Goal: Communication & Community: Connect with others

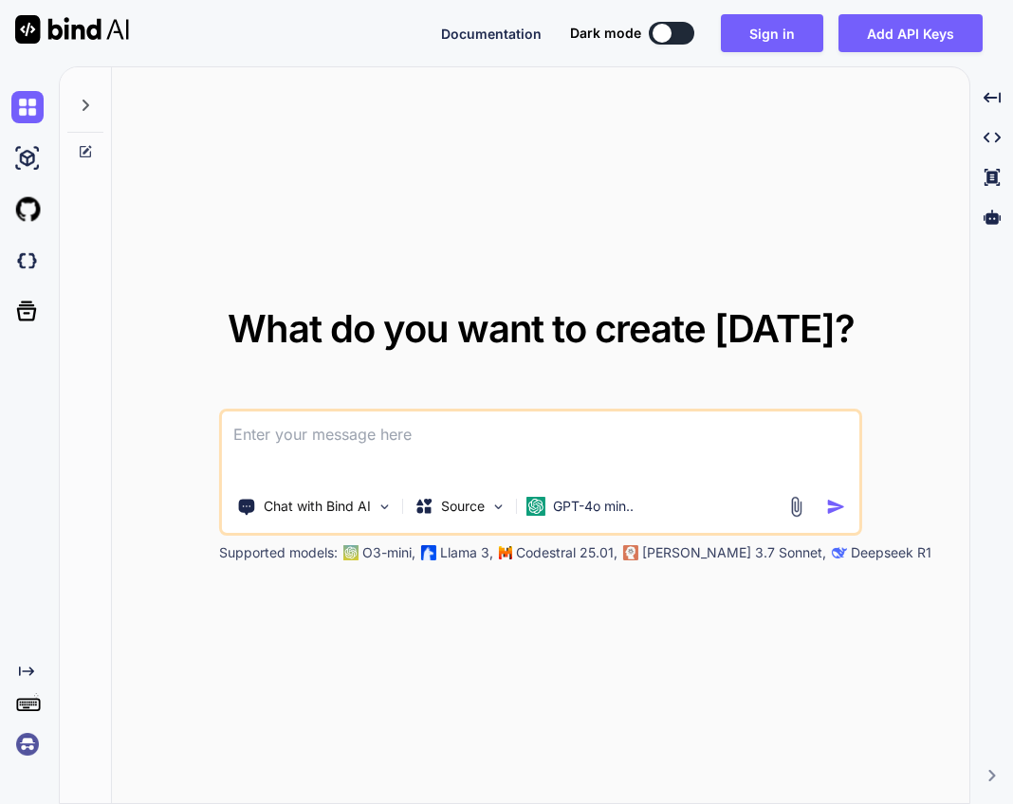
type textarea "x"
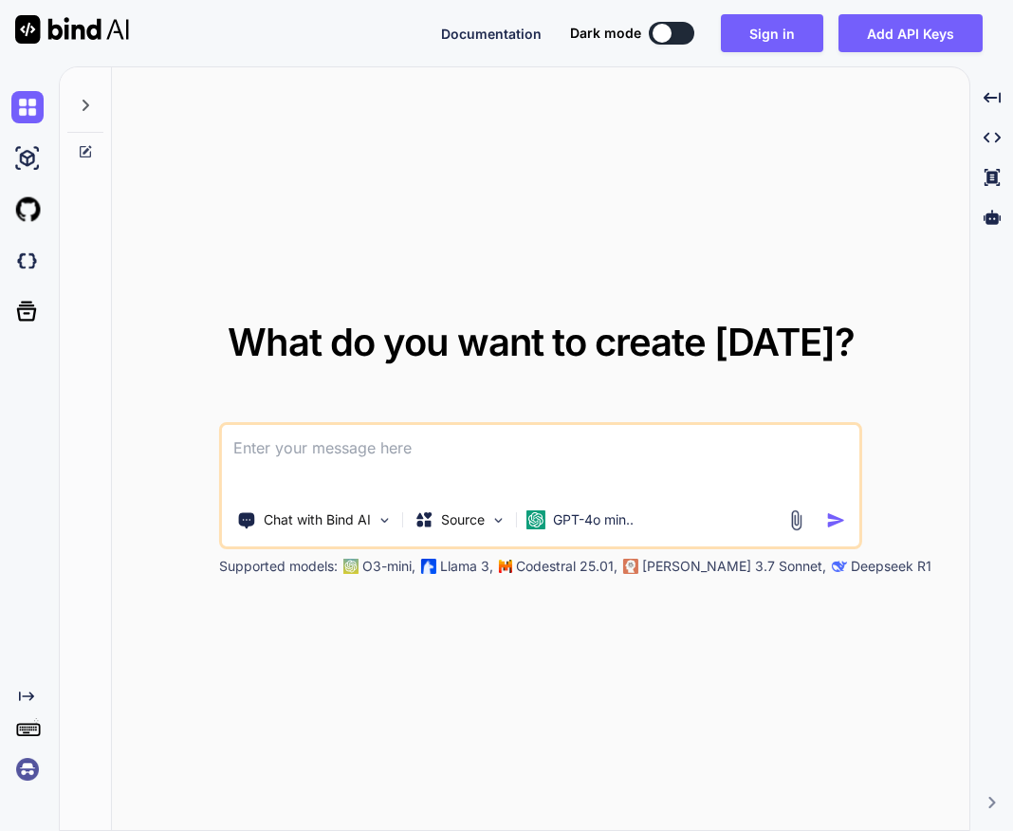
click at [28, 753] on img at bounding box center [27, 769] width 32 height 32
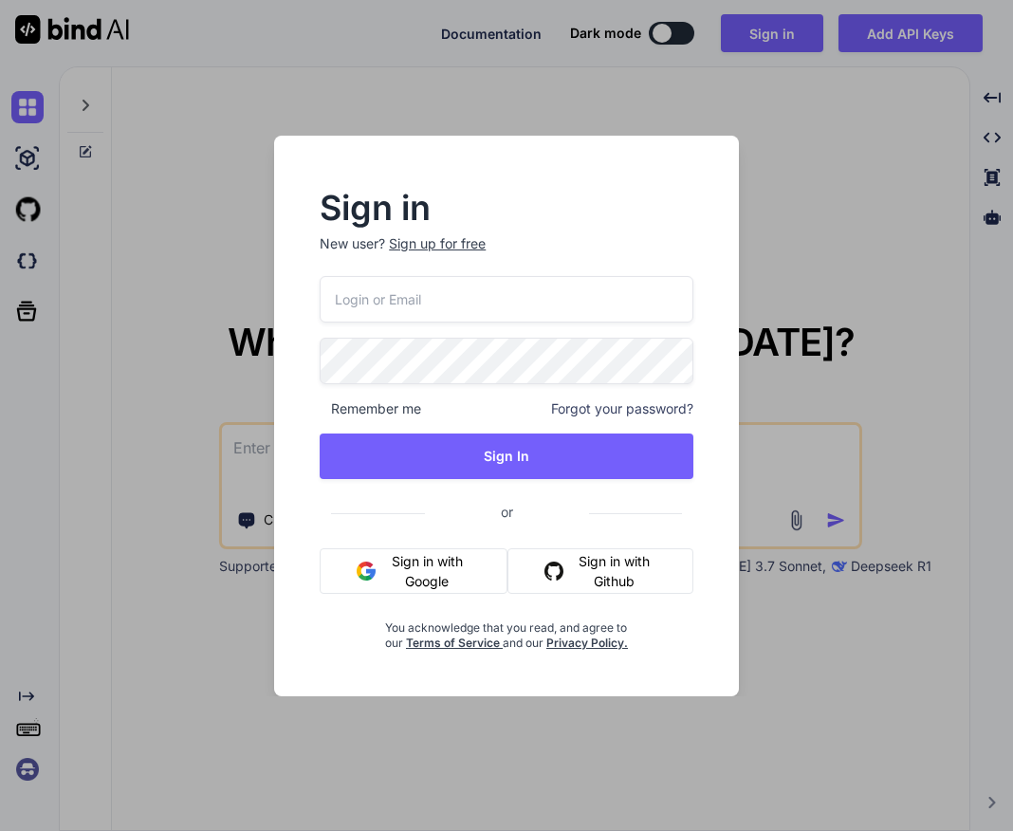
paste input "[EMAIL_ADDRESS][DOMAIN_NAME]"
type input "[EMAIL_ADDRESS][DOMAIN_NAME]"
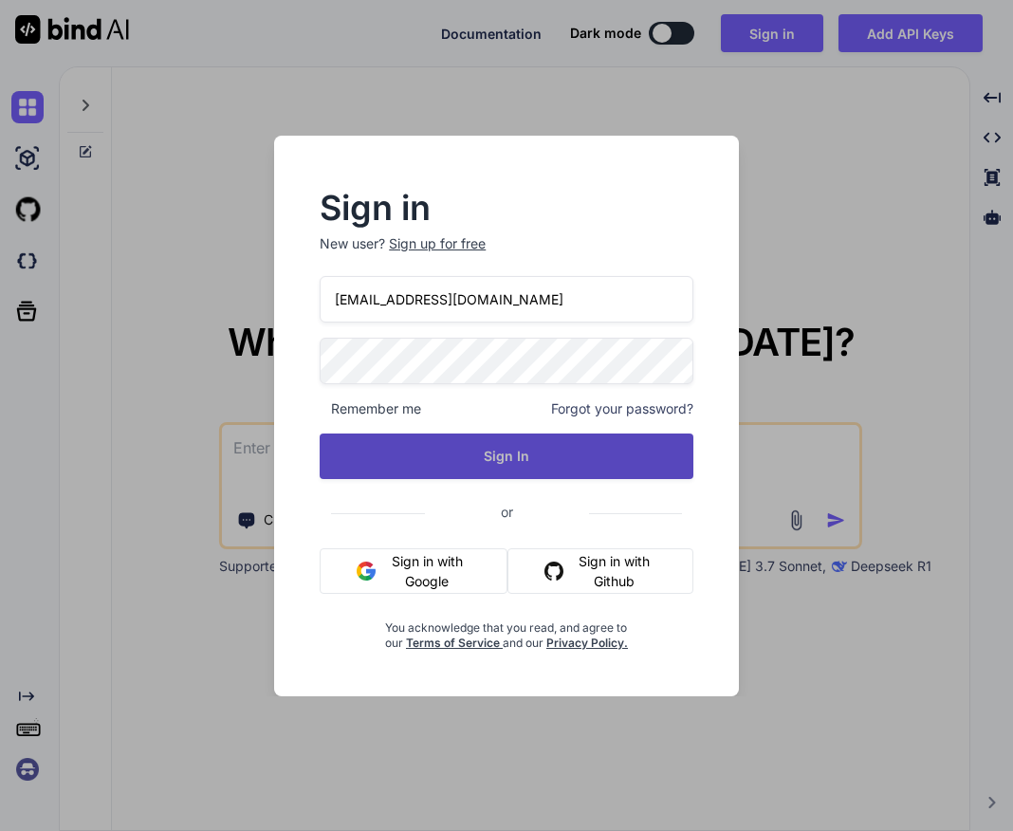
click at [522, 461] on button "Sign In" at bounding box center [507, 456] width 374 height 46
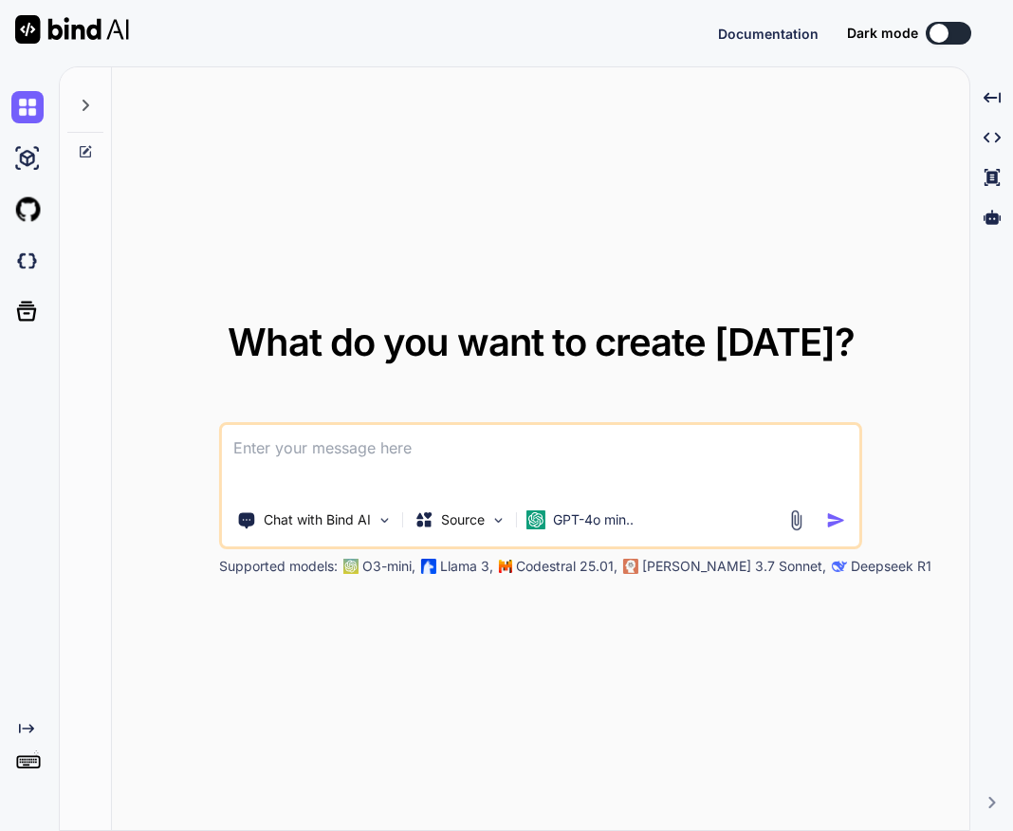
type textarea "x"
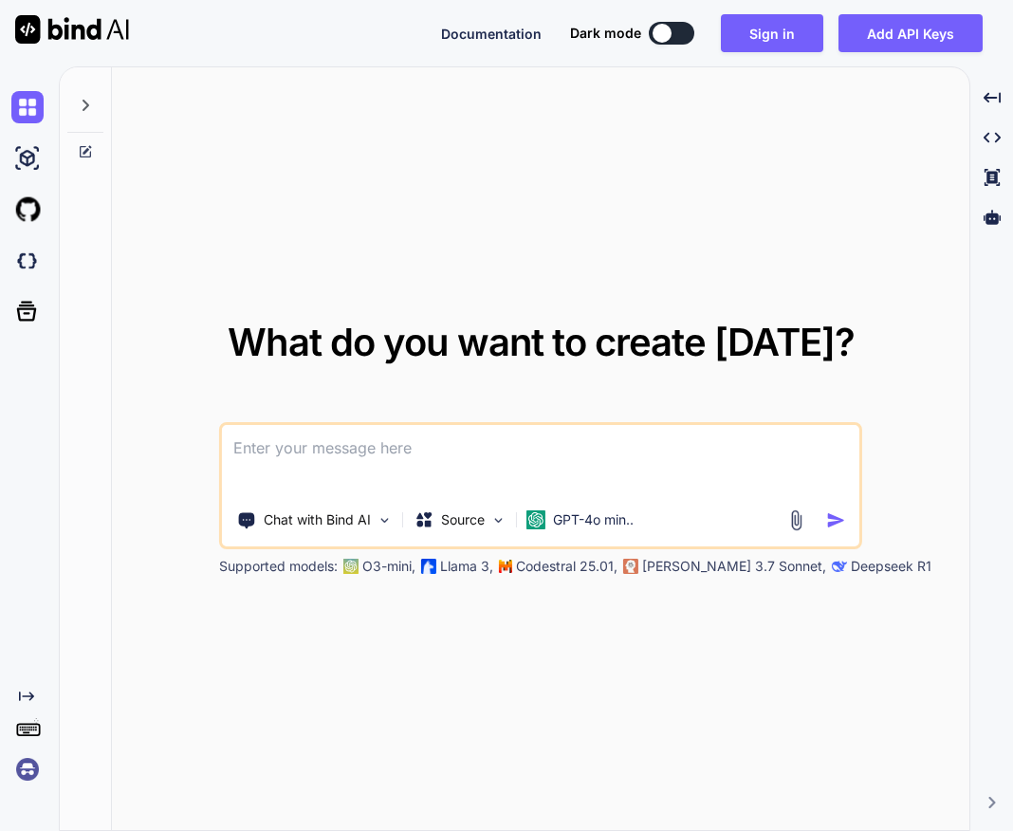
click at [34, 767] on img at bounding box center [27, 769] width 32 height 32
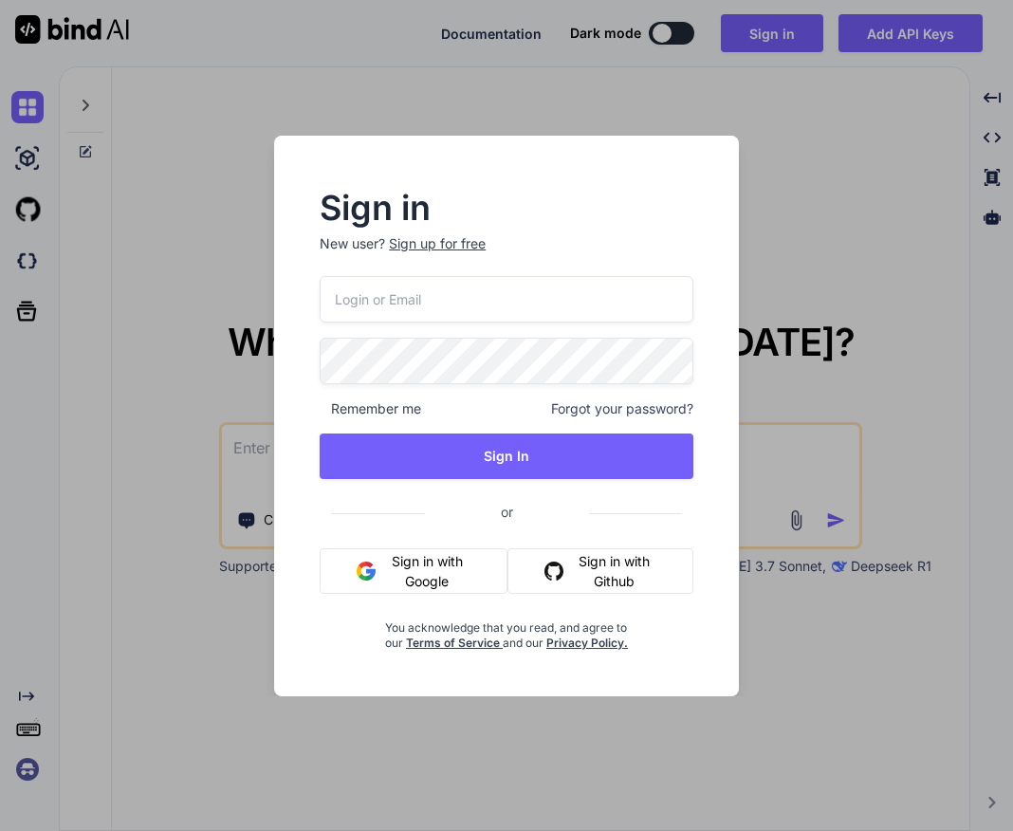
paste input "gkillan@protonmail.com"
type input "gkillan@protonmail.com"
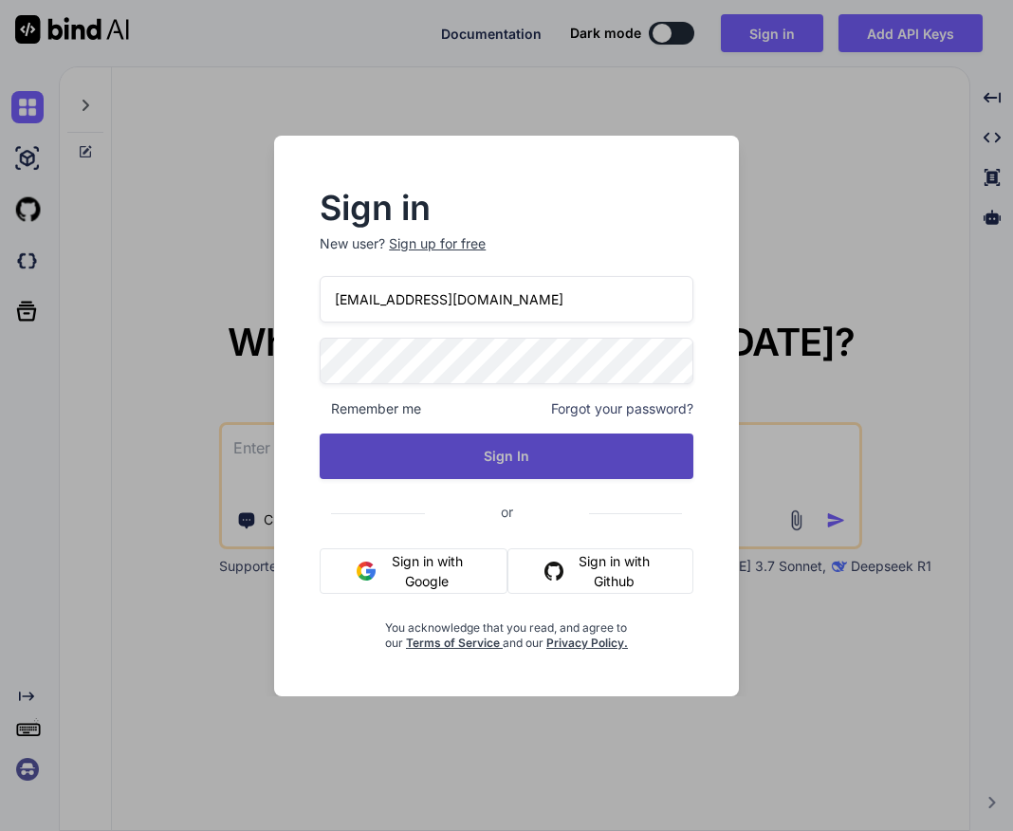
click at [506, 452] on button "Sign In" at bounding box center [507, 456] width 374 height 46
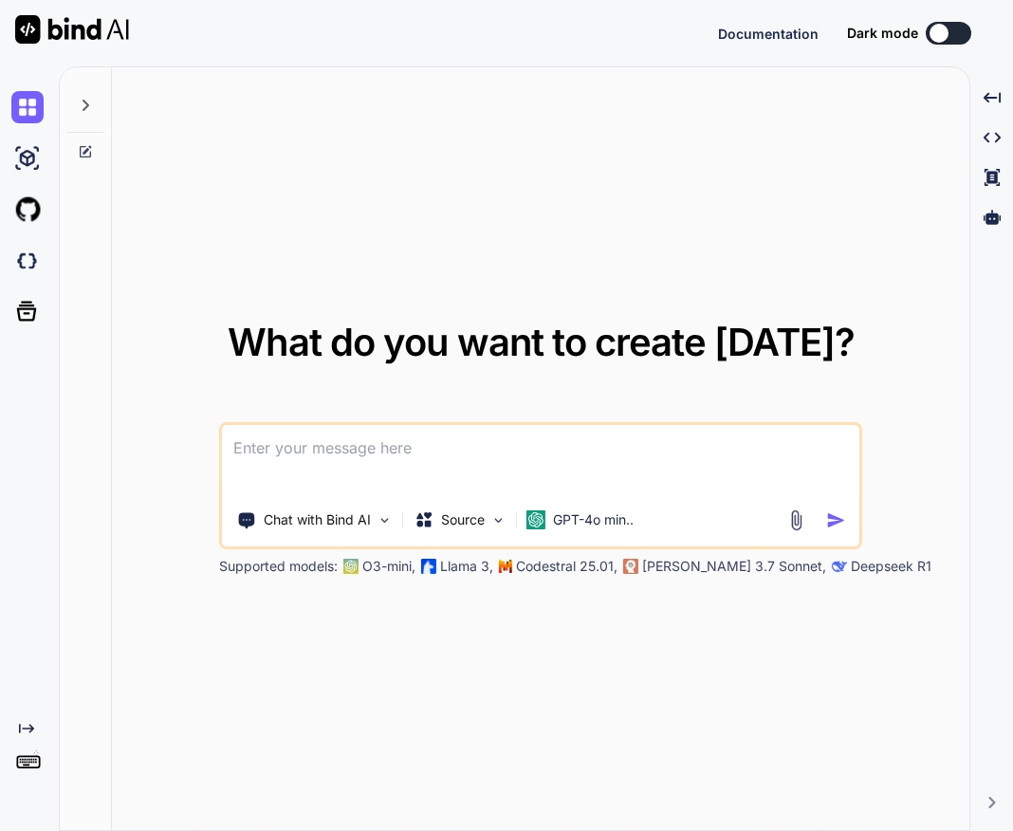
type textarea "x"
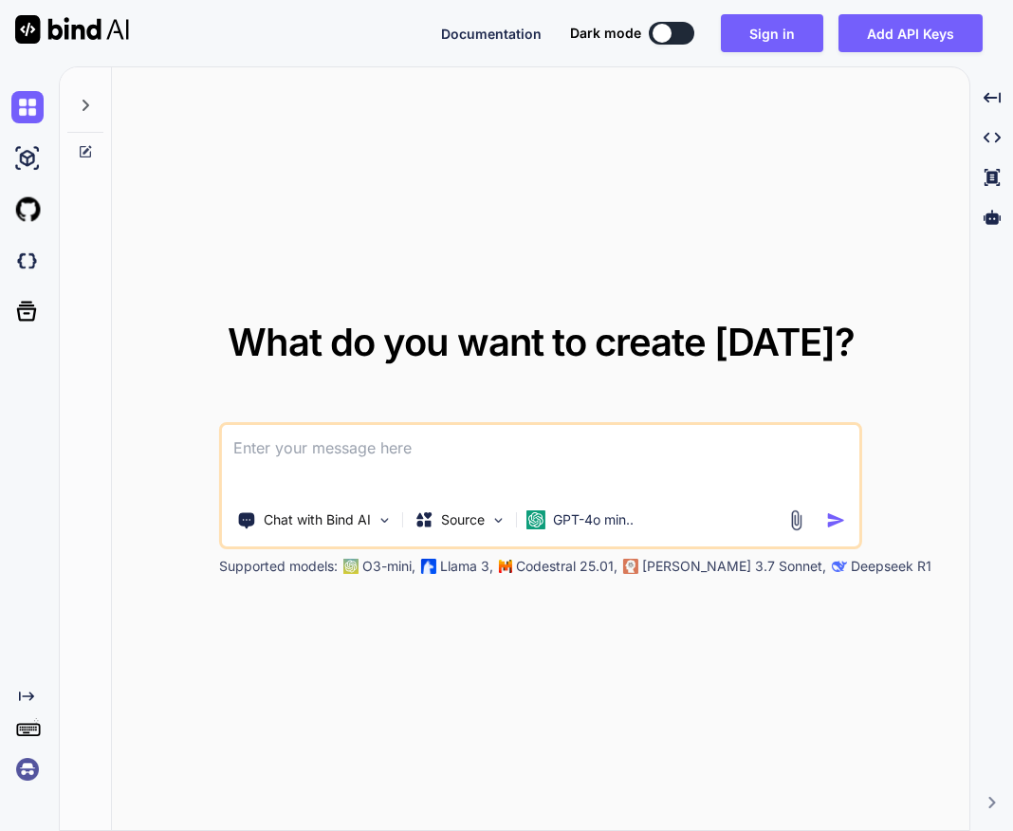
click at [30, 765] on img at bounding box center [27, 769] width 32 height 32
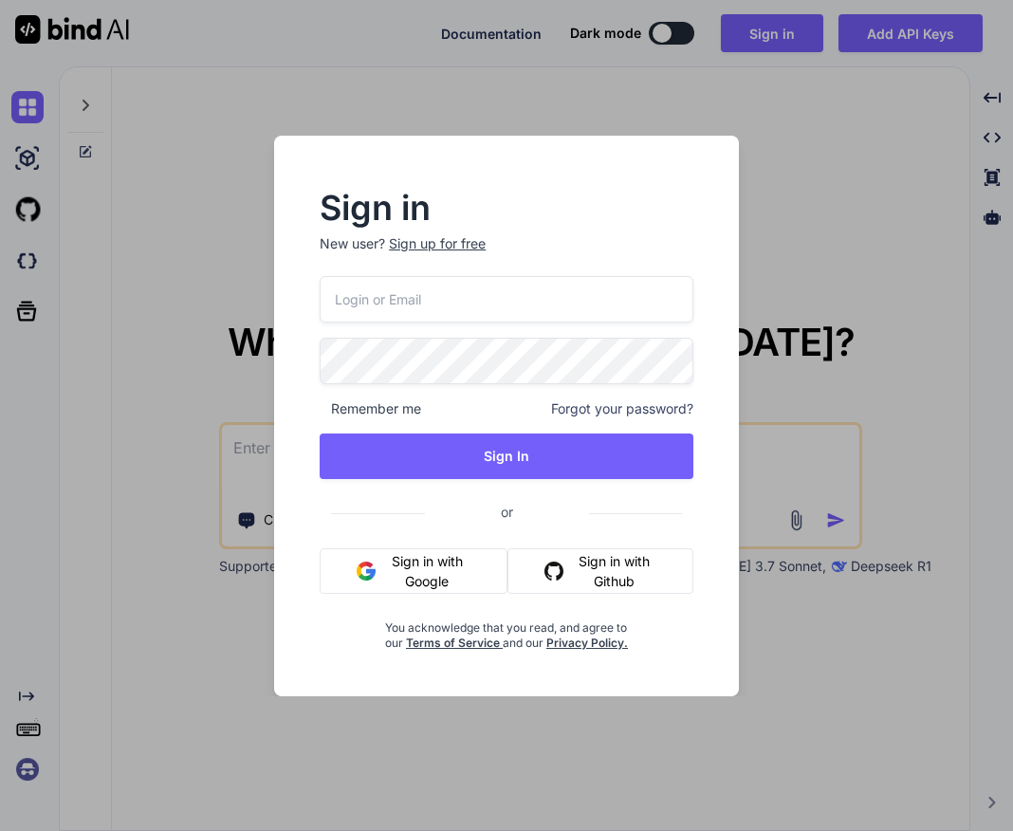
paste input "[EMAIL_ADDRESS][DOMAIN_NAME]"
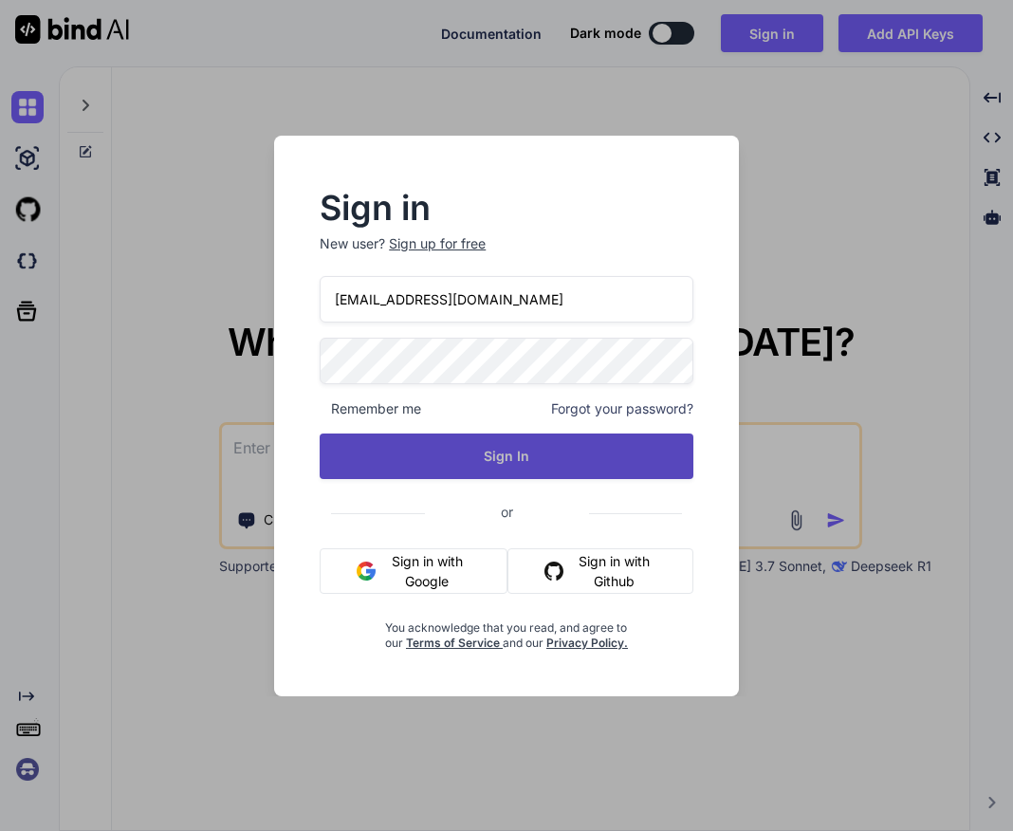
type input "[EMAIL_ADDRESS][DOMAIN_NAME]"
click at [485, 444] on button "Sign In" at bounding box center [507, 456] width 374 height 46
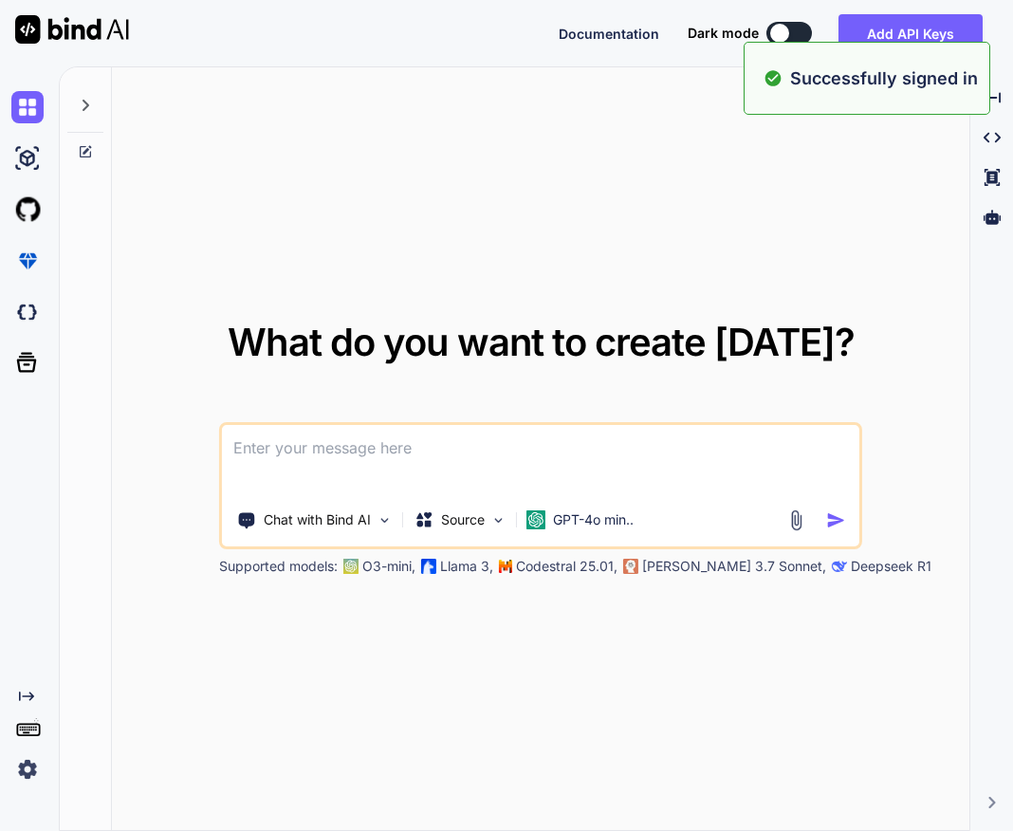
type textarea "x"
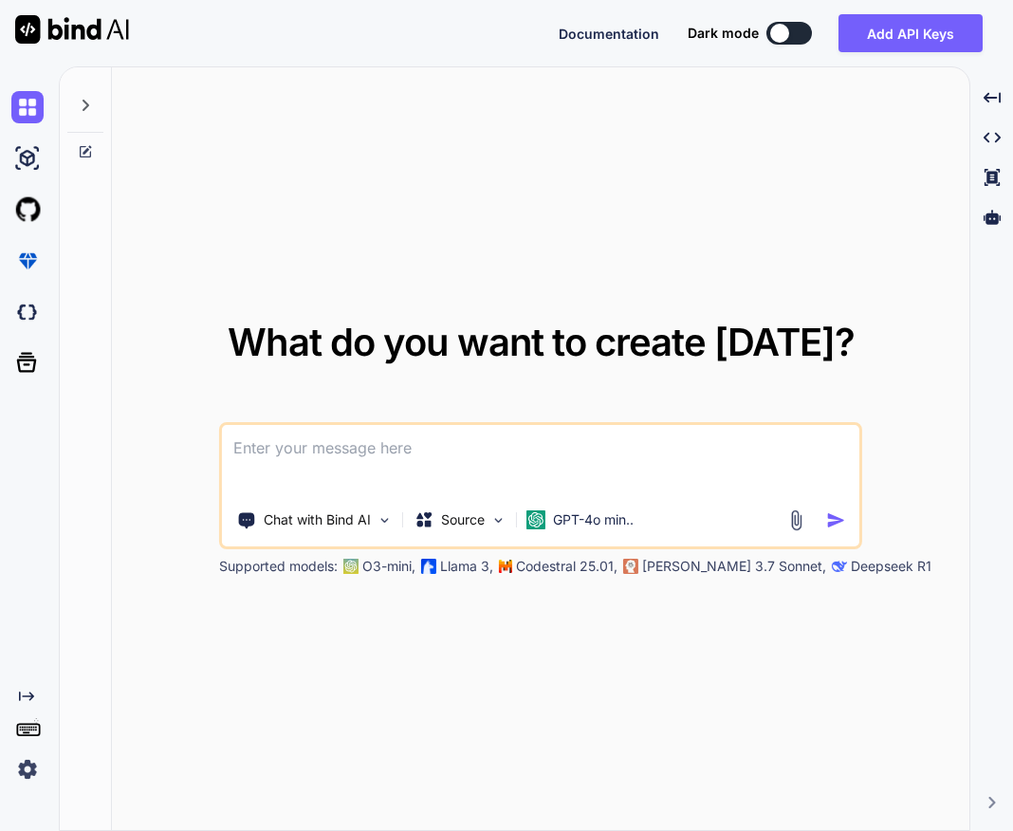
click at [28, 790] on div "Created with Pixso." at bounding box center [29, 448] width 59 height 764
click at [27, 772] on img at bounding box center [27, 769] width 32 height 32
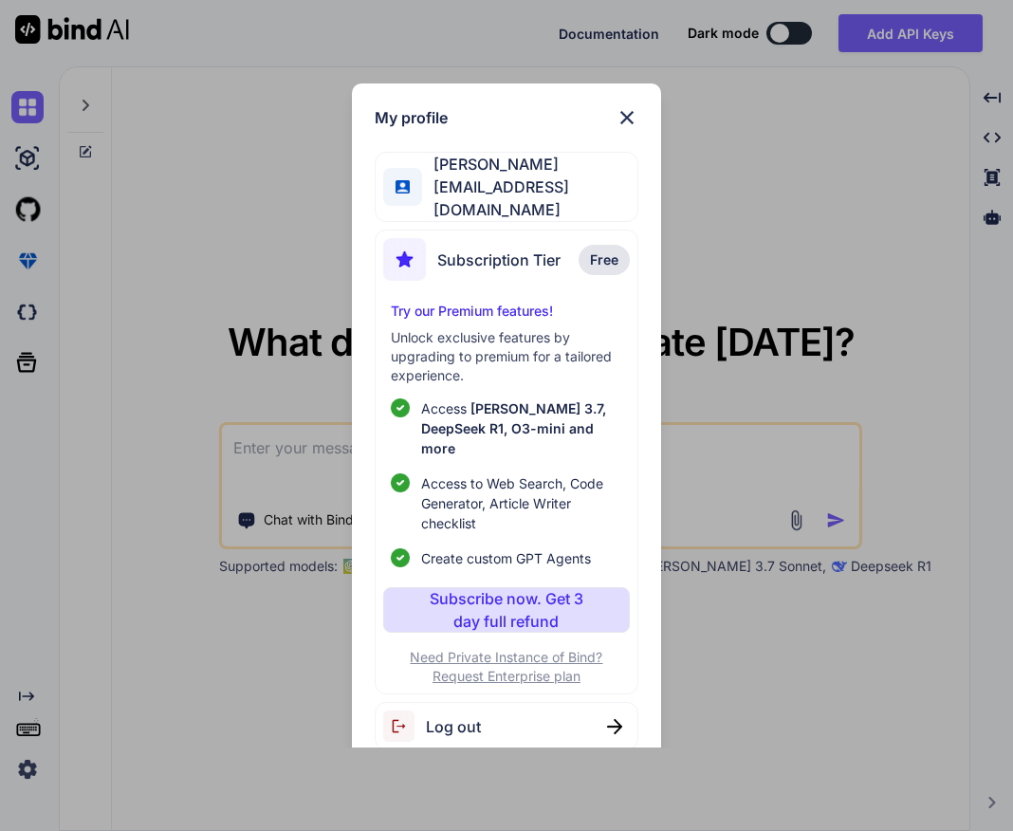
drag, startPoint x: 217, startPoint y: 603, endPoint x: 182, endPoint y: 459, distance: 148.4
click at [217, 603] on div "My profile George Killan gkillan@protonmail.com Subscription Tier Free Try our …" at bounding box center [506, 415] width 1013 height 831
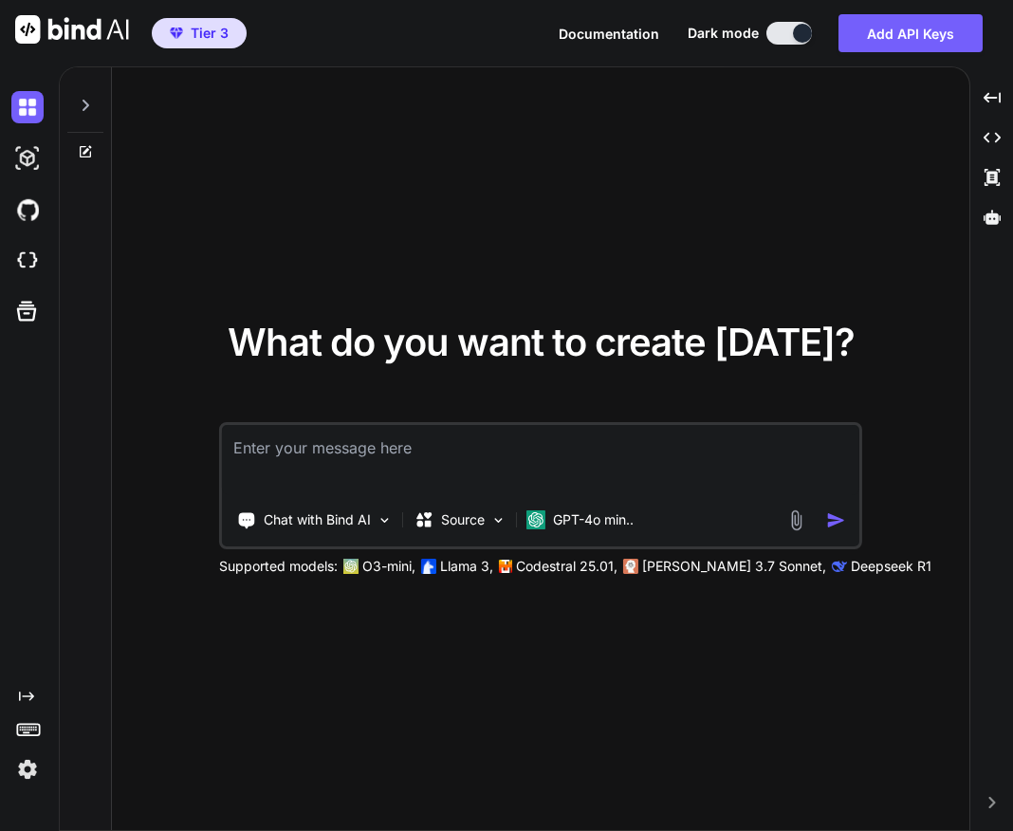
click at [33, 774] on img at bounding box center [27, 769] width 32 height 32
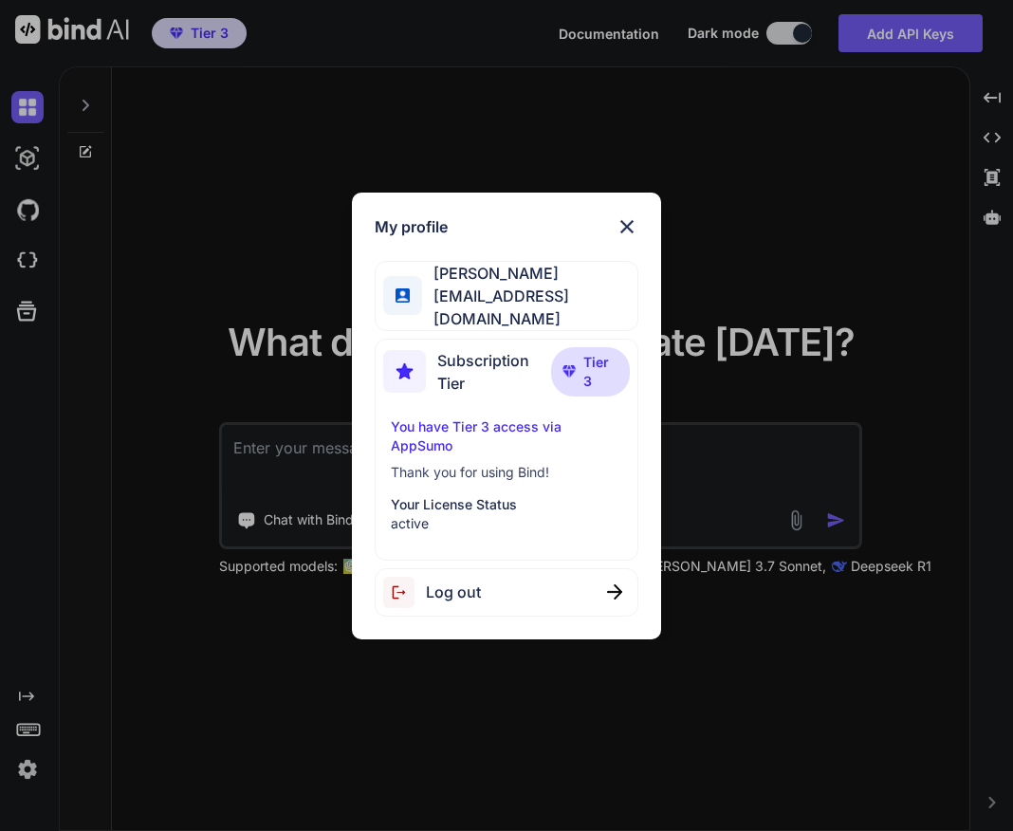
click at [199, 667] on div "My profile George Killan gkillan@protonmail.com Subscription Tier Tier 3 You ha…" at bounding box center [506, 415] width 1013 height 831
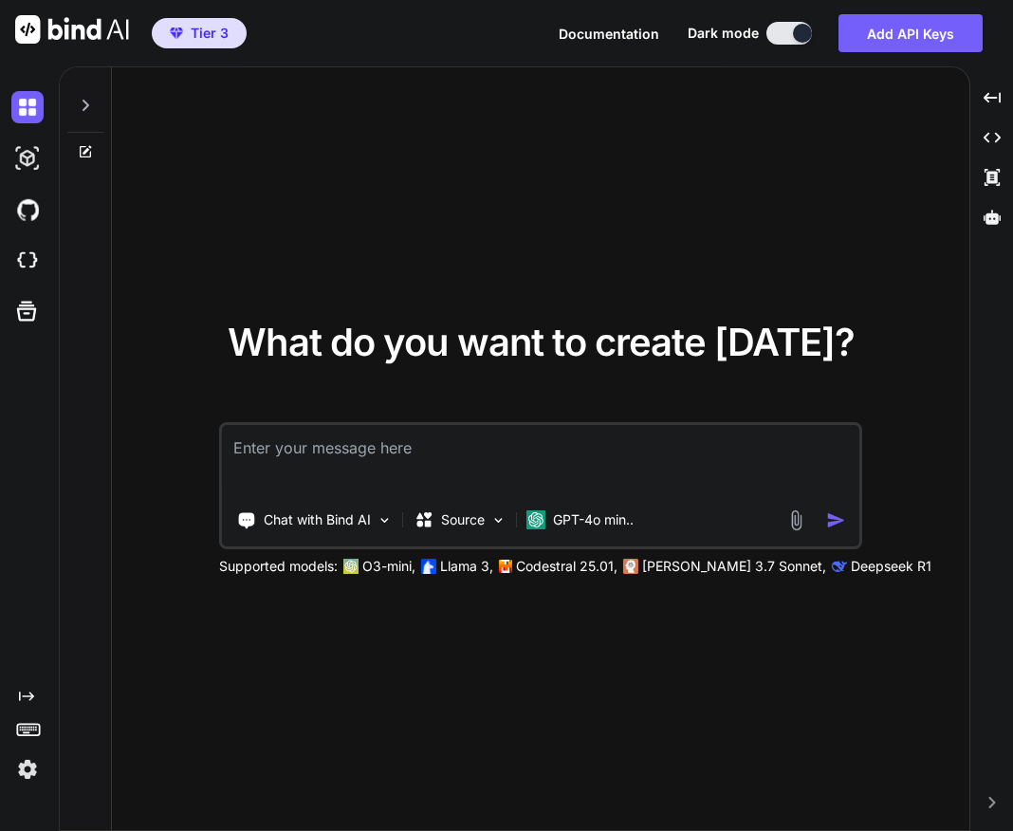
click at [78, 102] on icon at bounding box center [85, 105] width 15 height 15
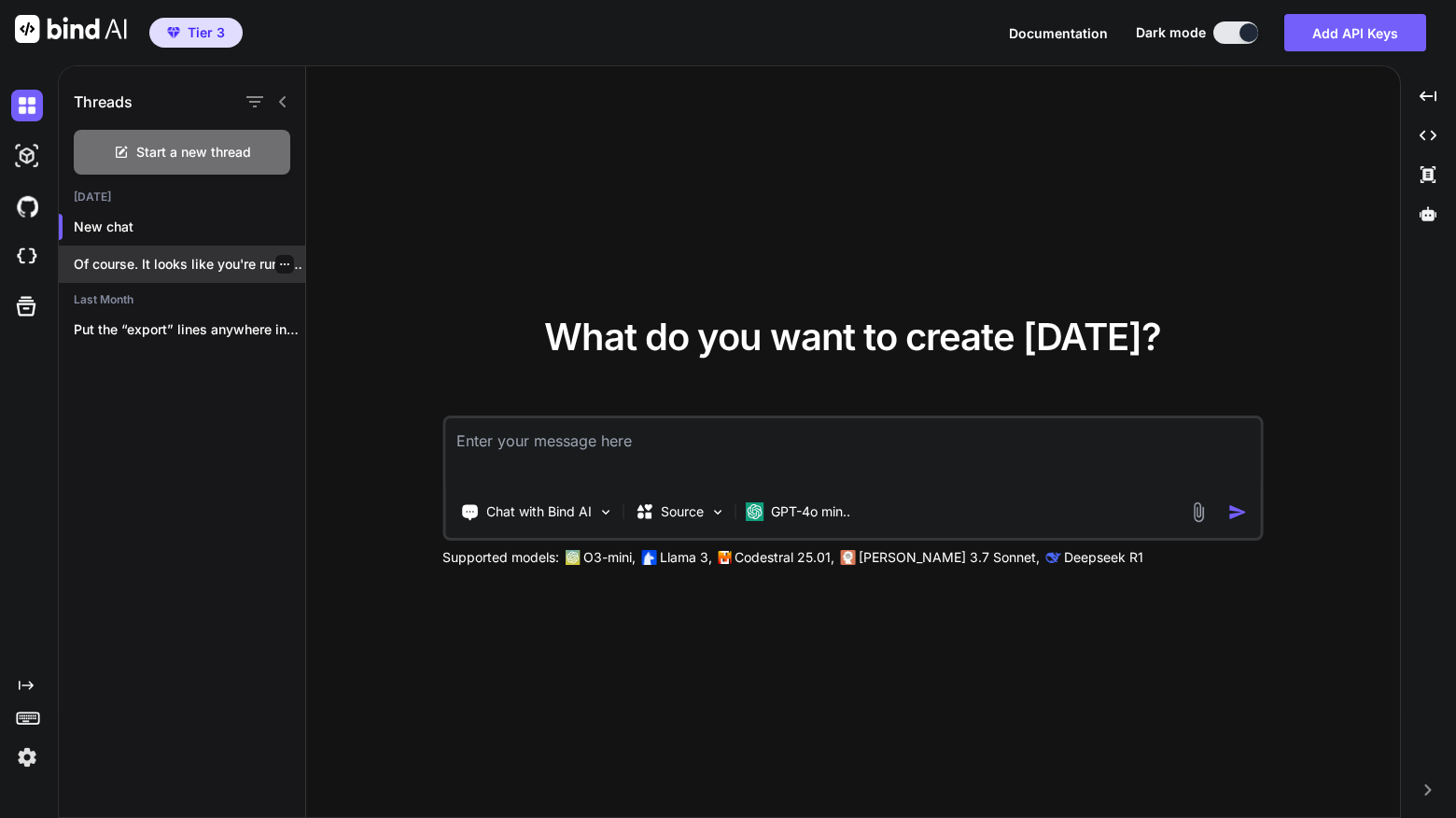
click at [207, 269] on p "Of course. It looks like you're running..." at bounding box center [189, 264] width 231 height 19
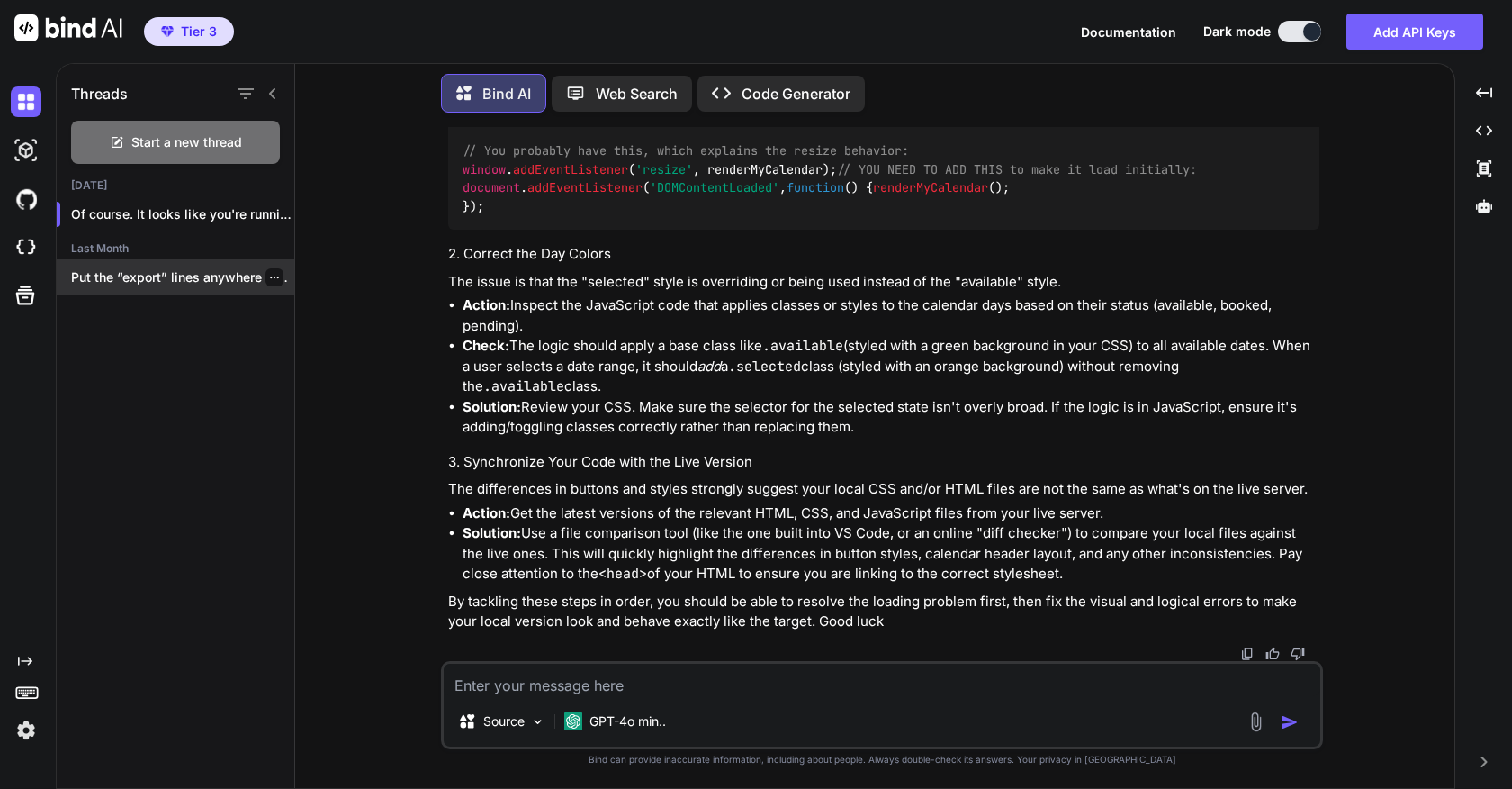
click at [152, 279] on p "Put the “export” lines anywhere inside the..." at bounding box center [182, 277] width 223 height 18
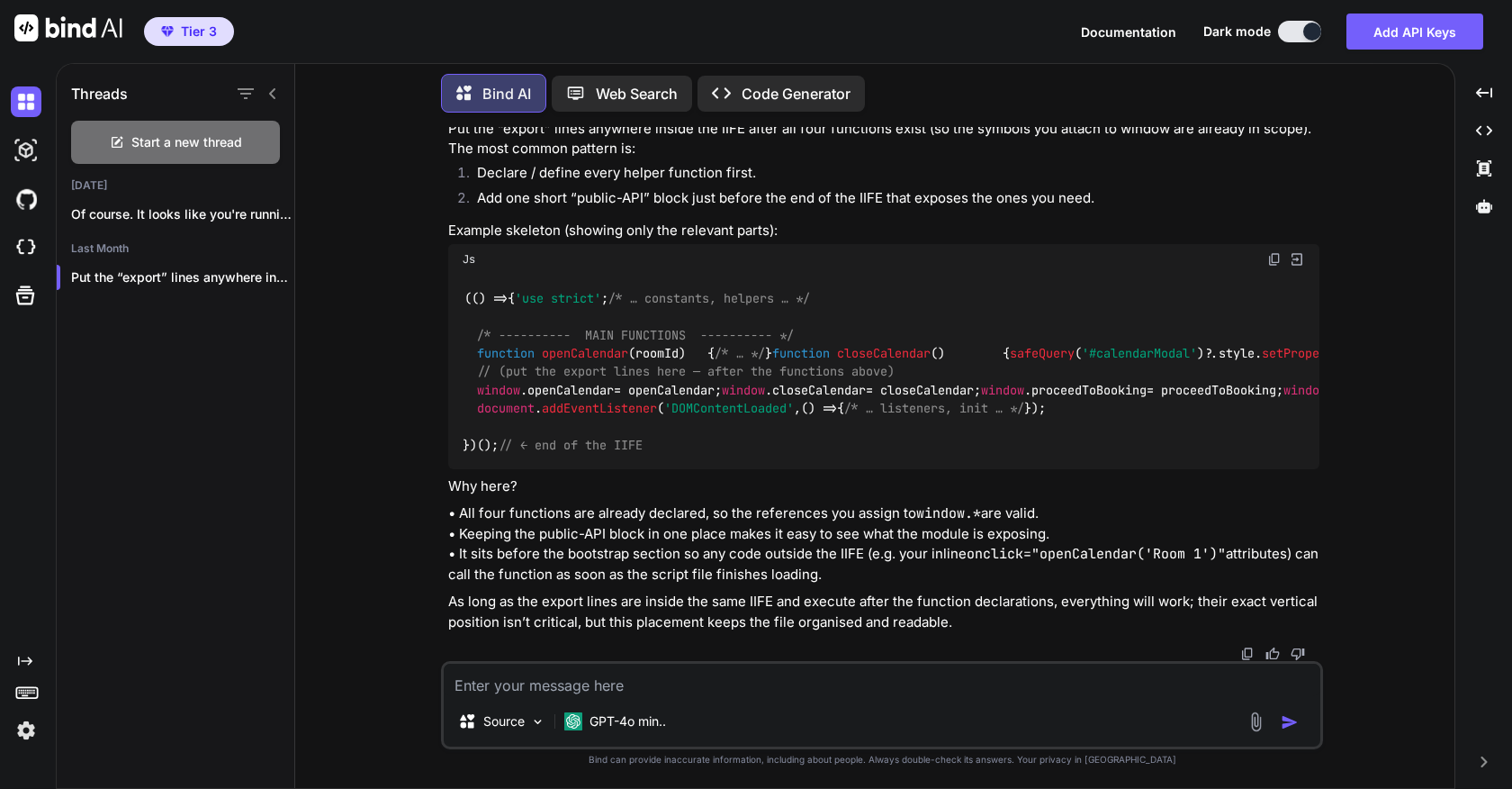
scroll to position [16328, 0]
click at [961, 207] on icon at bounding box center [1484, 206] width 16 height 13
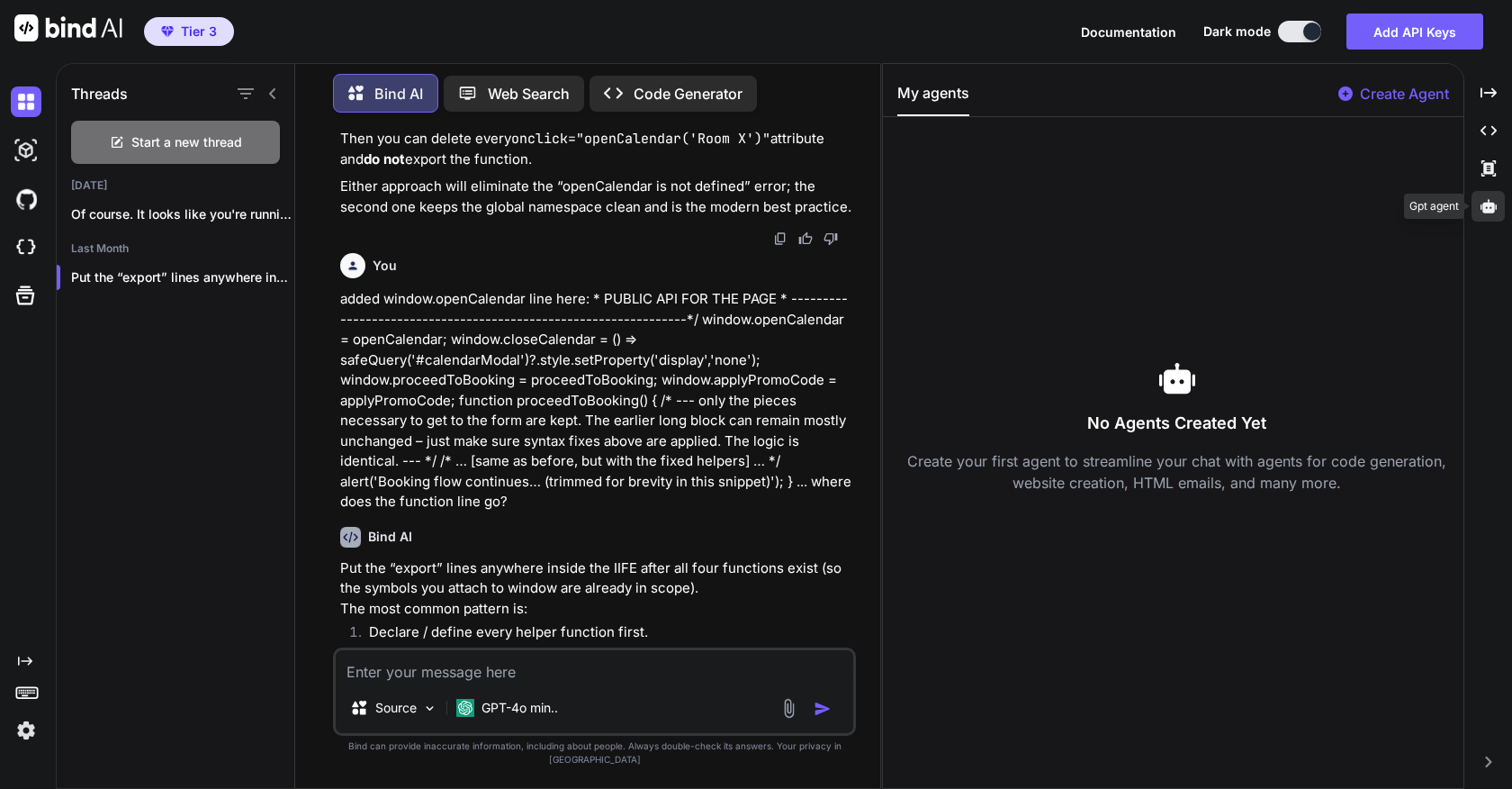
click at [961, 208] on icon at bounding box center [1488, 206] width 16 height 16
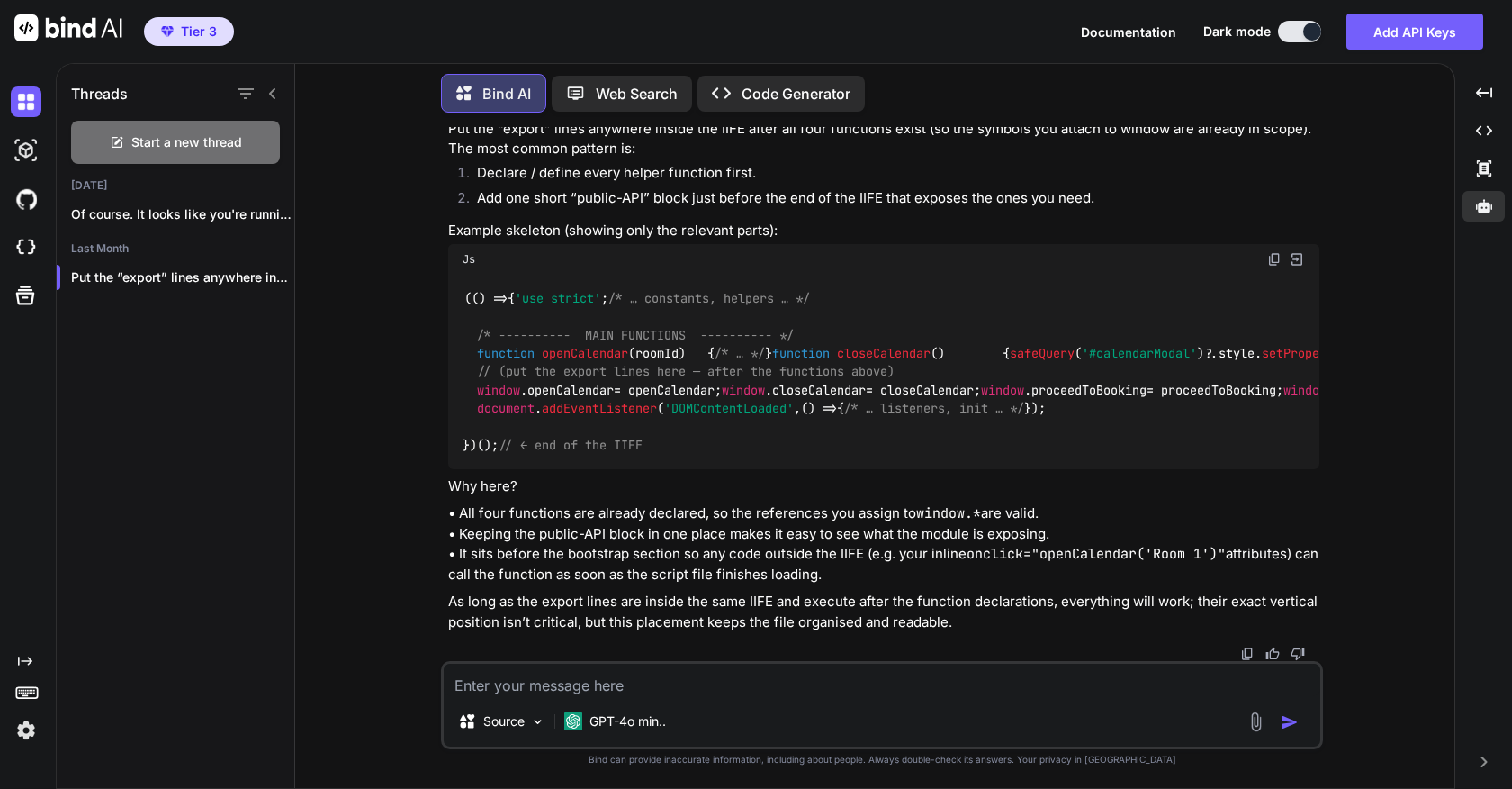
click at [767, 92] on p "Code Generator" at bounding box center [795, 93] width 109 height 22
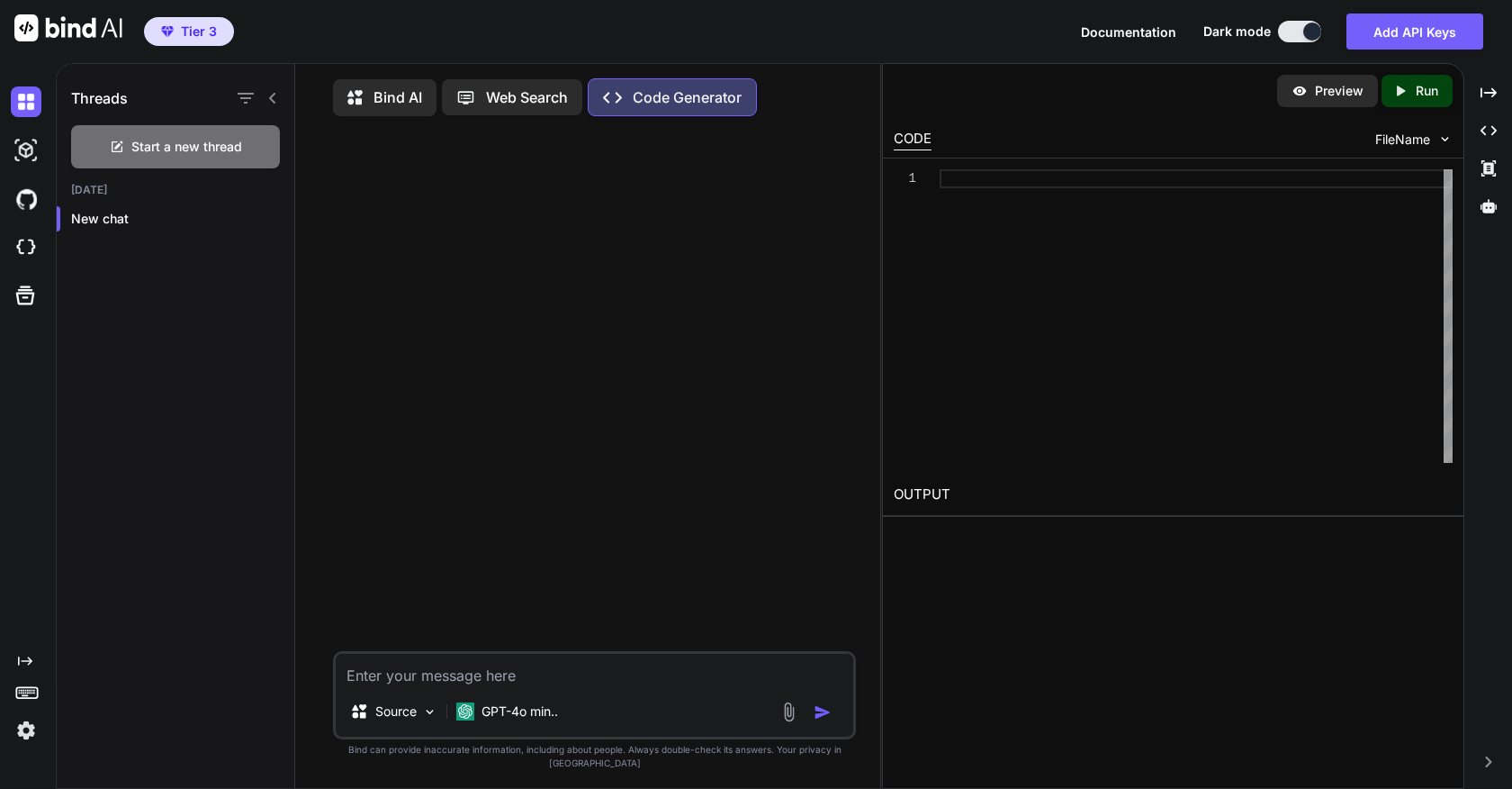
click at [497, 97] on p "Web Search" at bounding box center [527, 97] width 82 height 22
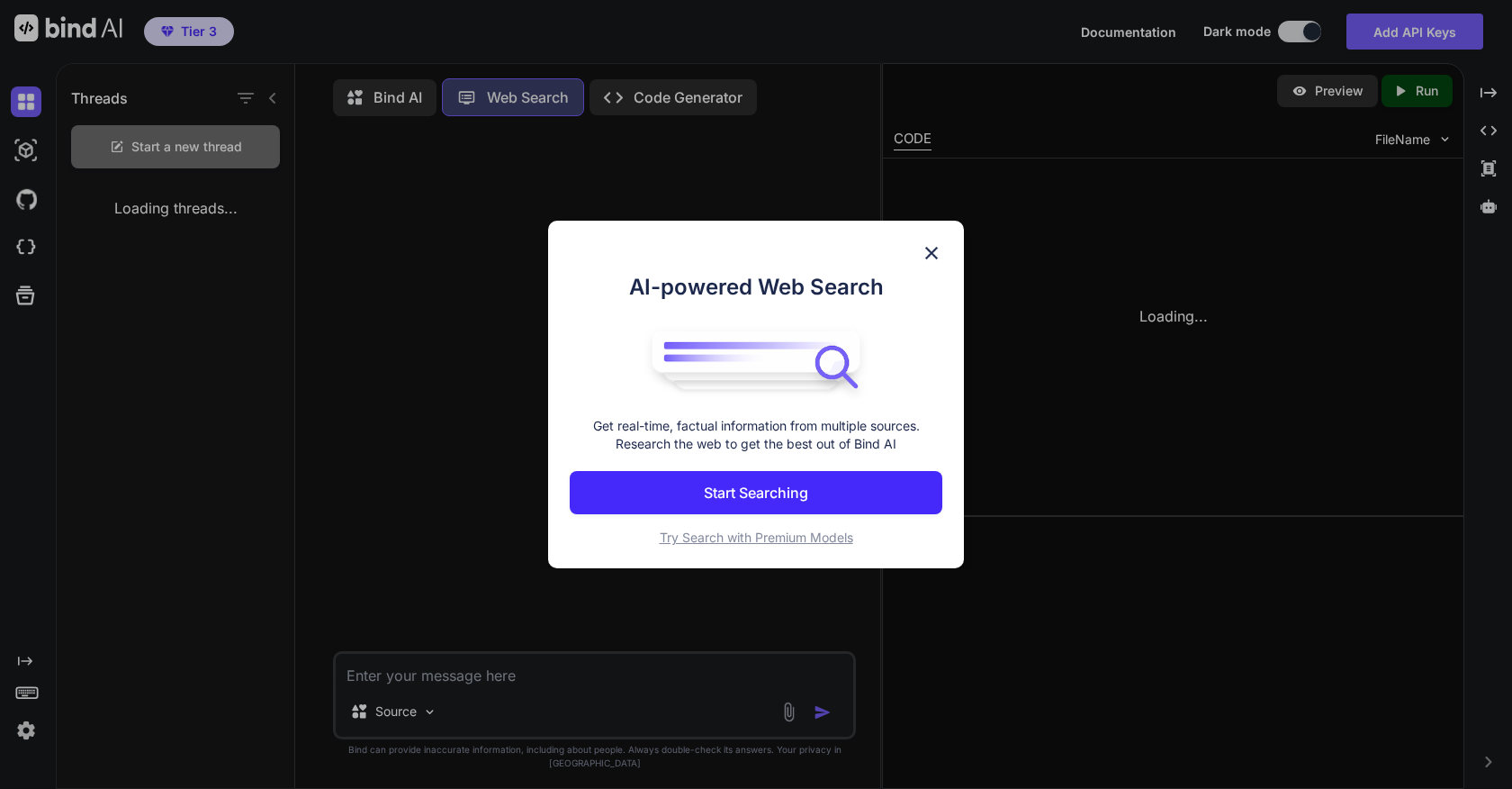
scroll to position [9, 0]
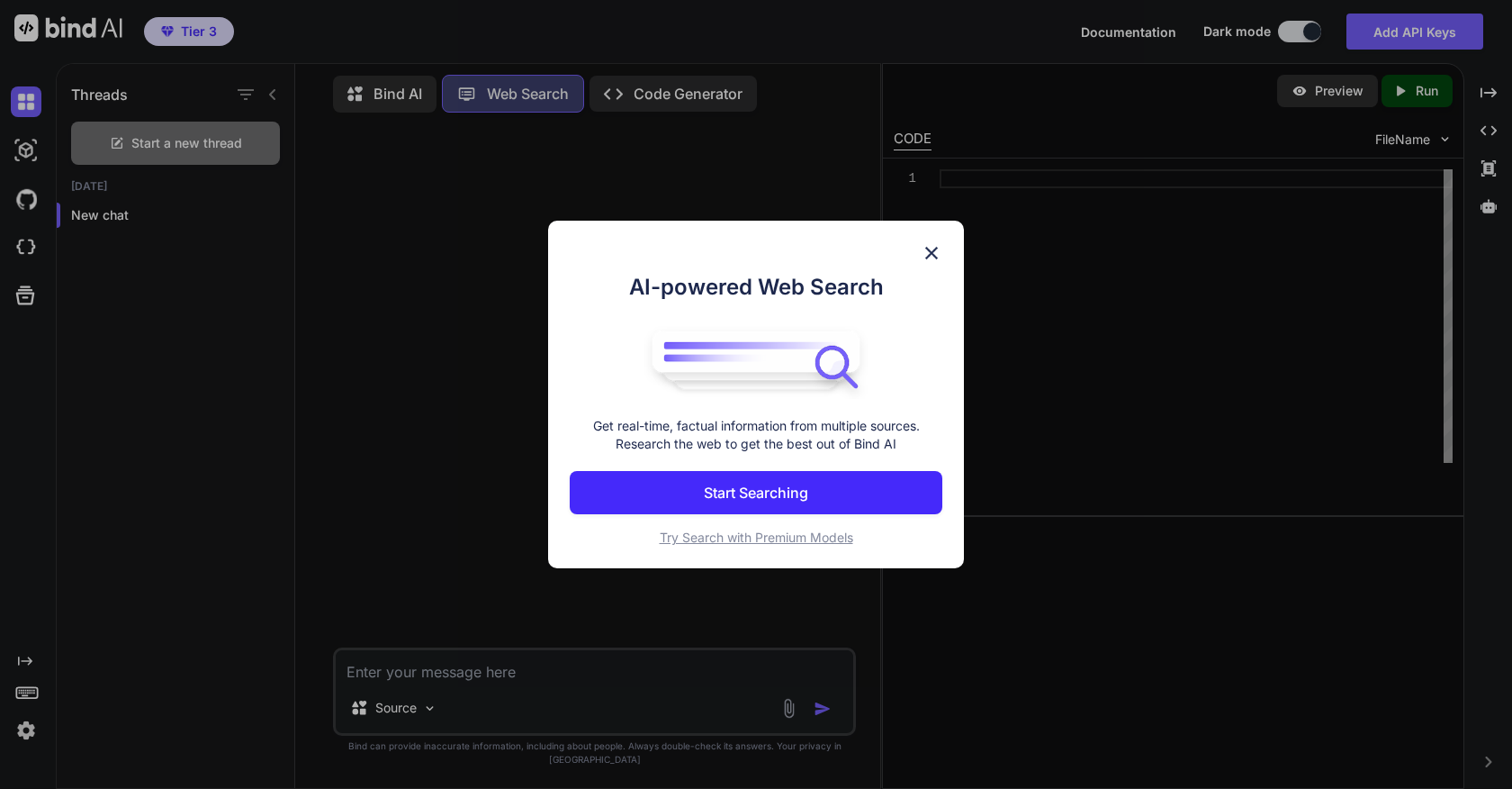
click at [934, 251] on img at bounding box center [931, 253] width 22 height 22
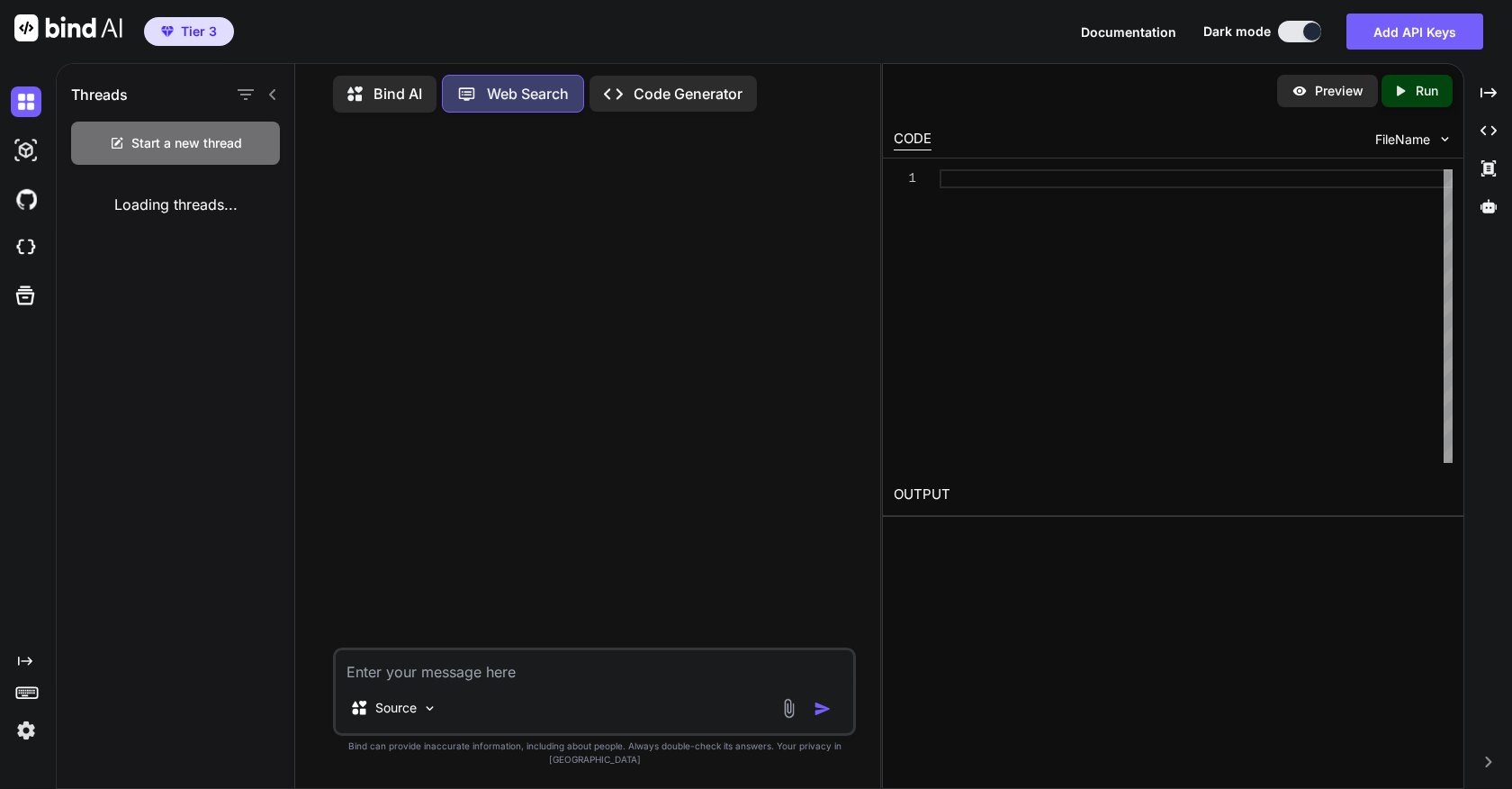
click at [700, 91] on p "Code Generator" at bounding box center [688, 93] width 109 height 22
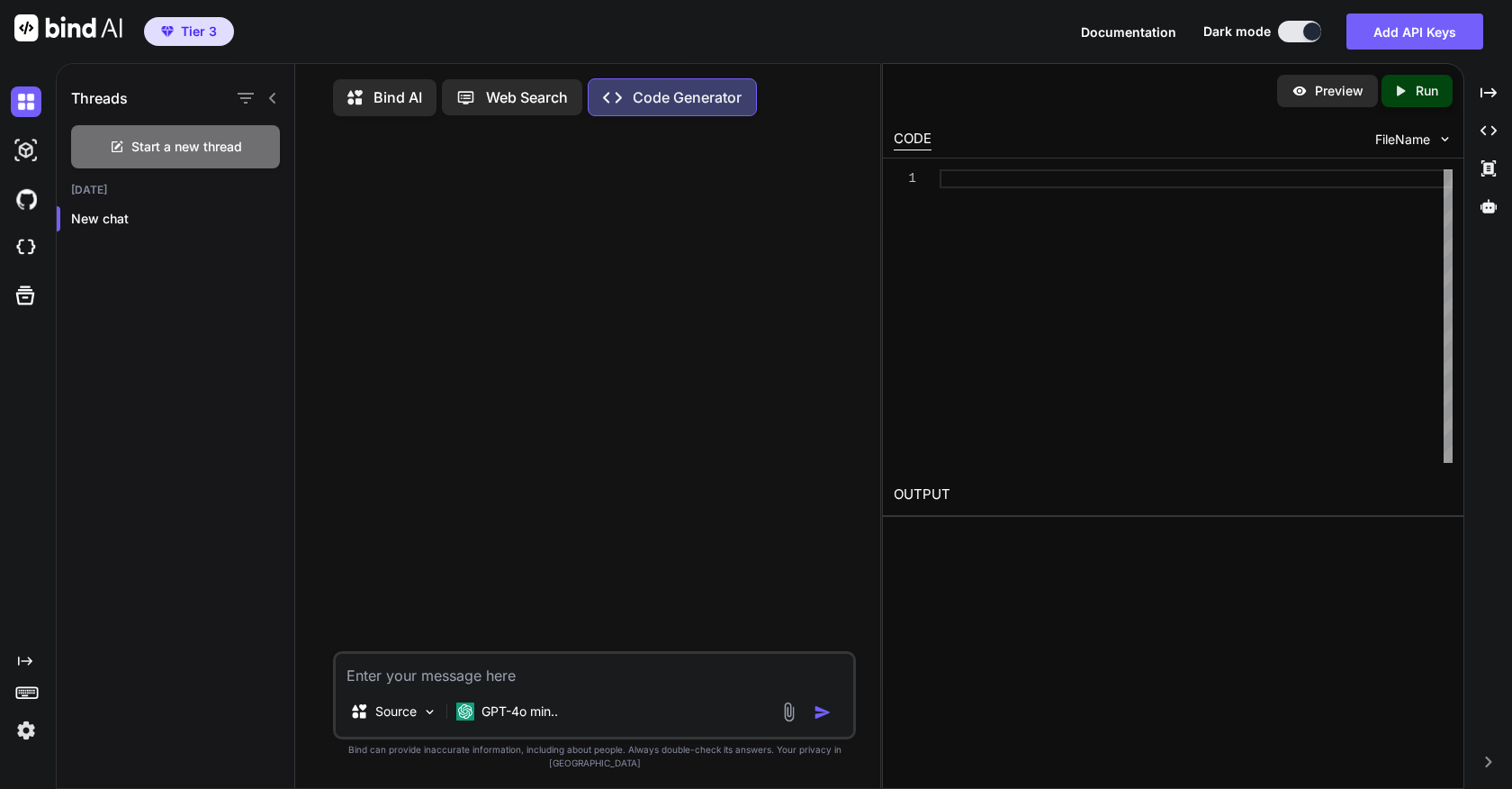
click at [398, 101] on p "Bind AI" at bounding box center [398, 97] width 48 height 22
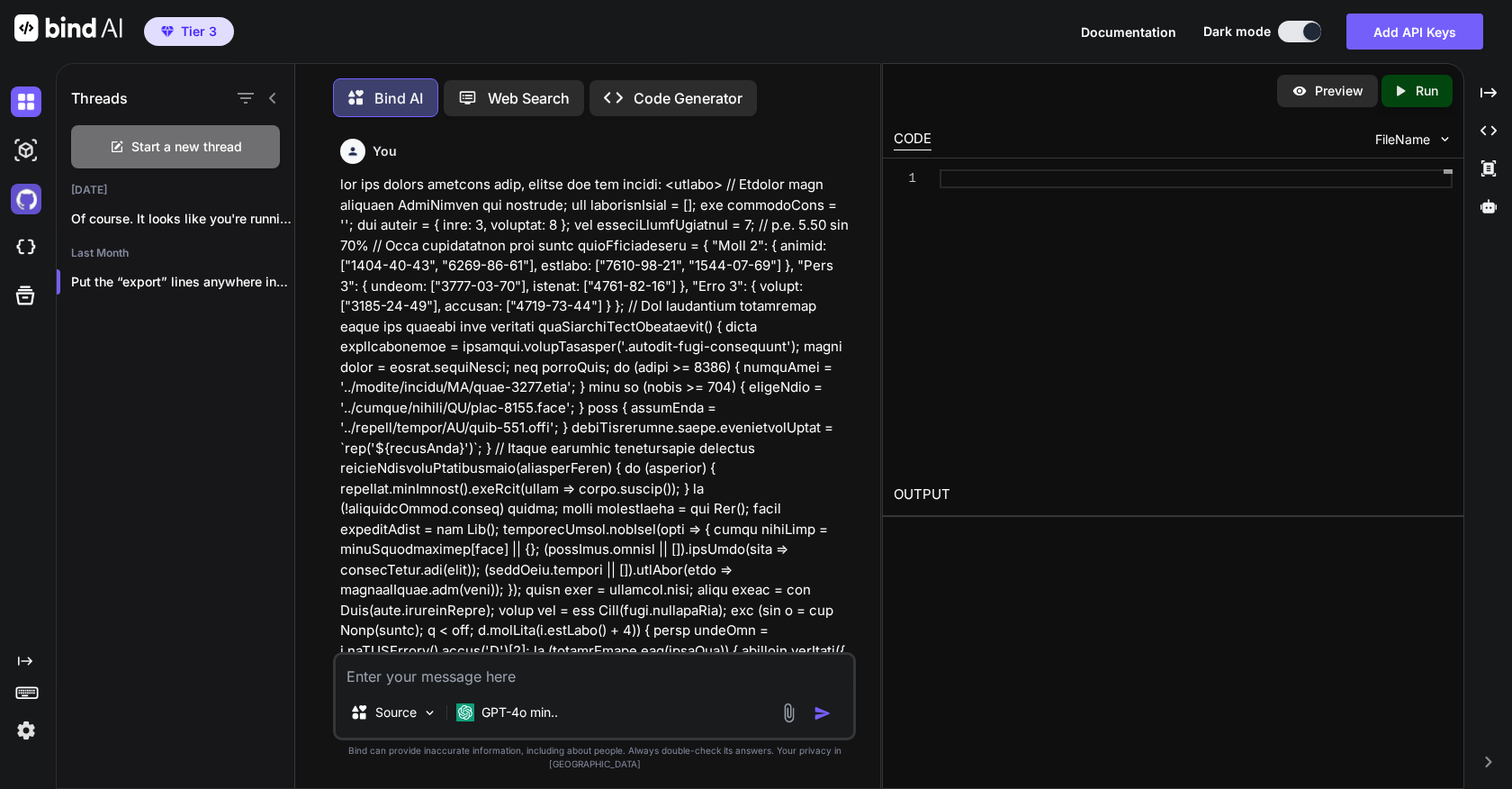
click at [22, 196] on img at bounding box center [26, 198] width 30 height 30
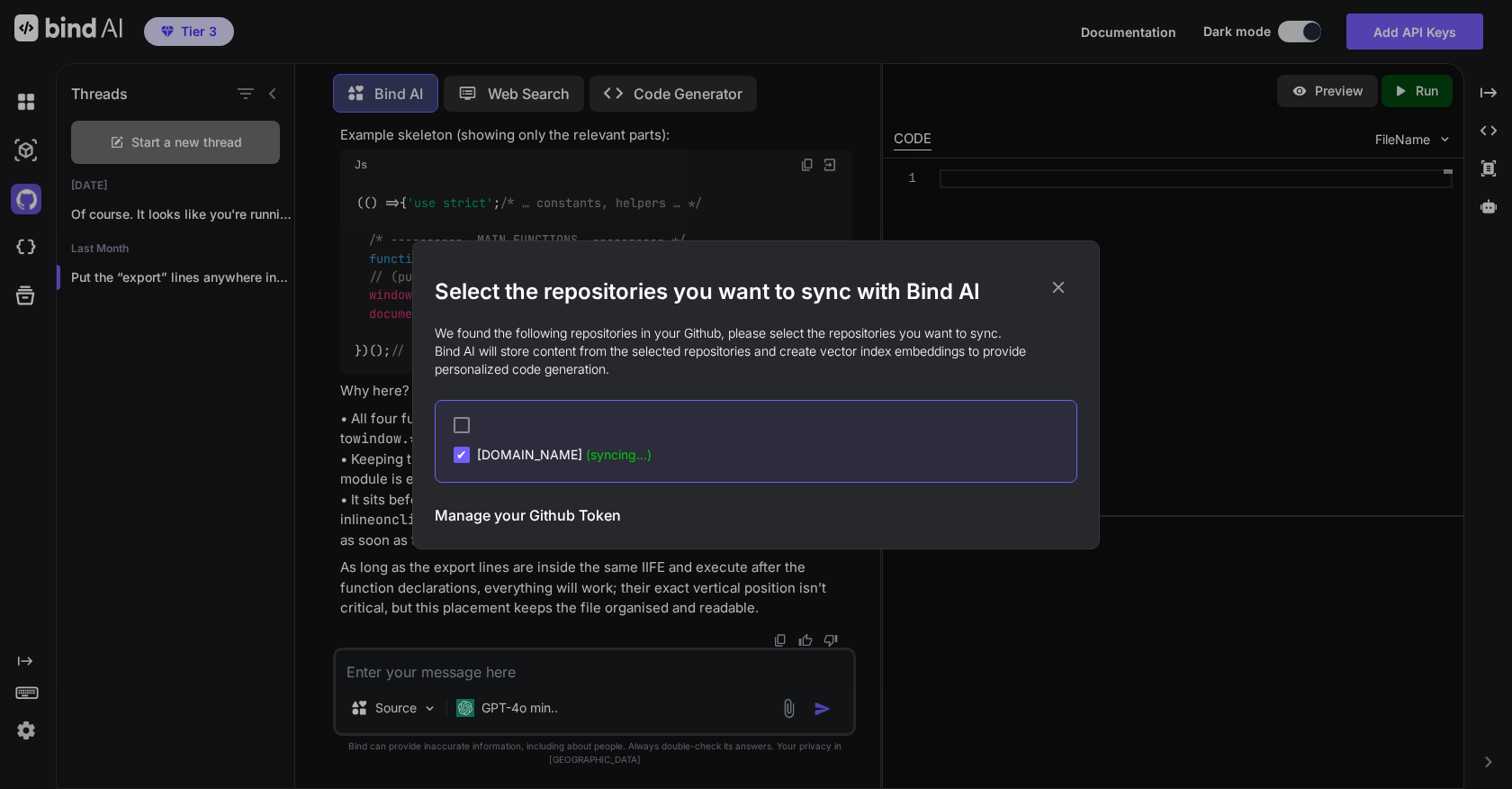
scroll to position [20439, 0]
click at [543, 451] on span "murneyhouse.ca (syncing...)" at bounding box center [565, 454] width 175 height 18
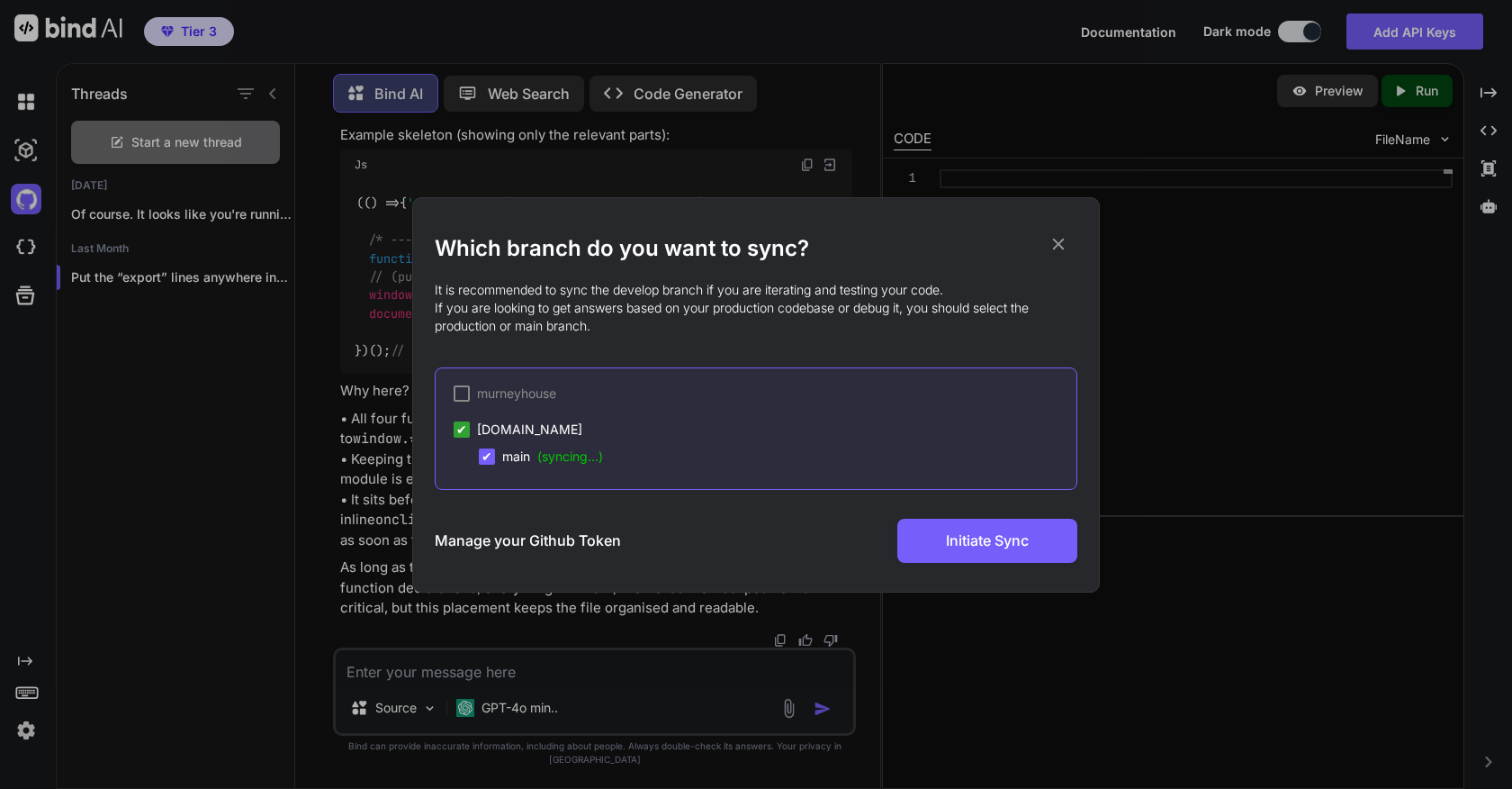
click at [518, 456] on span "main (syncing...)" at bounding box center [552, 456] width 101 height 18
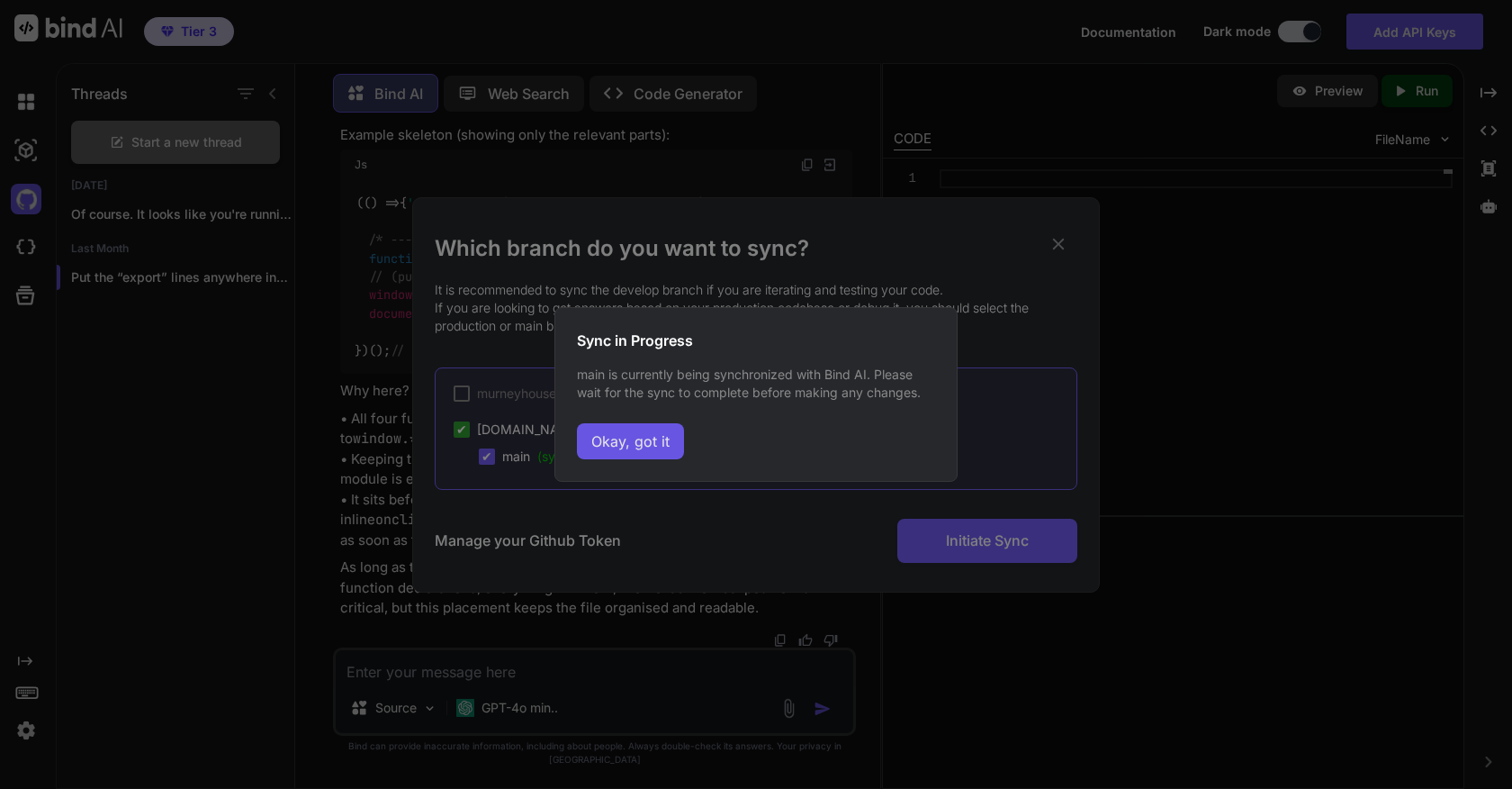
click at [637, 444] on button "Okay, got it" at bounding box center [630, 441] width 107 height 36
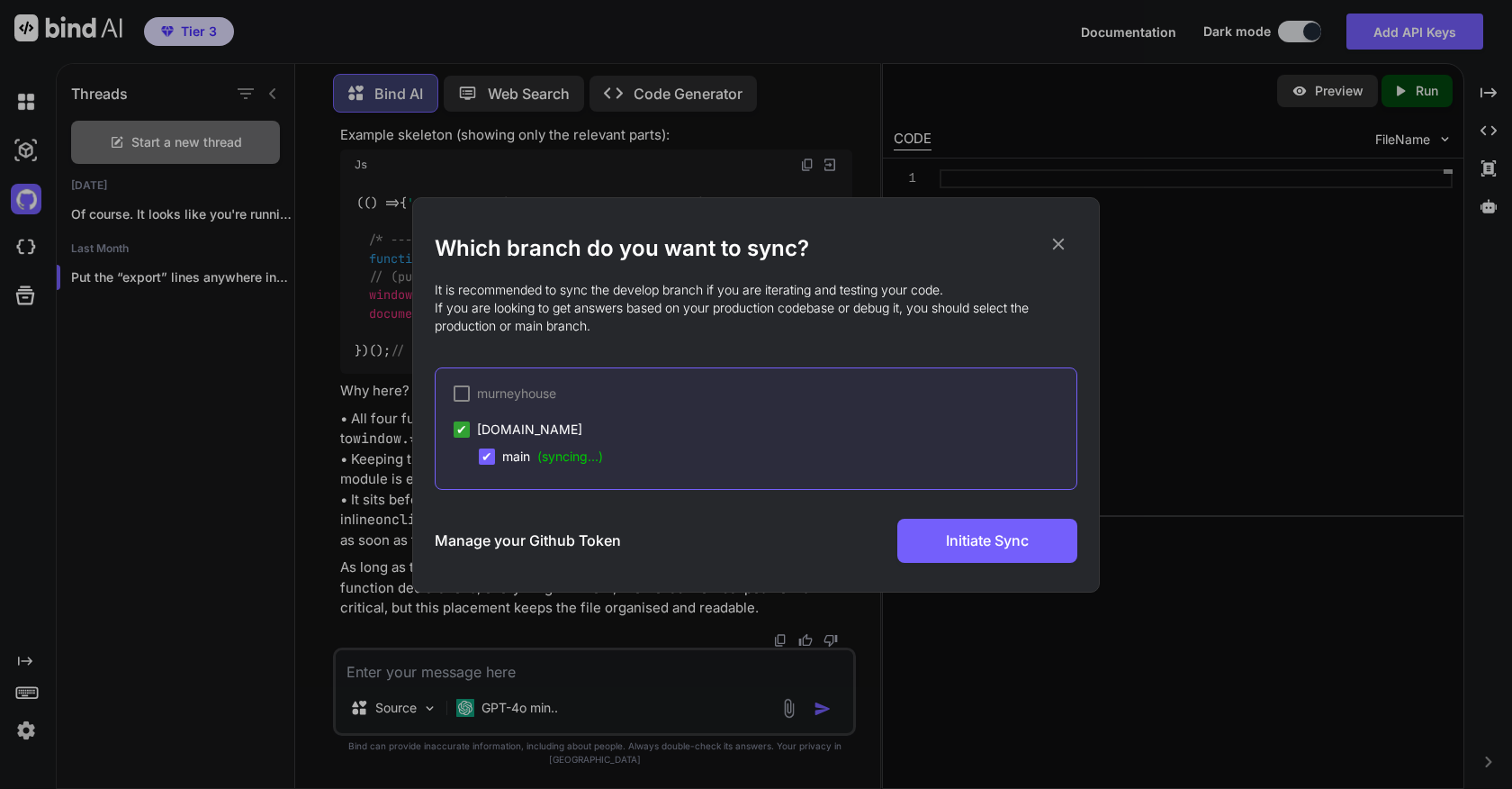
click at [961, 250] on icon at bounding box center [1058, 244] width 20 height 20
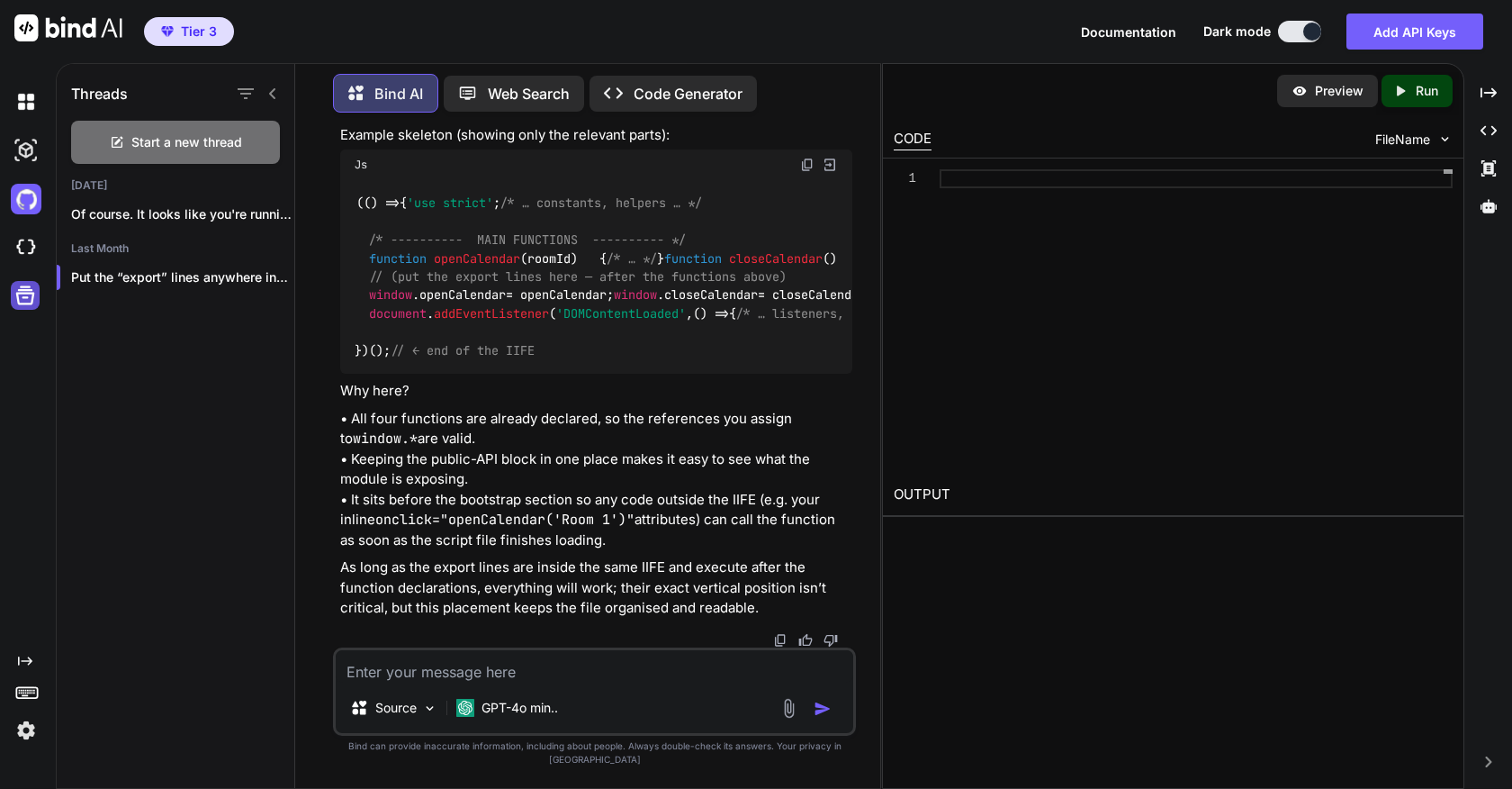
click at [27, 305] on icon at bounding box center [25, 295] width 26 height 26
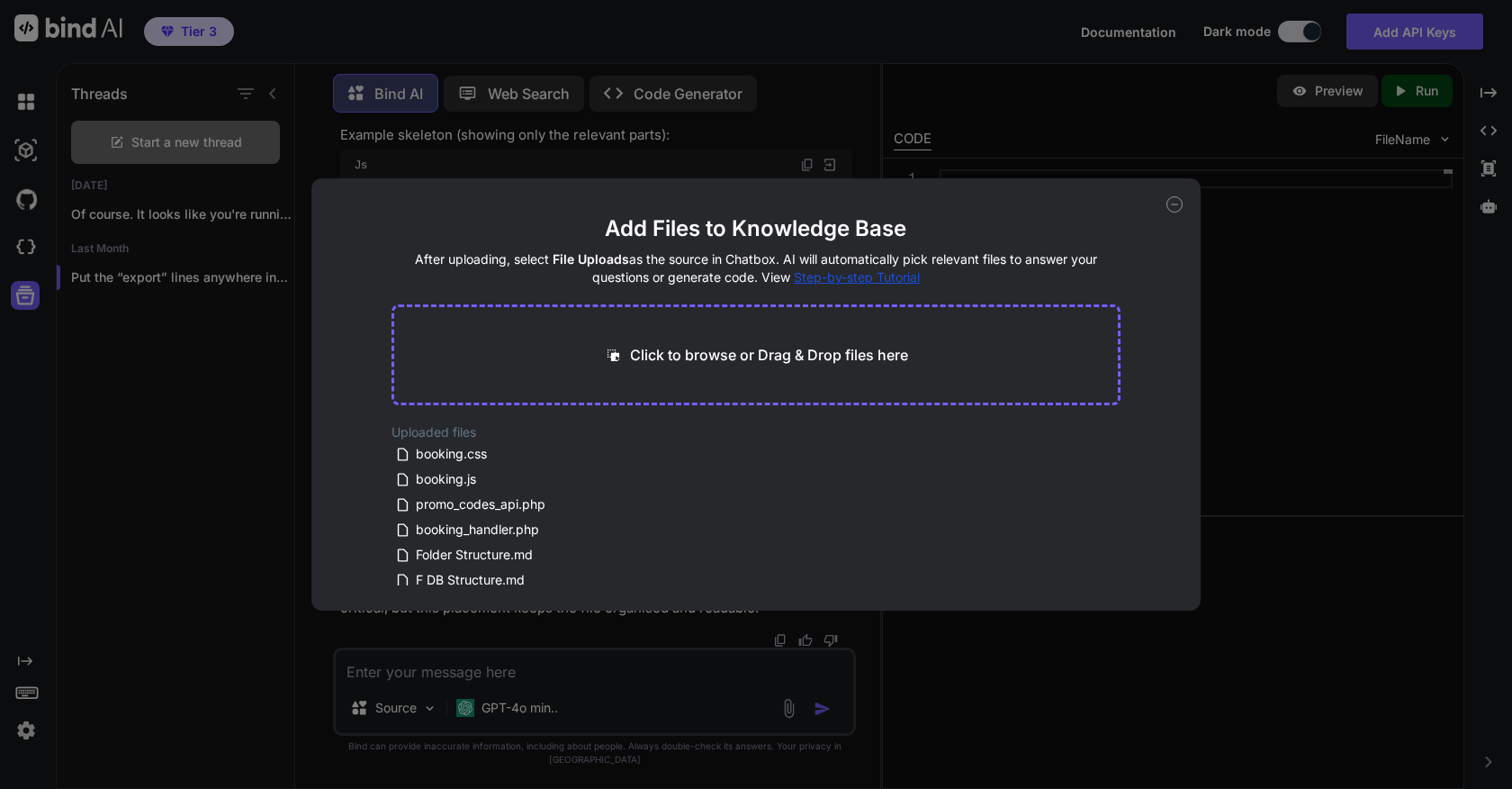
scroll to position [0, 0]
click at [961, 202] on icon at bounding box center [1174, 204] width 16 height 16
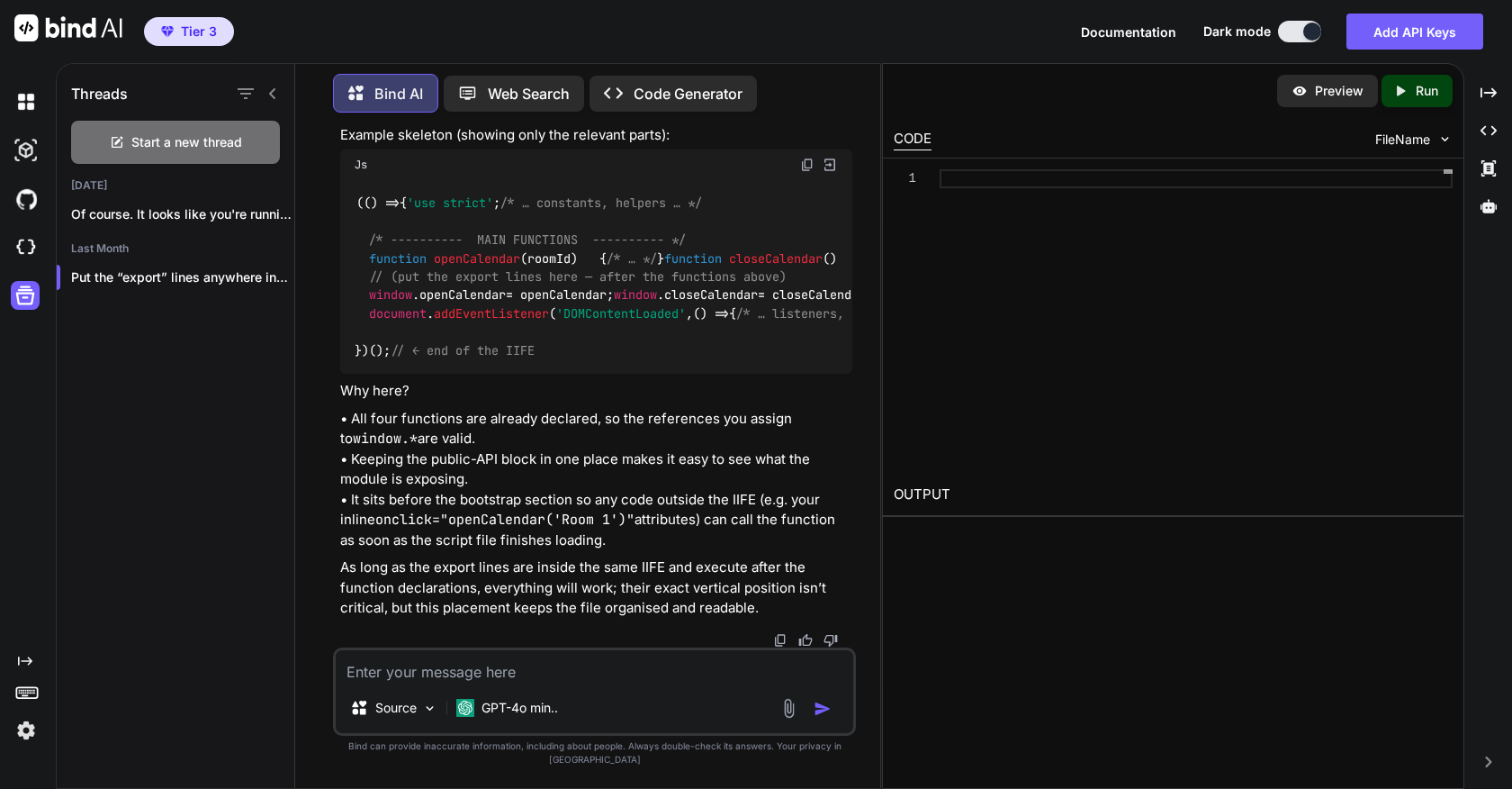
click at [704, 94] on p "Code Generator" at bounding box center [688, 93] width 109 height 22
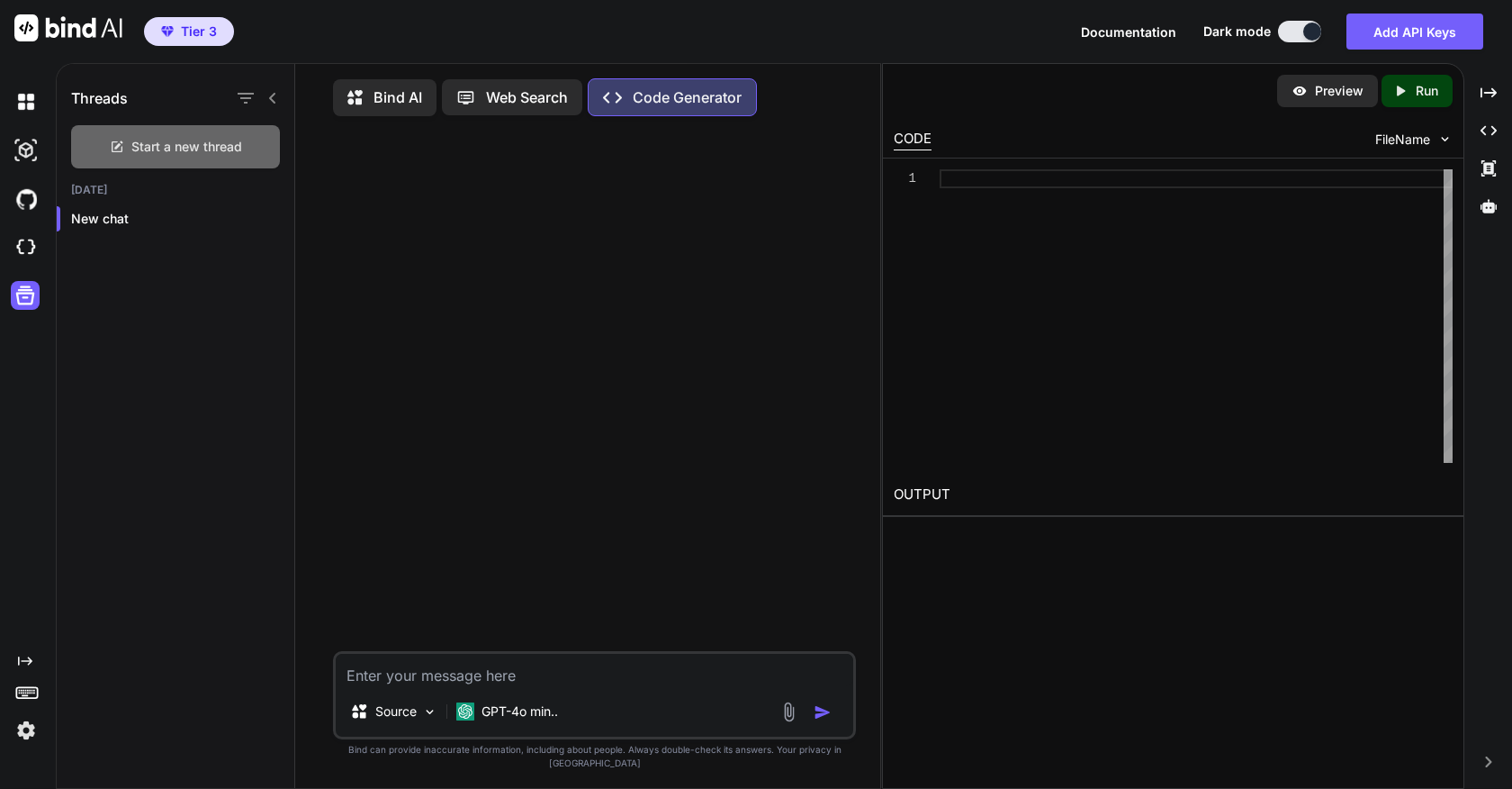
click at [156, 152] on span "Start a new thread" at bounding box center [186, 146] width 111 height 18
click at [522, 721] on p "GPT-4o min.." at bounding box center [519, 711] width 77 height 18
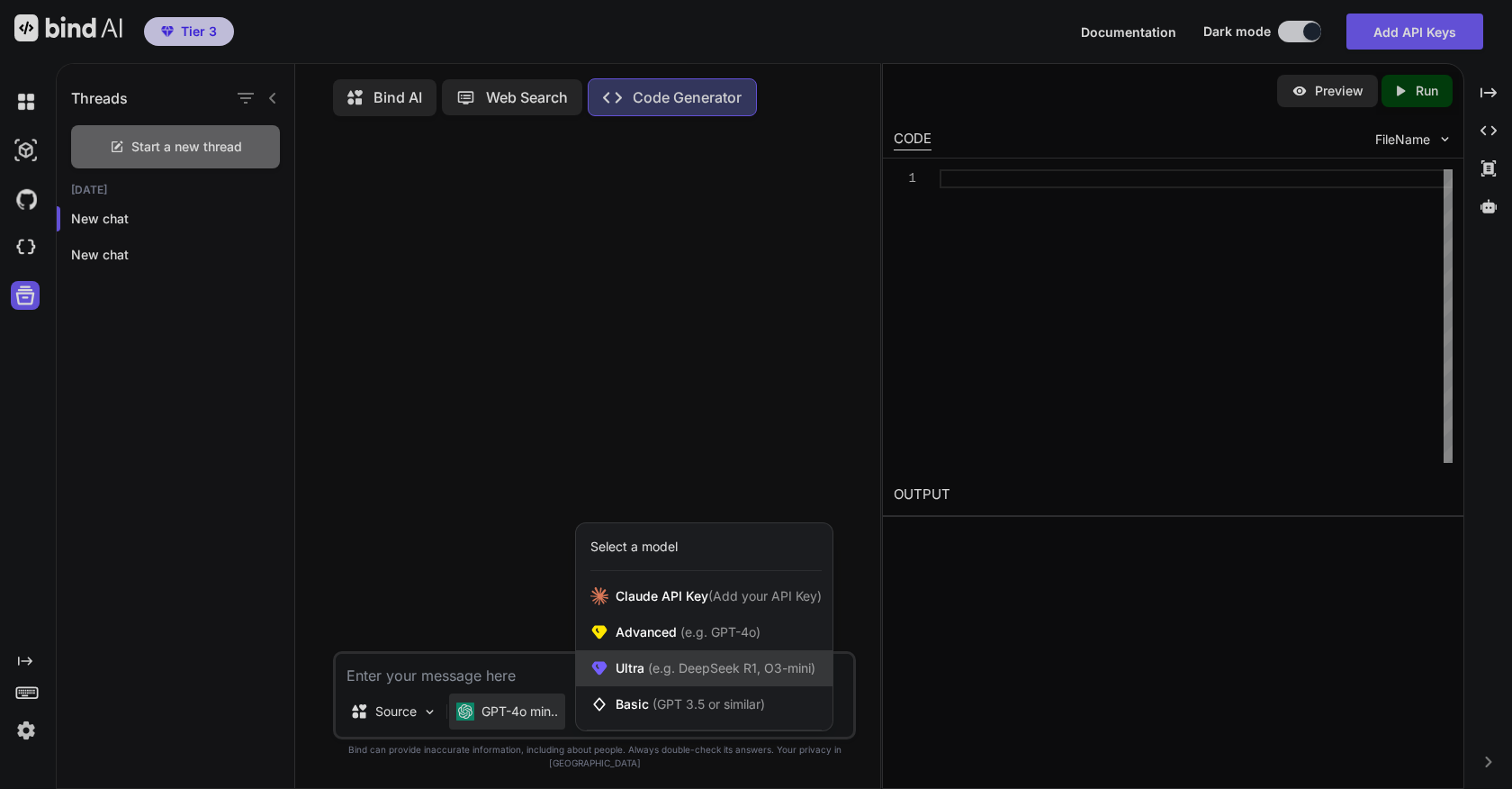
click at [638, 677] on span "Ultra (e.g. DeepSeek R1, O3-mini)" at bounding box center [716, 667] width 200 height 18
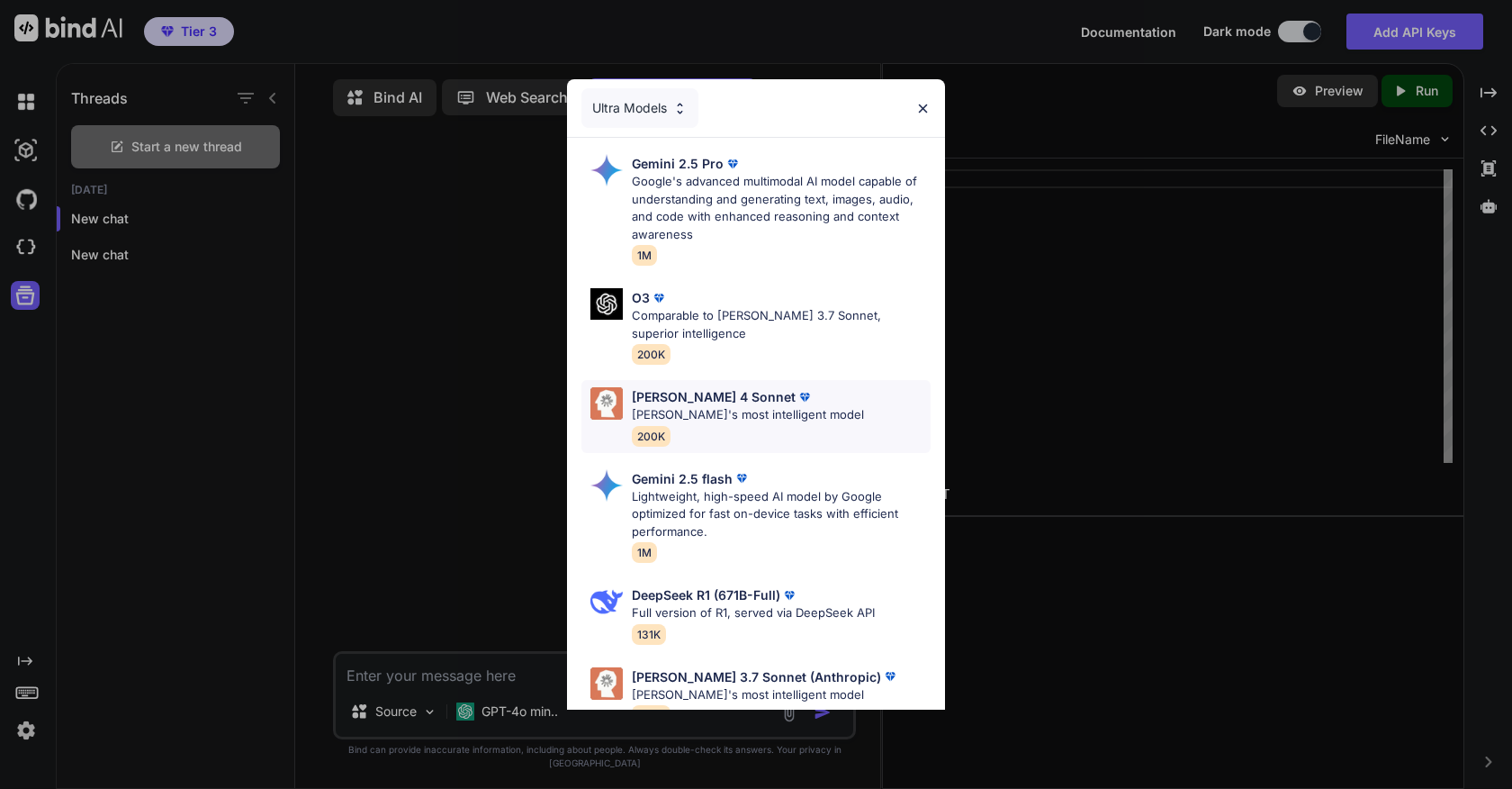
click at [724, 427] on div "Claude 4 Sonnet Claude's most intelligent model 200K" at bounding box center [748, 417] width 233 height 59
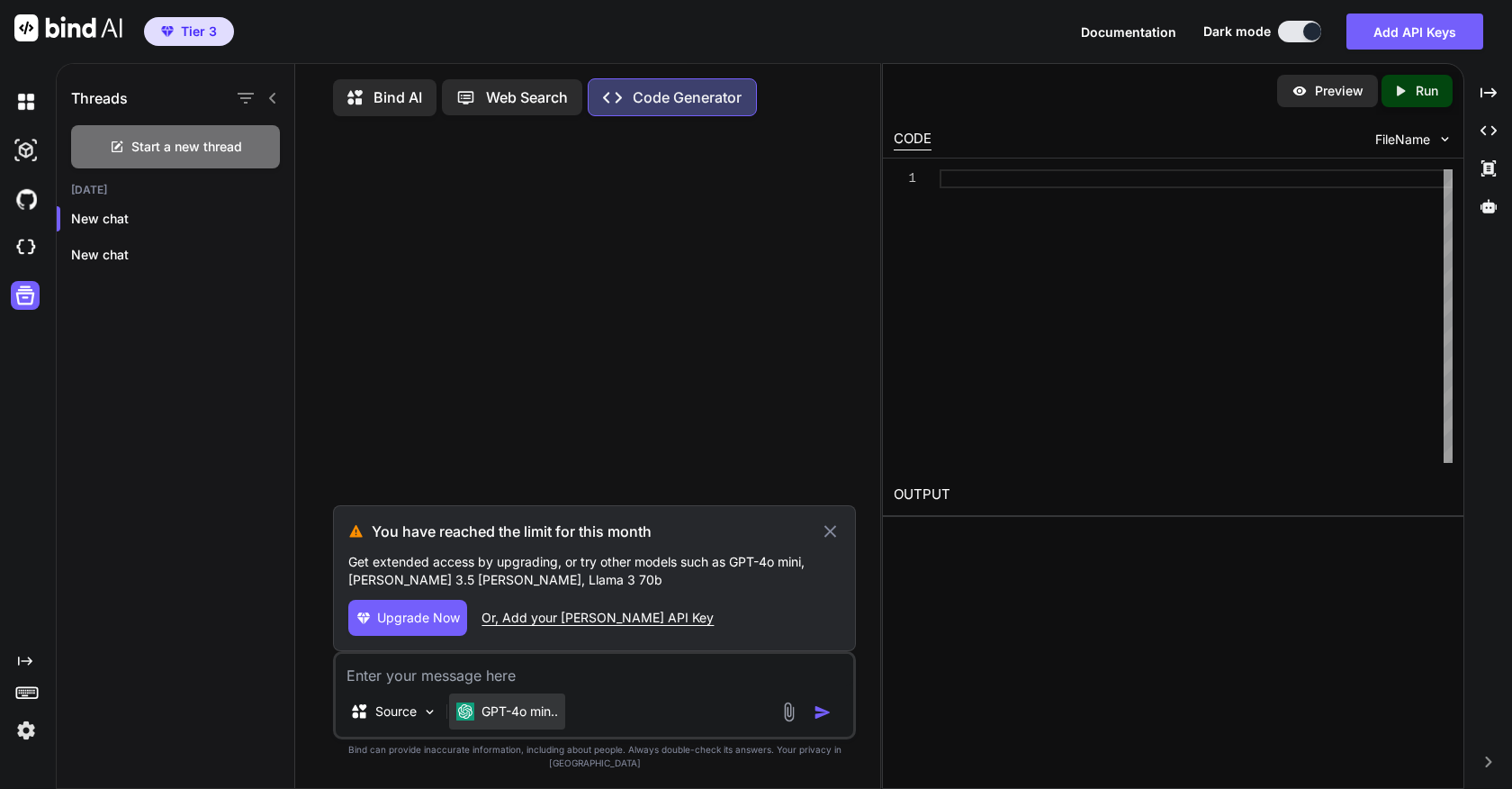
click at [532, 721] on p "GPT-4o min.." at bounding box center [519, 711] width 77 height 18
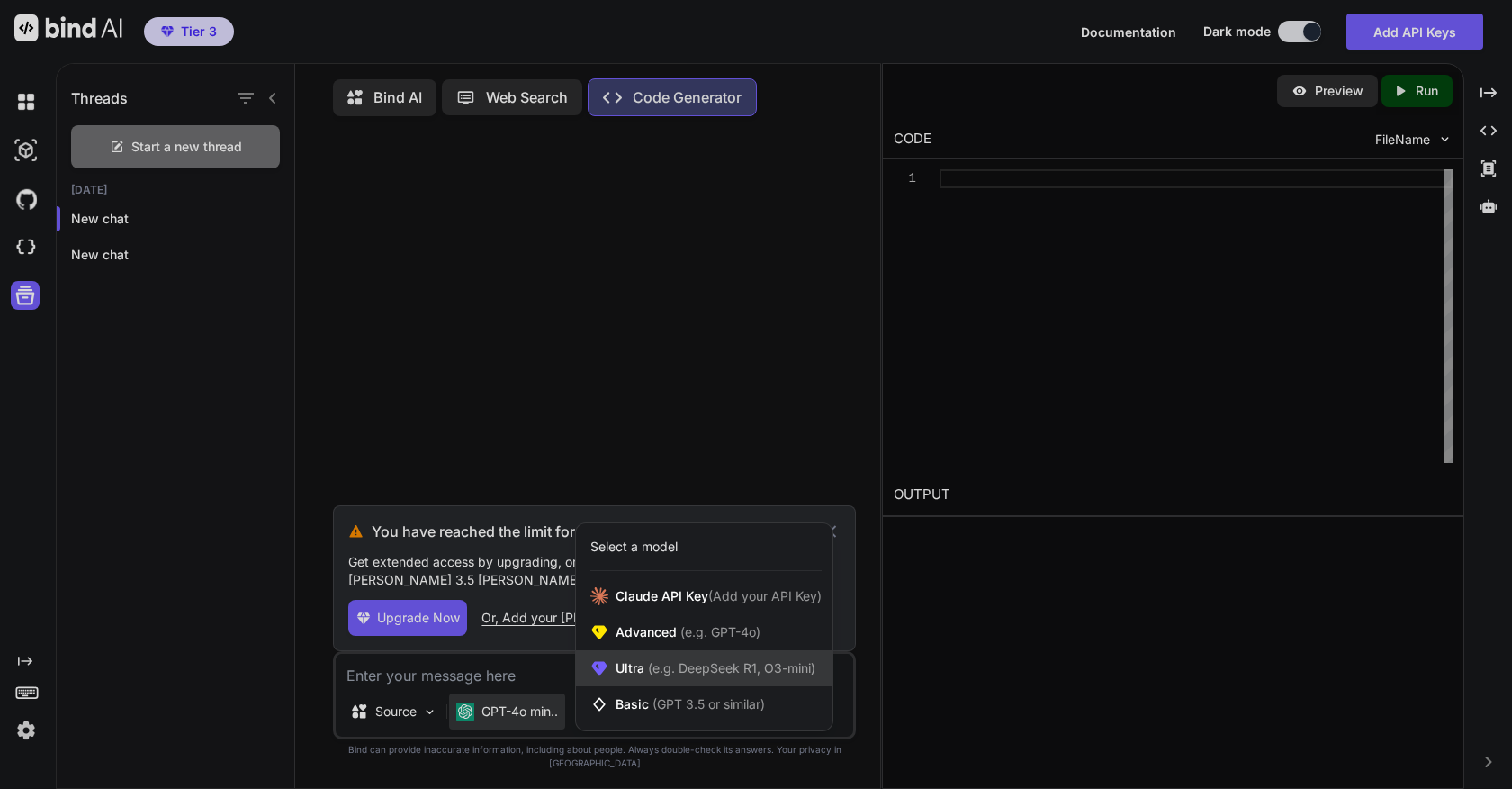
click at [646, 675] on span "(e.g. DeepSeek R1, O3-mini)" at bounding box center [730, 667] width 171 height 15
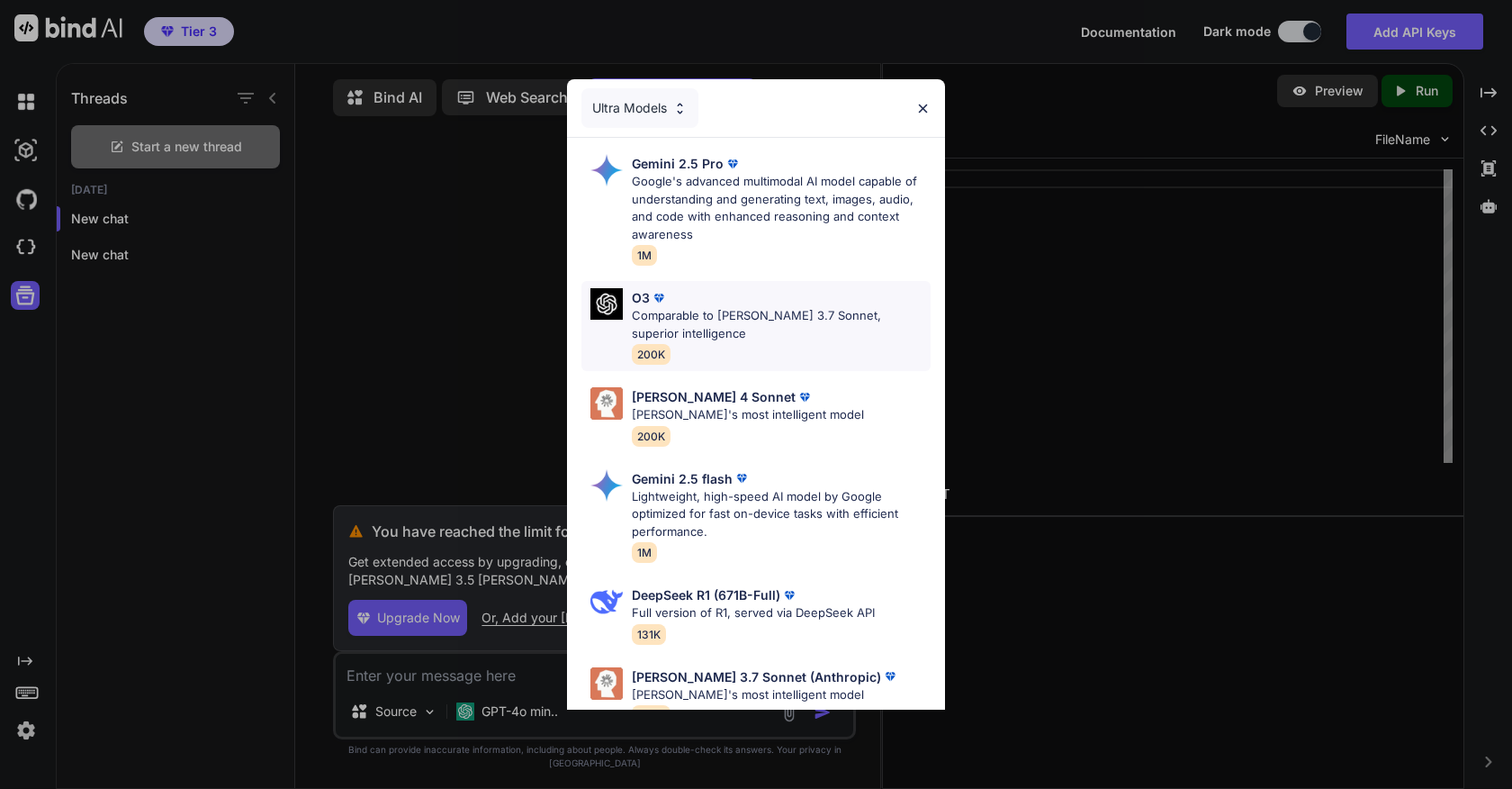
click at [745, 332] on p "Comparable to Claude 3.7 Sonnet, superior intelligence" at bounding box center [781, 324] width 299 height 35
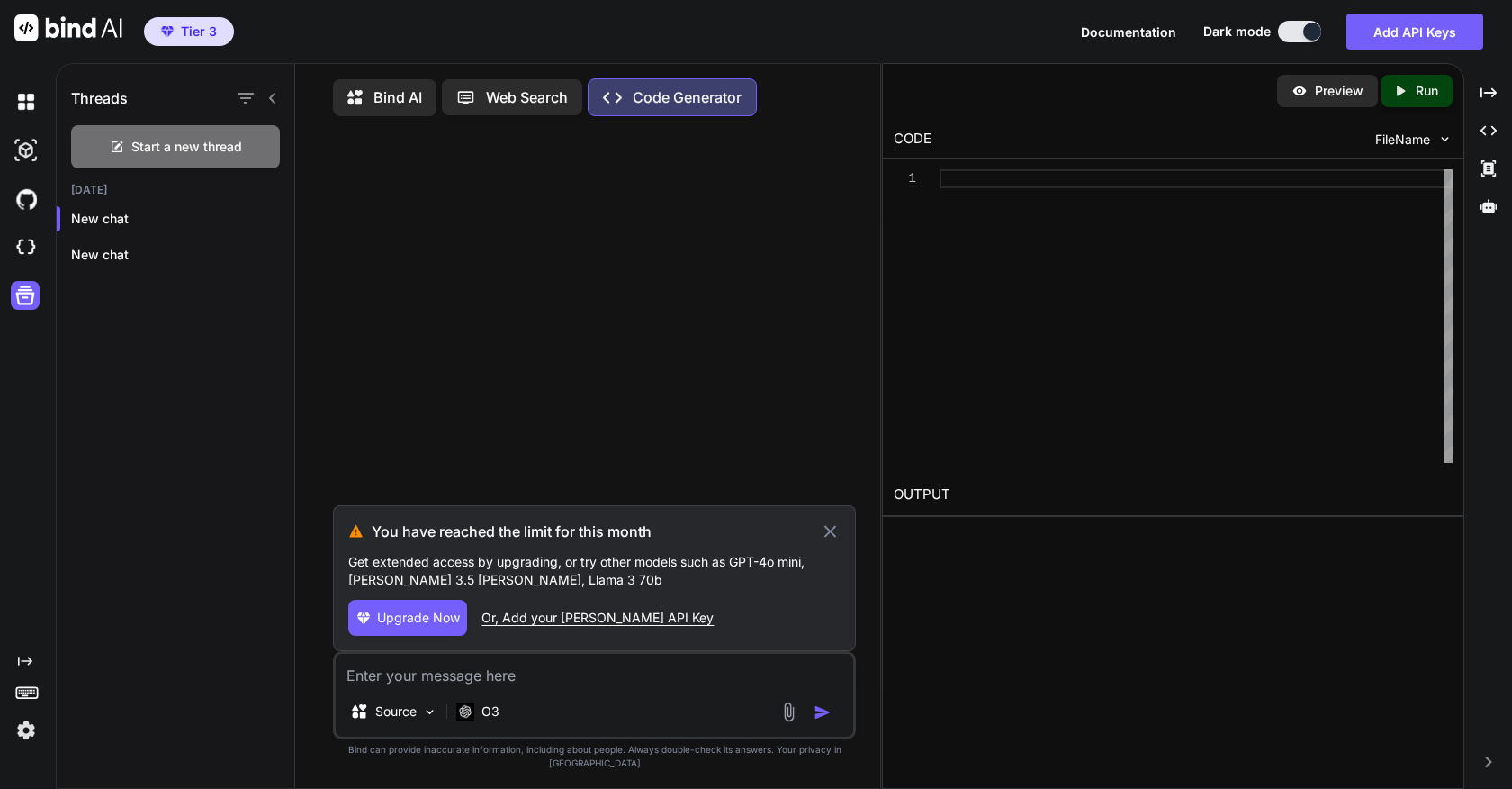
click at [513, 686] on textarea at bounding box center [594, 669] width 517 height 32
click at [831, 542] on icon at bounding box center [831, 531] width 21 height 22
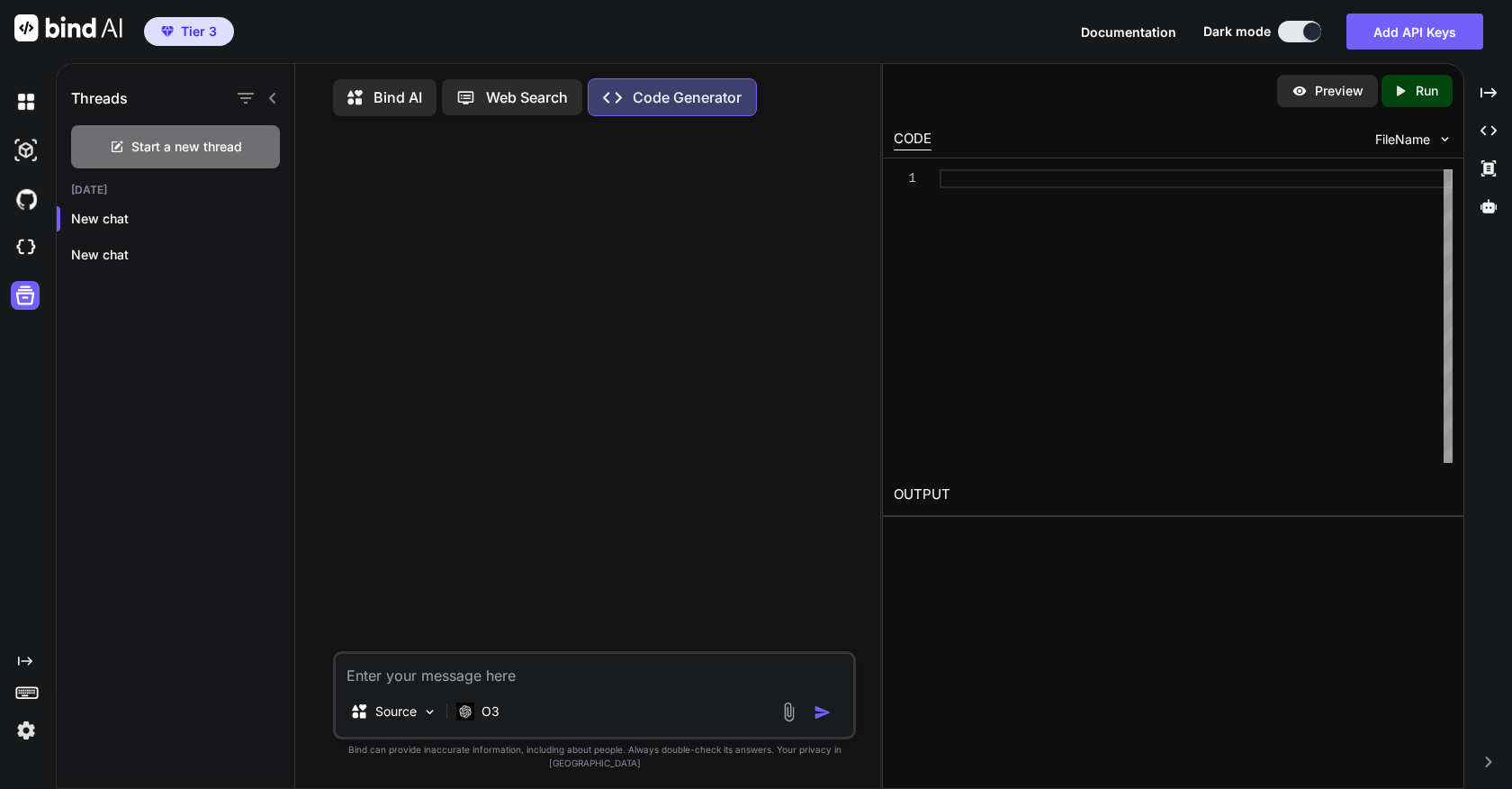
click at [589, 705] on div "Source O3" at bounding box center [594, 695] width 523 height 88
click at [589, 686] on textarea at bounding box center [594, 669] width 517 height 32
type textarea "x"
type textarea "h"
type textarea "x"
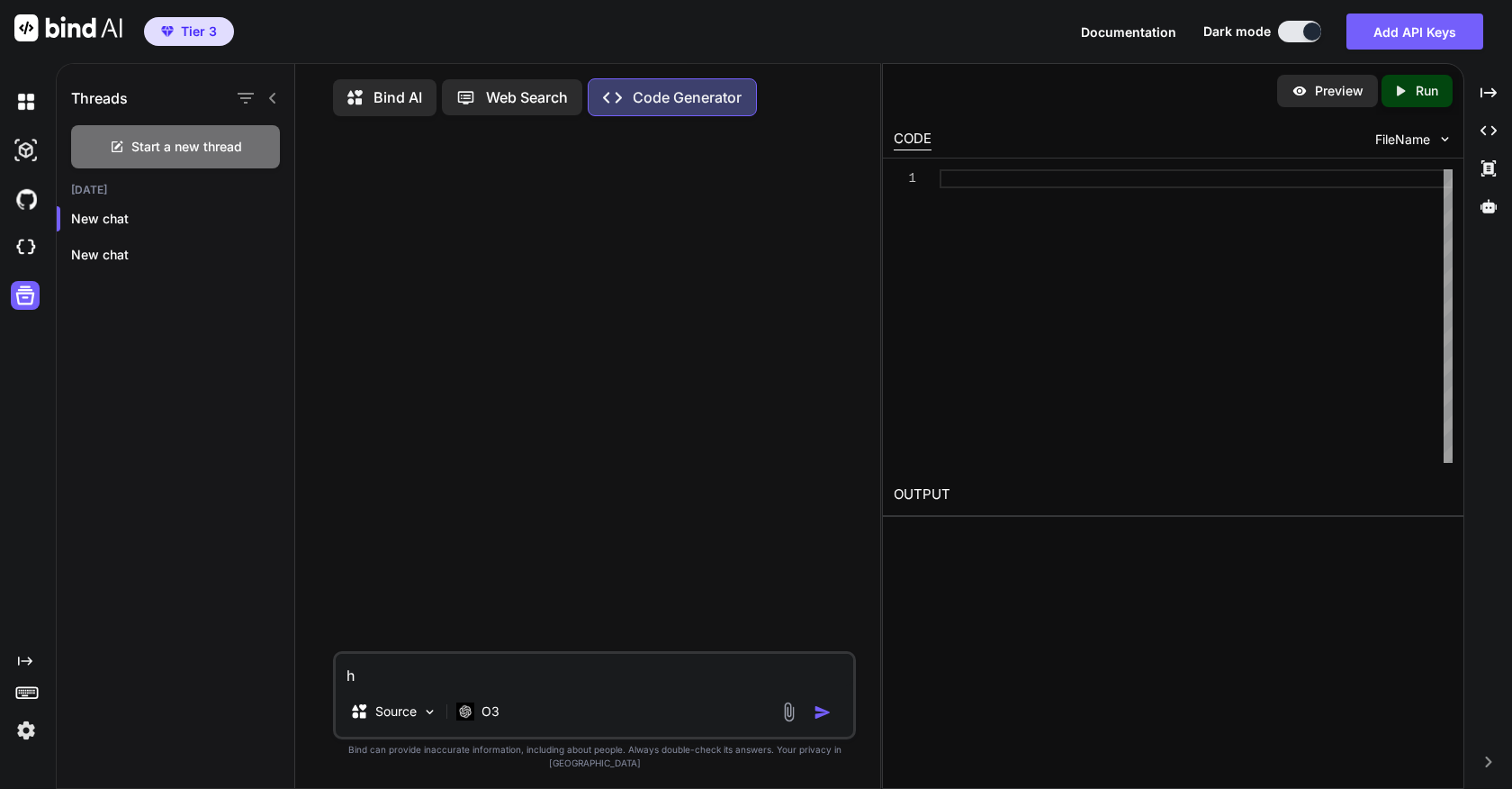
type textarea "hi"
type textarea "x"
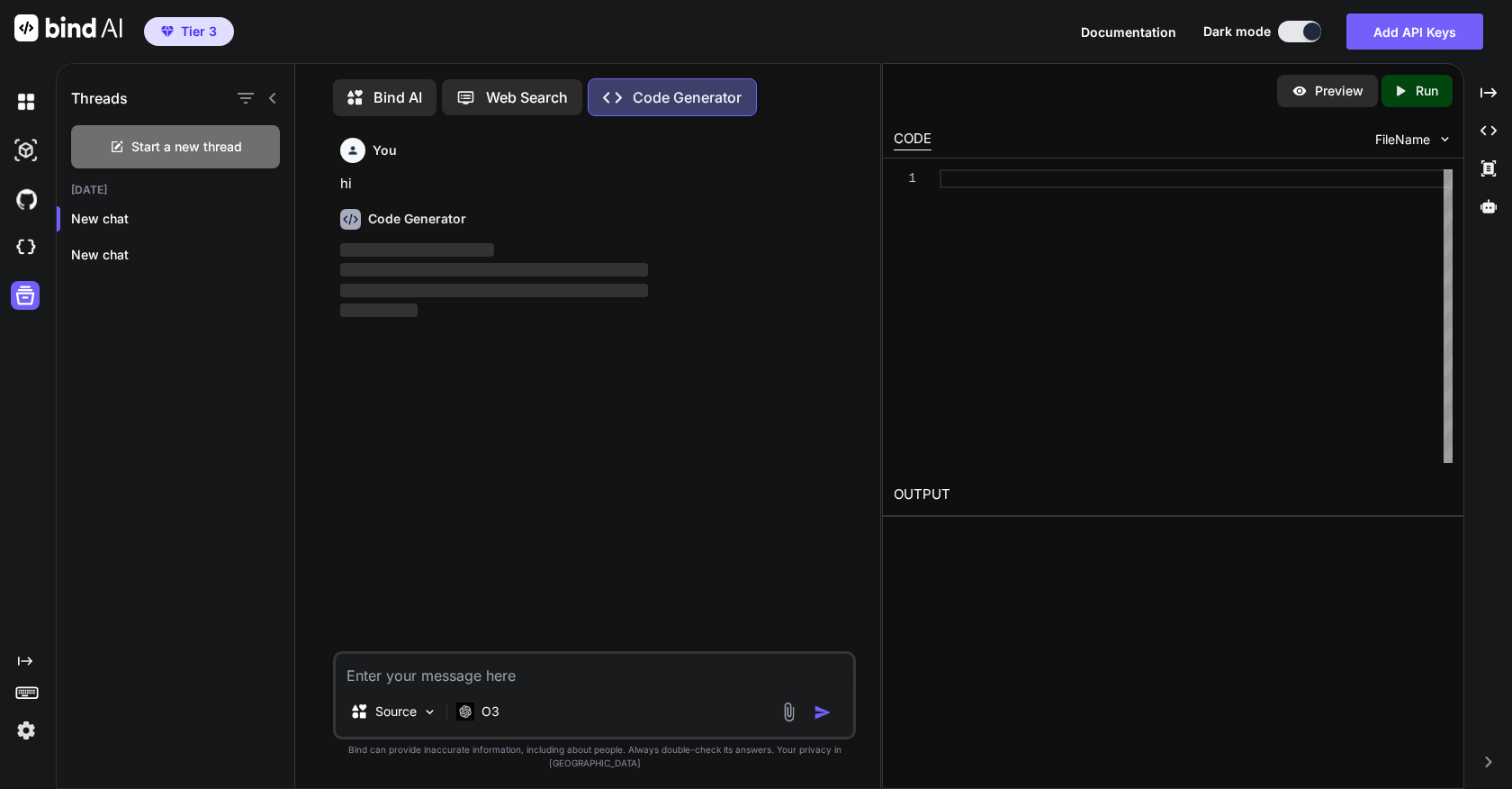
scroll to position [9, 0]
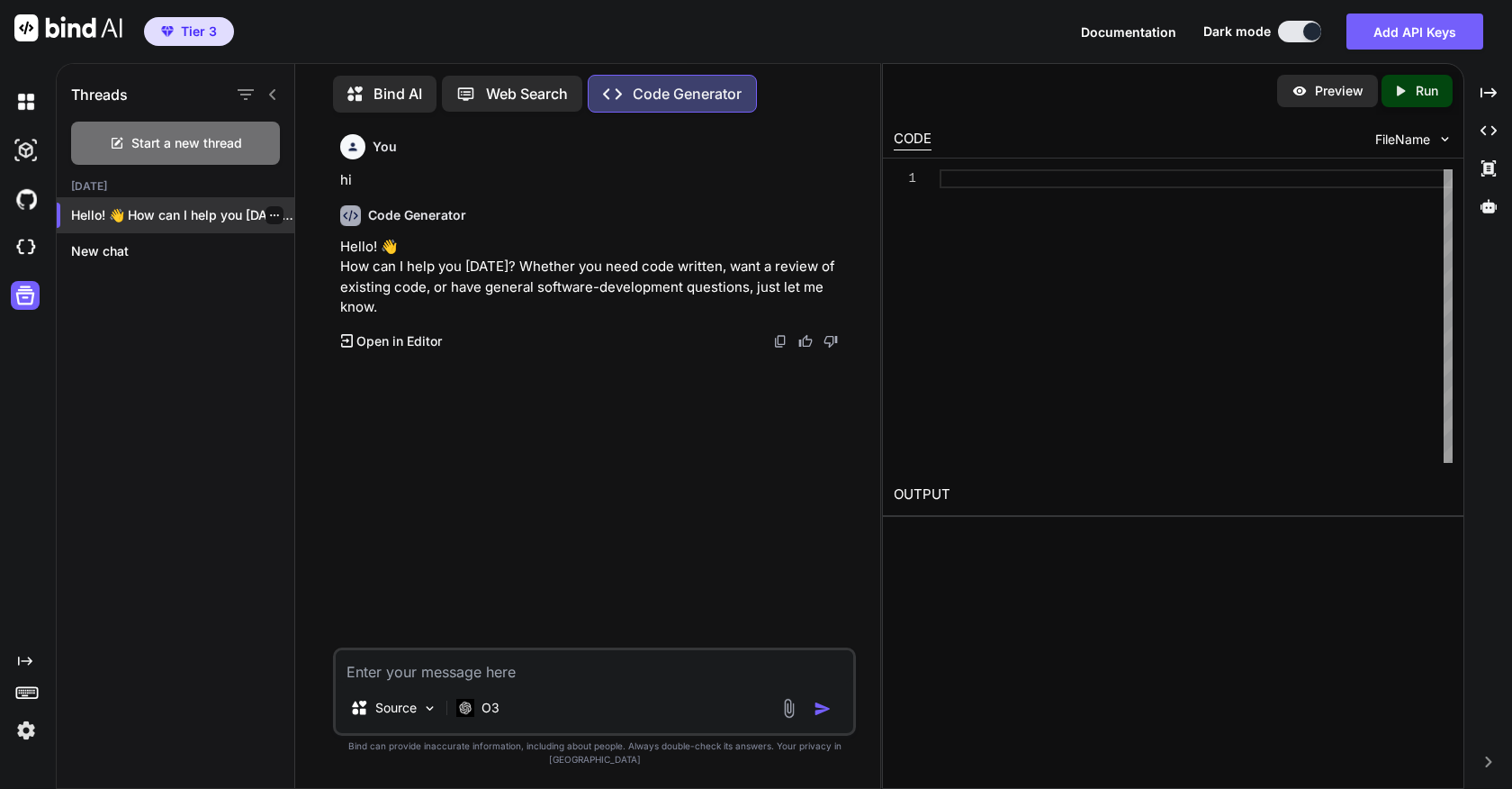
click at [270, 210] on icon "button" at bounding box center [274, 215] width 10 height 10
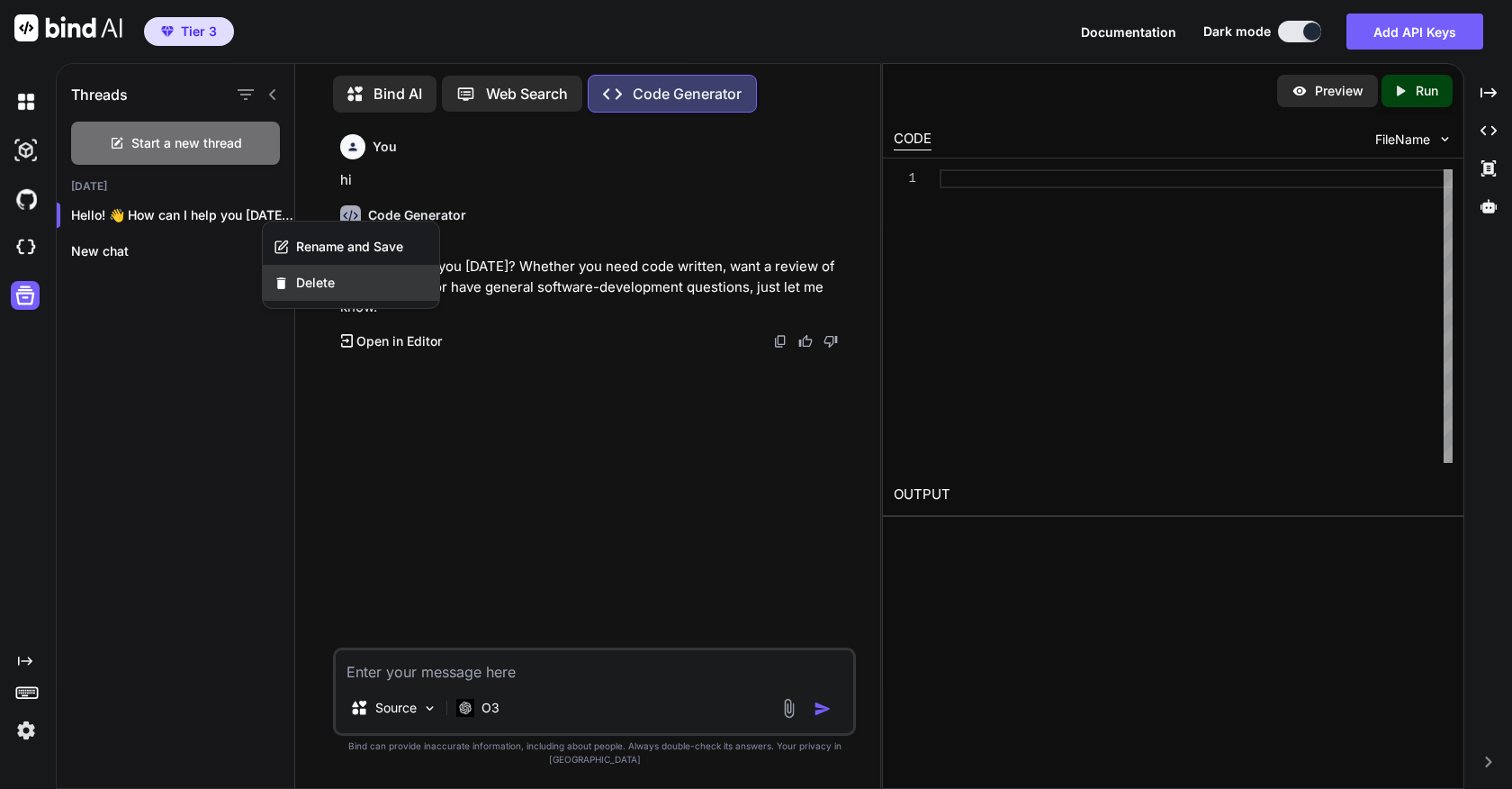
click at [322, 287] on span "Delete" at bounding box center [315, 282] width 39 height 18
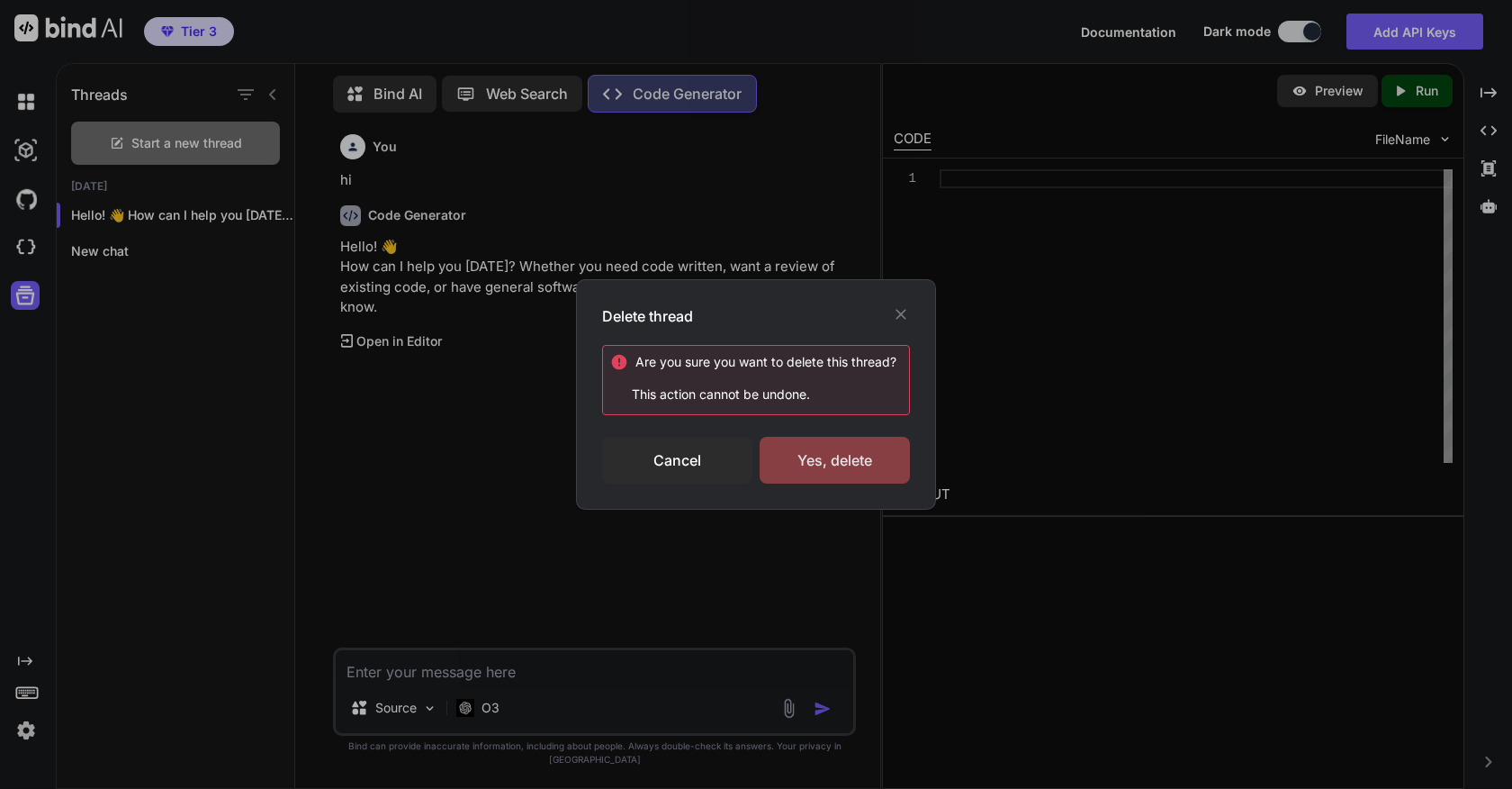
click at [826, 457] on div "Yes, delete" at bounding box center [834, 460] width 150 height 47
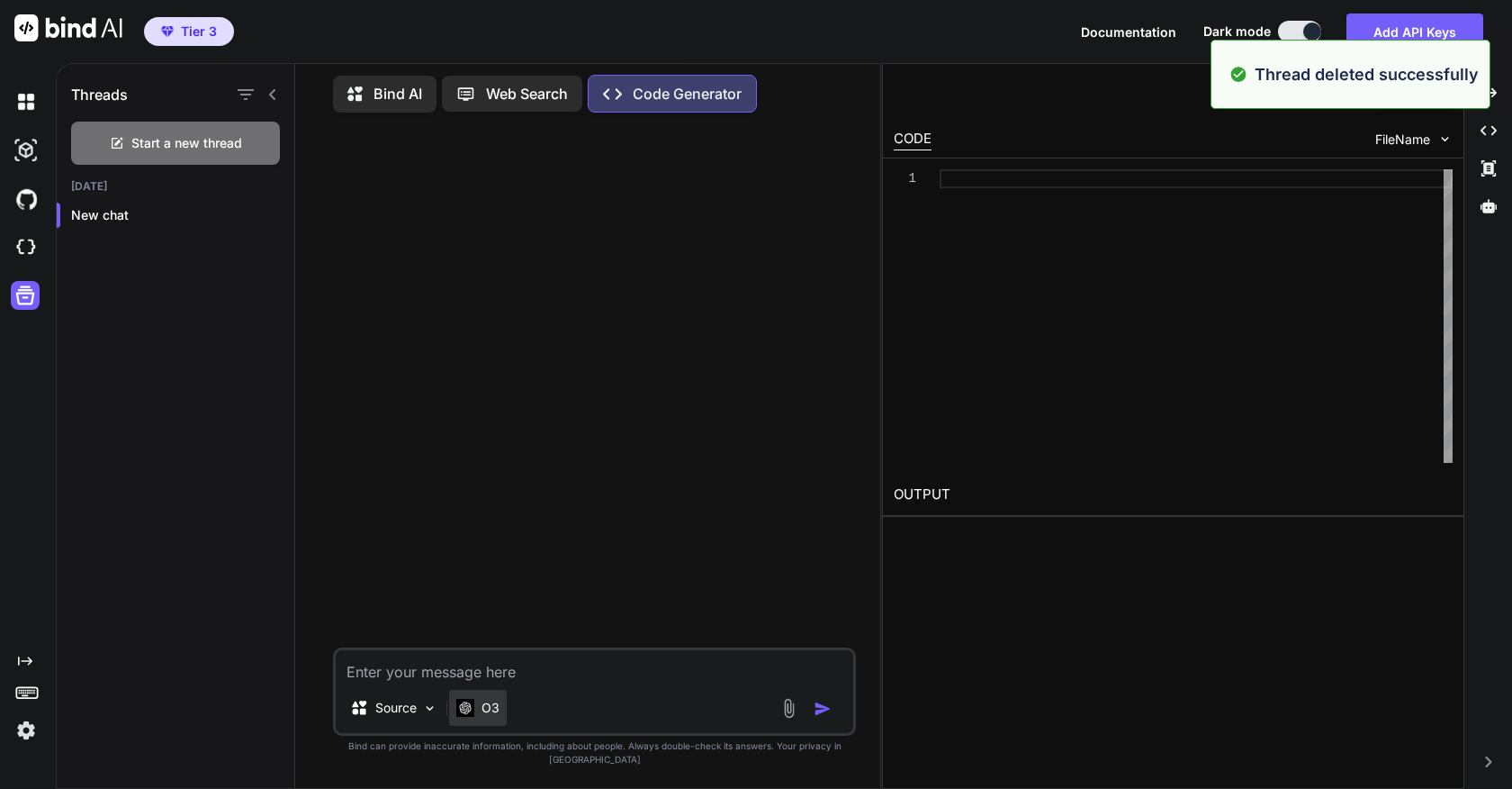
click at [487, 717] on p "O3" at bounding box center [490, 707] width 18 height 18
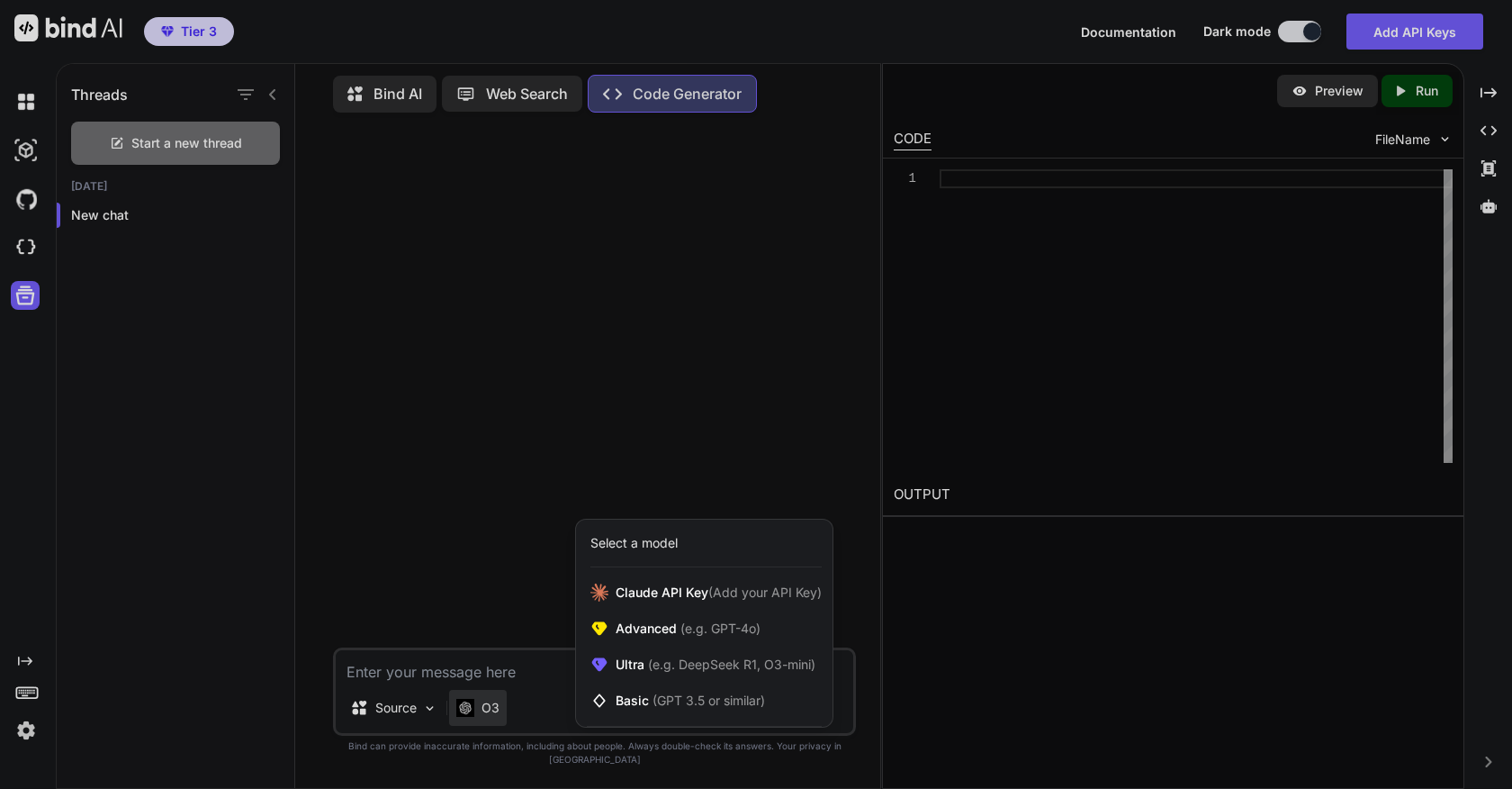
click at [501, 532] on div at bounding box center [756, 394] width 1512 height 789
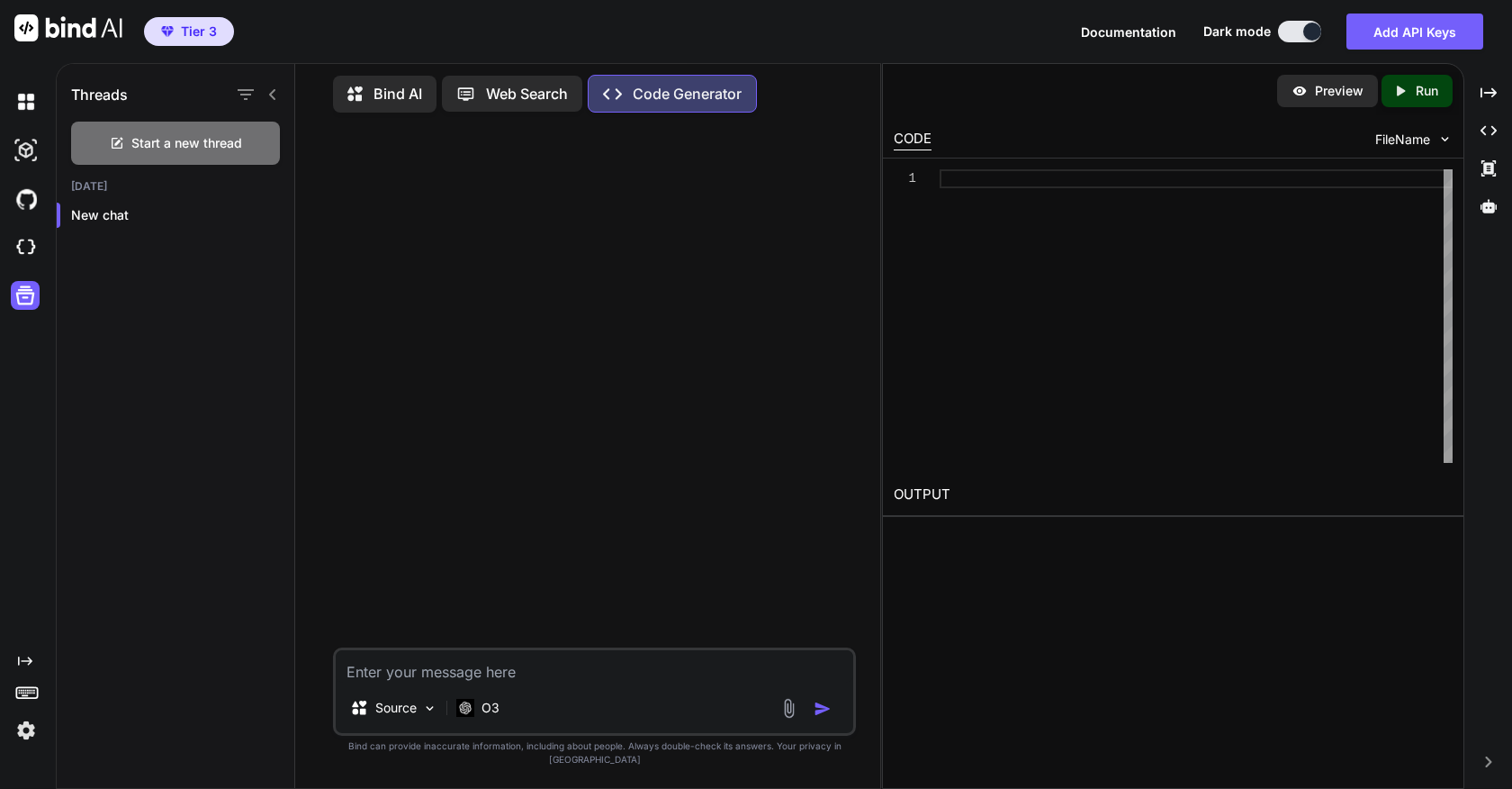
click at [375, 86] on p "Bind AI" at bounding box center [398, 93] width 48 height 22
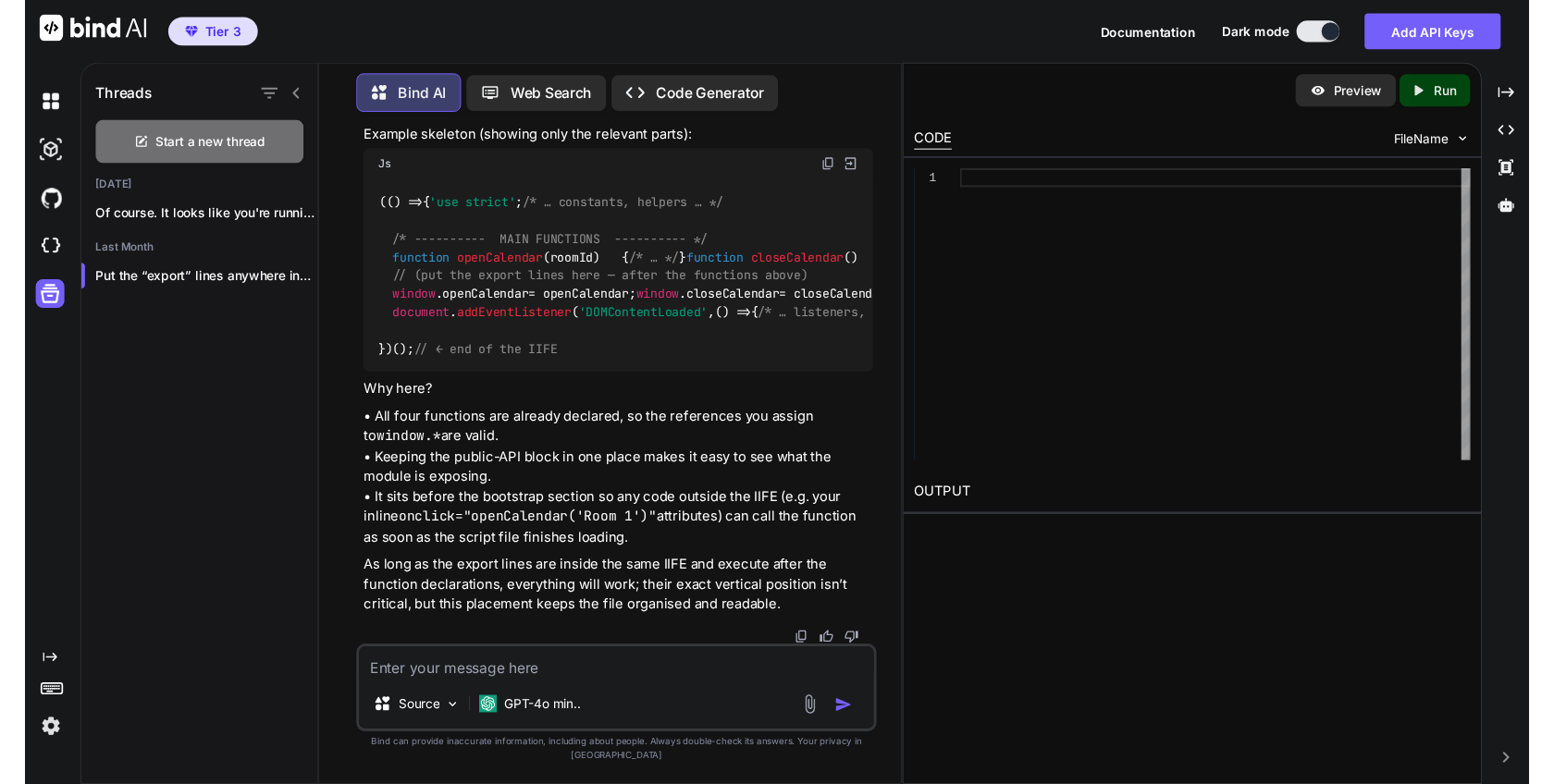
scroll to position [20992, 0]
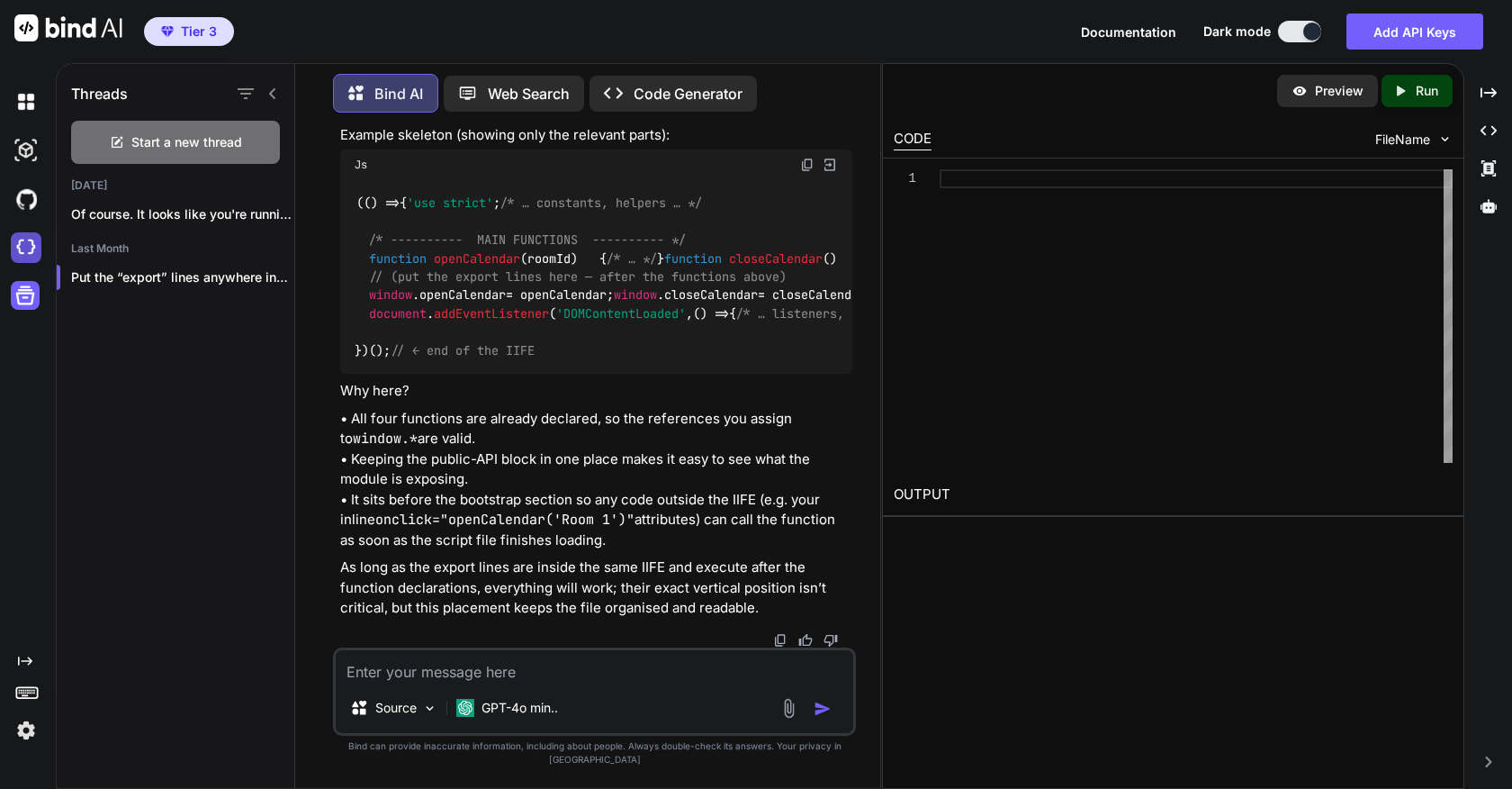
click at [27, 251] on img at bounding box center [26, 248] width 30 height 30
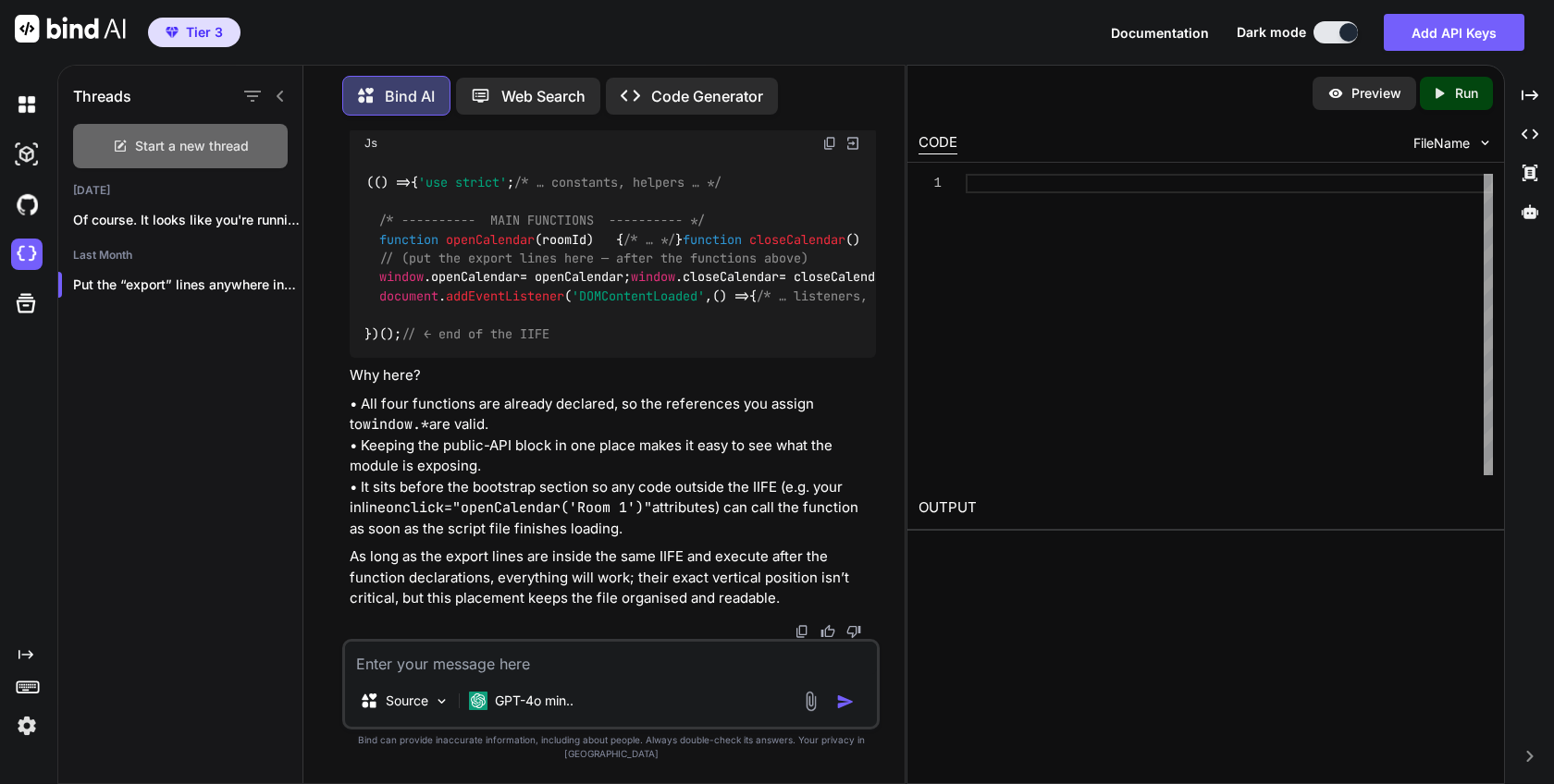
click at [167, 139] on span "Start a new thread" at bounding box center [191, 145] width 114 height 19
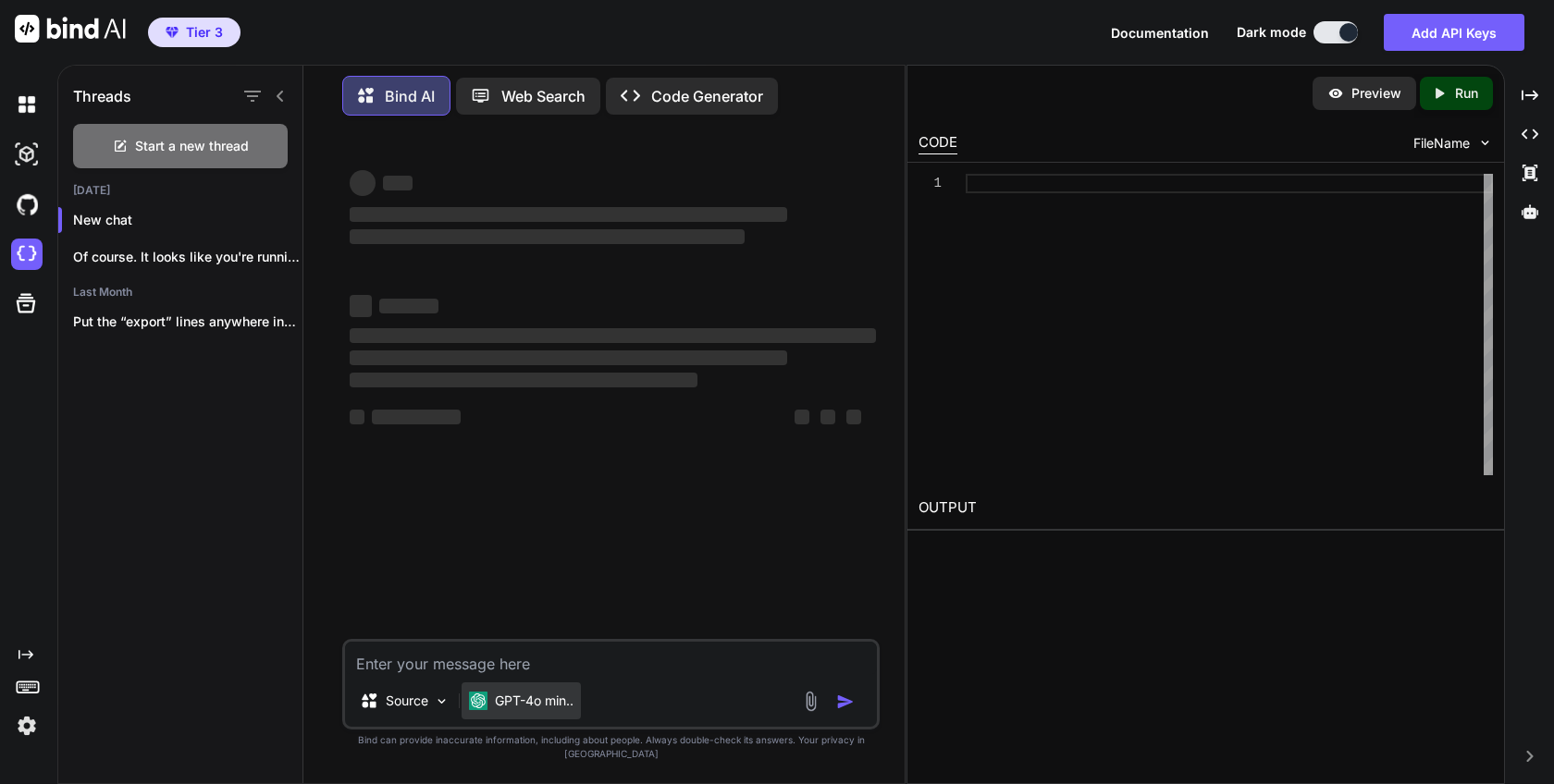
click at [535, 710] on p "GPT-4o min.." at bounding box center [534, 700] width 79 height 19
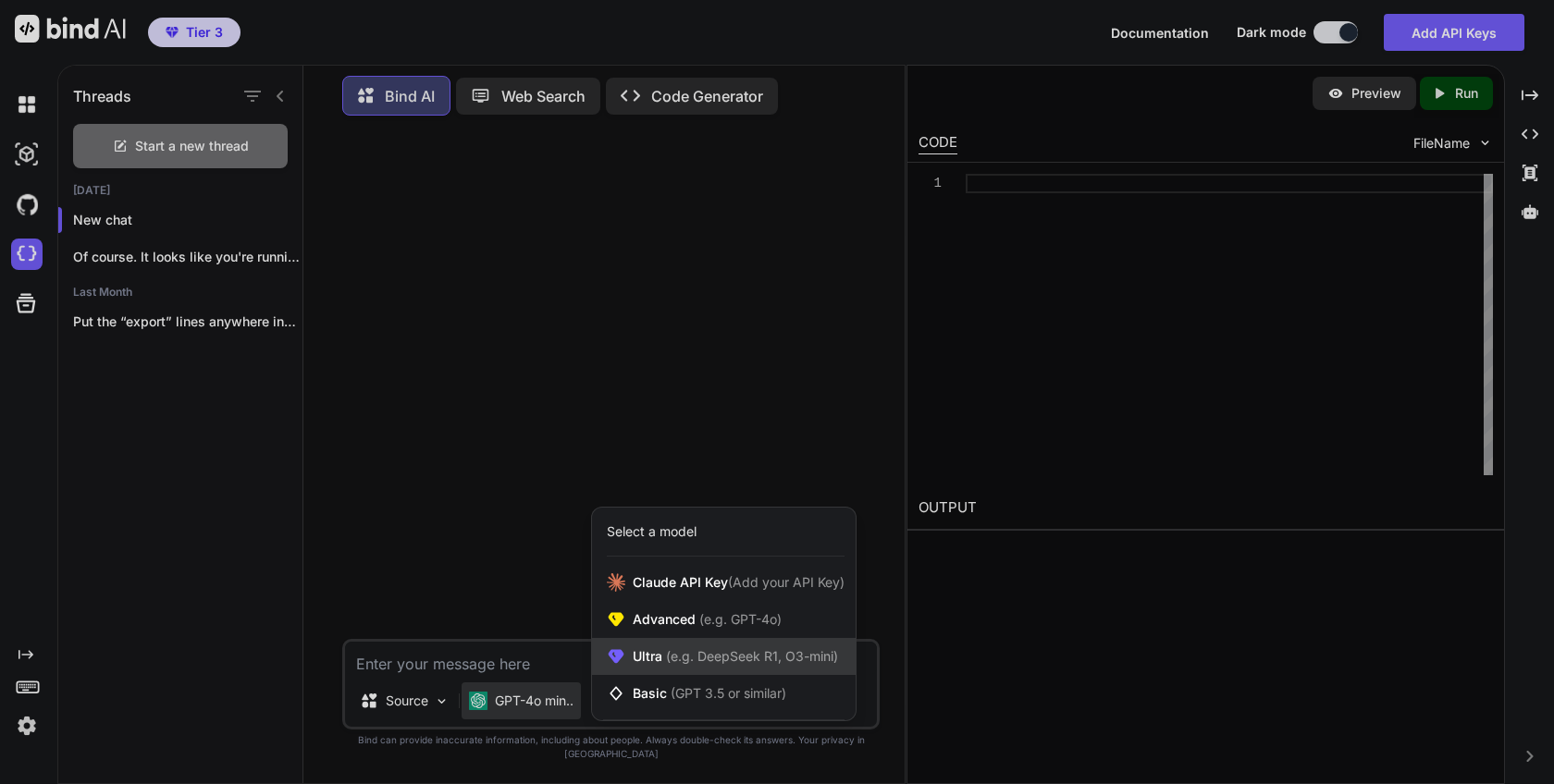
click at [663, 658] on div "Ultra (e.g. DeepSeek R1, O3-mini)" at bounding box center [724, 656] width 263 height 37
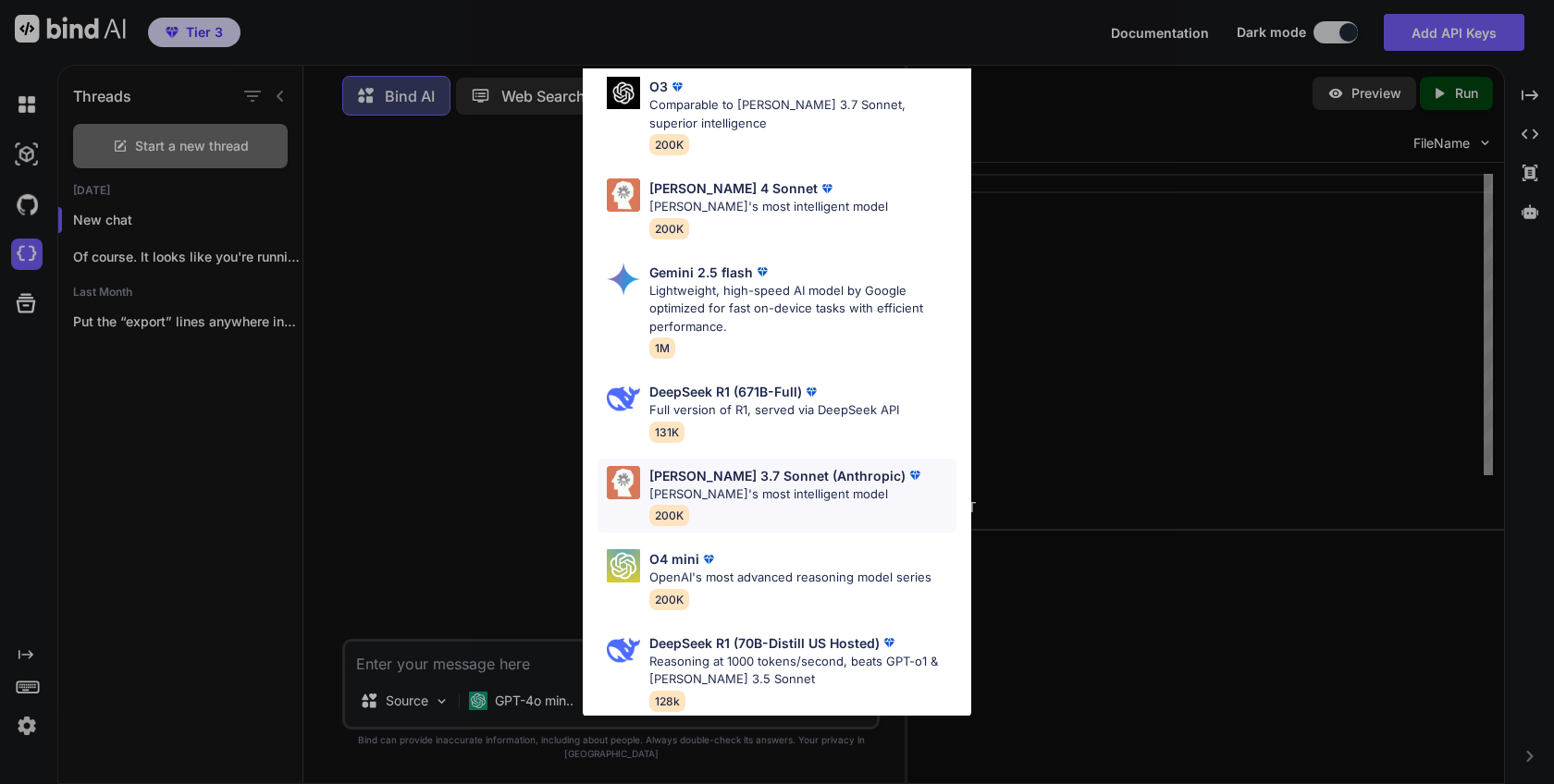
scroll to position [206, 0]
click at [727, 487] on p "Claude's most intelligent model" at bounding box center [787, 495] width 275 height 19
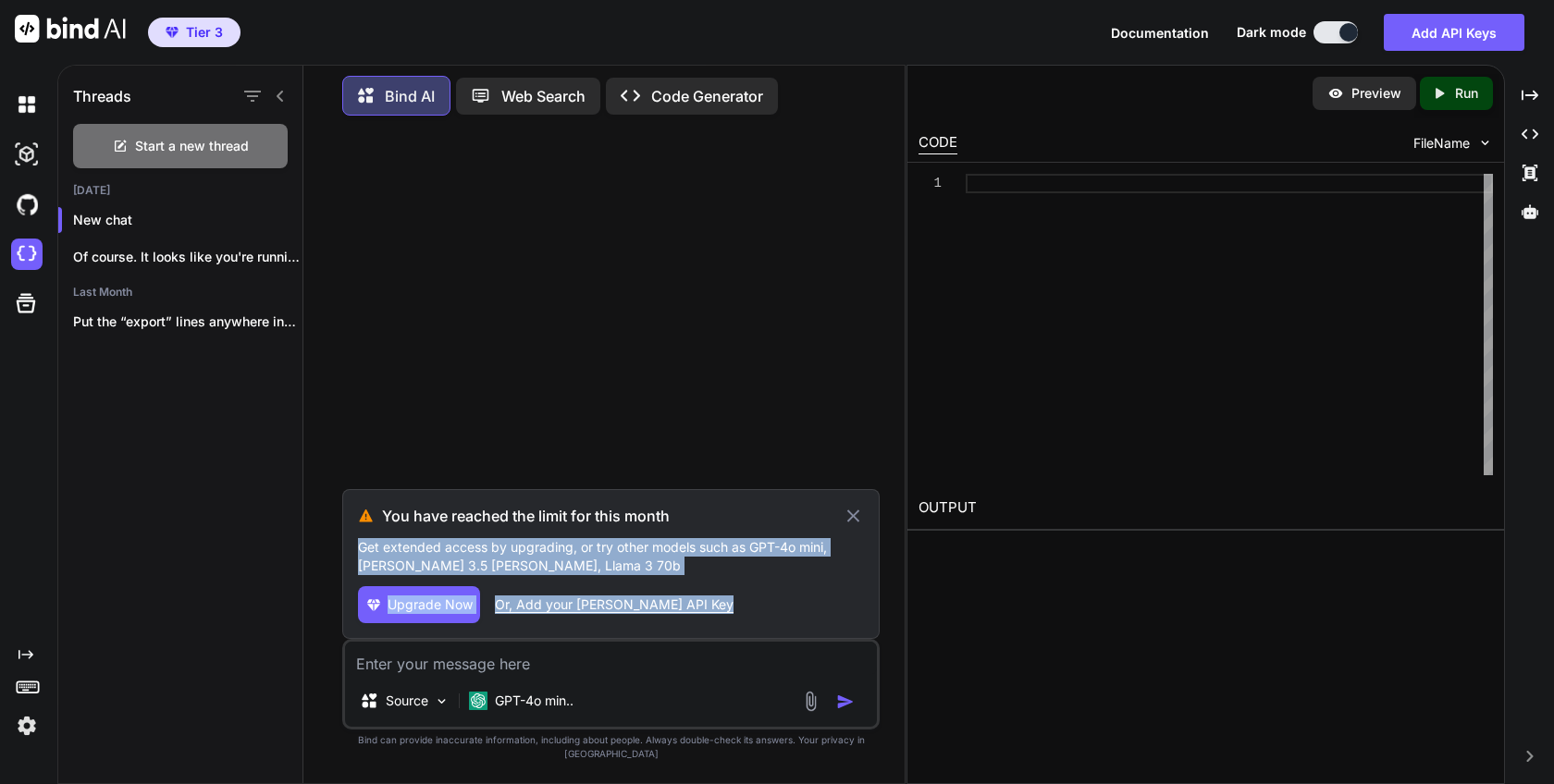
drag, startPoint x: 853, startPoint y: 528, endPoint x: 870, endPoint y: 675, distance: 148.0
click at [870, 675] on div "You have reached the limit for this month Get extended access by upgrading, or …" at bounding box center [611, 457] width 538 height 653
click at [776, 604] on div "Upgrade Now Or, Add your Claude API Key" at bounding box center [611, 605] width 506 height 37
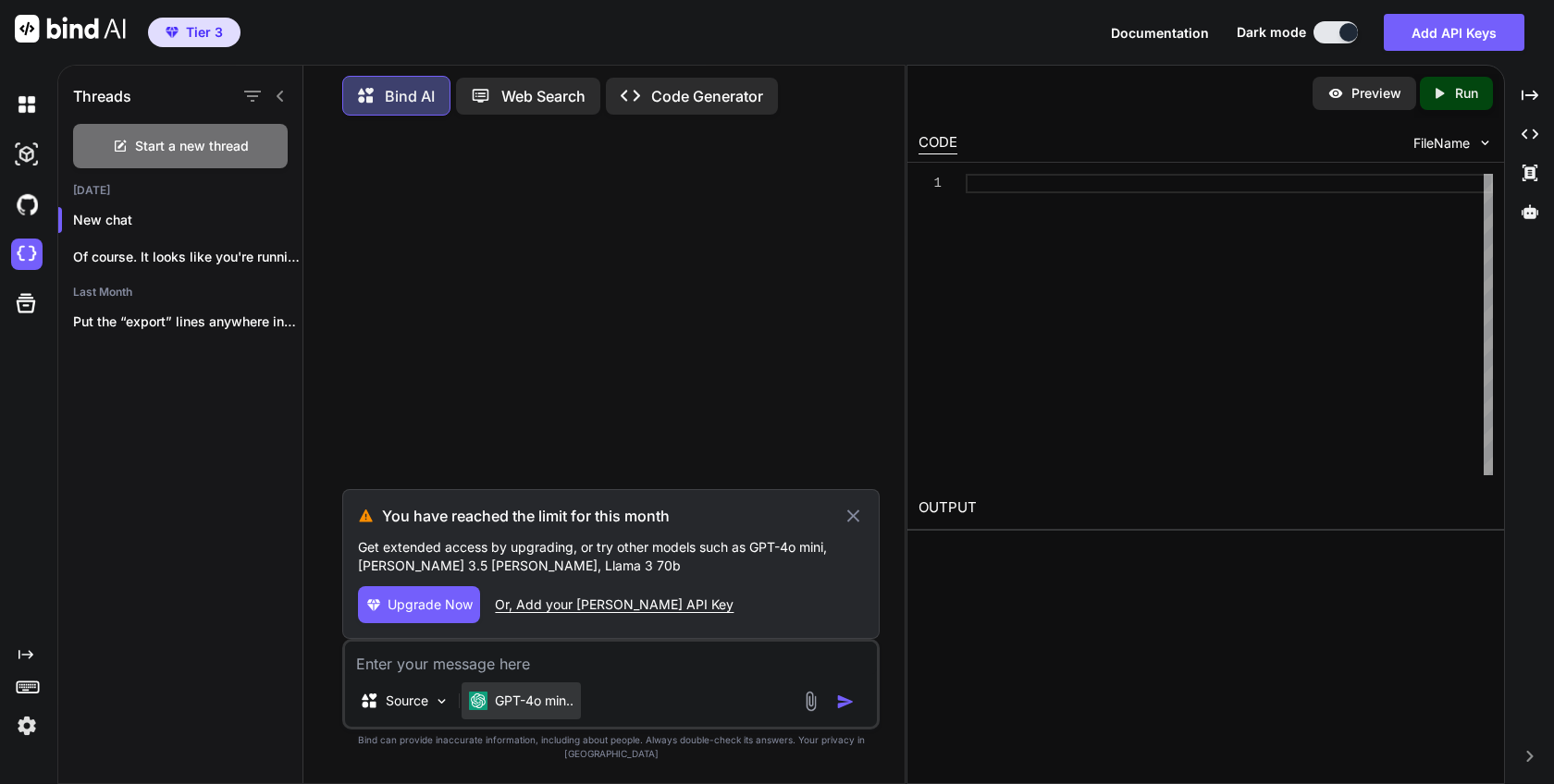
click at [555, 720] on div "GPT-4o min.." at bounding box center [521, 701] width 119 height 37
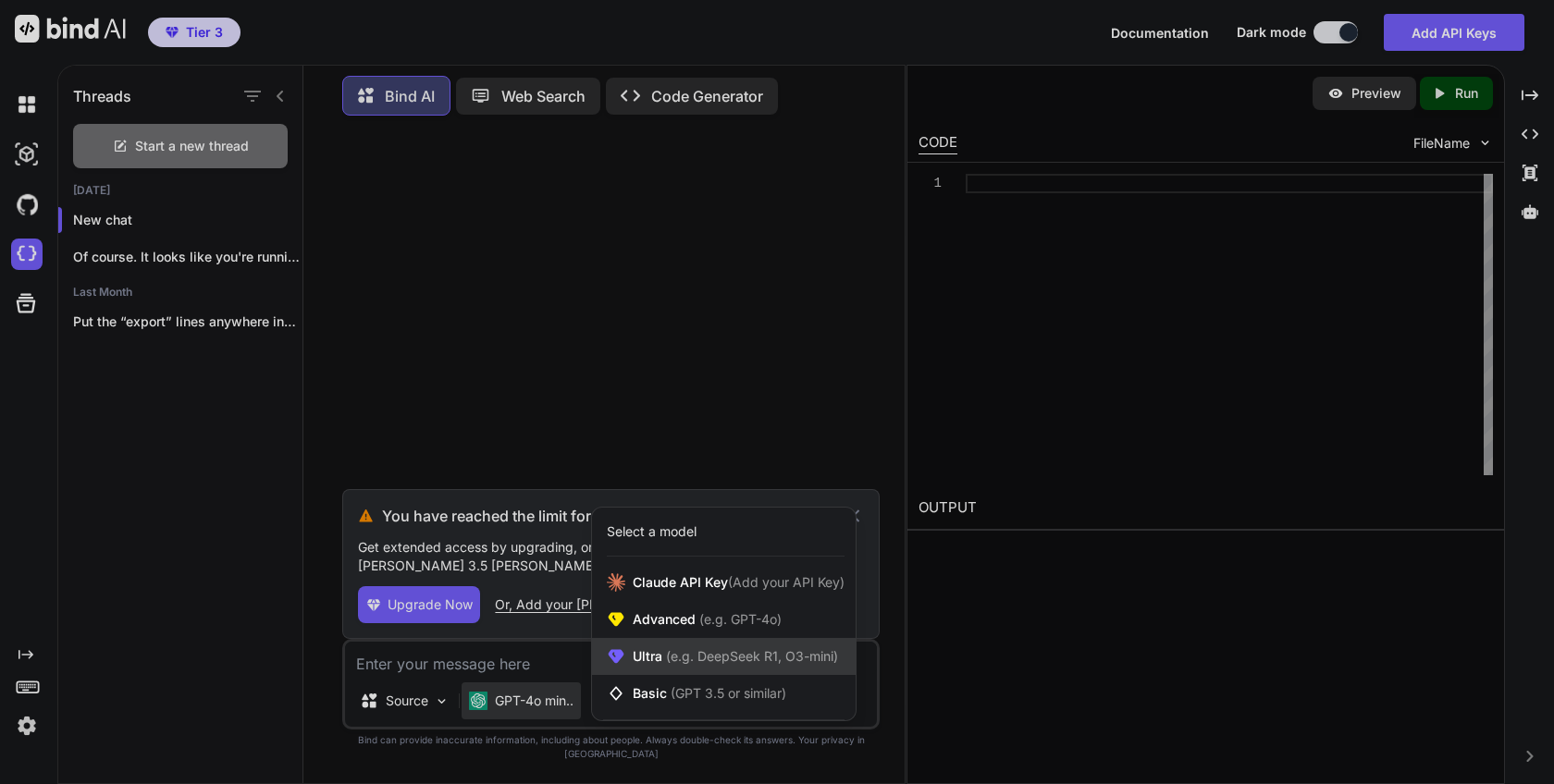
click at [674, 662] on span "(e.g. DeepSeek R1, O3-mini)" at bounding box center [750, 656] width 176 height 16
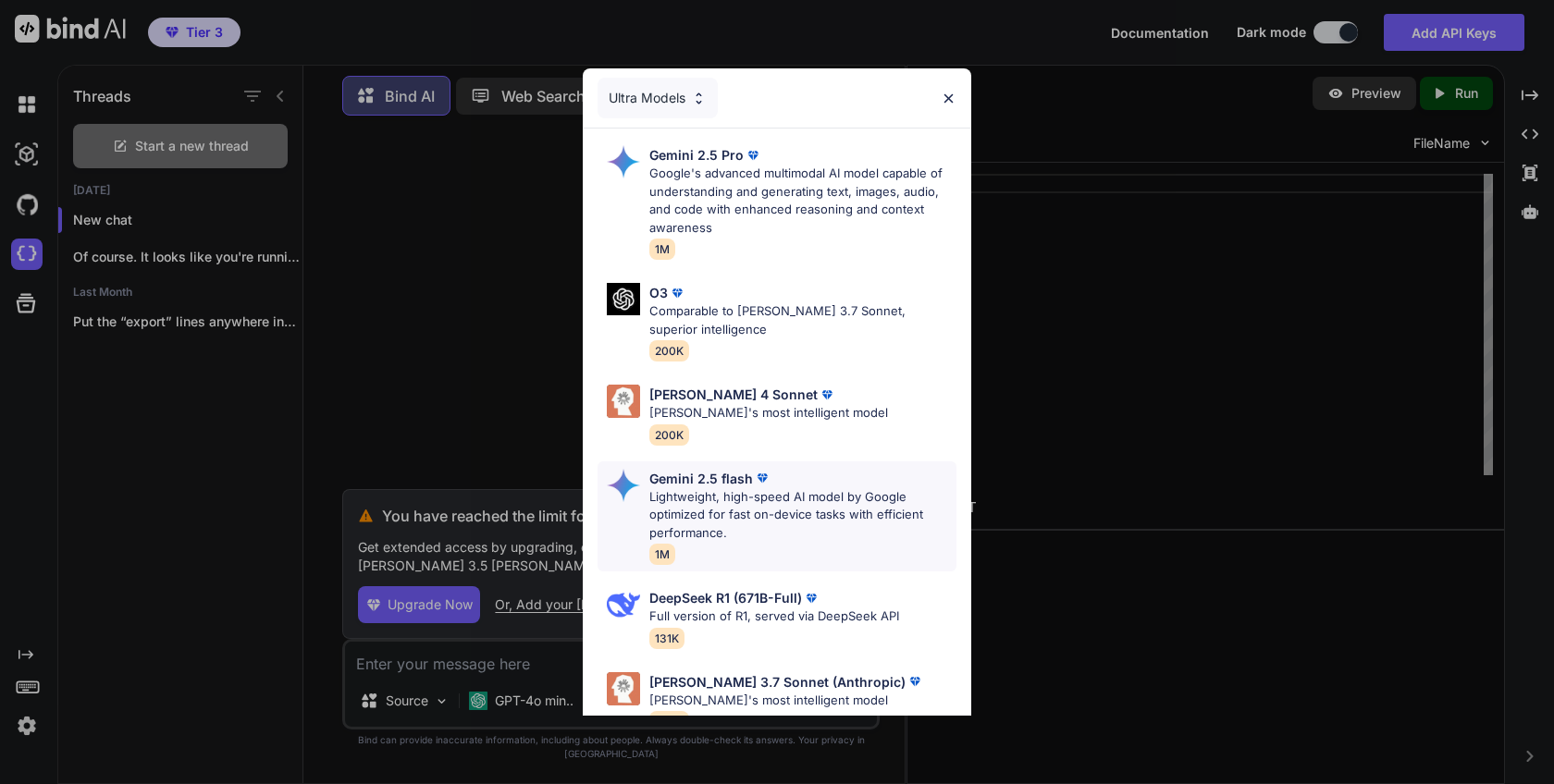
scroll to position [0, 0]
click at [950, 96] on img at bounding box center [948, 98] width 16 height 16
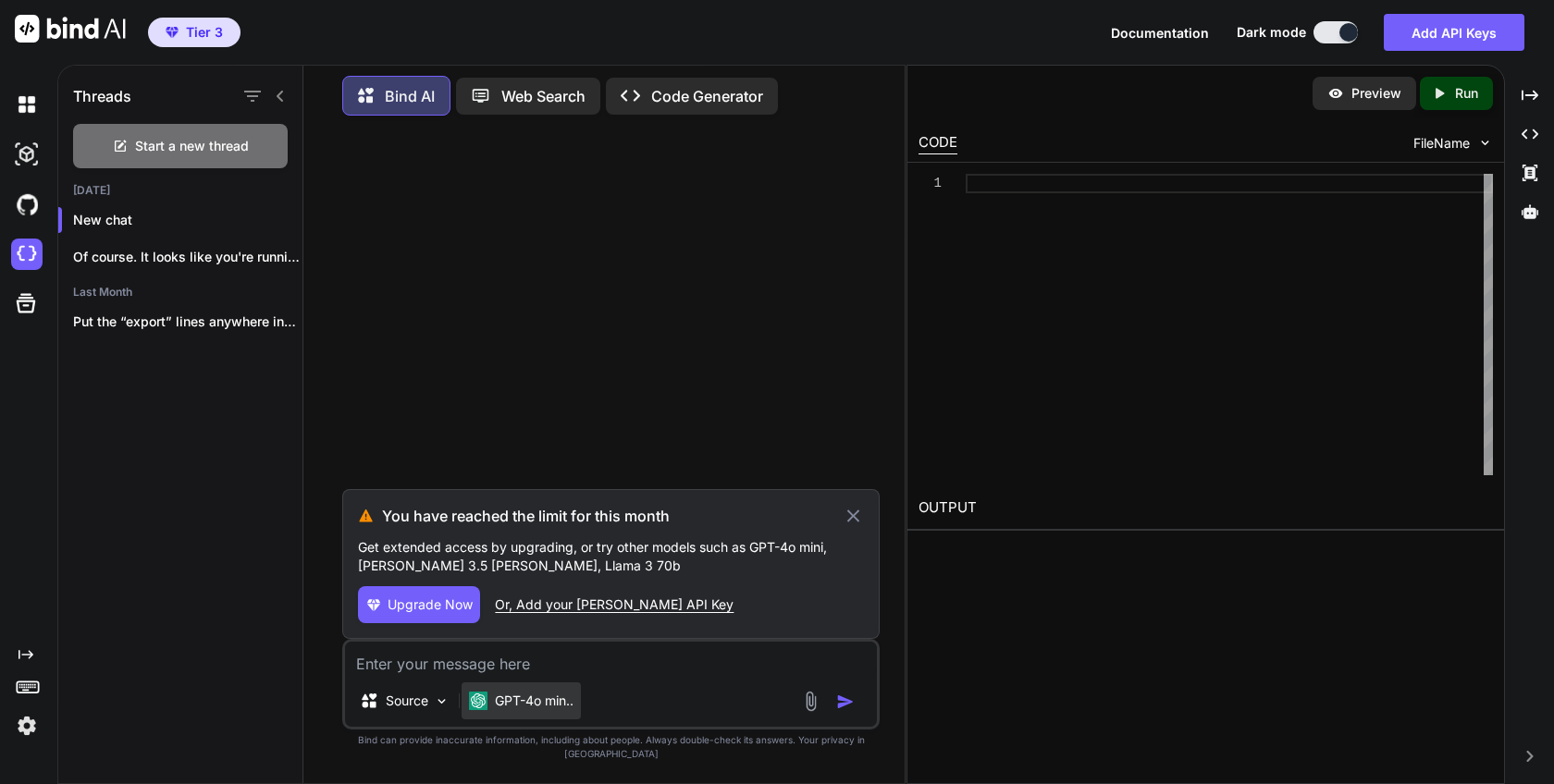
click at [529, 707] on p "GPT-4o min.." at bounding box center [534, 700] width 79 height 19
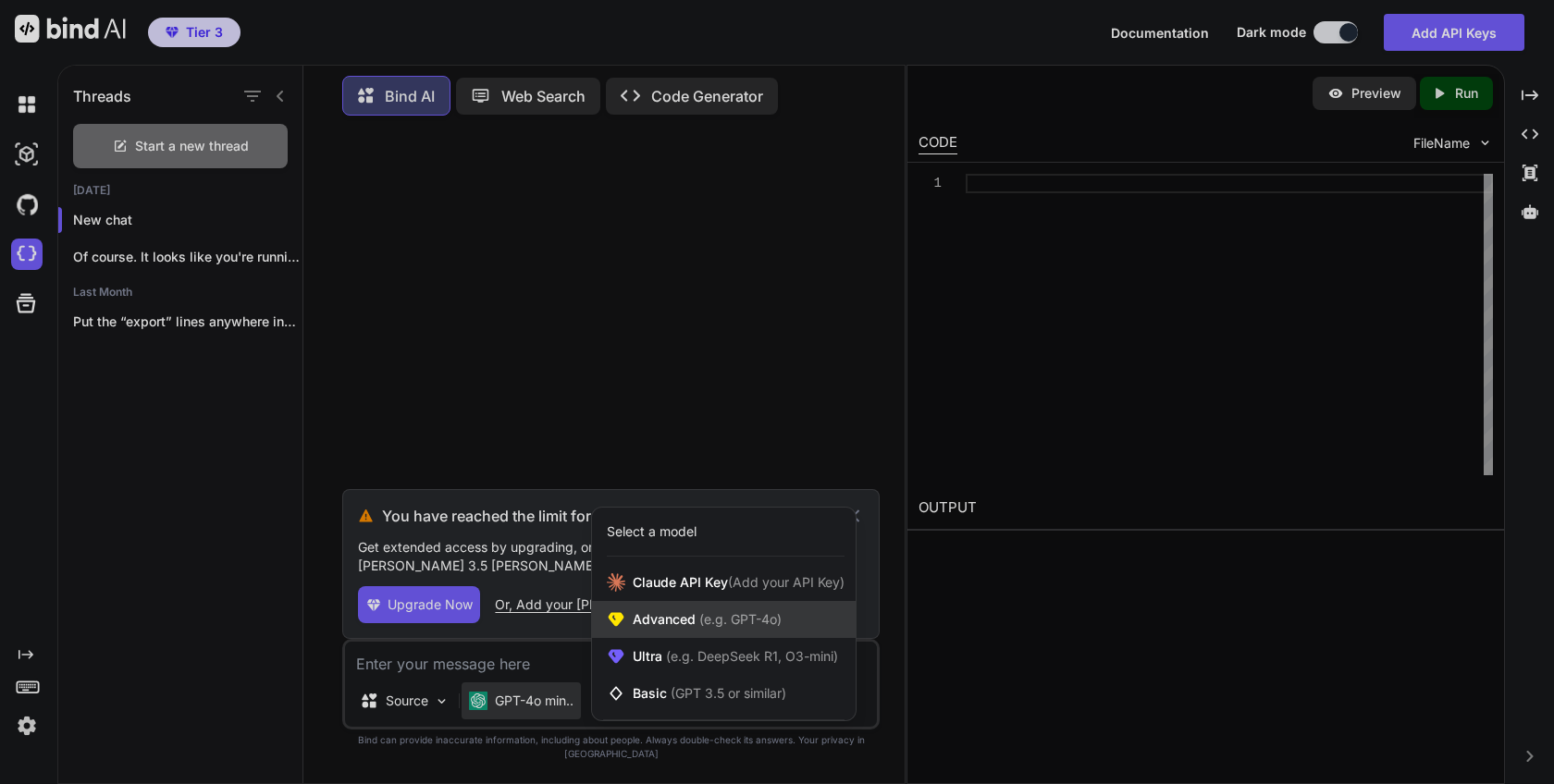
click at [662, 629] on span "Advanced (e.g. GPT-4o)" at bounding box center [707, 619] width 149 height 19
type textarea "x"
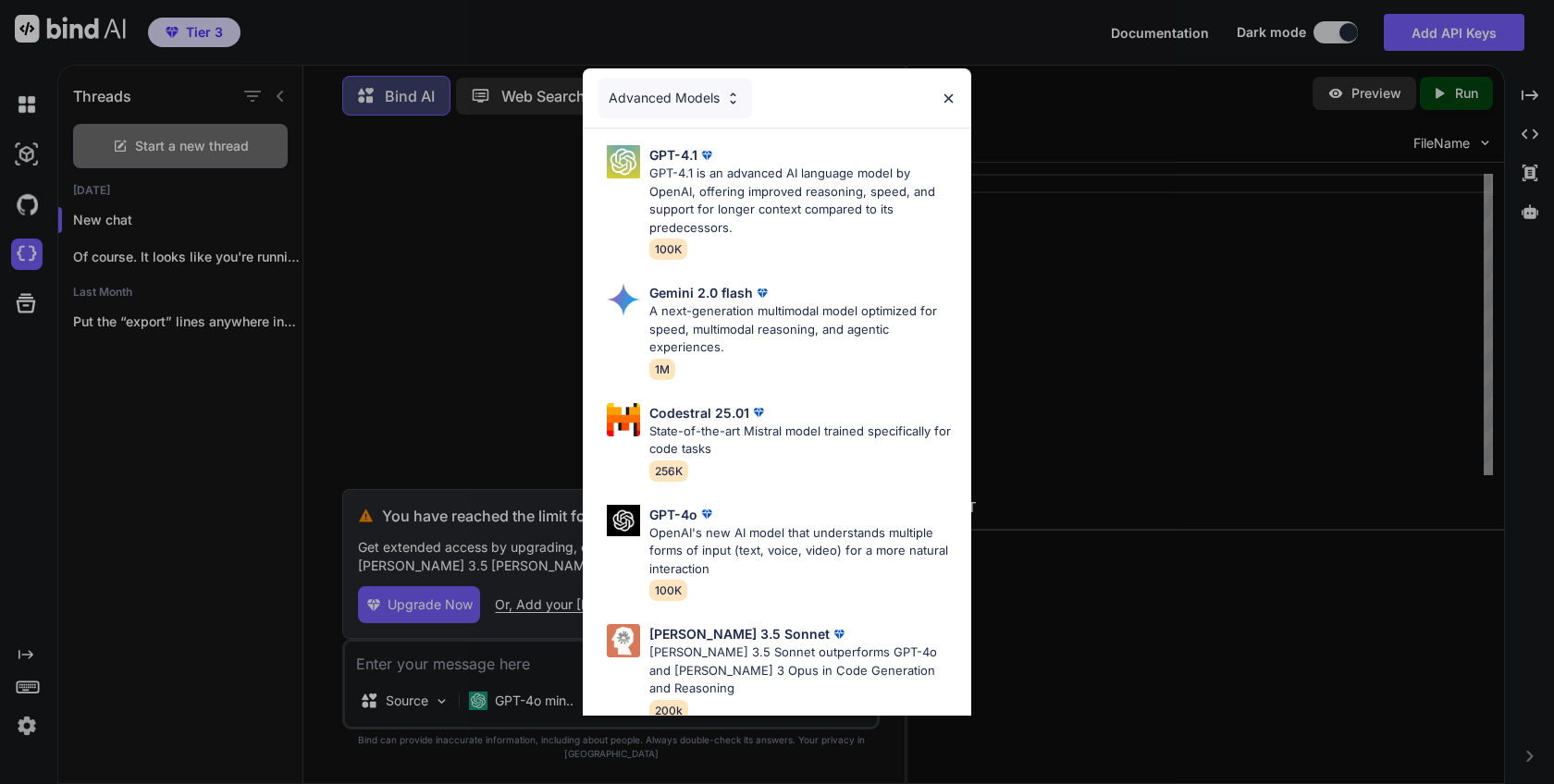
click at [705, 95] on div "Advanced Models" at bounding box center [675, 98] width 154 height 41
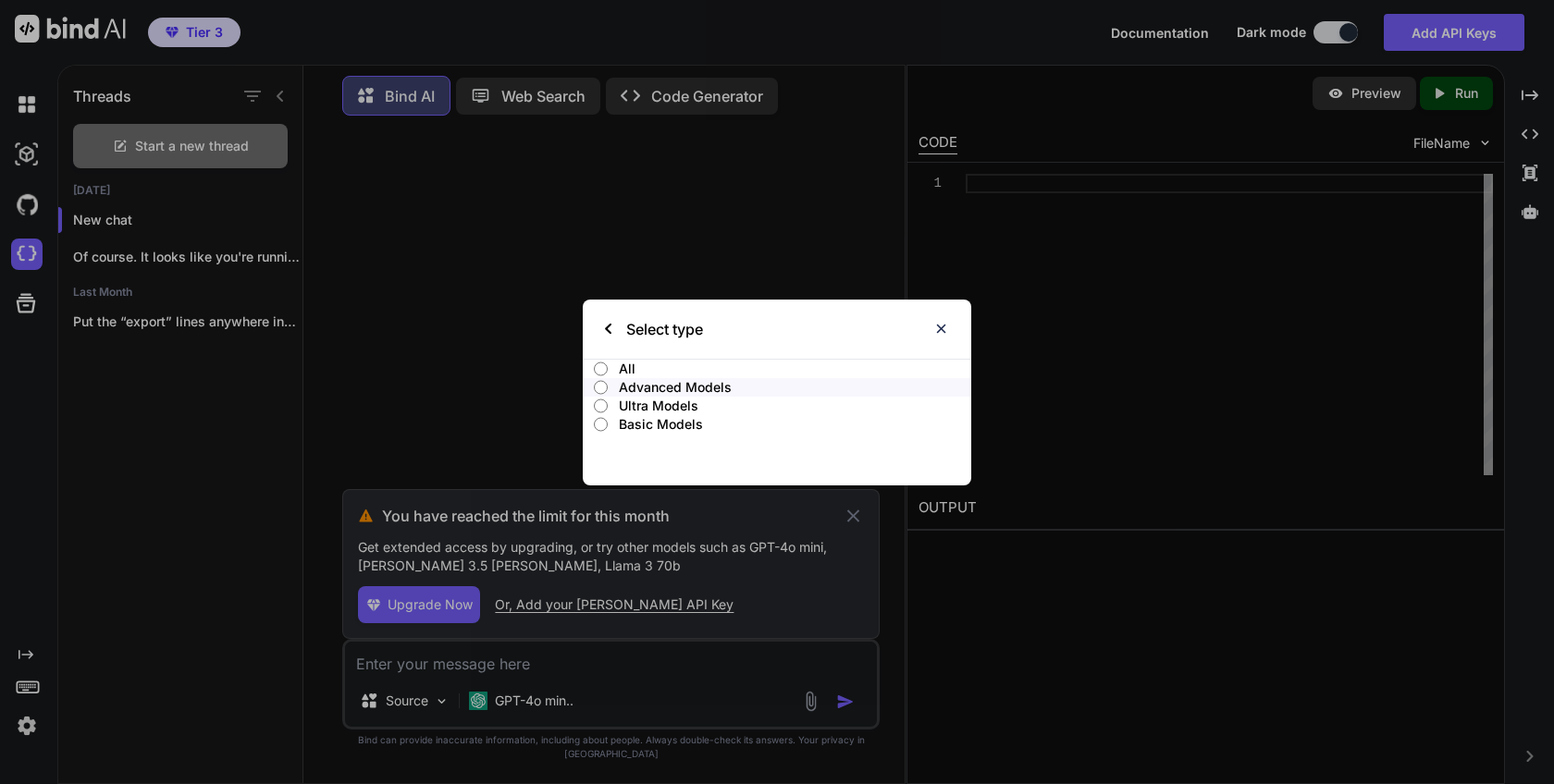
click at [678, 412] on p "Ultra Models" at bounding box center [794, 406] width 352 height 19
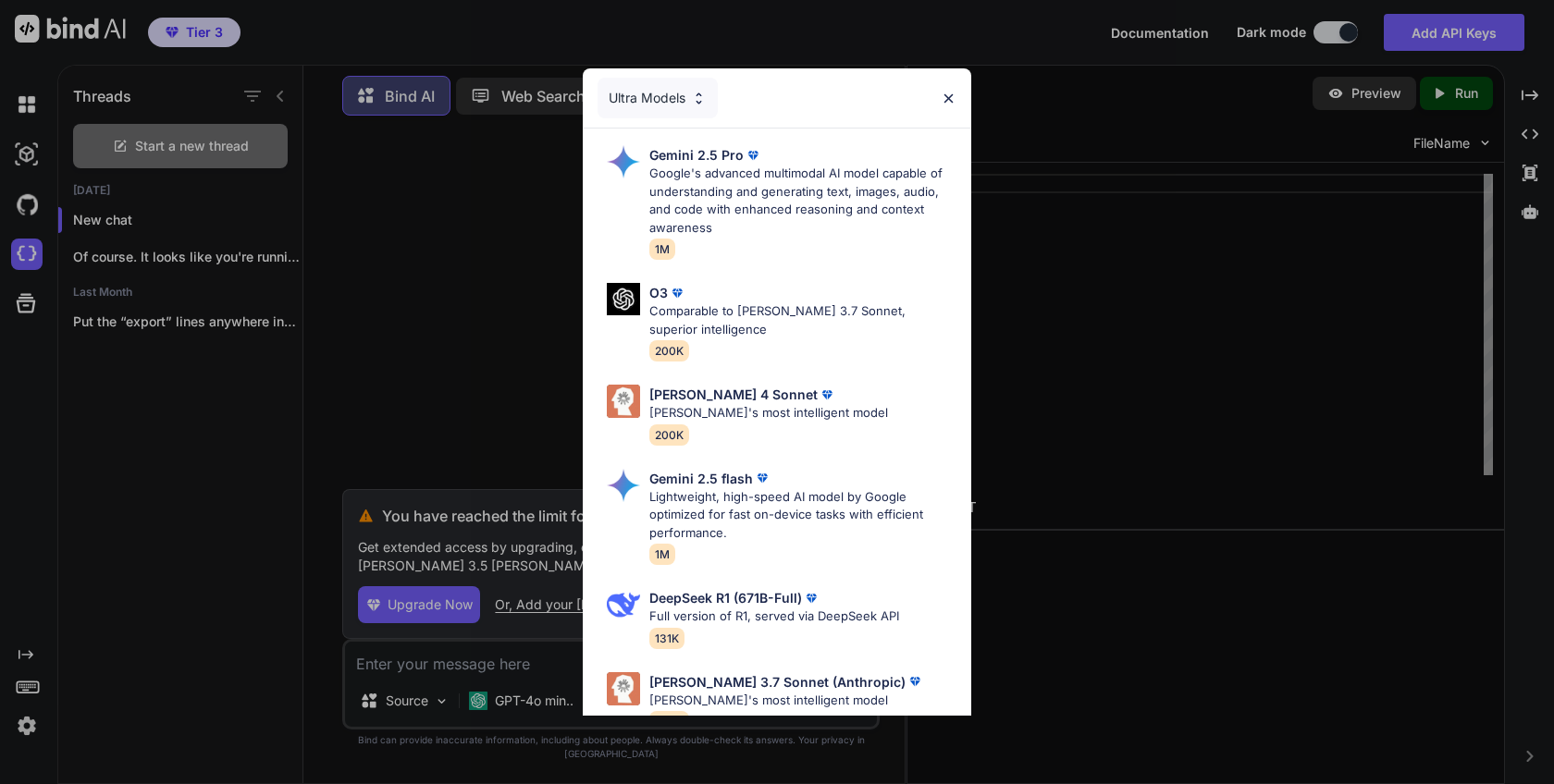
click at [681, 92] on div "Ultra Models" at bounding box center [657, 98] width 120 height 41
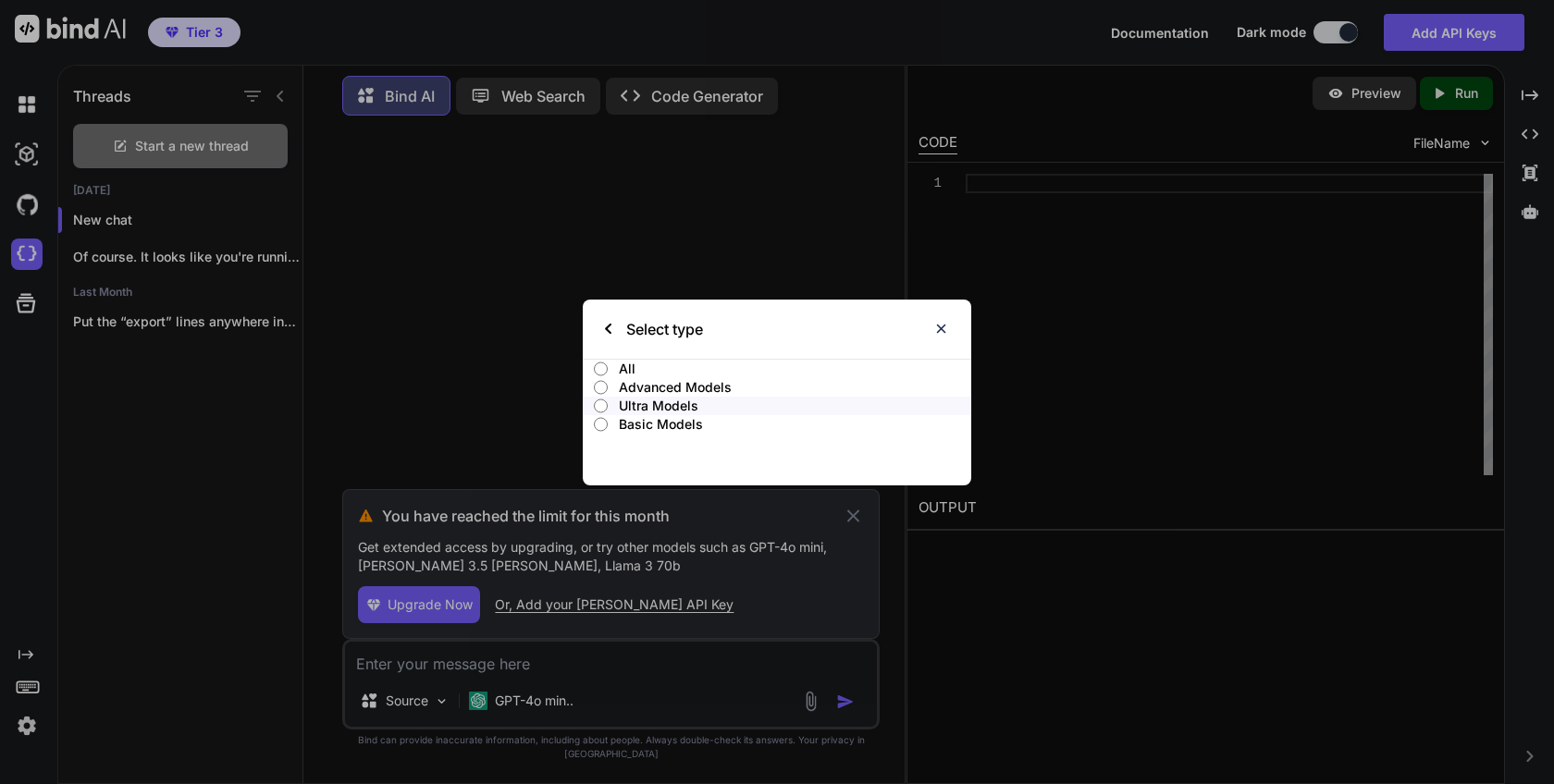
click at [680, 428] on p "Basic Models" at bounding box center [794, 424] width 352 height 19
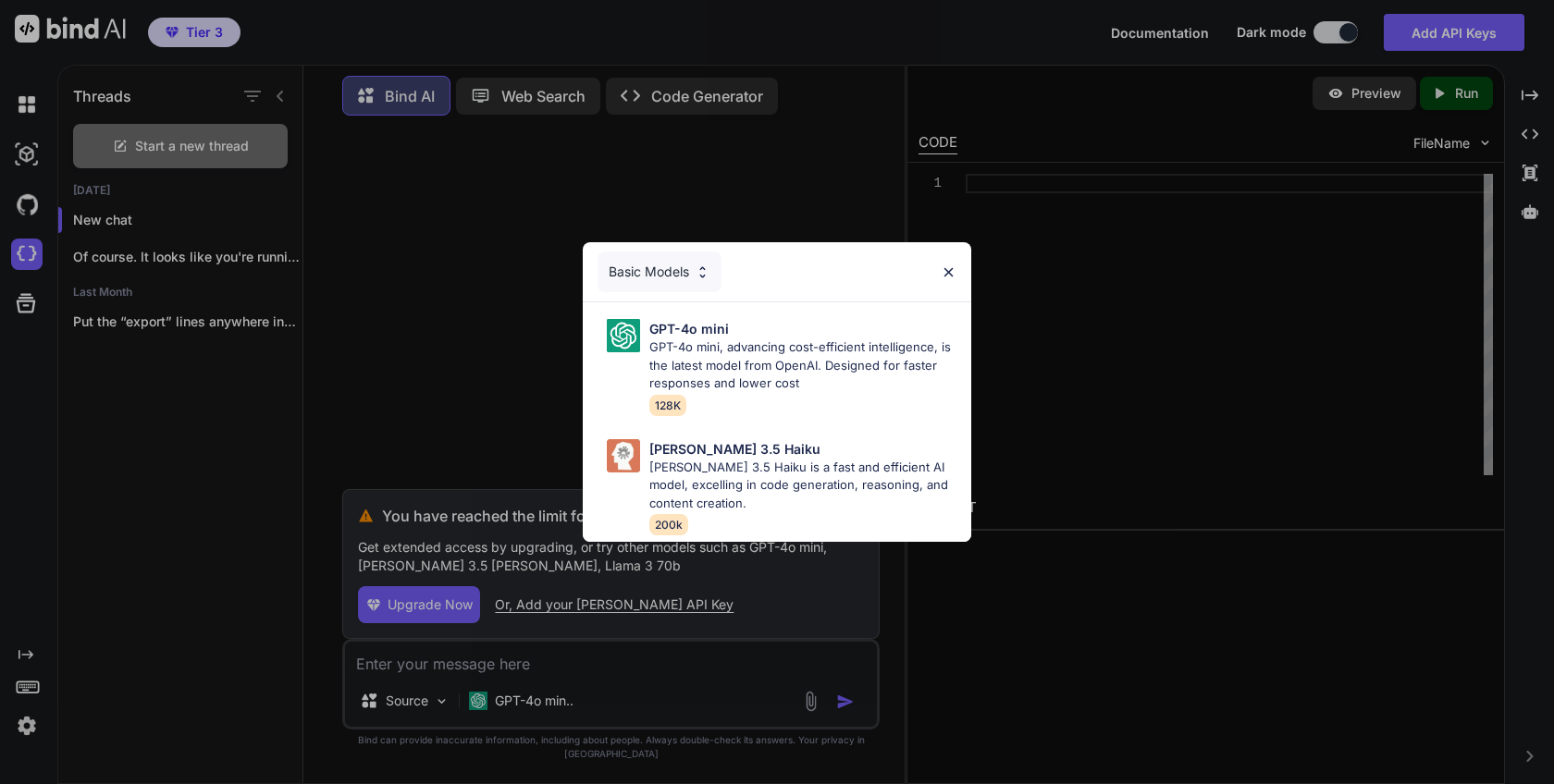
click at [633, 273] on div "Basic Models" at bounding box center [659, 272] width 124 height 41
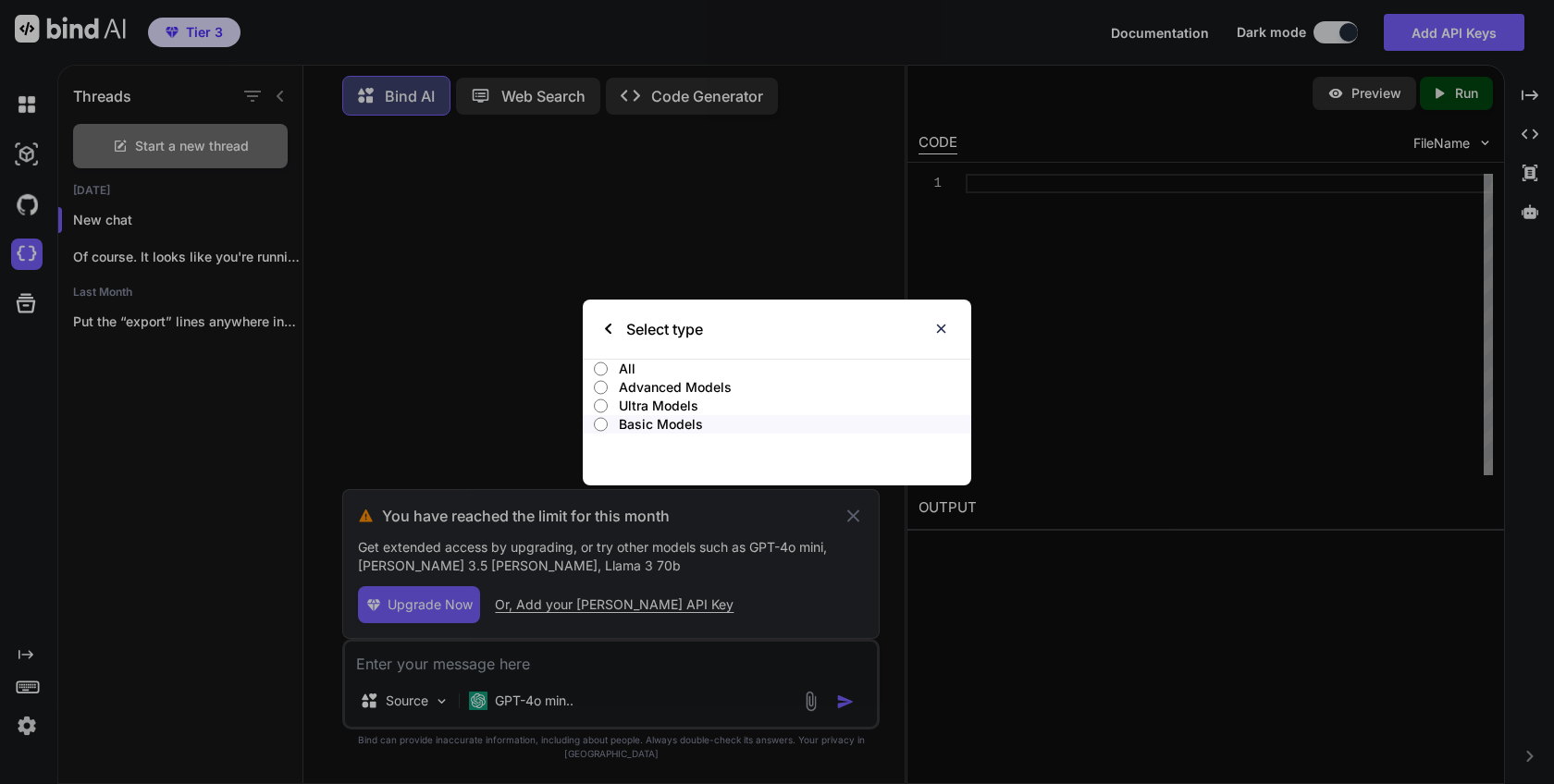
click at [644, 426] on p "Basic Models" at bounding box center [794, 424] width 352 height 19
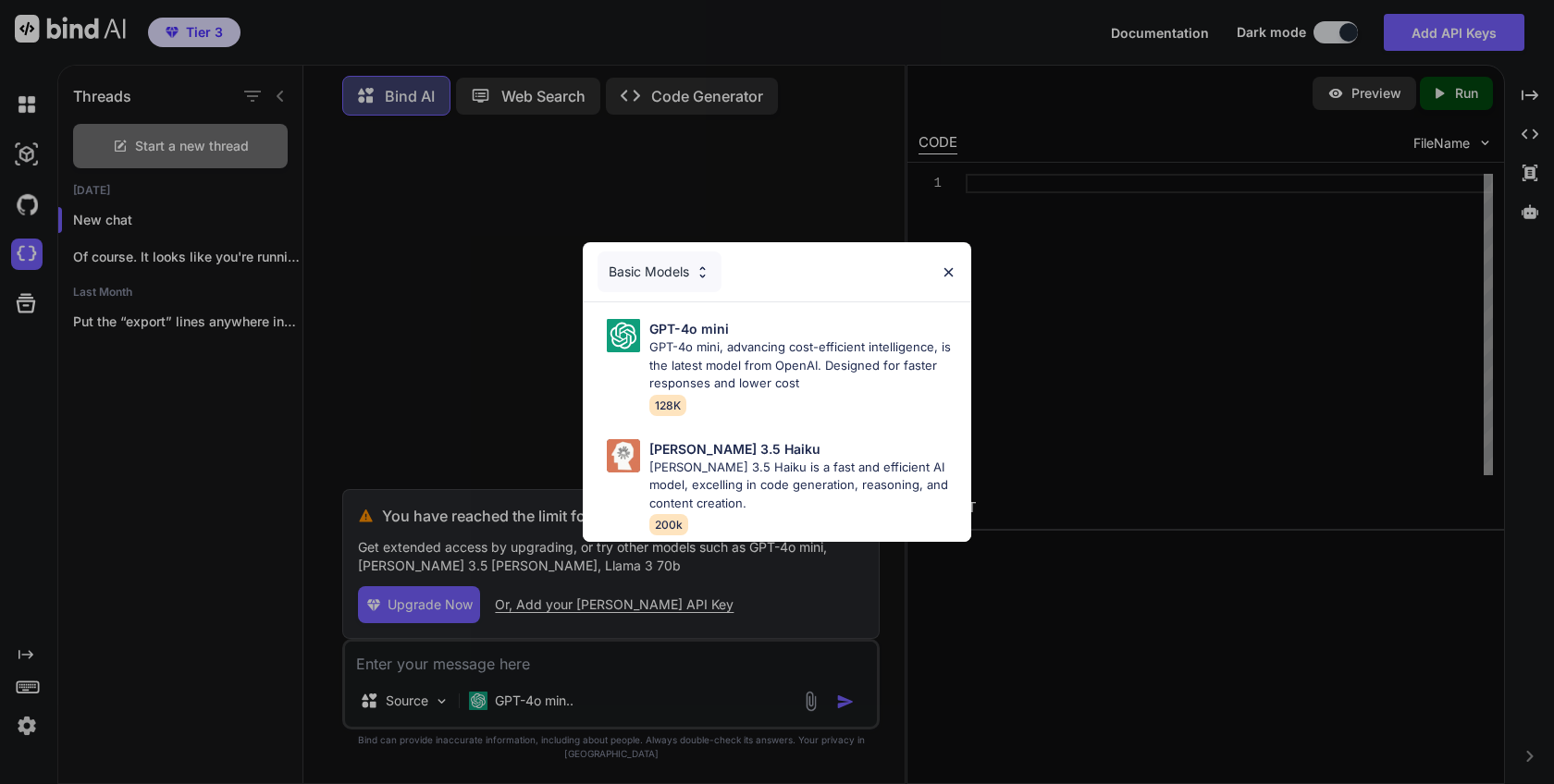
click at [668, 267] on div "Basic Models" at bounding box center [659, 272] width 124 height 41
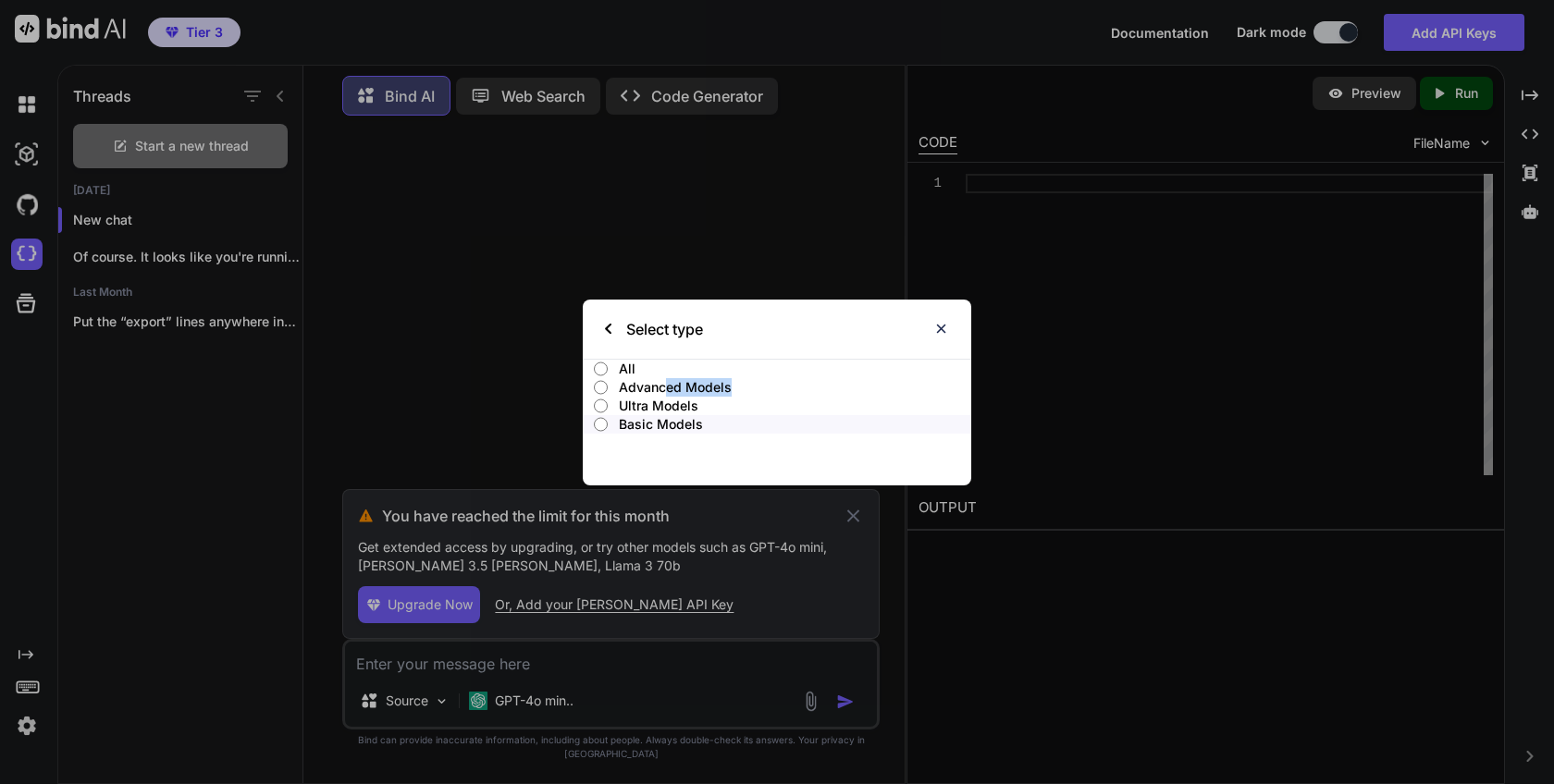
drag, startPoint x: 664, startPoint y: 388, endPoint x: 734, endPoint y: 385, distance: 70.1
click at [734, 385] on p "Advanced Models" at bounding box center [794, 387] width 352 height 19
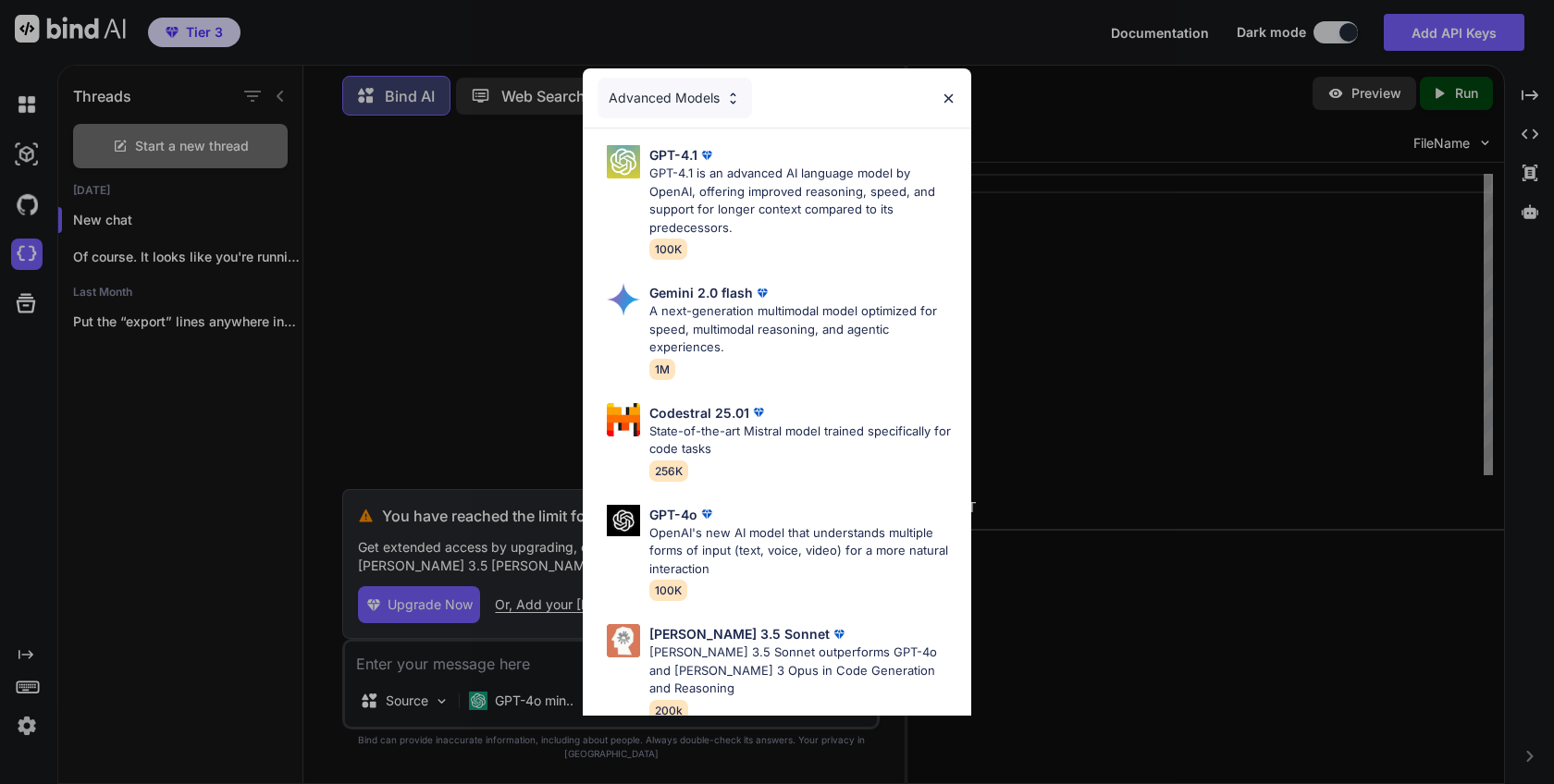
click at [950, 98] on img at bounding box center [948, 98] width 16 height 16
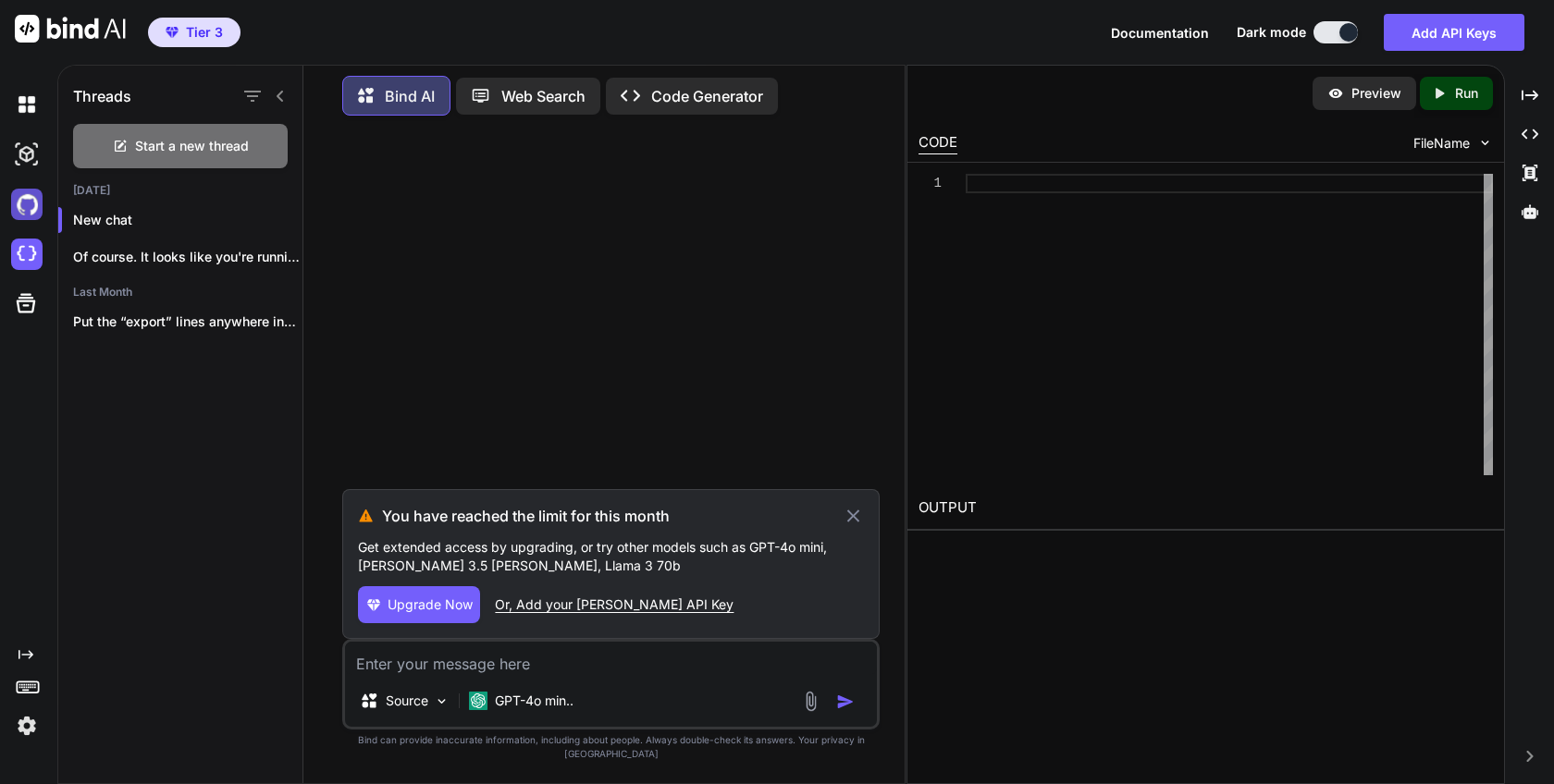
click at [27, 218] on img at bounding box center [26, 204] width 31 height 31
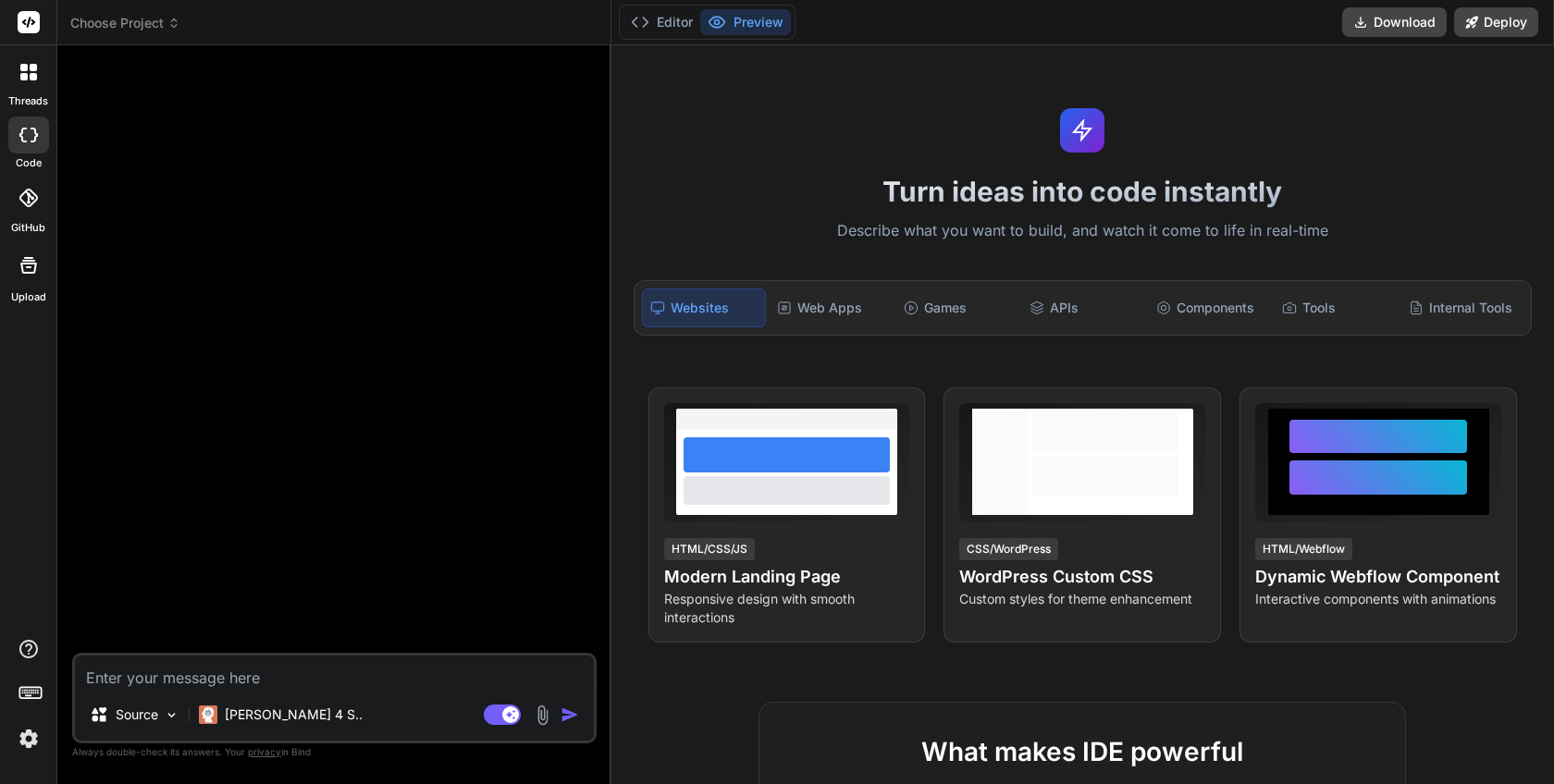
click at [28, 72] on icon at bounding box center [28, 71] width 17 height 17
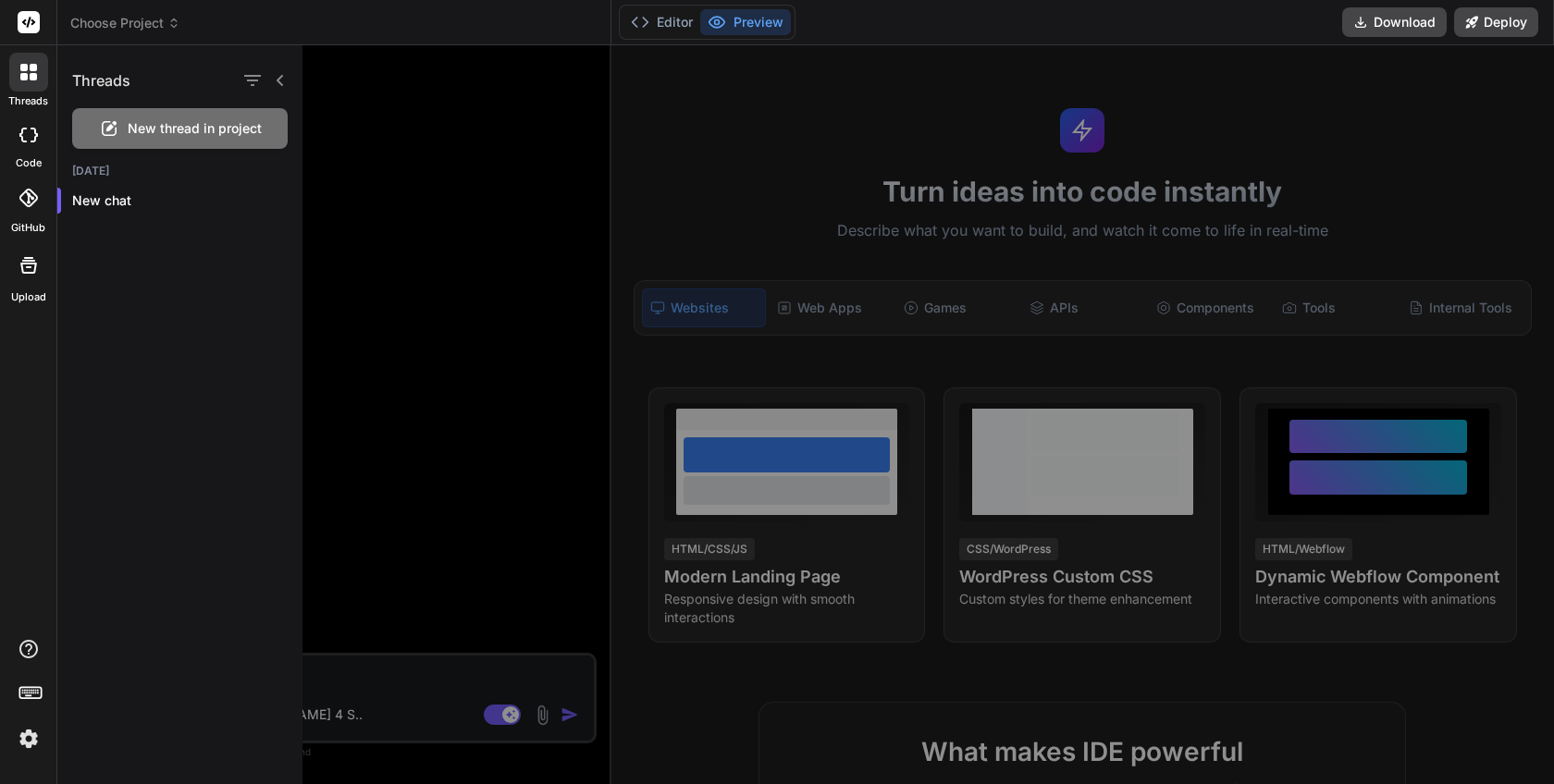
click at [428, 254] on div at bounding box center [957, 414] width 1309 height 739
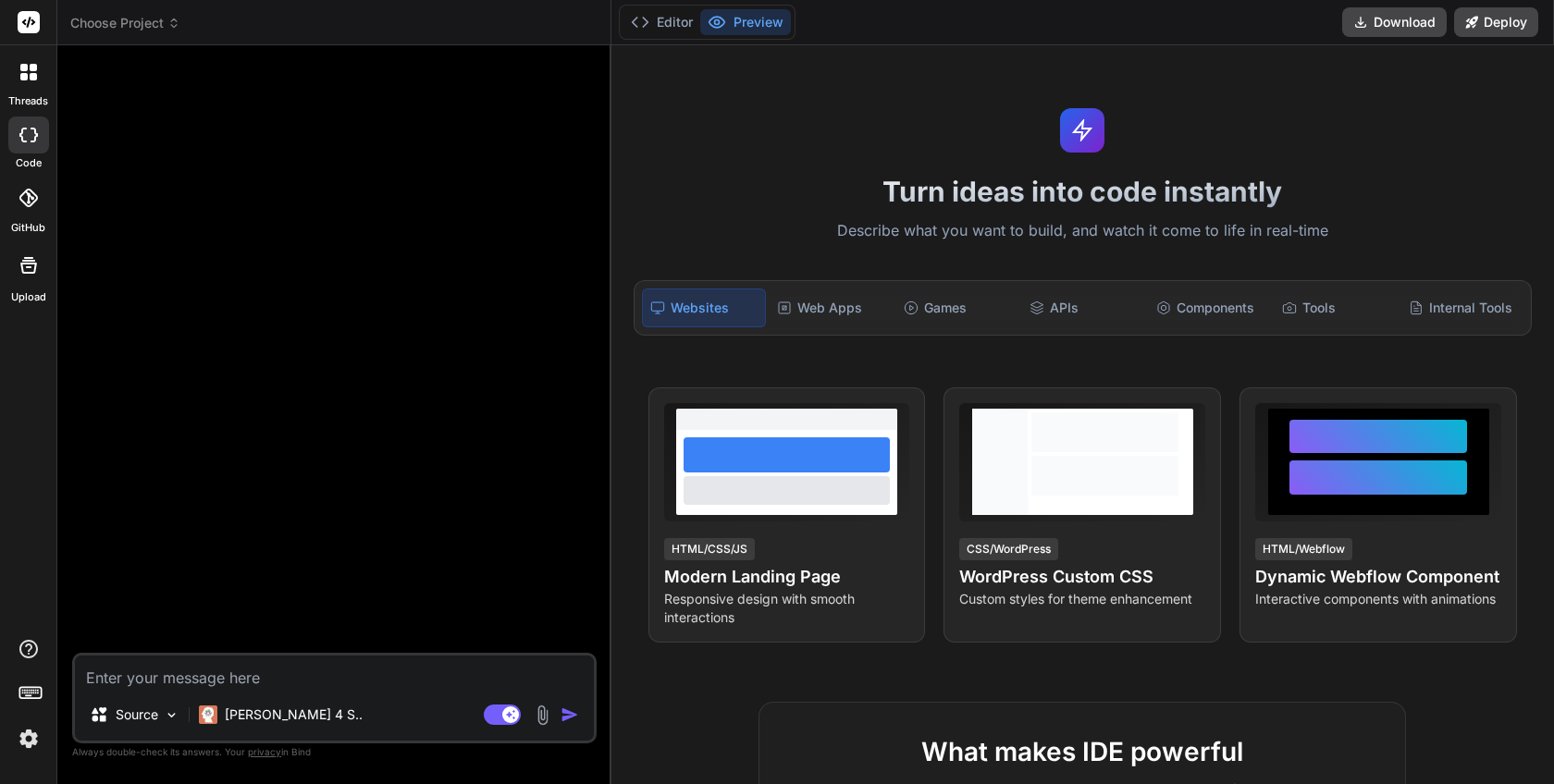
click at [255, 677] on textarea at bounding box center [335, 672] width 519 height 33
click at [802, 312] on div "Web Apps" at bounding box center [830, 308] width 122 height 39
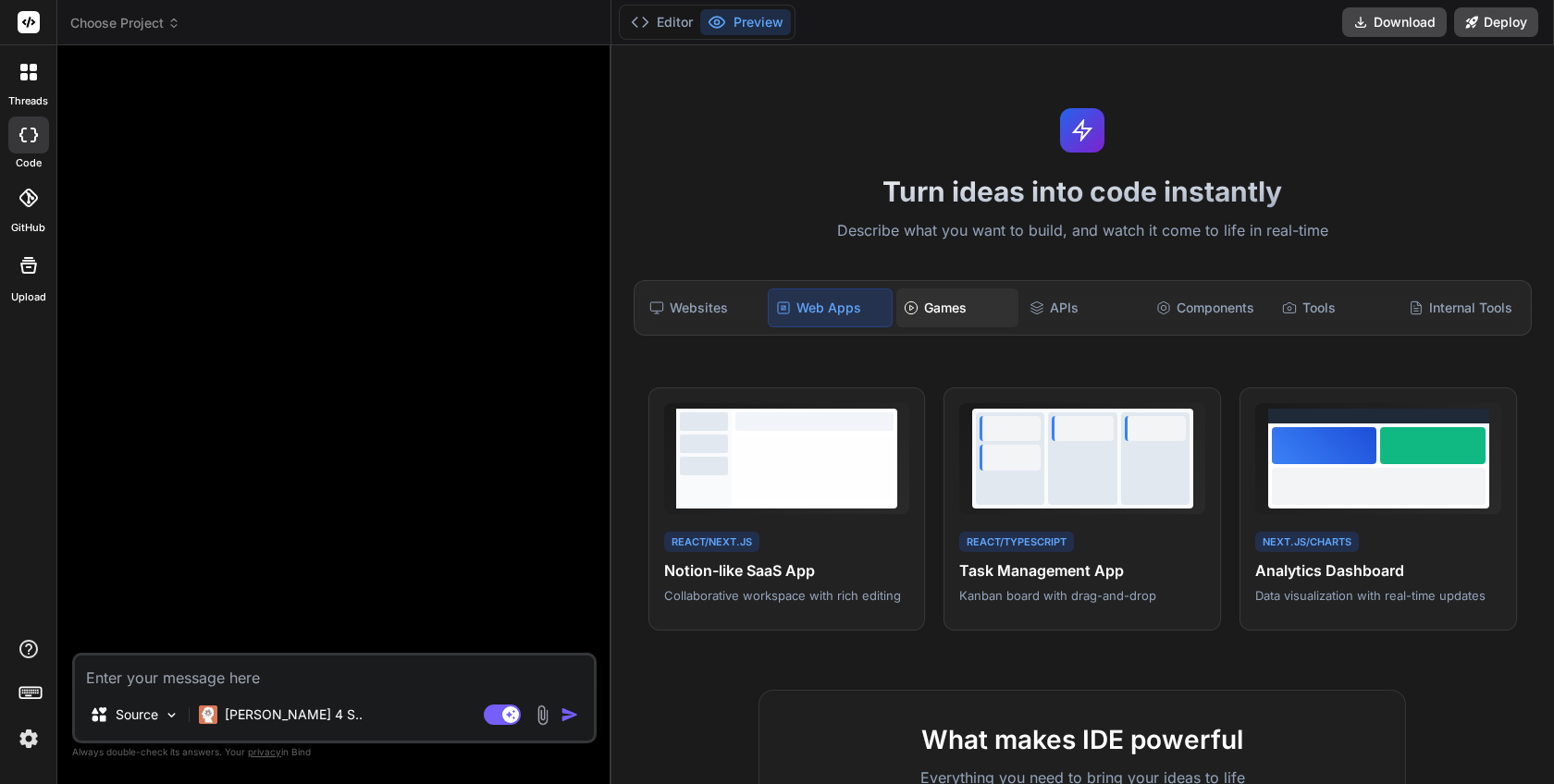
click at [945, 296] on div "Games" at bounding box center [957, 308] width 122 height 39
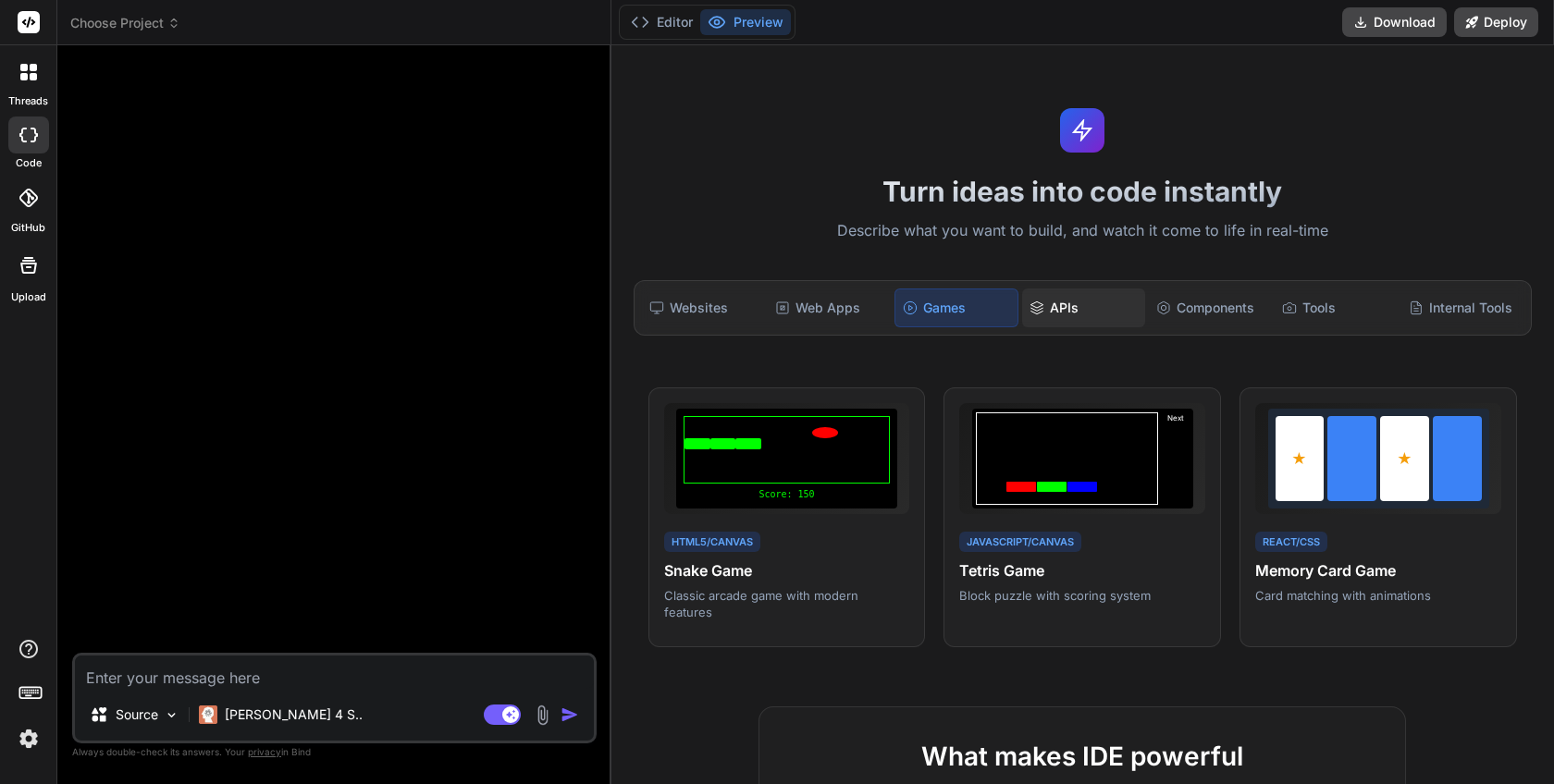
click at [1093, 306] on div "APIs" at bounding box center [1083, 308] width 122 height 39
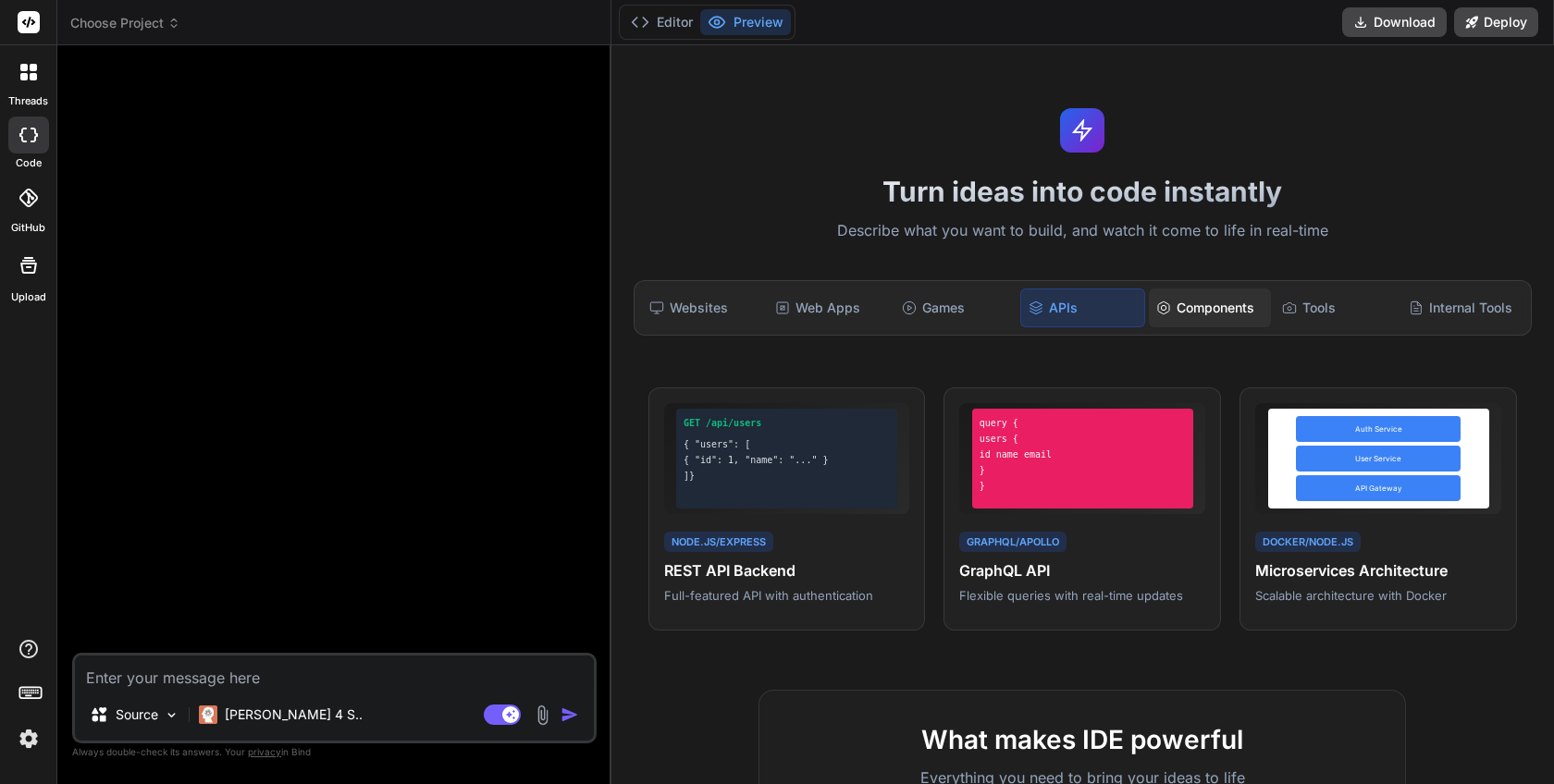
click at [1223, 301] on div "Components" at bounding box center [1210, 308] width 122 height 39
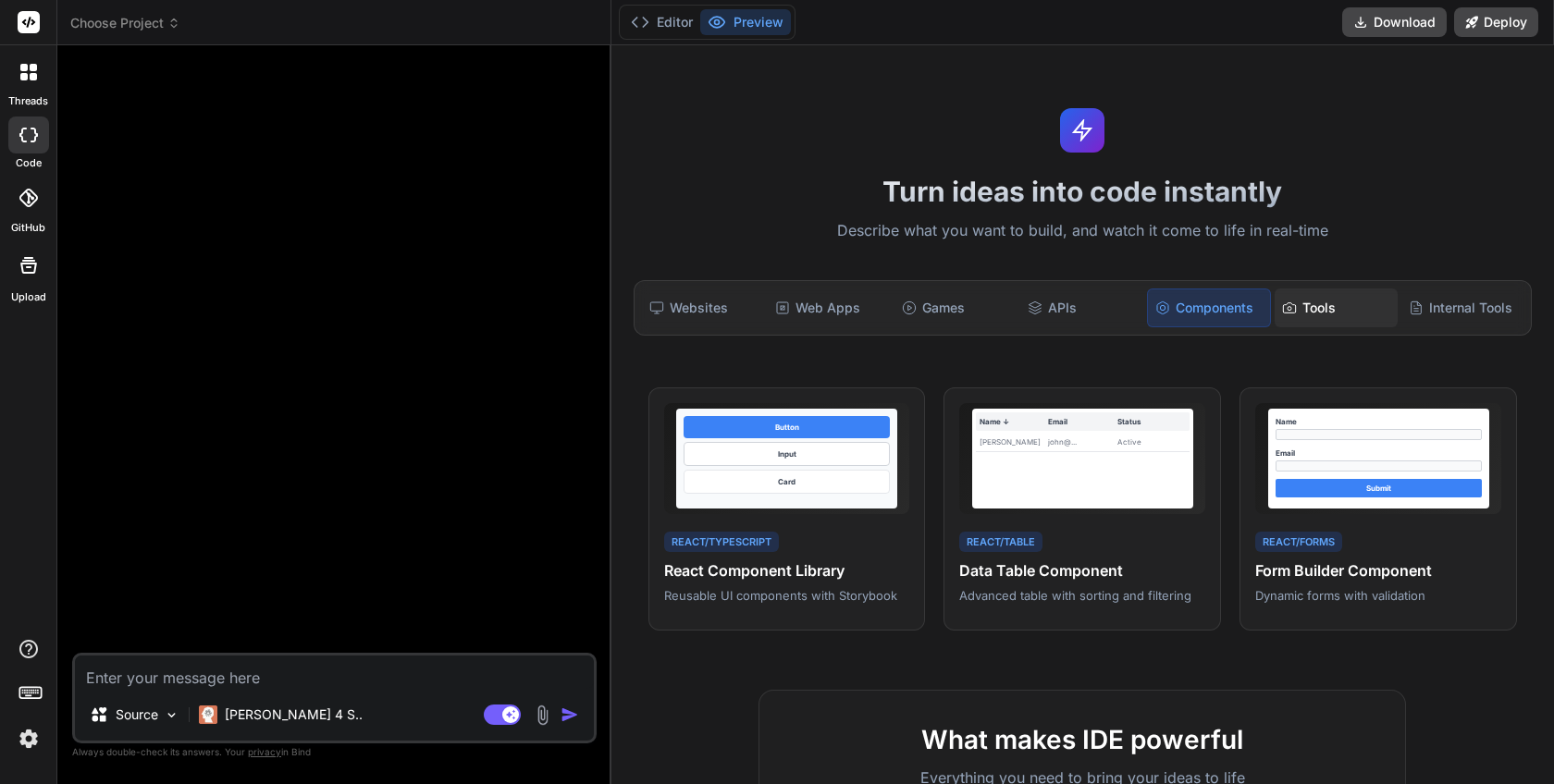
click at [1382, 309] on div "Tools" at bounding box center [1335, 308] width 122 height 39
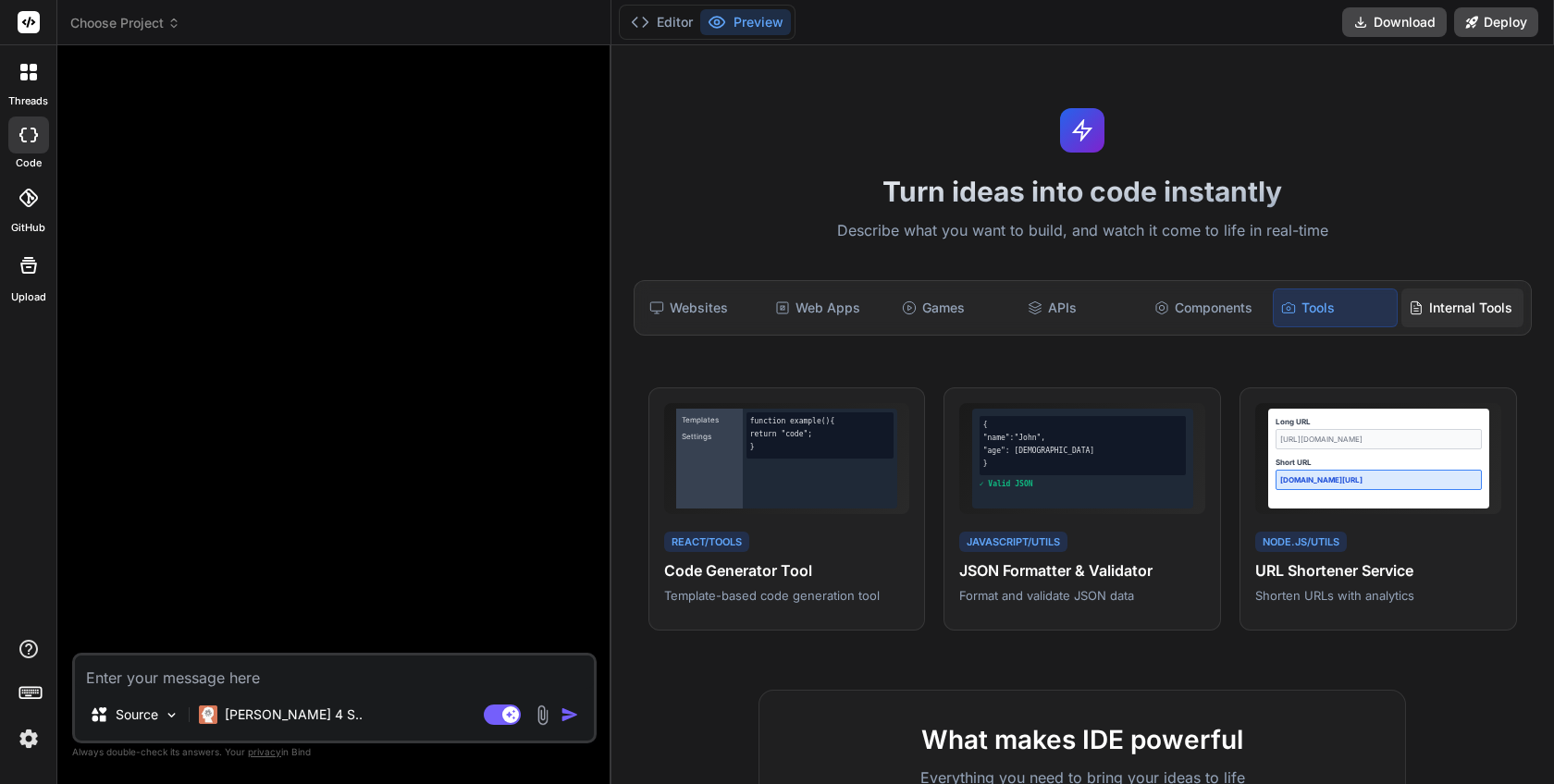
click at [1441, 310] on div "Internal Tools" at bounding box center [1462, 308] width 122 height 39
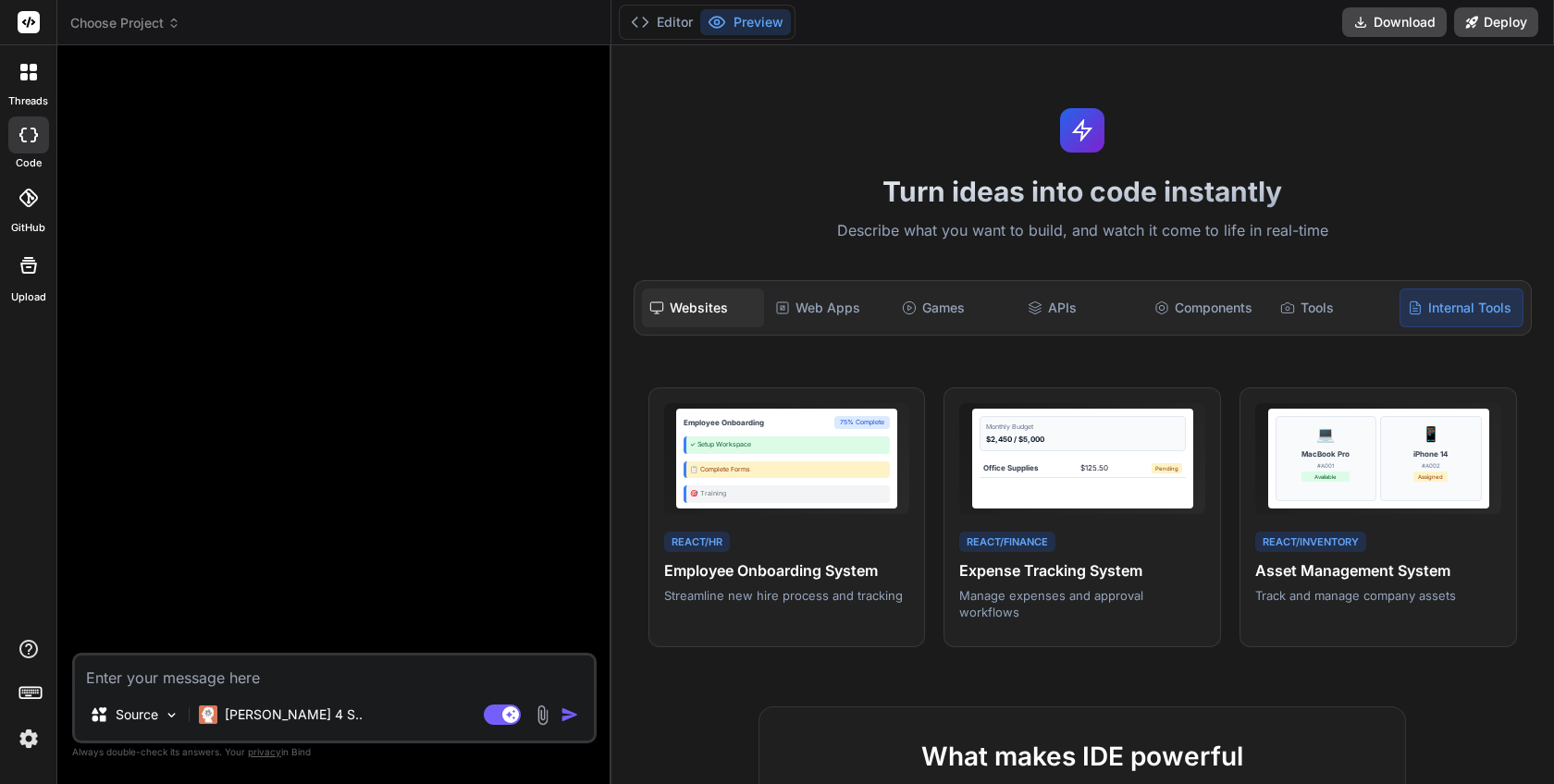
click at [693, 313] on div "Websites" at bounding box center [702, 308] width 122 height 39
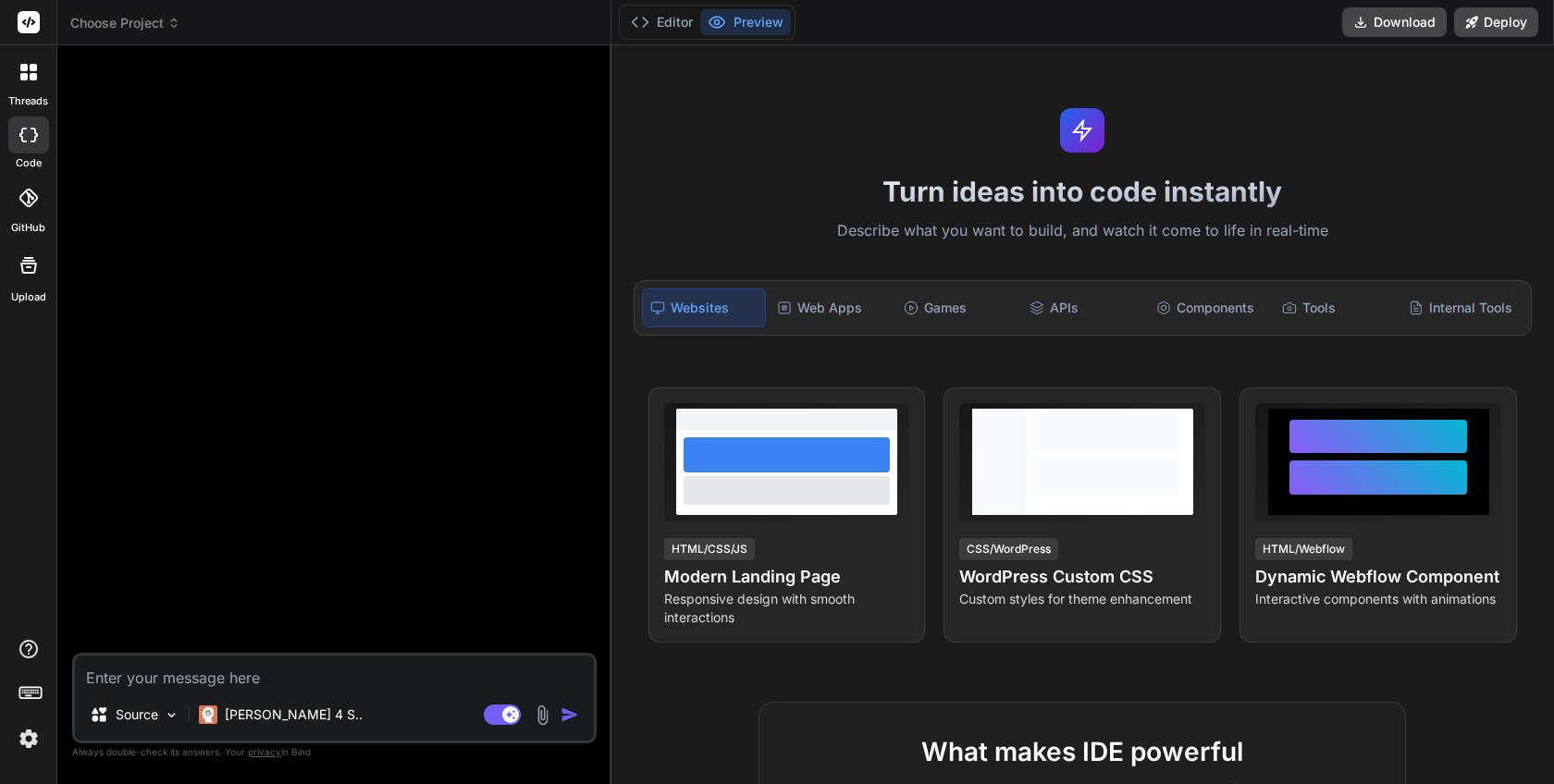
click at [700, 195] on h1 "Turn ideas into code instantly" at bounding box center [1083, 191] width 921 height 33
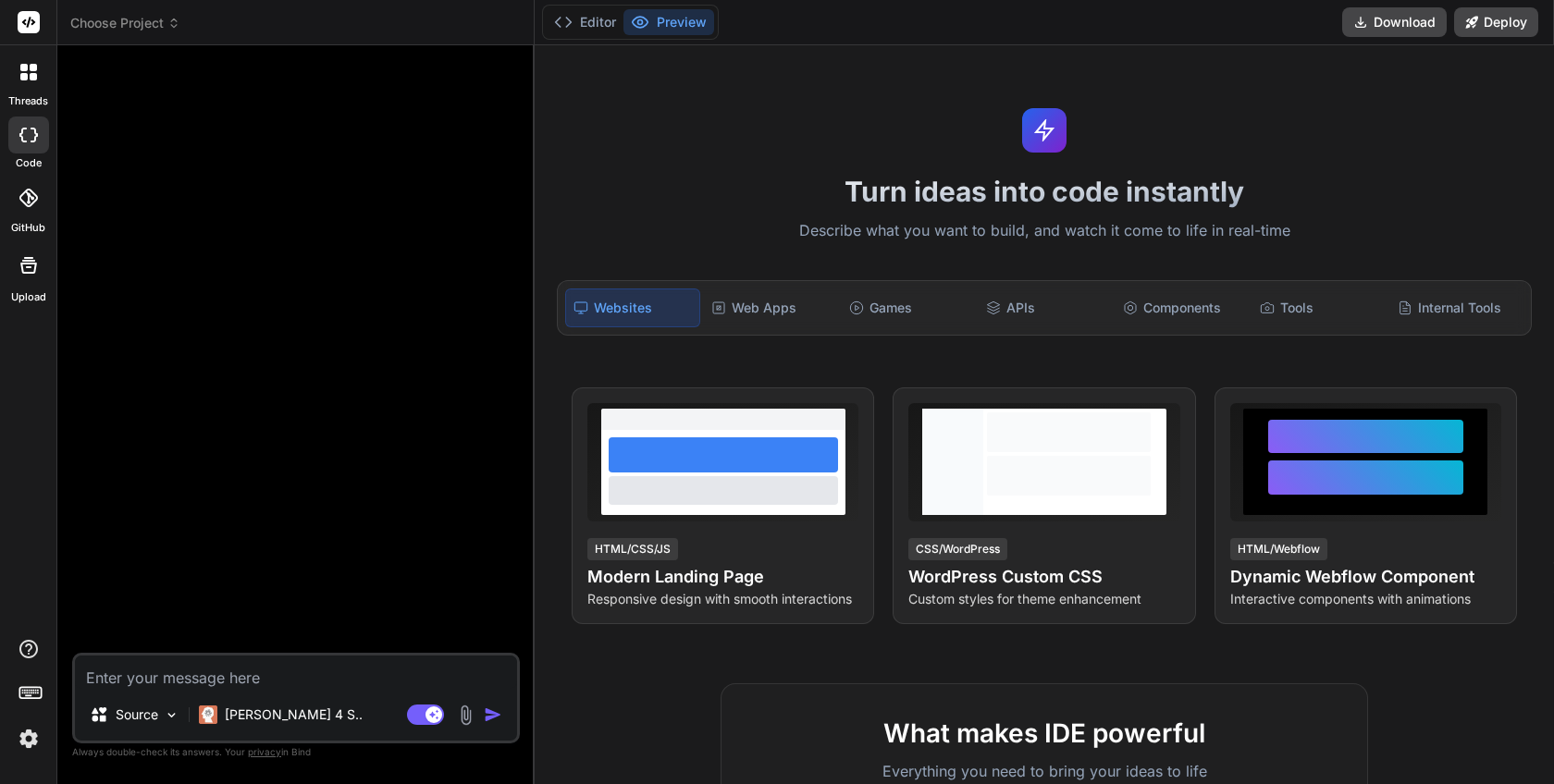
type textarea "x"
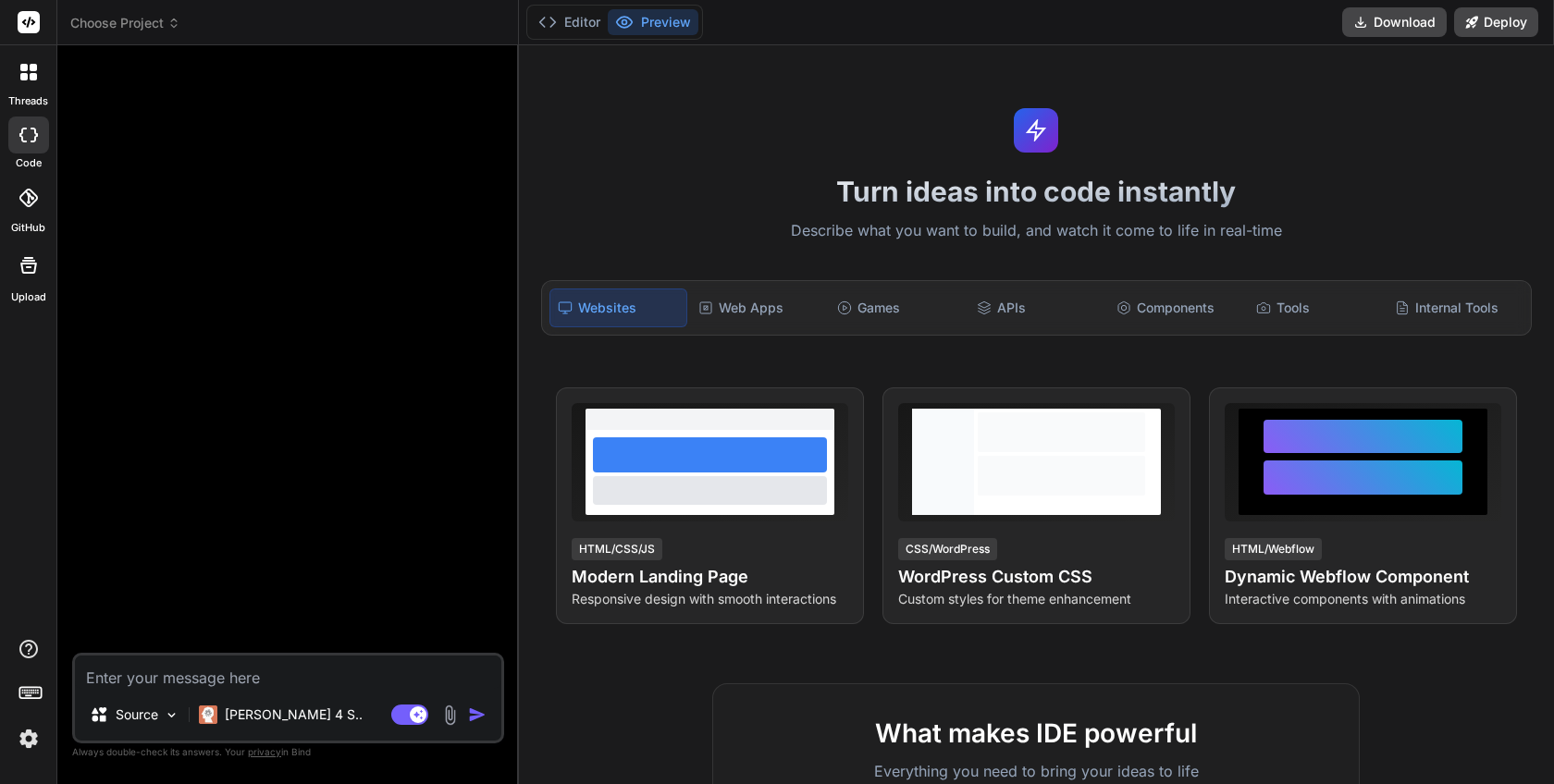
drag, startPoint x: 610, startPoint y: 509, endPoint x: 479, endPoint y: 526, distance: 132.1
click at [479, 526] on div "Bind AI Web Search Created with Pixso. Code Generator Source Claude 4 S.. Agent…" at bounding box center [288, 414] width 461 height 739
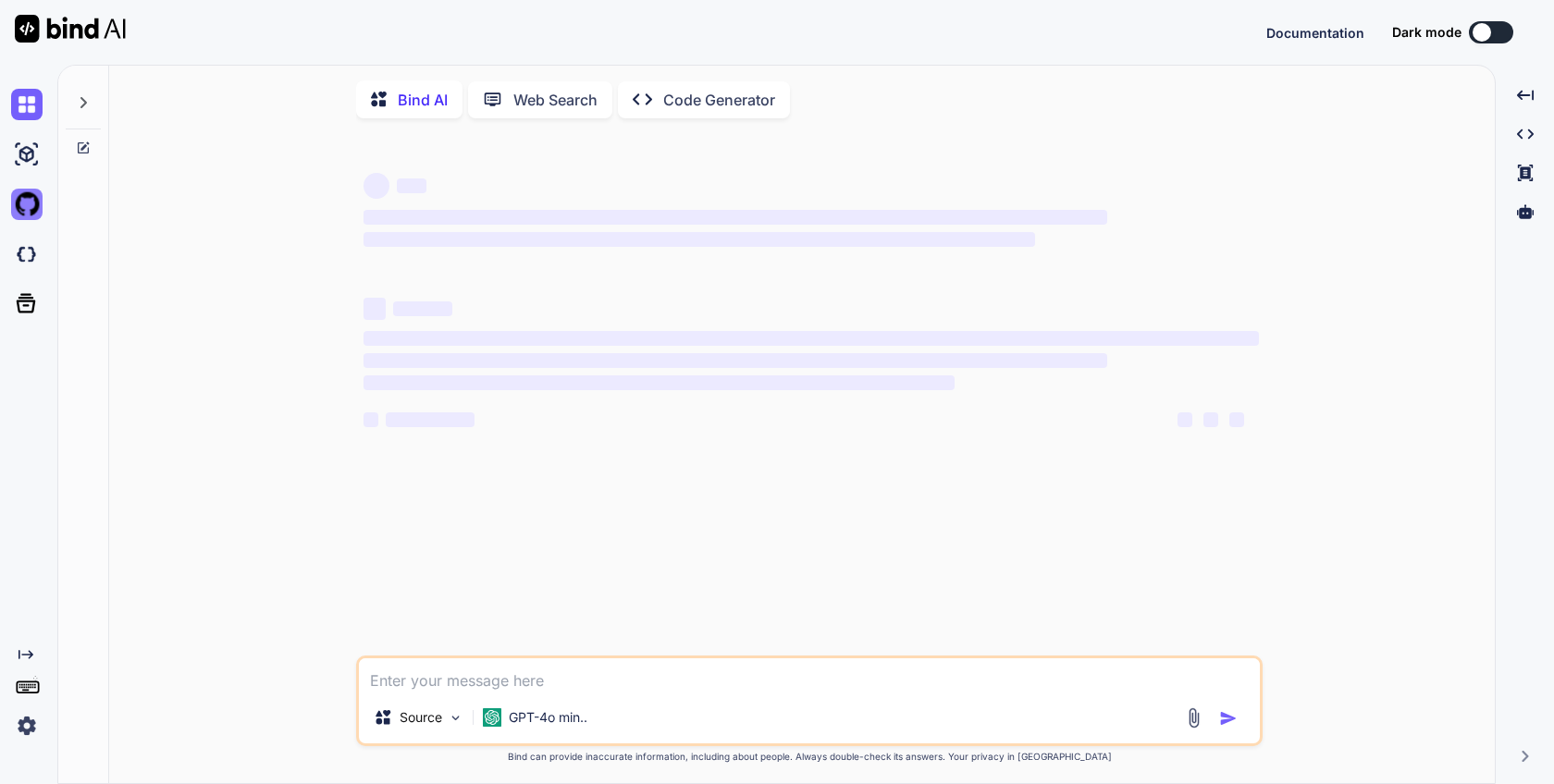
click at [35, 206] on img at bounding box center [26, 204] width 31 height 31
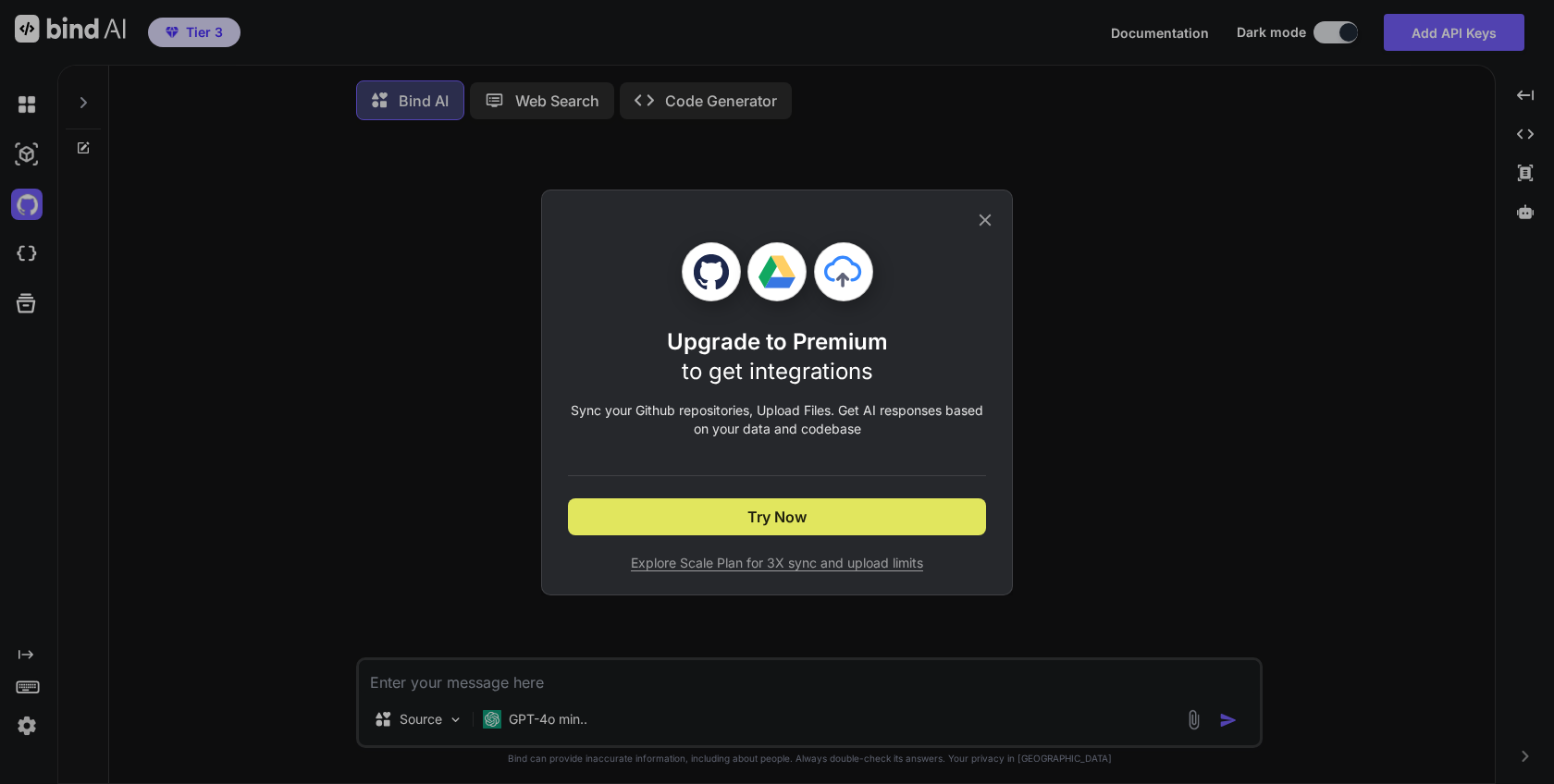
type textarea "x"
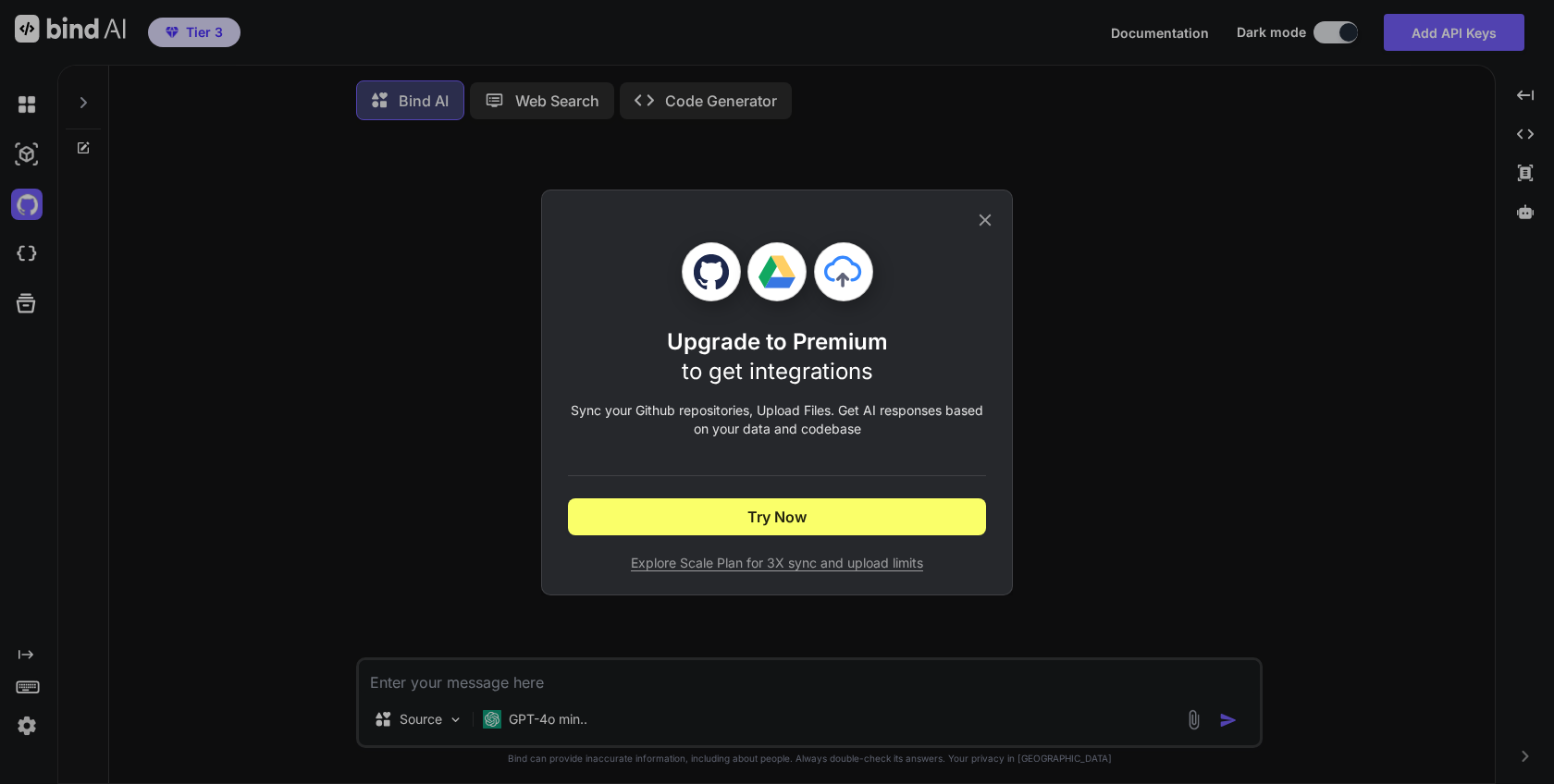
click at [991, 217] on icon at bounding box center [985, 219] width 20 height 20
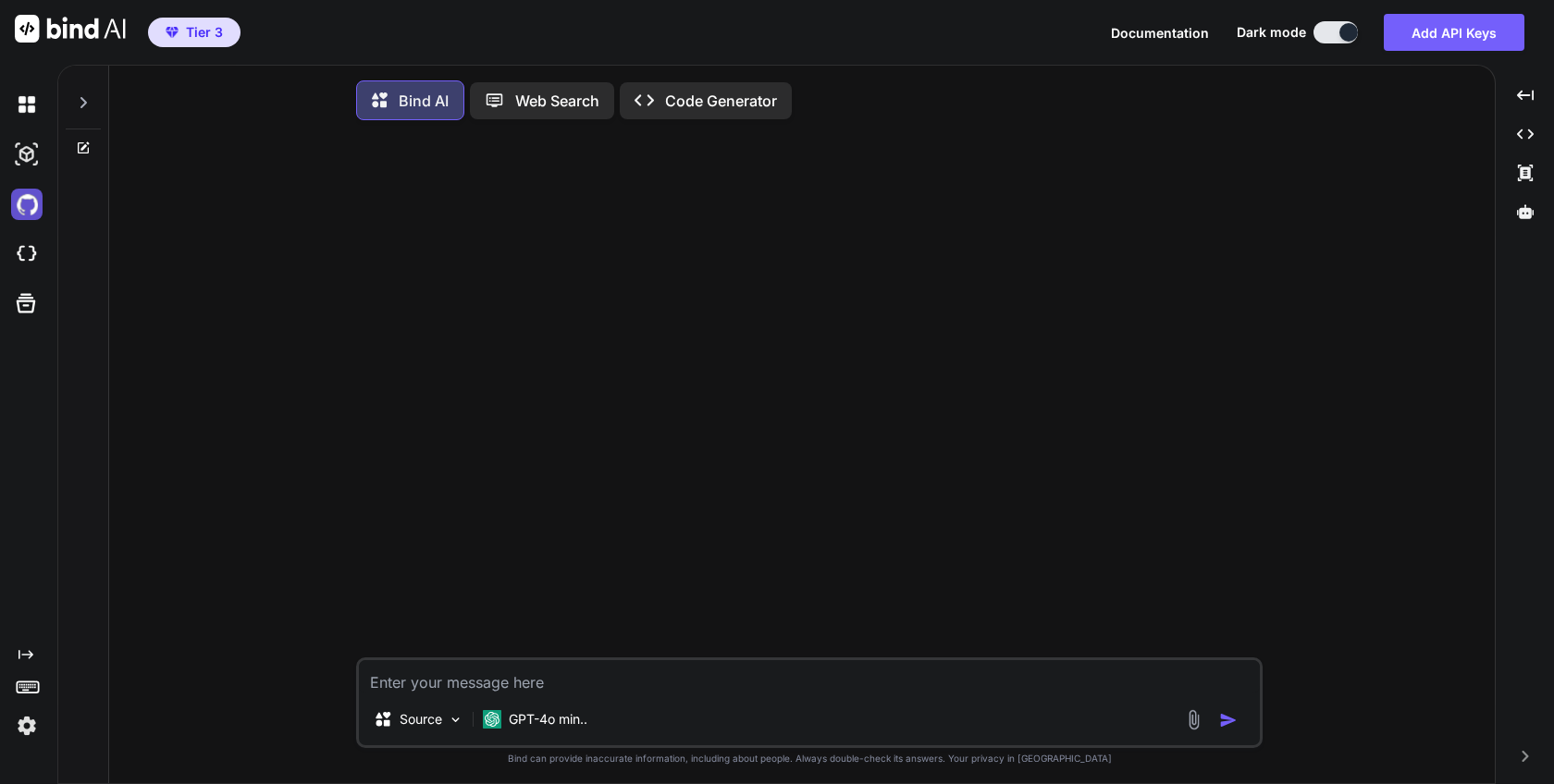
click at [26, 207] on img at bounding box center [26, 204] width 31 height 31
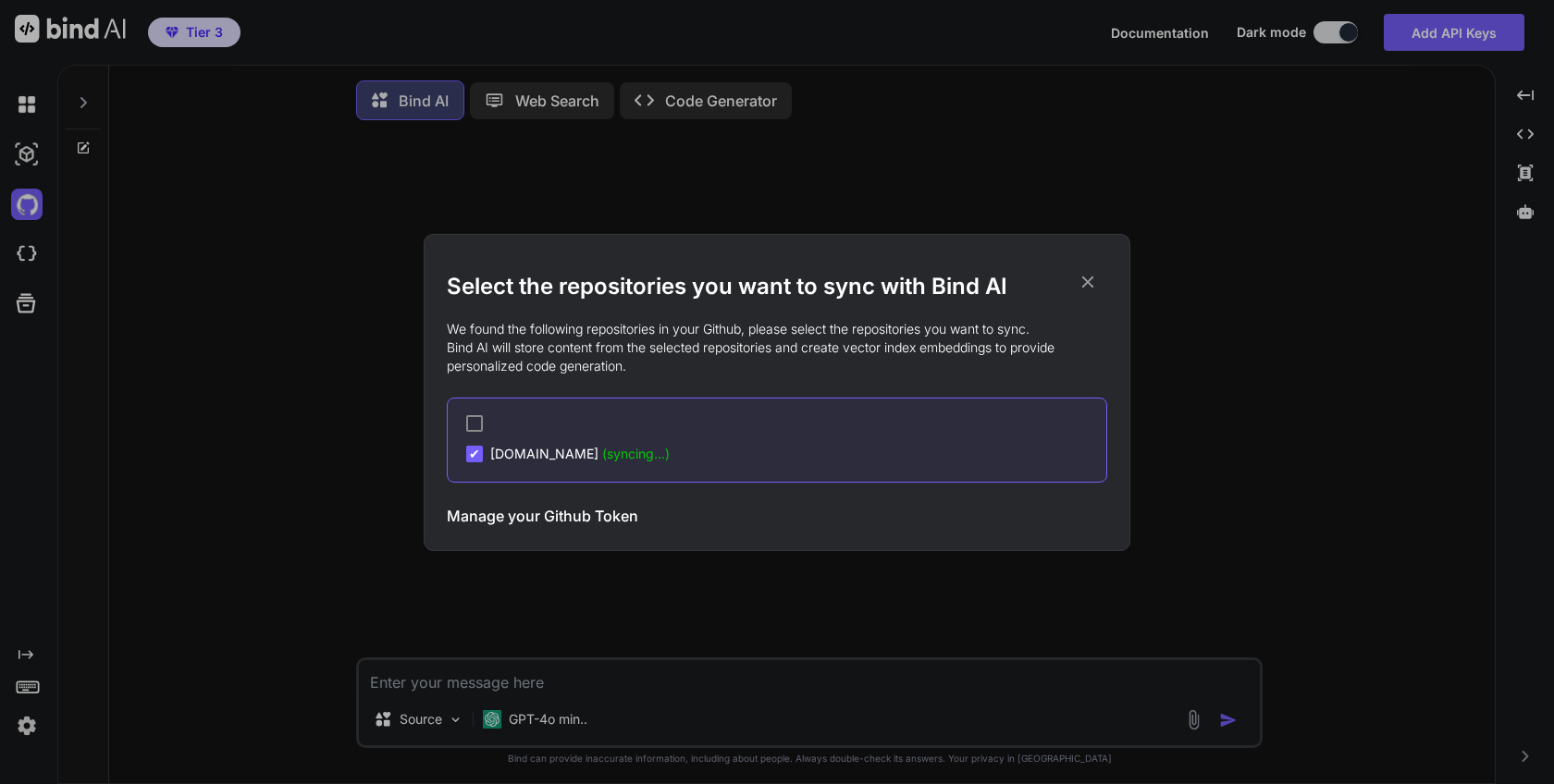
click at [572, 451] on span "murneyhouse.ca (syncing...)" at bounding box center [580, 453] width 179 height 19
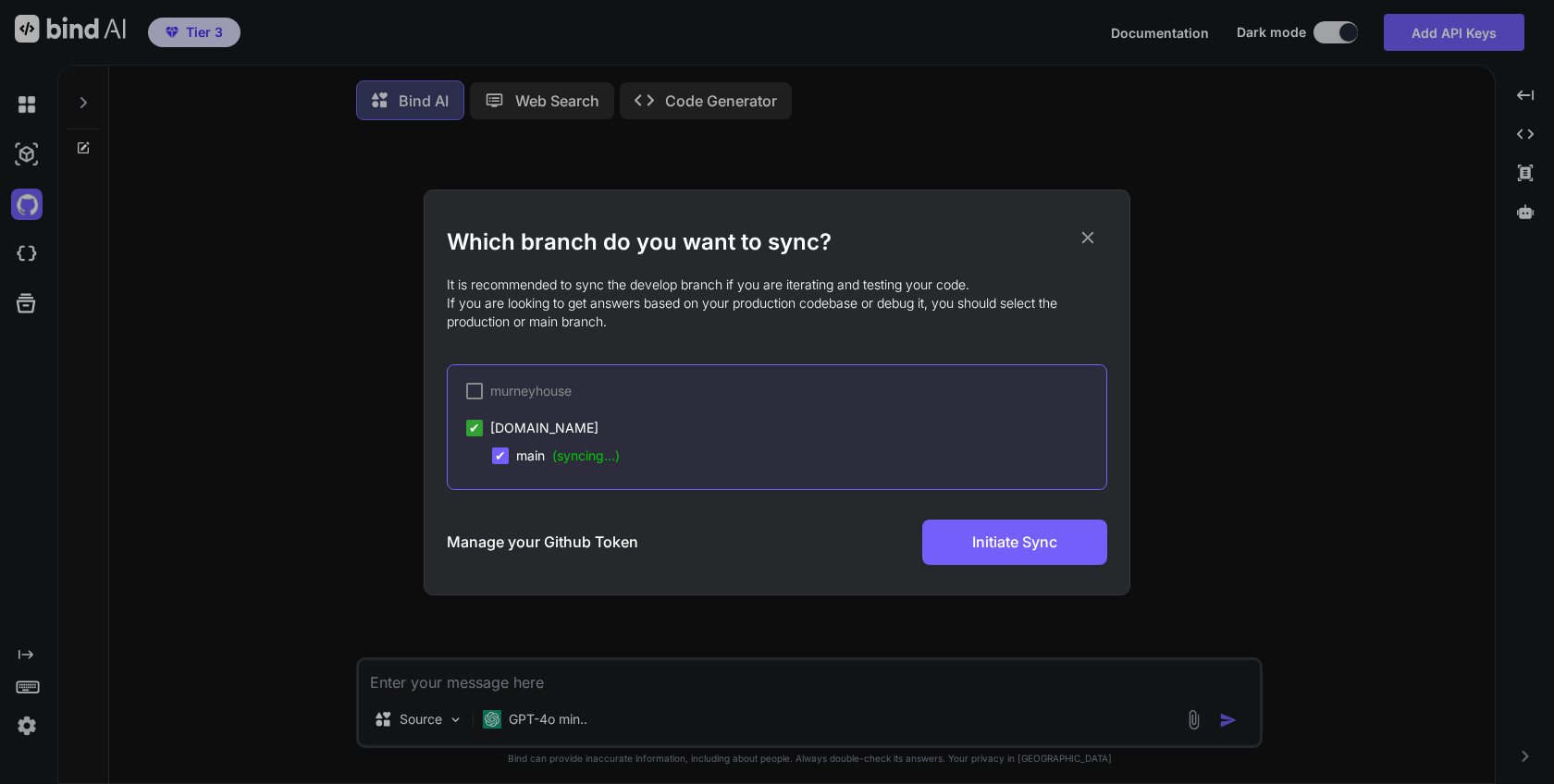
click at [593, 537] on h3 "Manage your Github Token" at bounding box center [542, 541] width 191 height 22
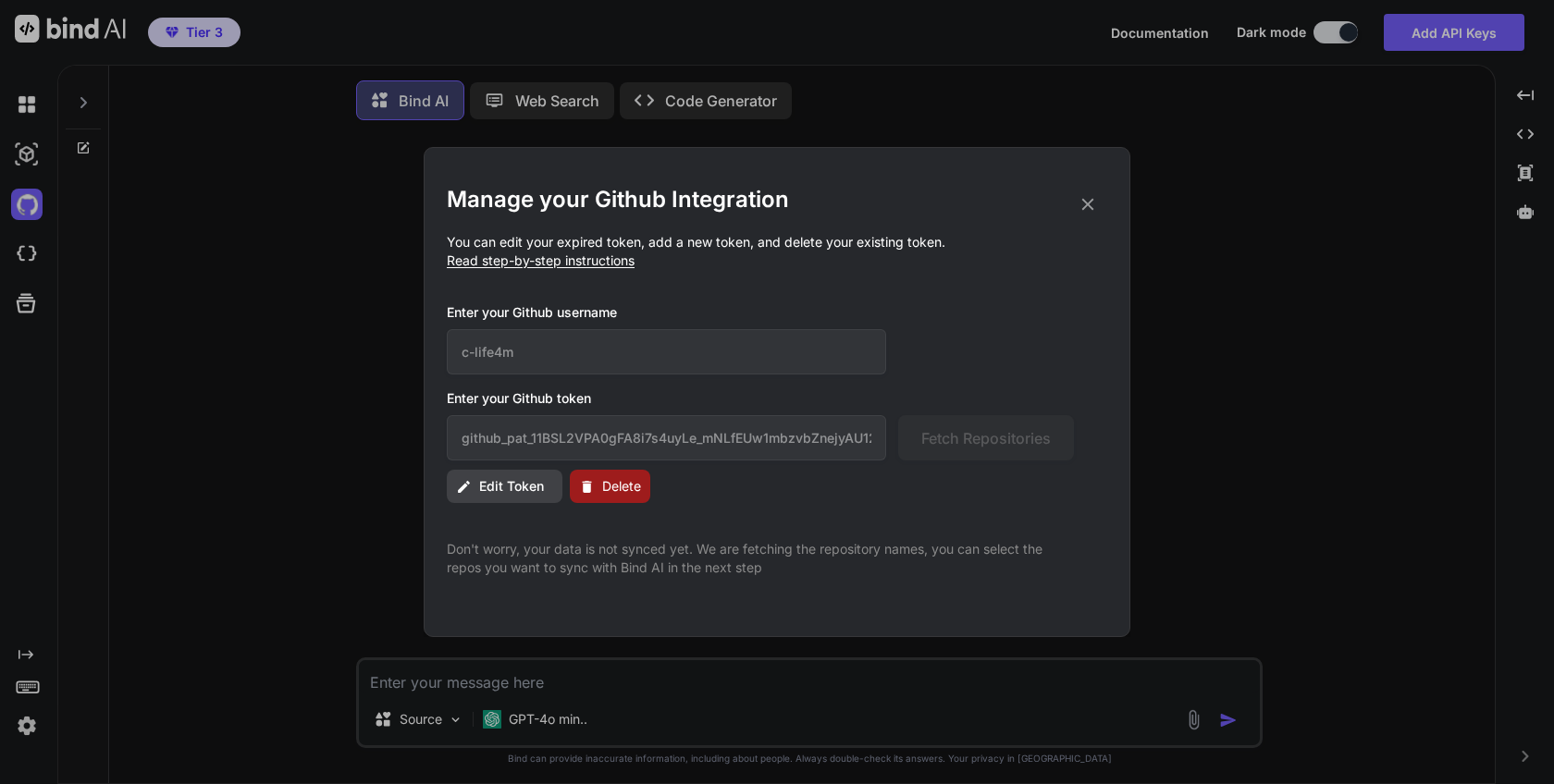
click at [411, 355] on div "Manage your Github Integration You can edit your expired token, add a new token…" at bounding box center [777, 392] width 1554 height 784
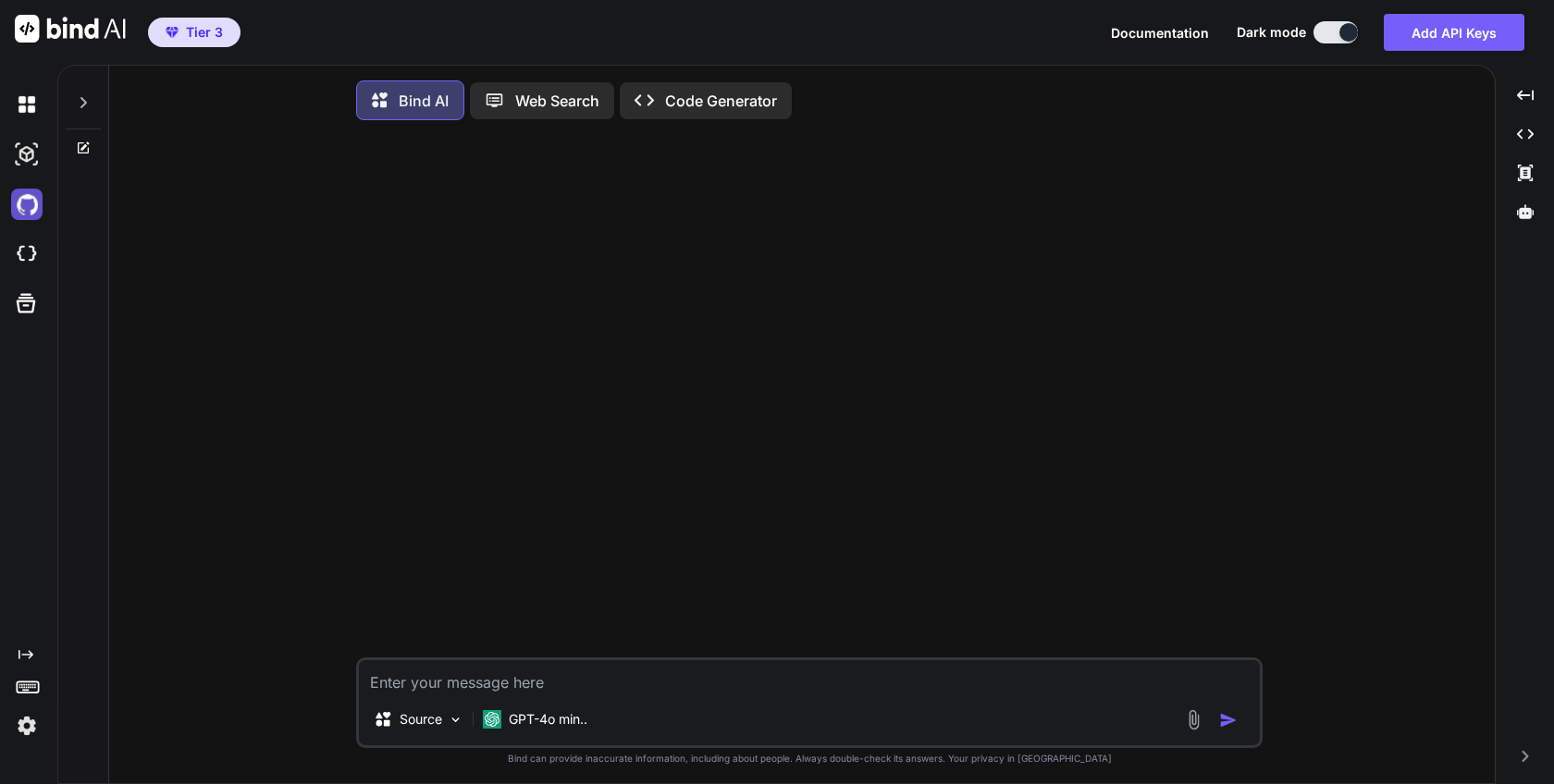
click at [24, 207] on img at bounding box center [26, 204] width 31 height 31
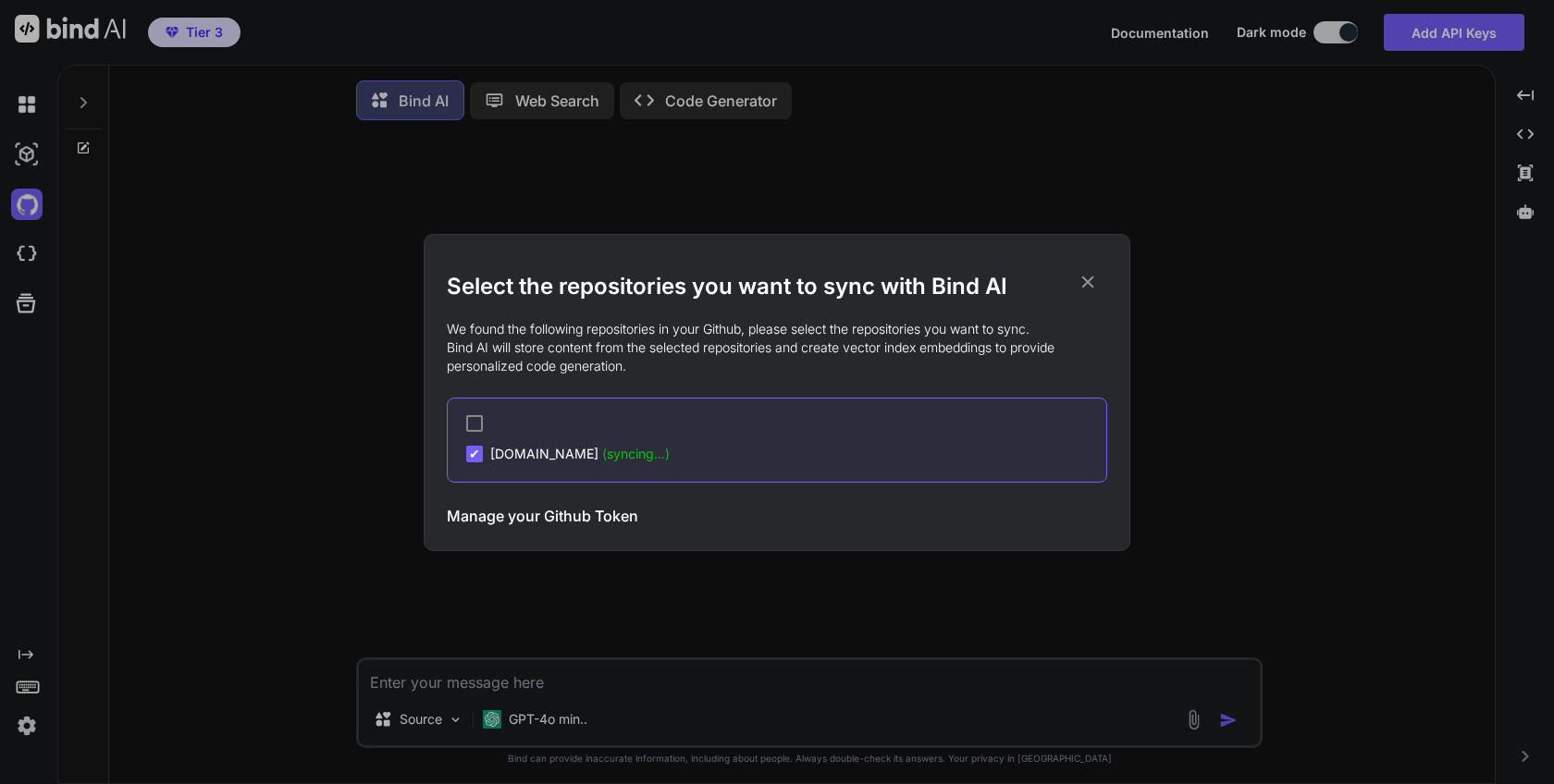
click at [534, 456] on span "murneyhouse.ca (syncing...)" at bounding box center [580, 453] width 179 height 19
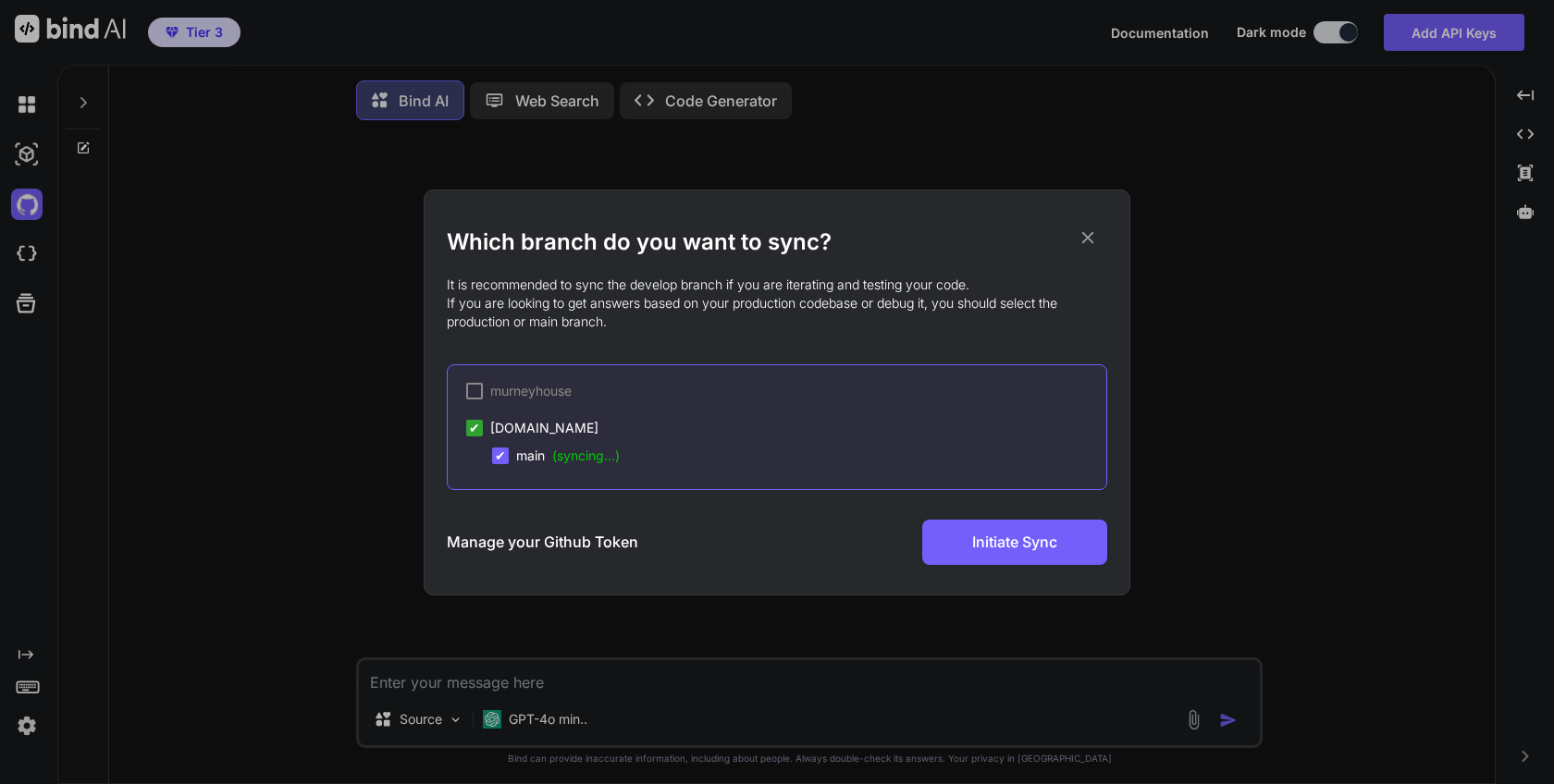
click at [533, 538] on h3 "Manage your Github Token" at bounding box center [542, 541] width 191 height 22
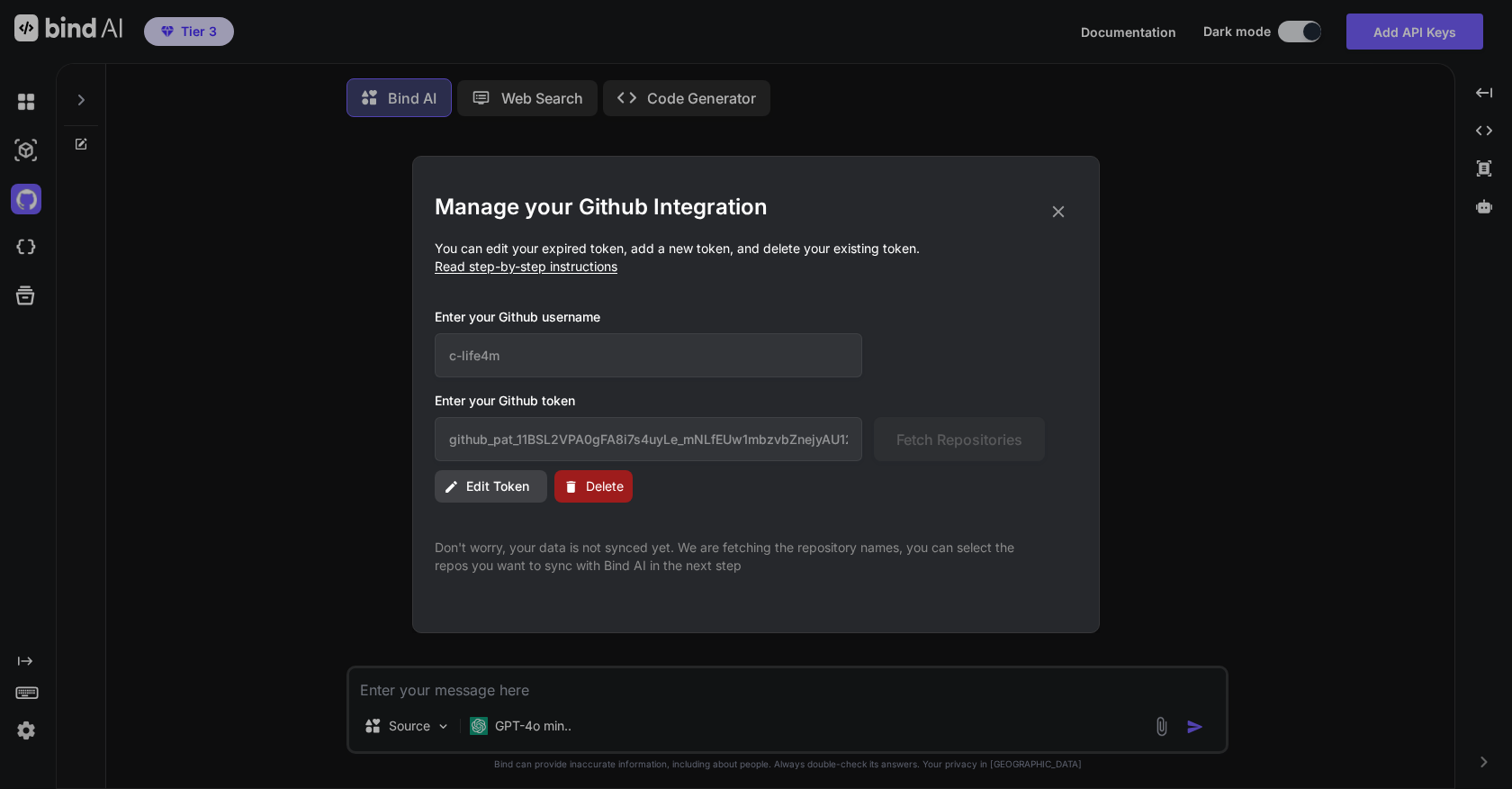
click at [128, 541] on div "Manage your Github Integration You can edit your expired token, add a new token…" at bounding box center [756, 394] width 1512 height 789
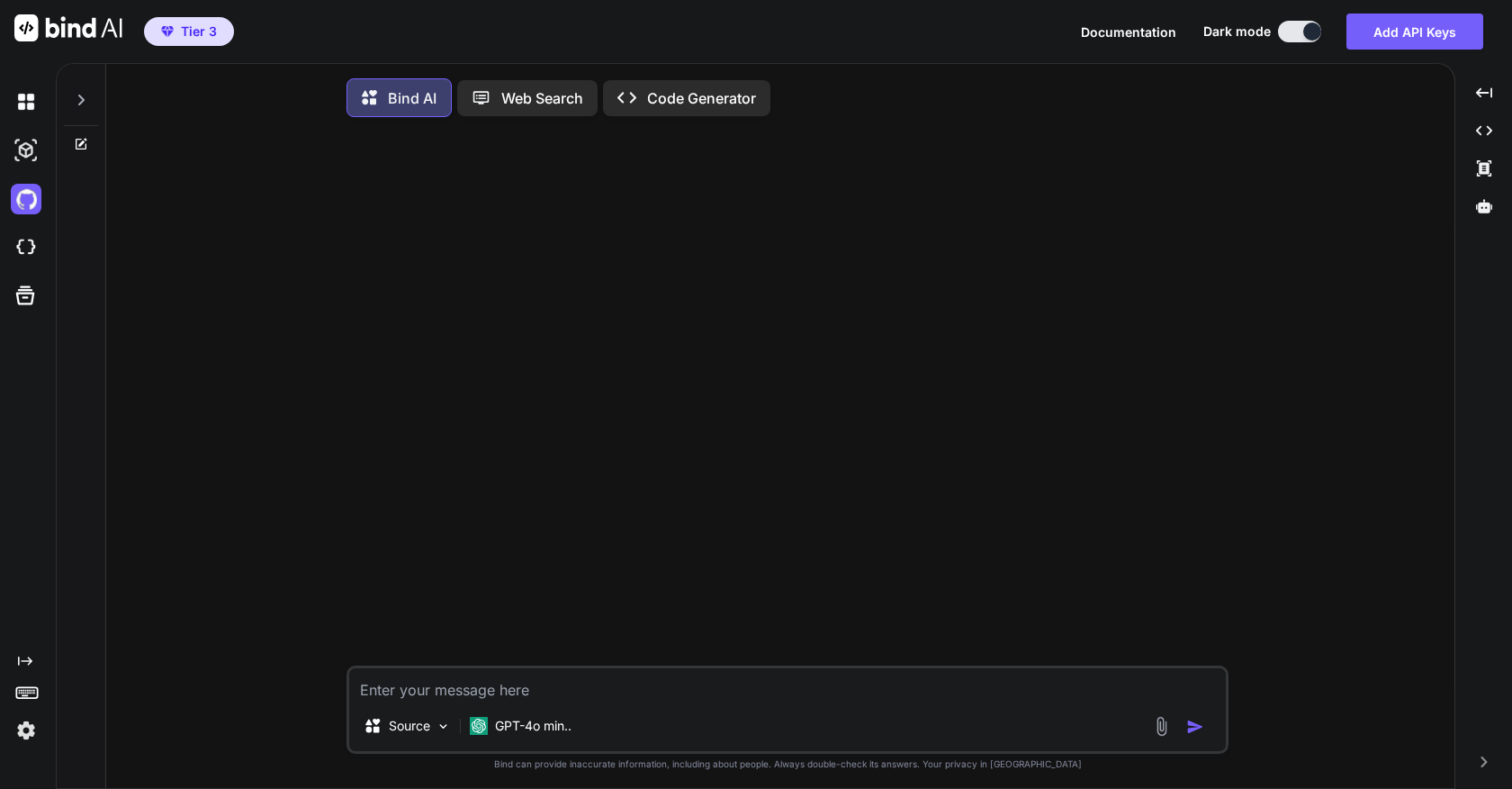
click at [30, 727] on img at bounding box center [26, 730] width 30 height 30
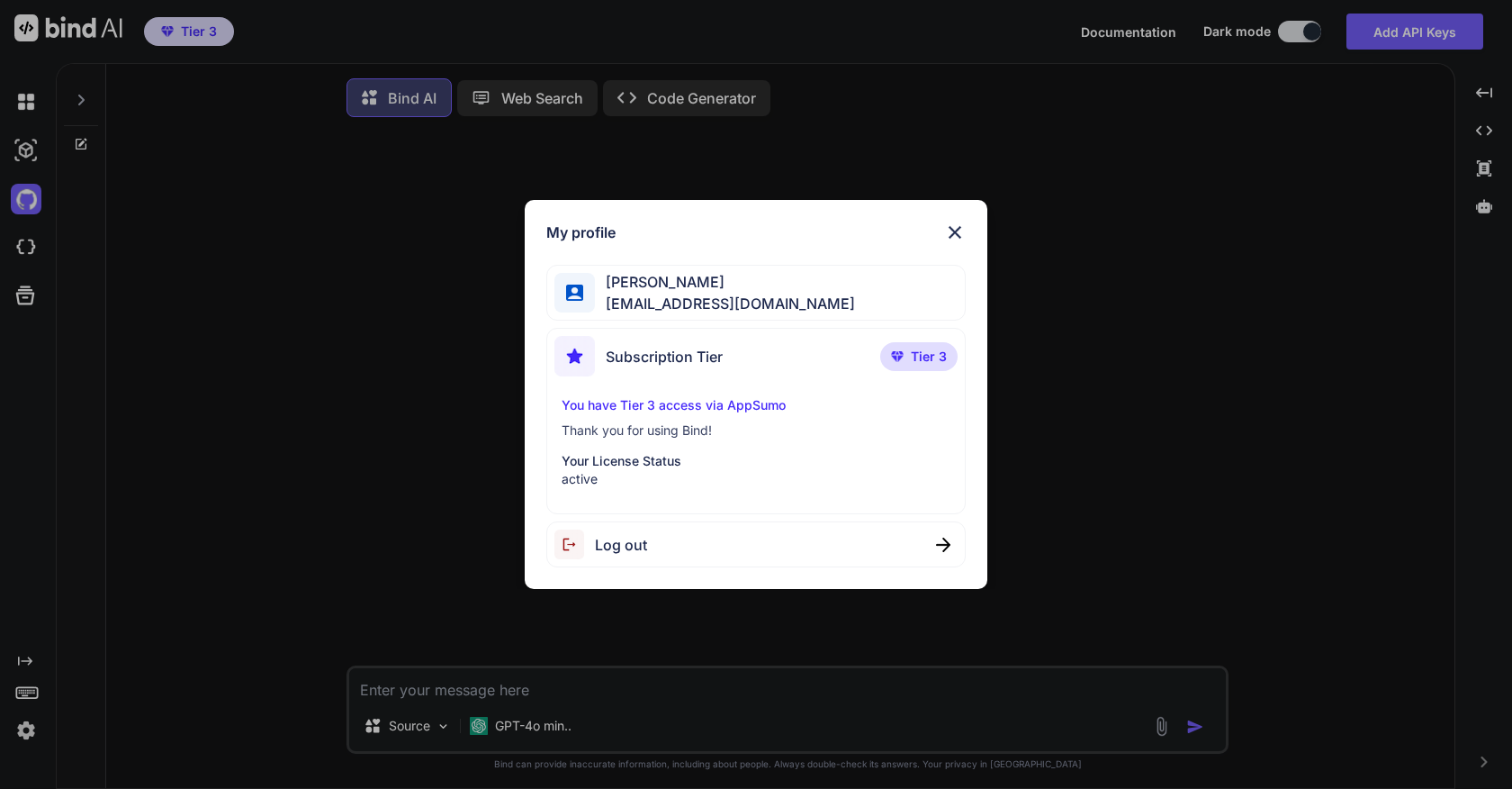
click at [601, 529] on div "Log out" at bounding box center [756, 544] width 419 height 46
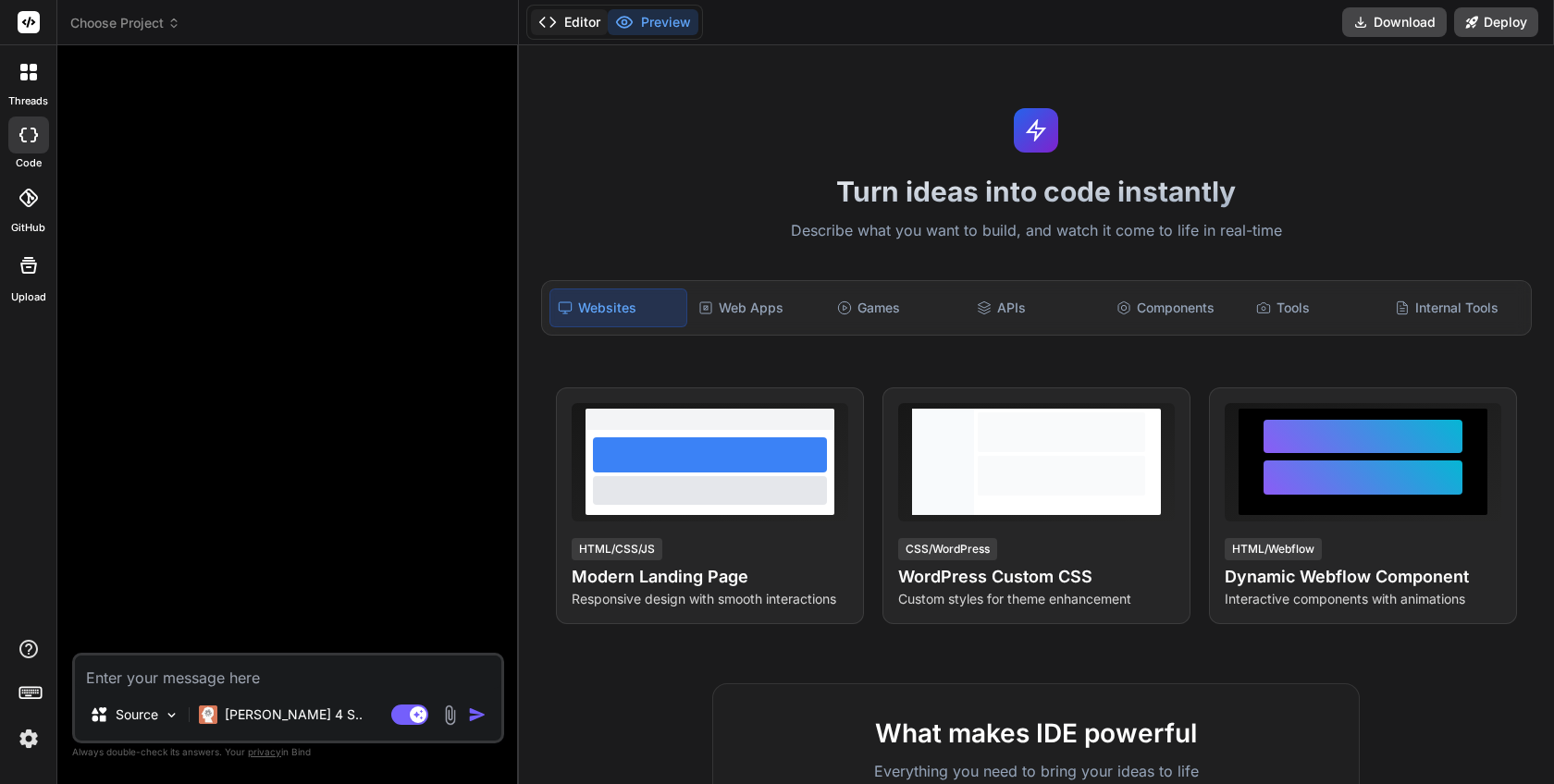
click at [568, 22] on button "Editor" at bounding box center [569, 21] width 77 height 26
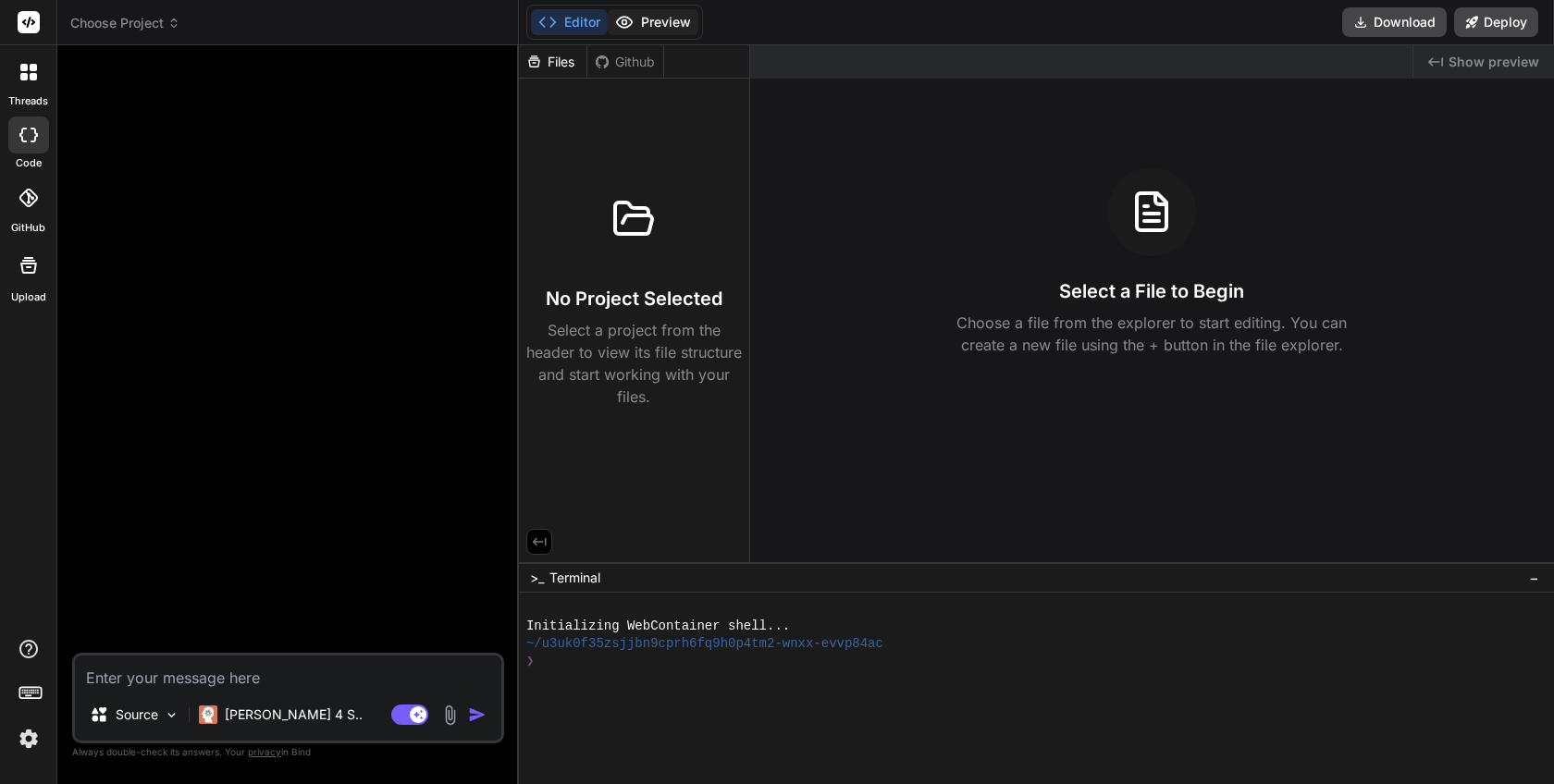
click at [648, 20] on button "Preview" at bounding box center [653, 21] width 91 height 26
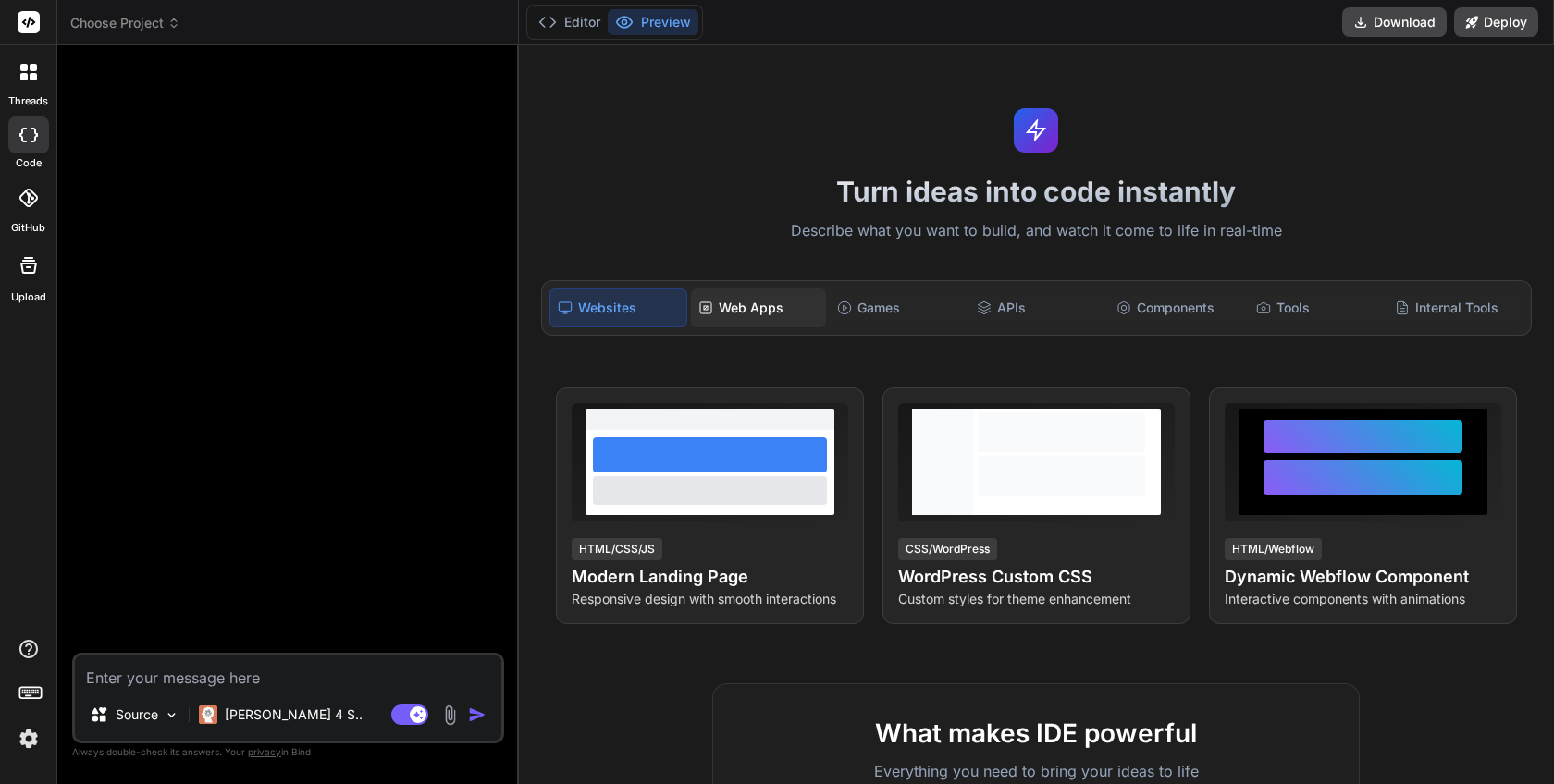
click at [766, 309] on div "Web Apps" at bounding box center [758, 308] width 136 height 39
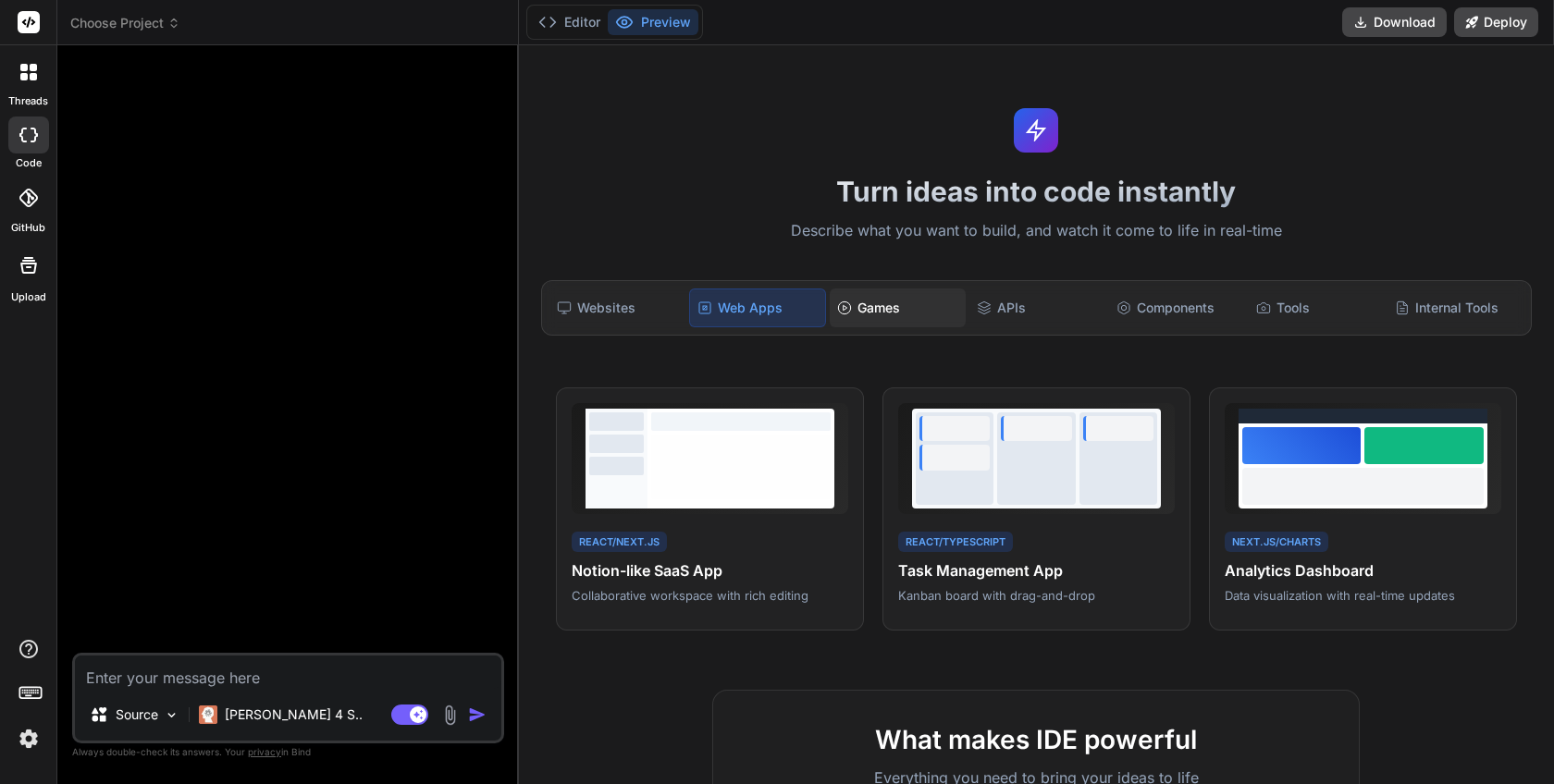
click at [873, 308] on div "Games" at bounding box center [897, 308] width 136 height 39
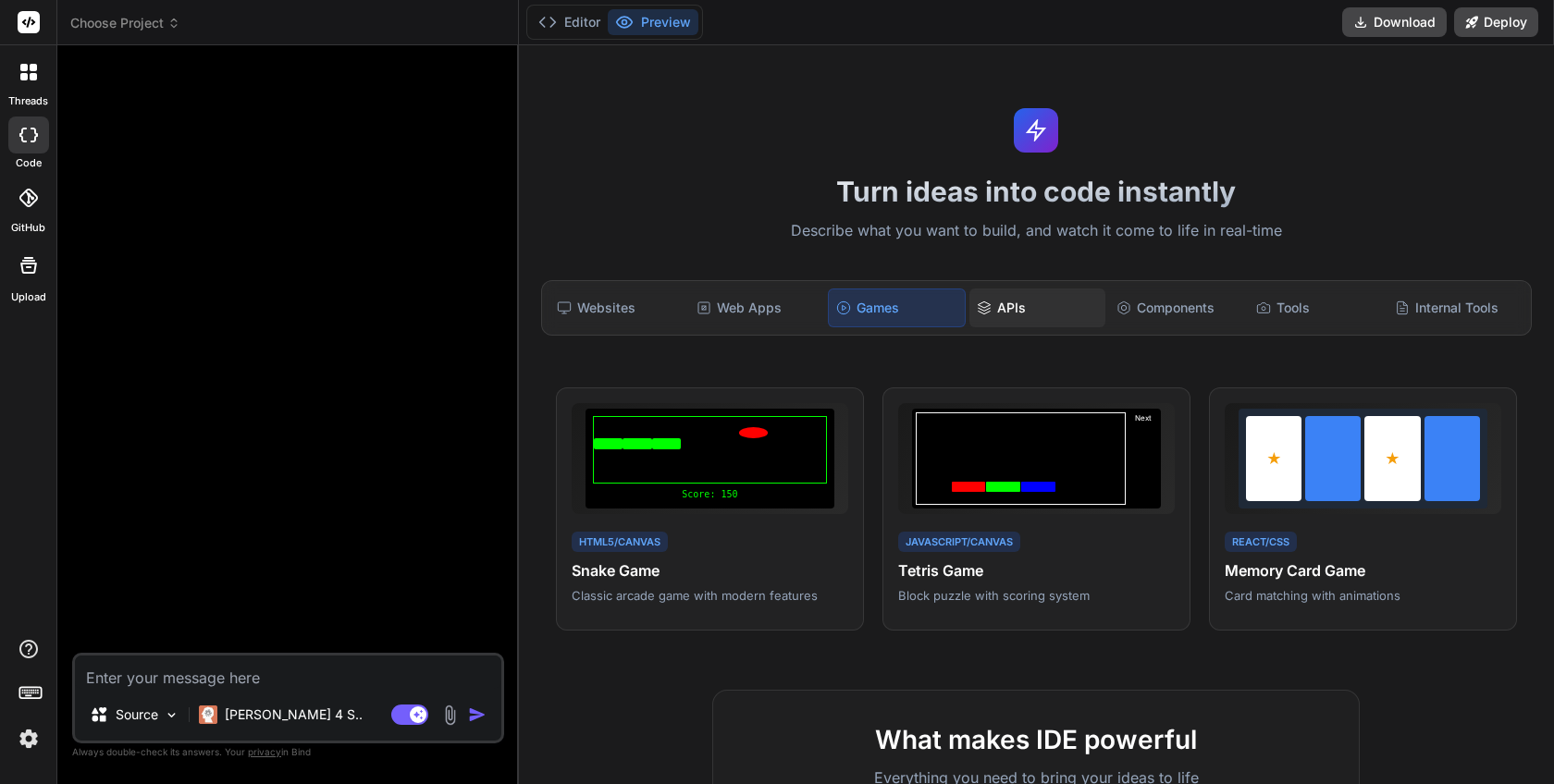
click at [993, 307] on div "APIs" at bounding box center [1037, 308] width 136 height 39
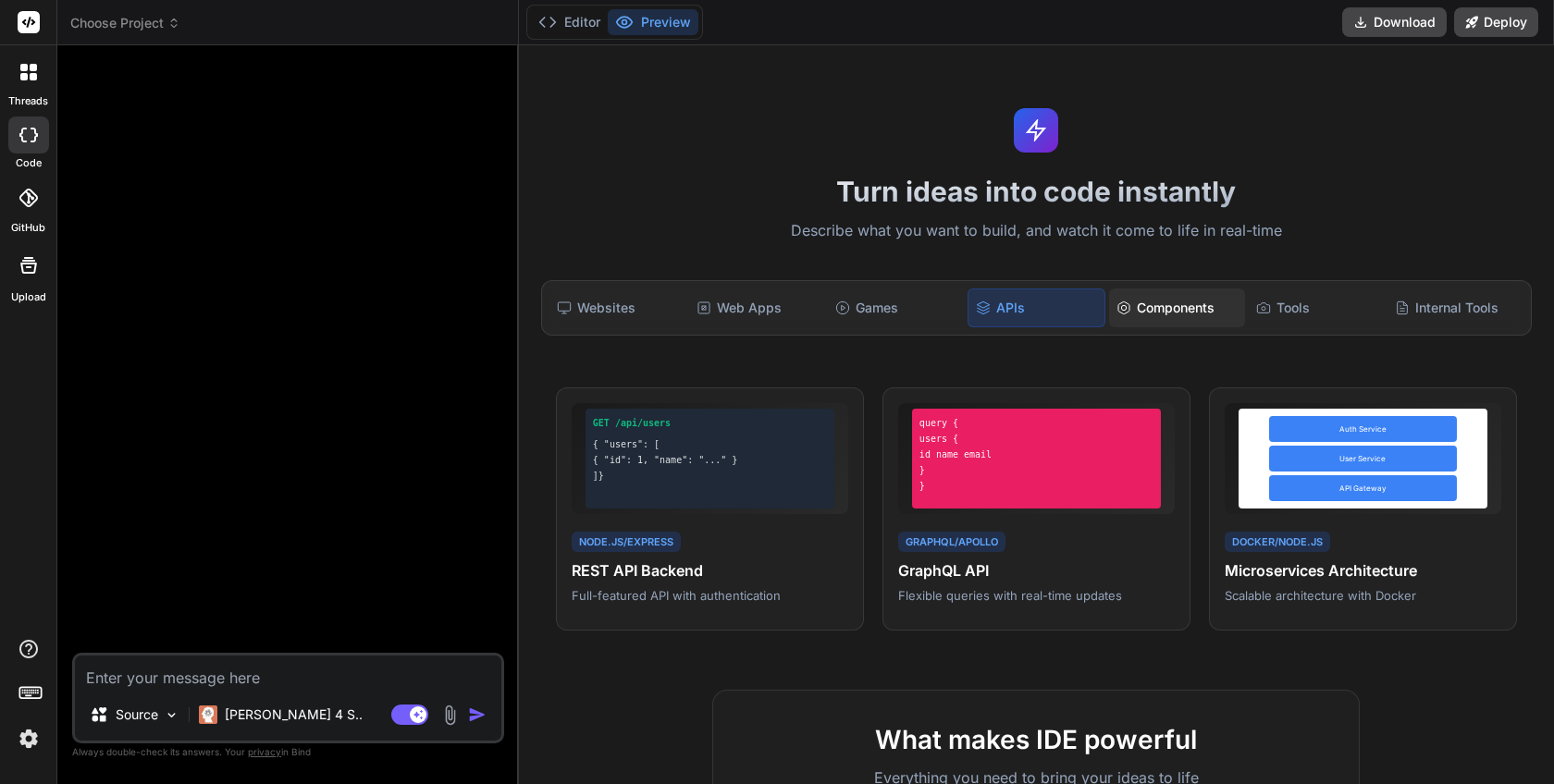
click at [1178, 289] on div "Components" at bounding box center [1176, 308] width 136 height 39
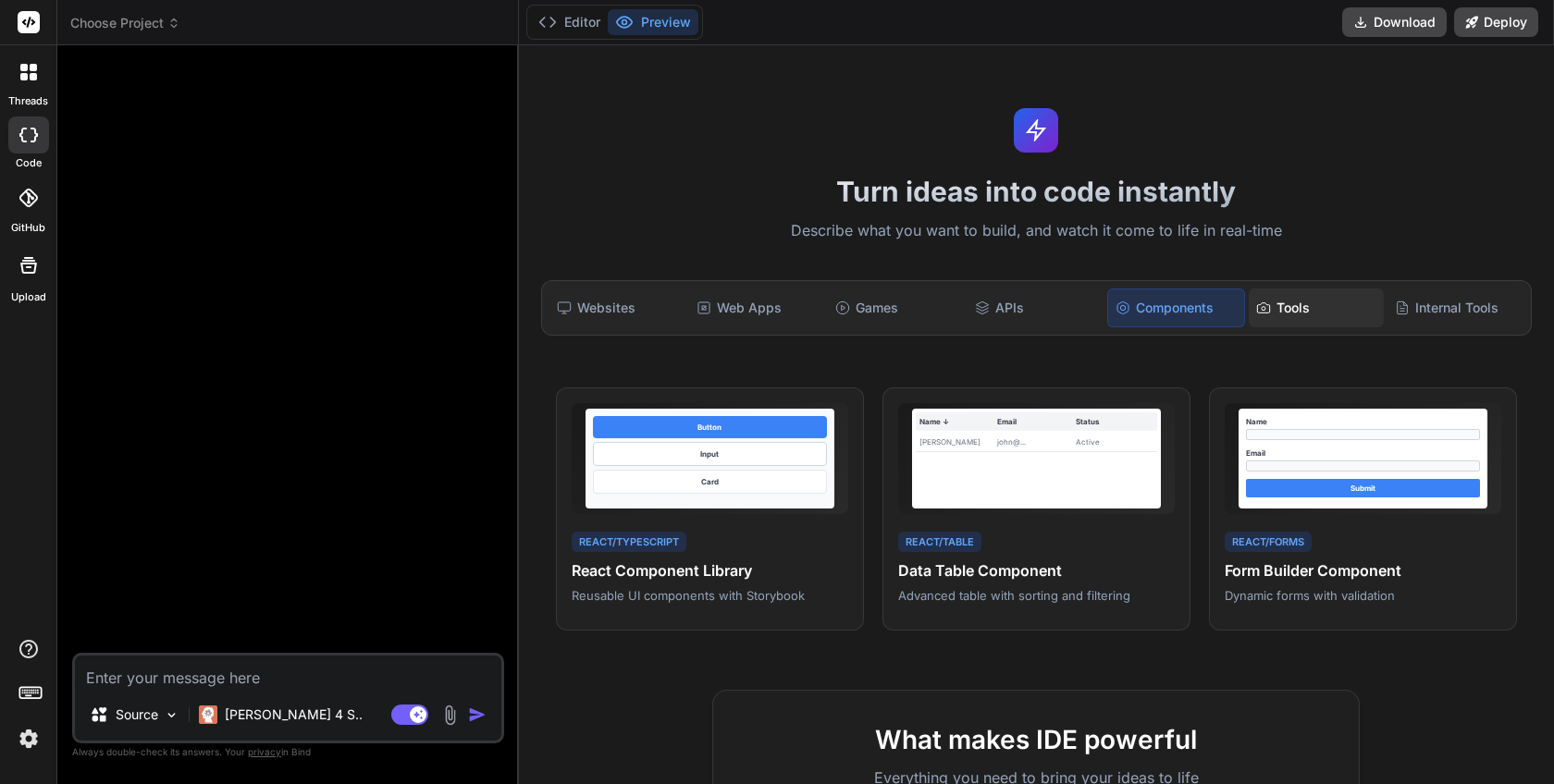
click at [1280, 313] on div "Tools" at bounding box center [1316, 308] width 136 height 39
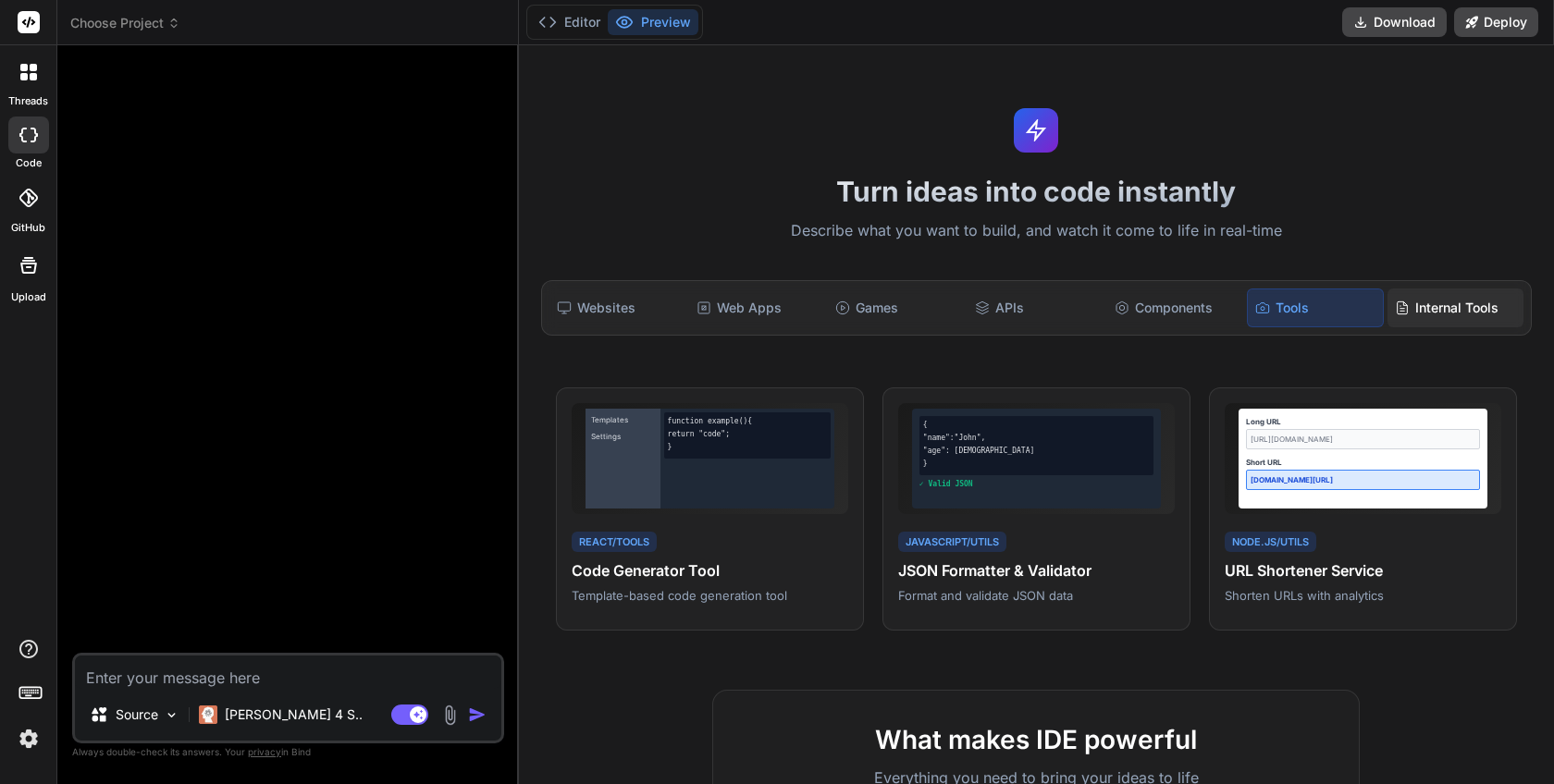
click at [1447, 306] on div "Internal Tools" at bounding box center [1454, 308] width 136 height 39
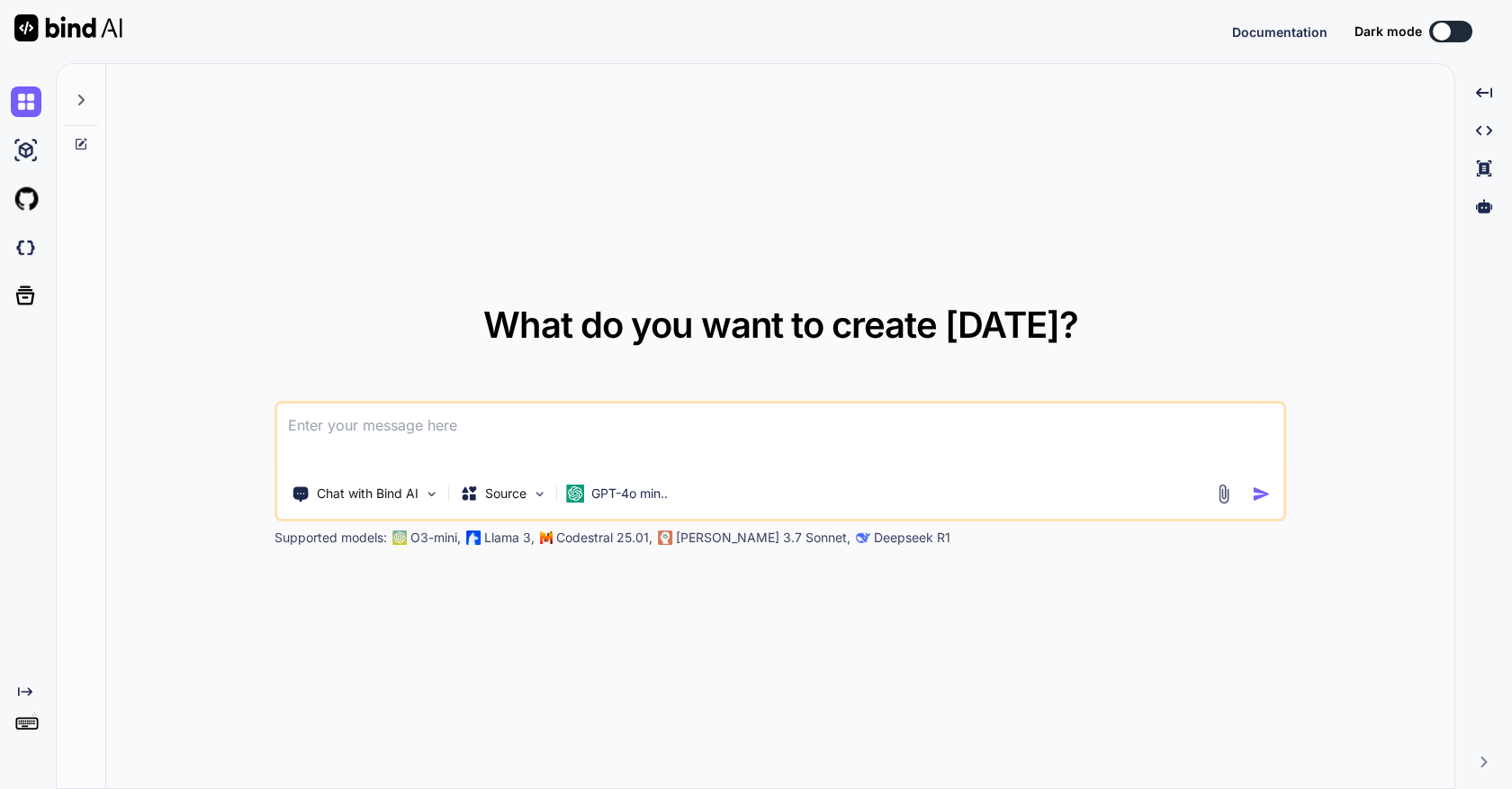
type textarea "x"
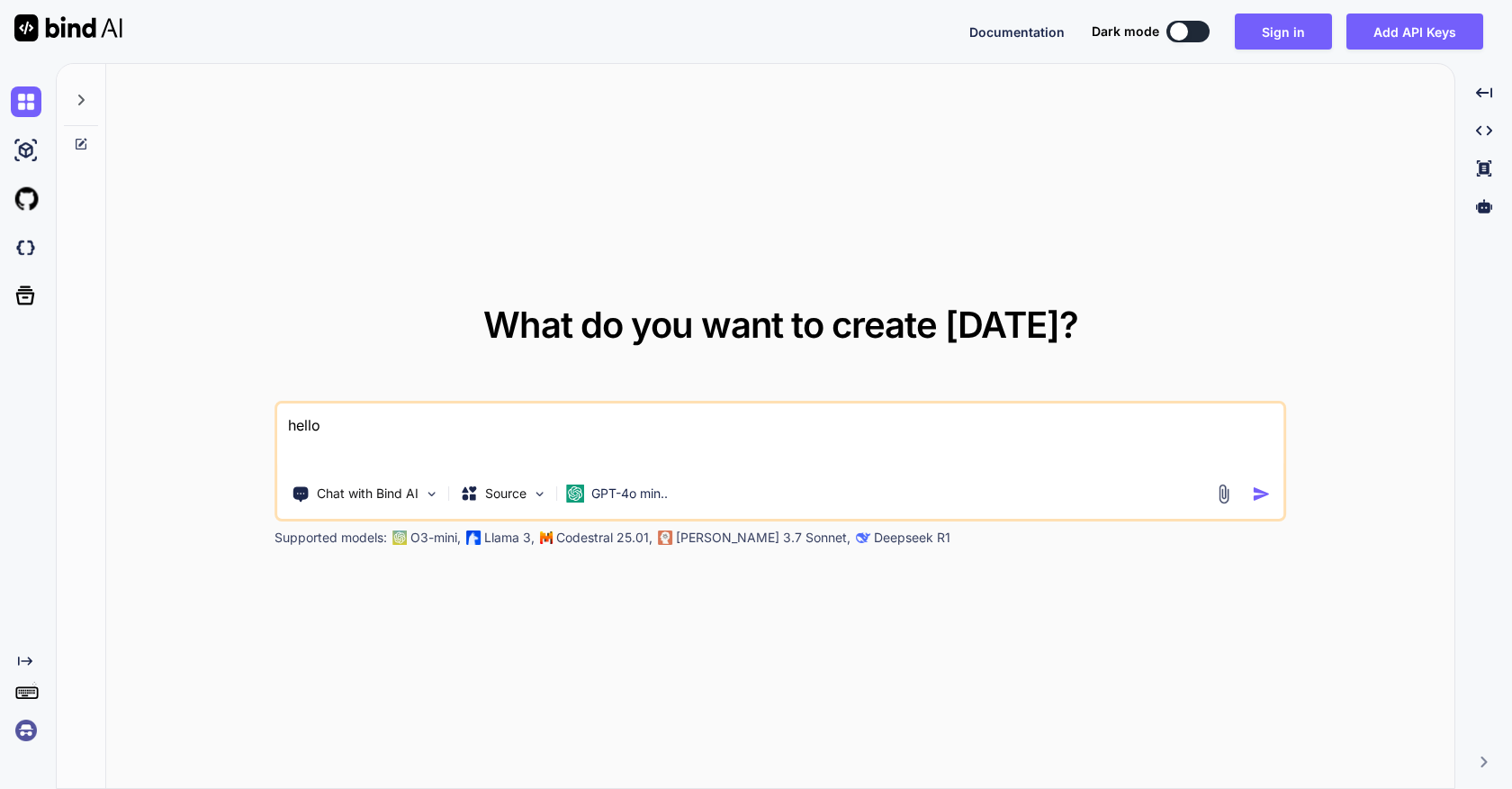
click at [27, 739] on img at bounding box center [26, 730] width 30 height 30
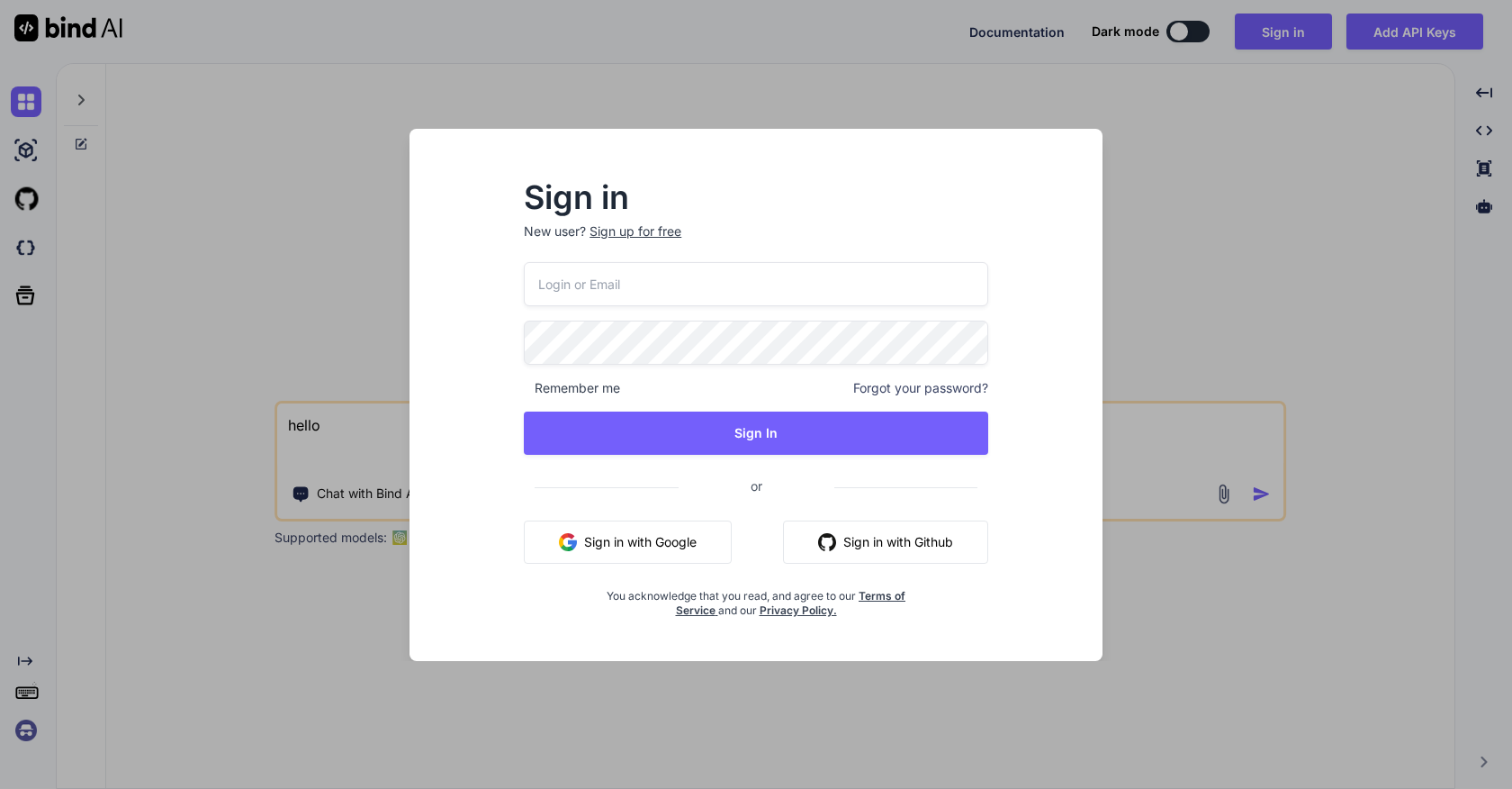
paste input "appsumo_5@yopmail.com"
type input "appsumo_5@yopmail.com"
click at [620, 366] on div "appsumo_5@yopmail.com Remember me Forgot your password? Sign In or Sign in with…" at bounding box center [756, 440] width 464 height 356
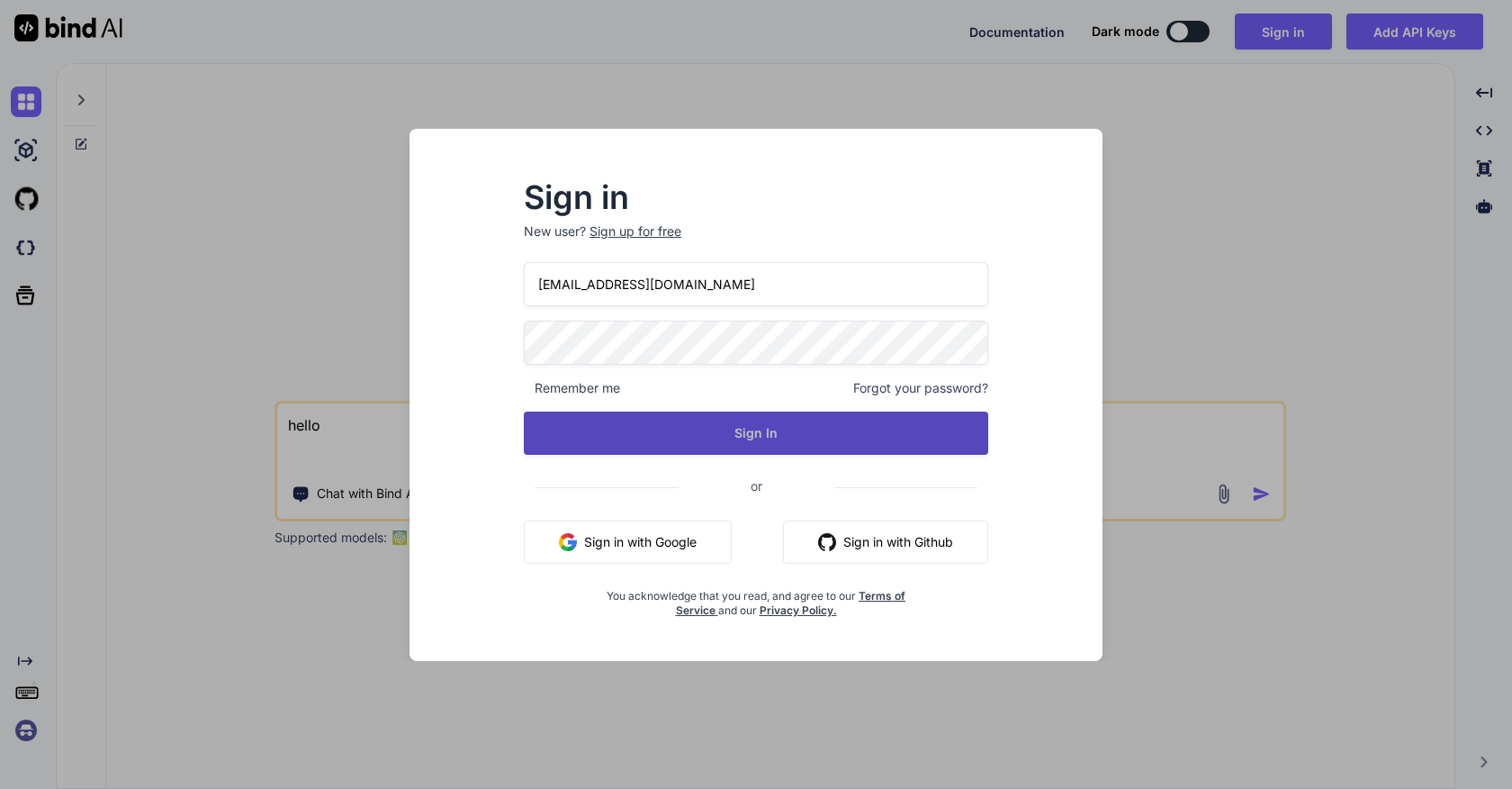
click at [725, 434] on button "Sign In" at bounding box center [756, 433] width 464 height 44
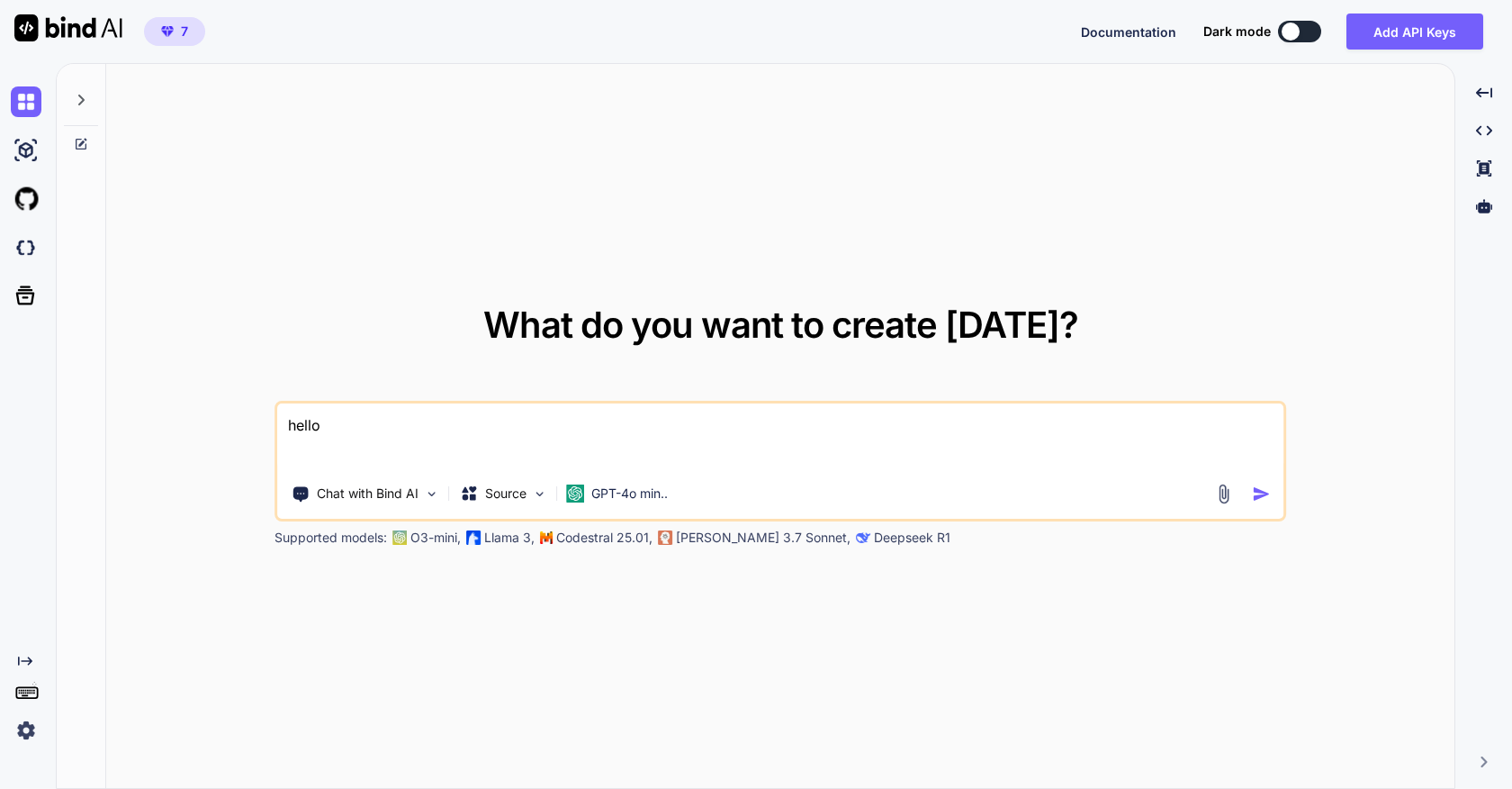
click at [1308, 27] on button at bounding box center [1300, 31] width 44 height 22
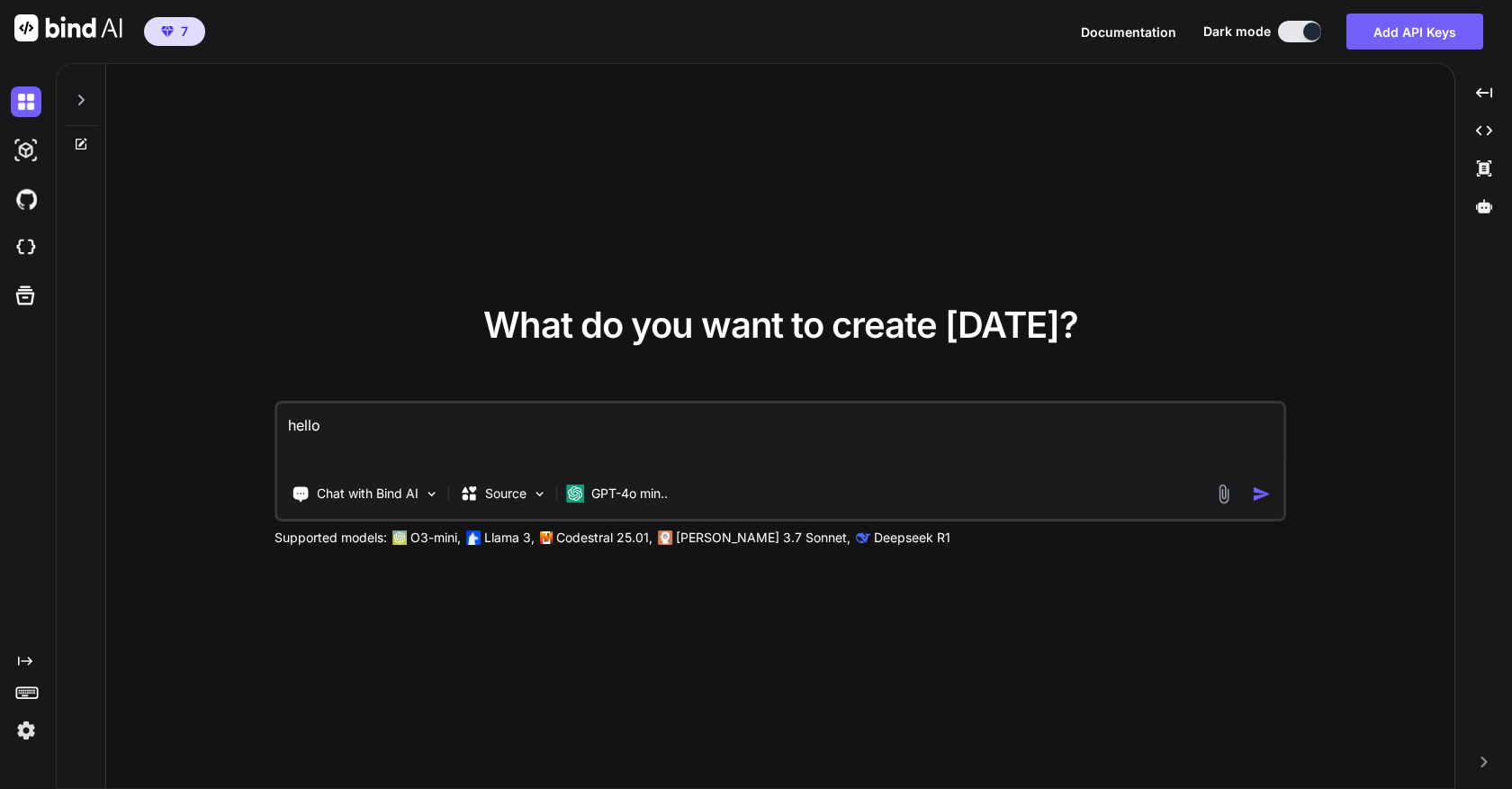
click at [29, 735] on img at bounding box center [26, 730] width 30 height 30
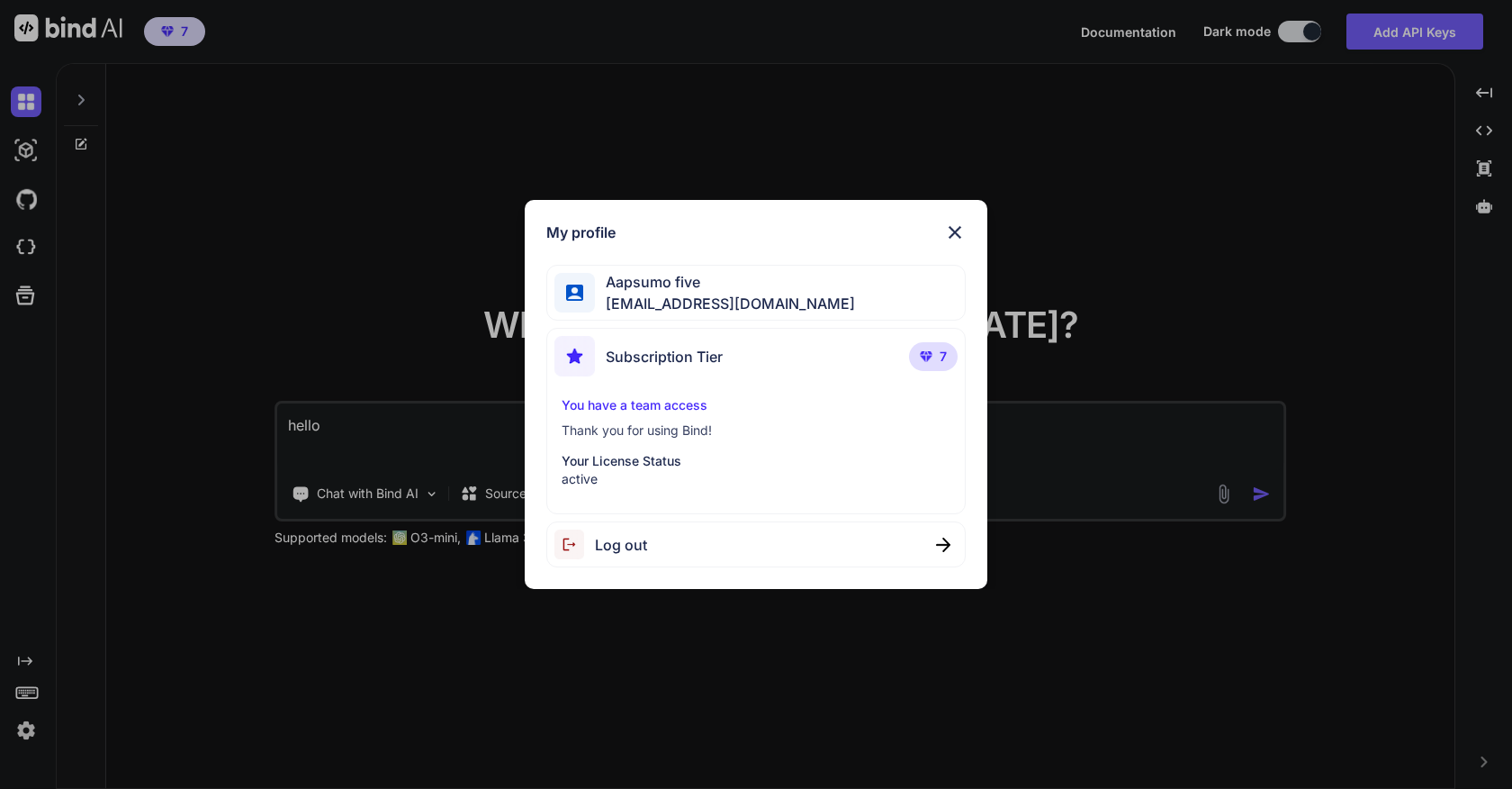
click at [208, 641] on div "My profile Aapsumo five appsumo_5@yopmail.com Subscription Tier 7 You have a te…" at bounding box center [756, 394] width 1512 height 789
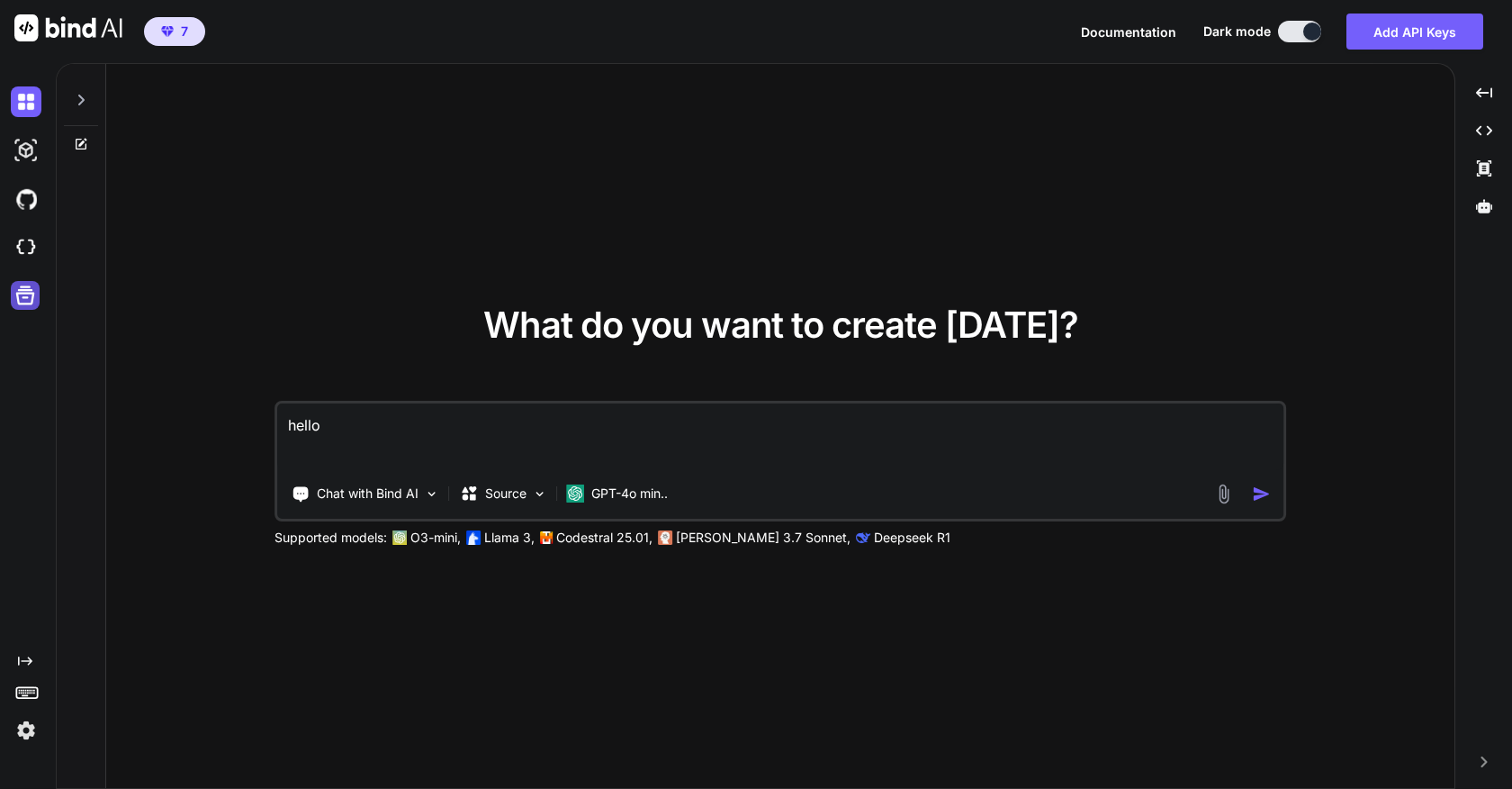
click at [35, 298] on icon at bounding box center [25, 295] width 26 height 26
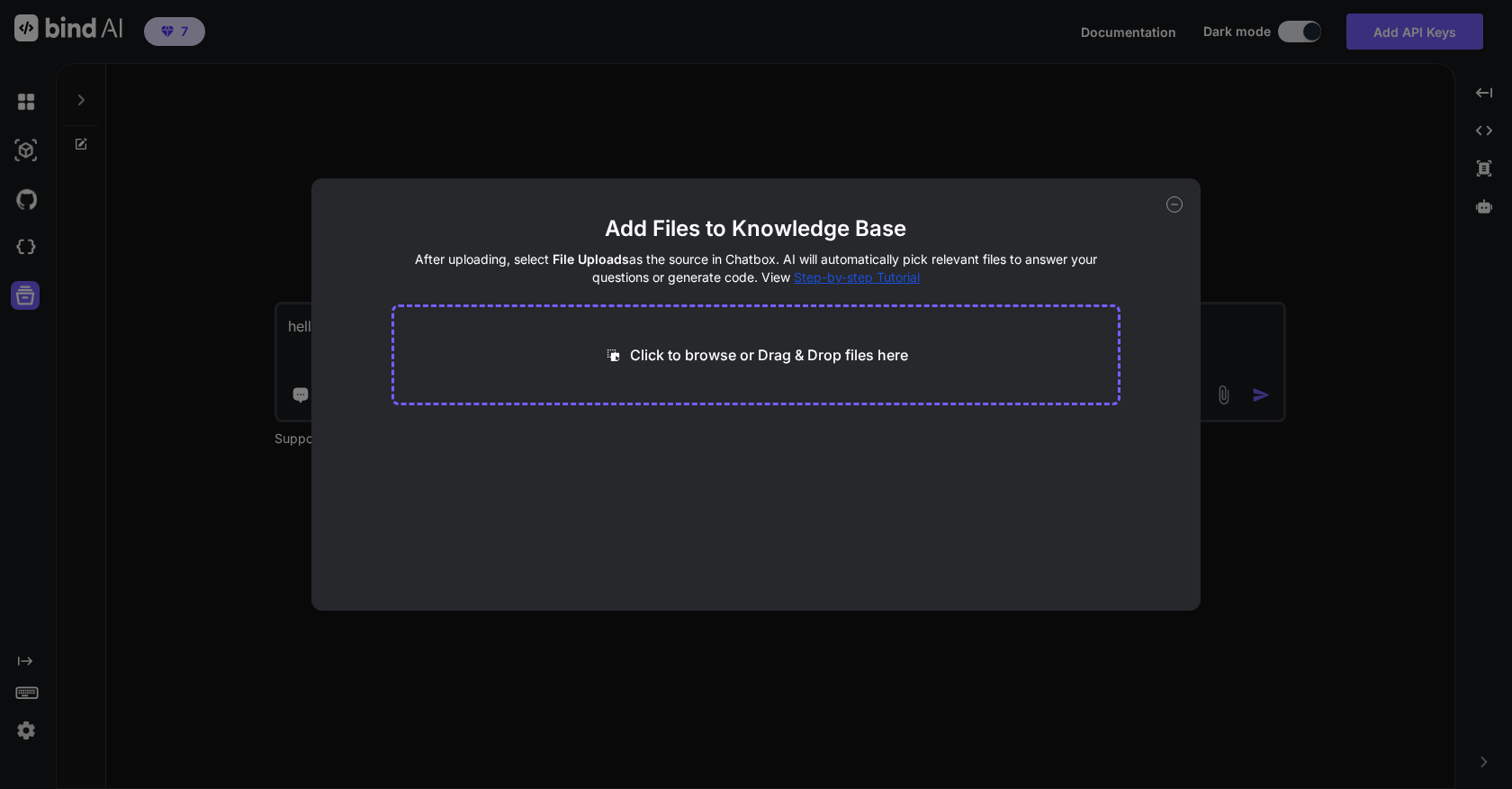
click at [113, 479] on div "Add Files to Knowledge Base After uploading, select File Uploads as the source …" at bounding box center [756, 394] width 1512 height 789
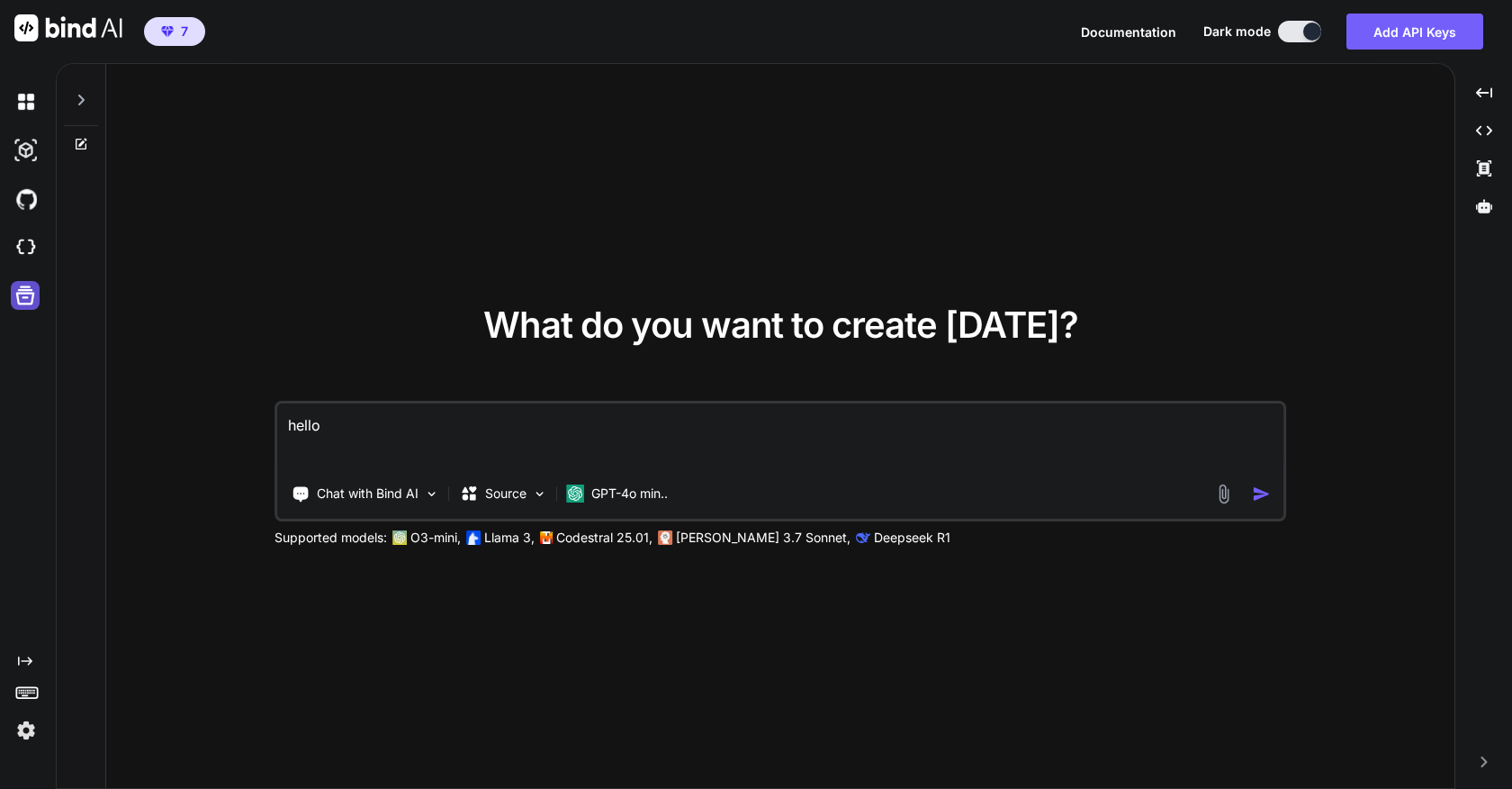
click at [36, 300] on icon at bounding box center [25, 295] width 26 height 26
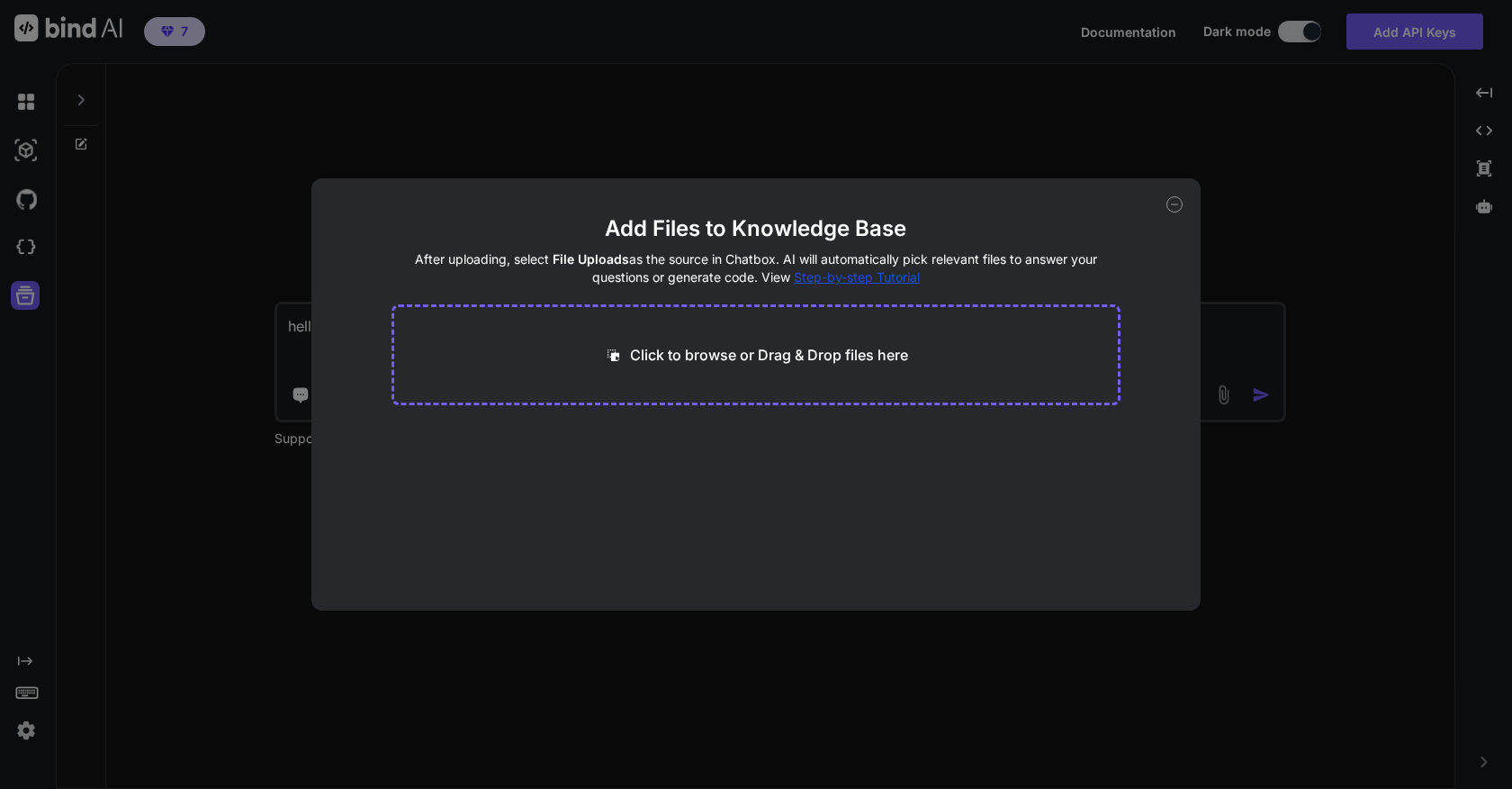
click at [684, 359] on p "Click to browse or Drag & Drop files here" at bounding box center [769, 354] width 278 height 22
type input "C:\fakepath\invoice-GROQ-TAAS-202508-109825.pdf"
click at [1092, 564] on button "Finish" at bounding box center [1089, 556] width 63 height 36
click at [1176, 202] on icon at bounding box center [1174, 204] width 16 height 16
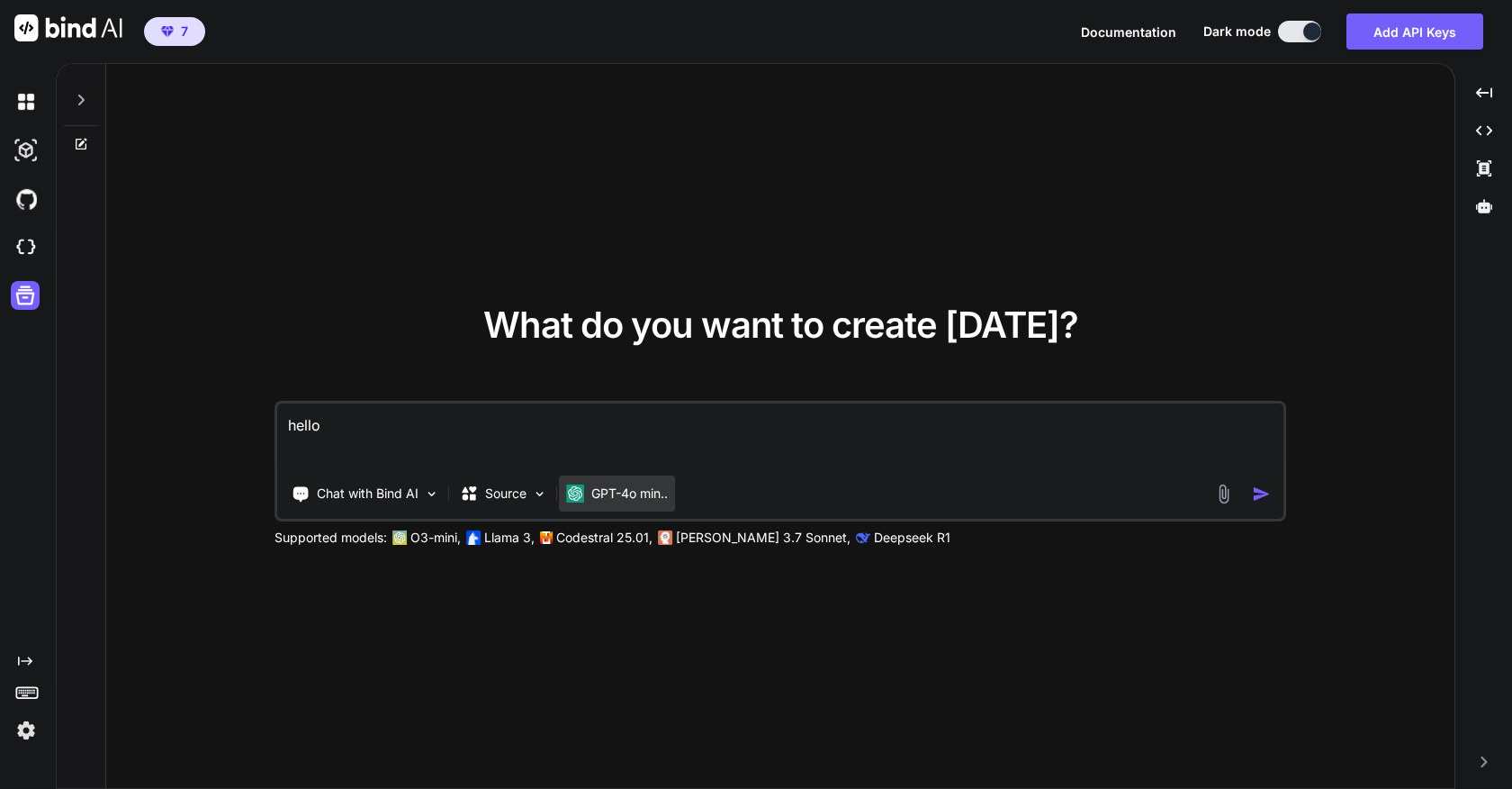
click at [603, 497] on p "GPT-4o min.." at bounding box center [629, 493] width 77 height 18
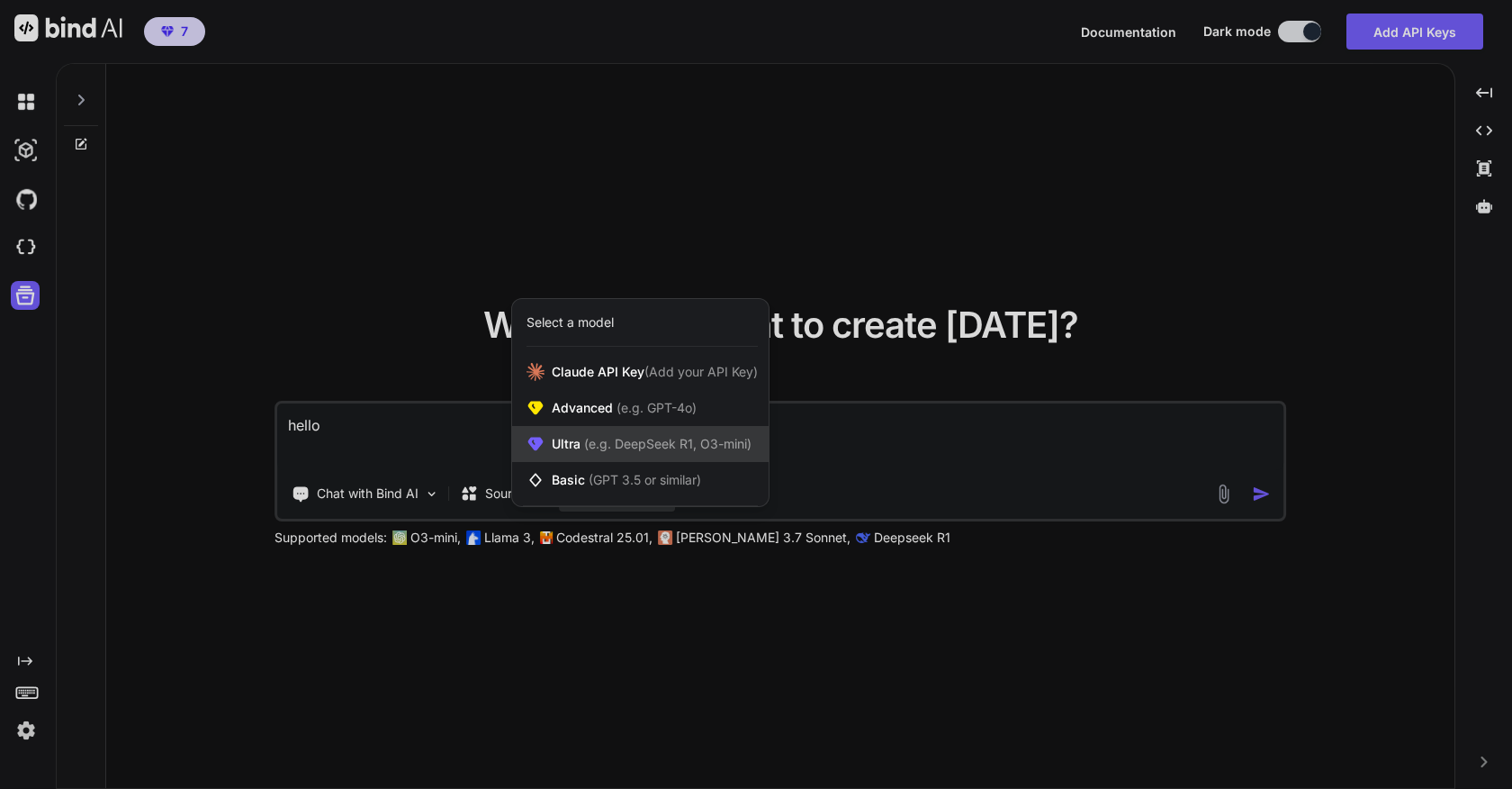
click at [688, 452] on span "Ultra (e.g. DeepSeek R1, O3-mini)" at bounding box center [651, 443] width 200 height 18
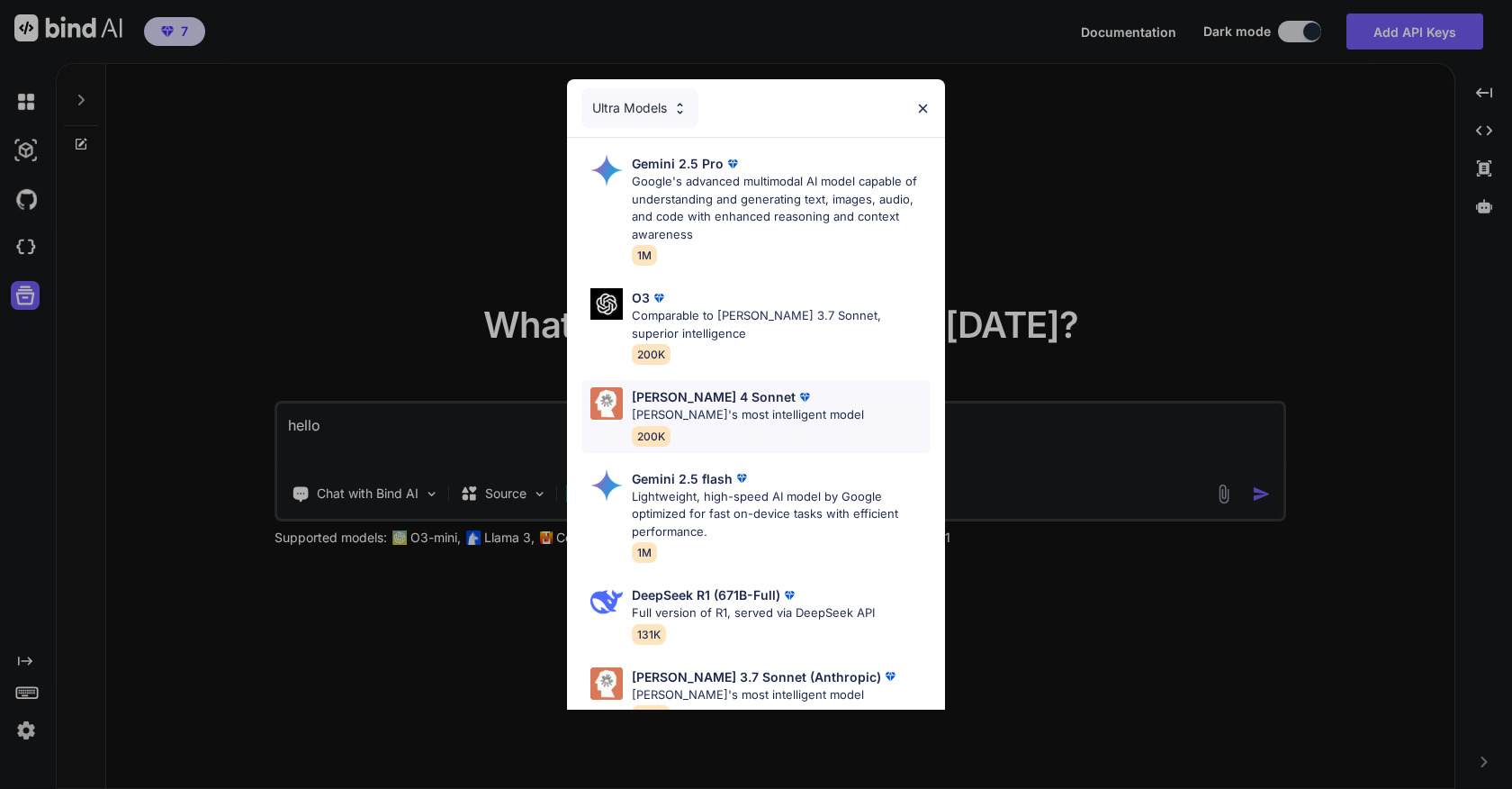
click at [703, 420] on p "Claude's most intelligent model" at bounding box center [748, 415] width 233 height 18
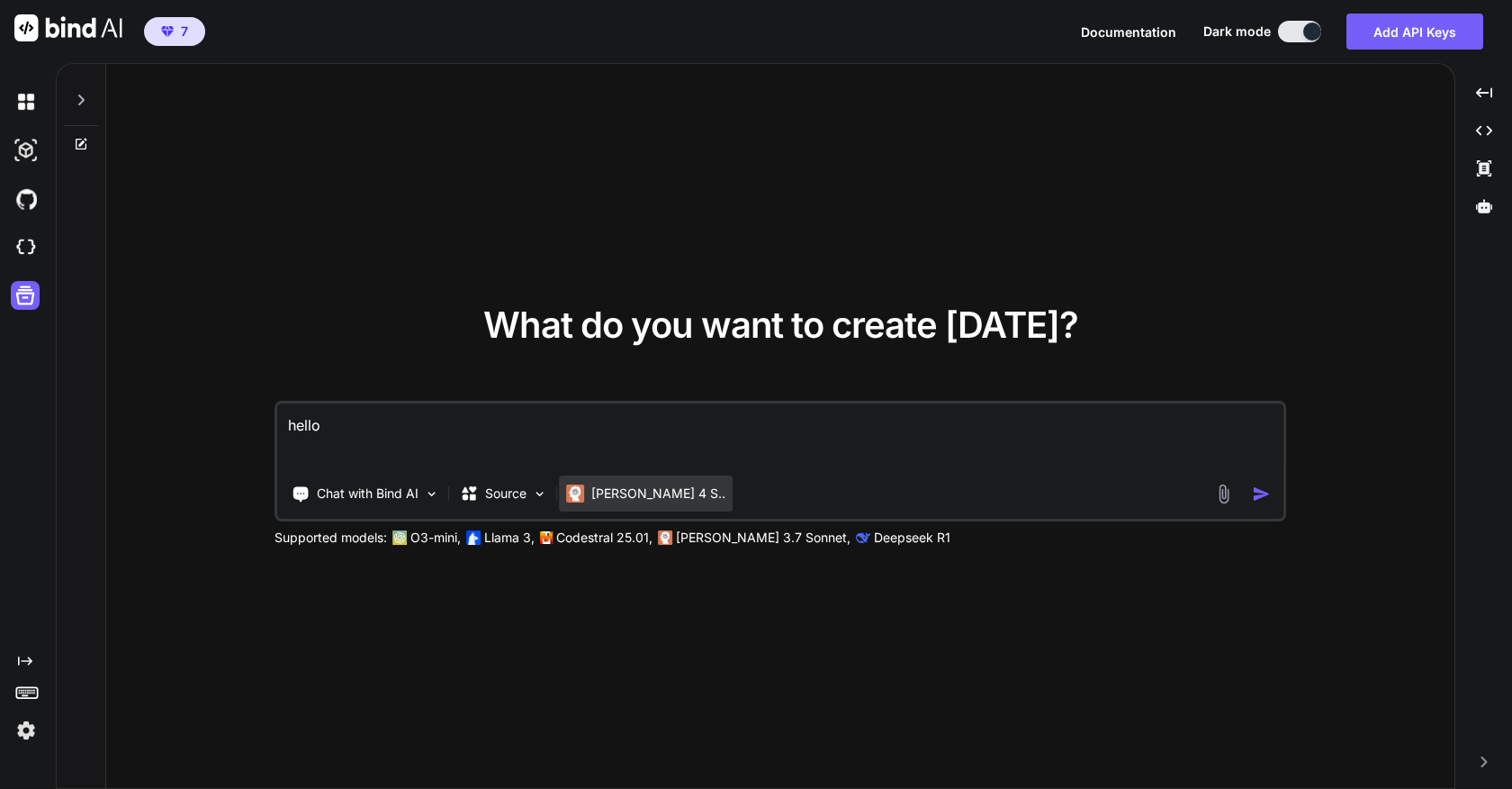
click at [614, 494] on p "Claude 4 S.." at bounding box center [658, 493] width 134 height 18
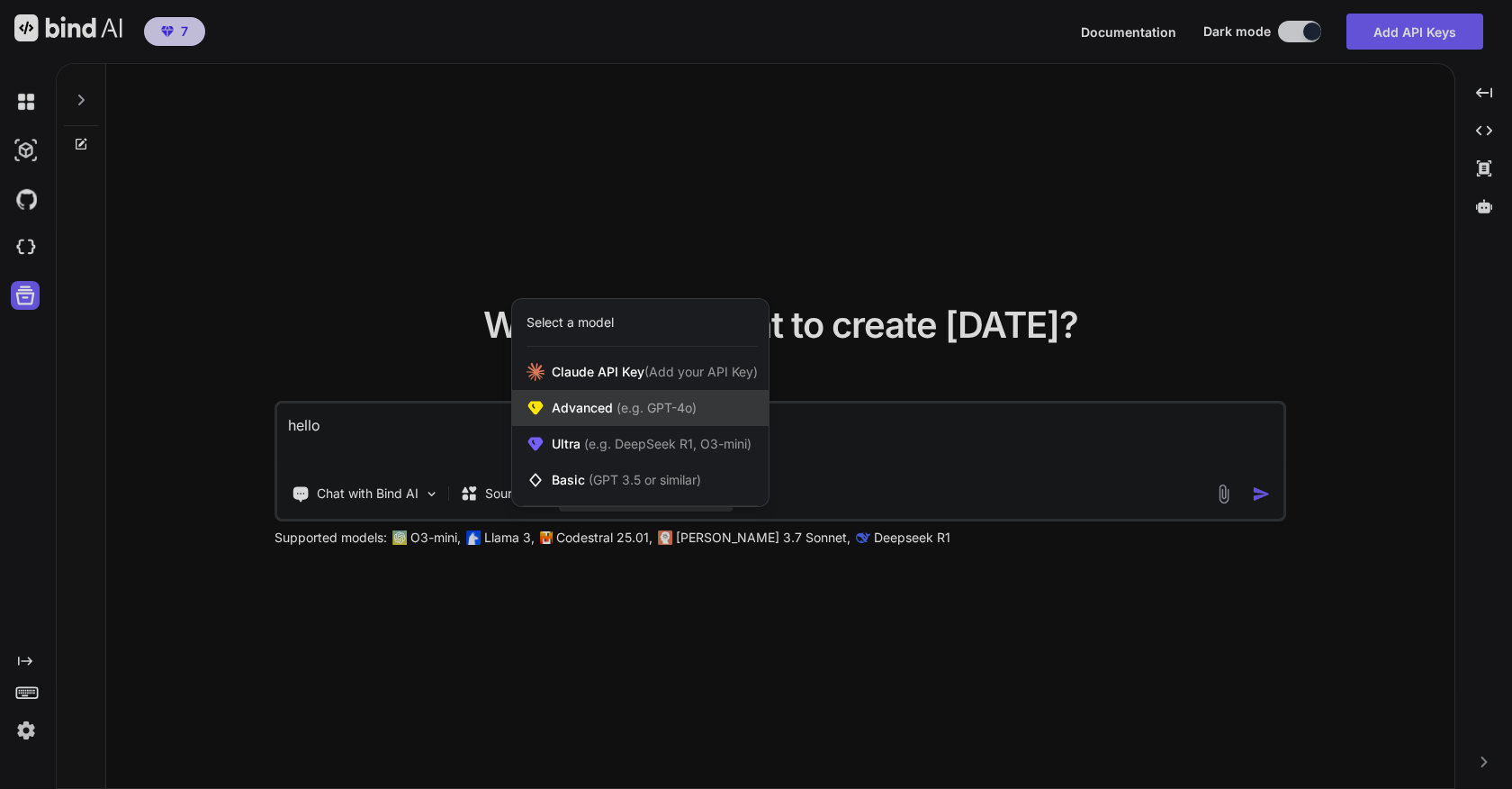
click at [676, 416] on span "Advanced (e.g. GPT-4o)" at bounding box center [624, 407] width 145 height 18
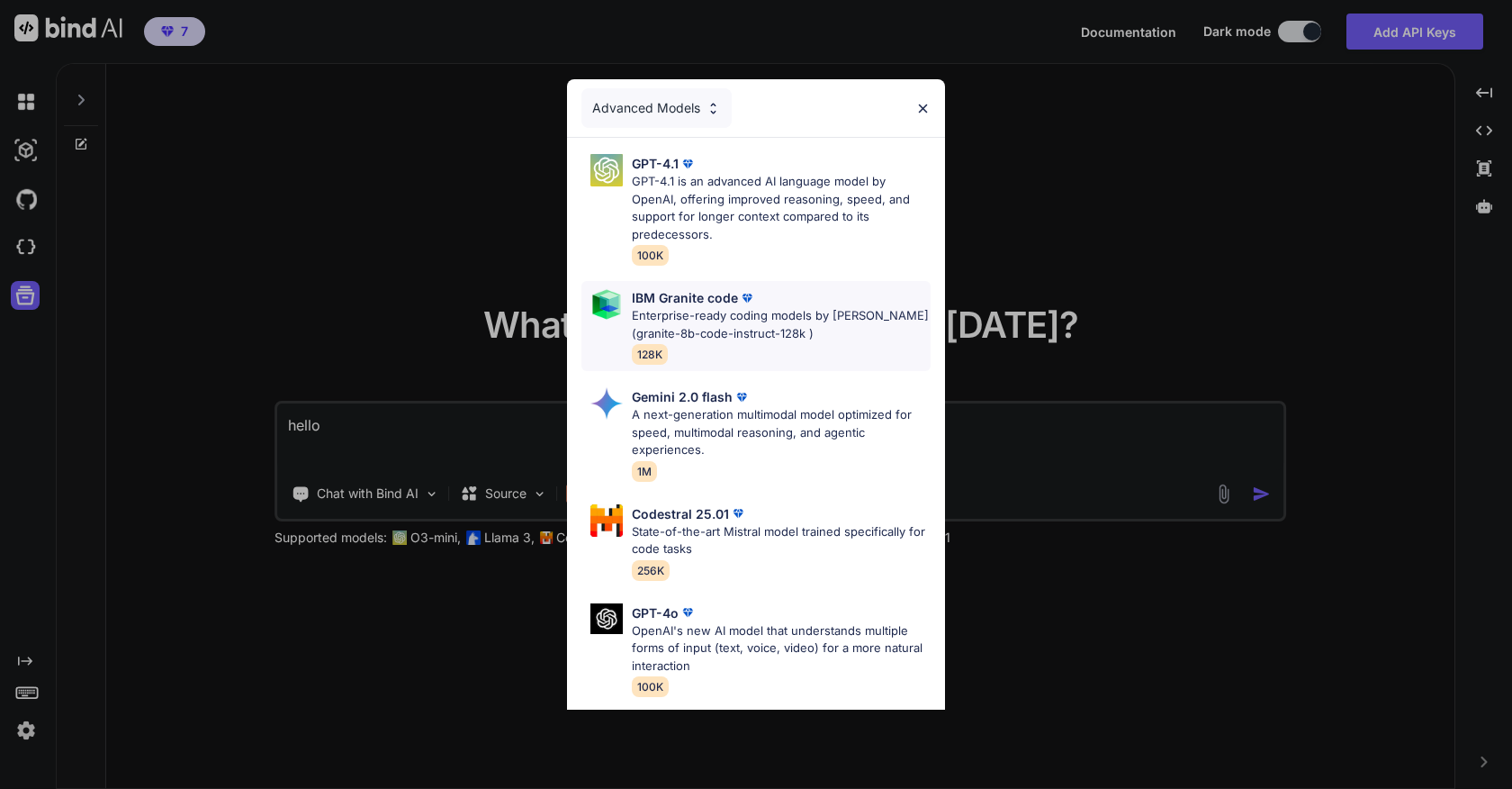
click at [734, 348] on div "IBM Granite code Enterprise-ready coding models by Ibm Watson (granite-8b-code-…" at bounding box center [781, 326] width 299 height 76
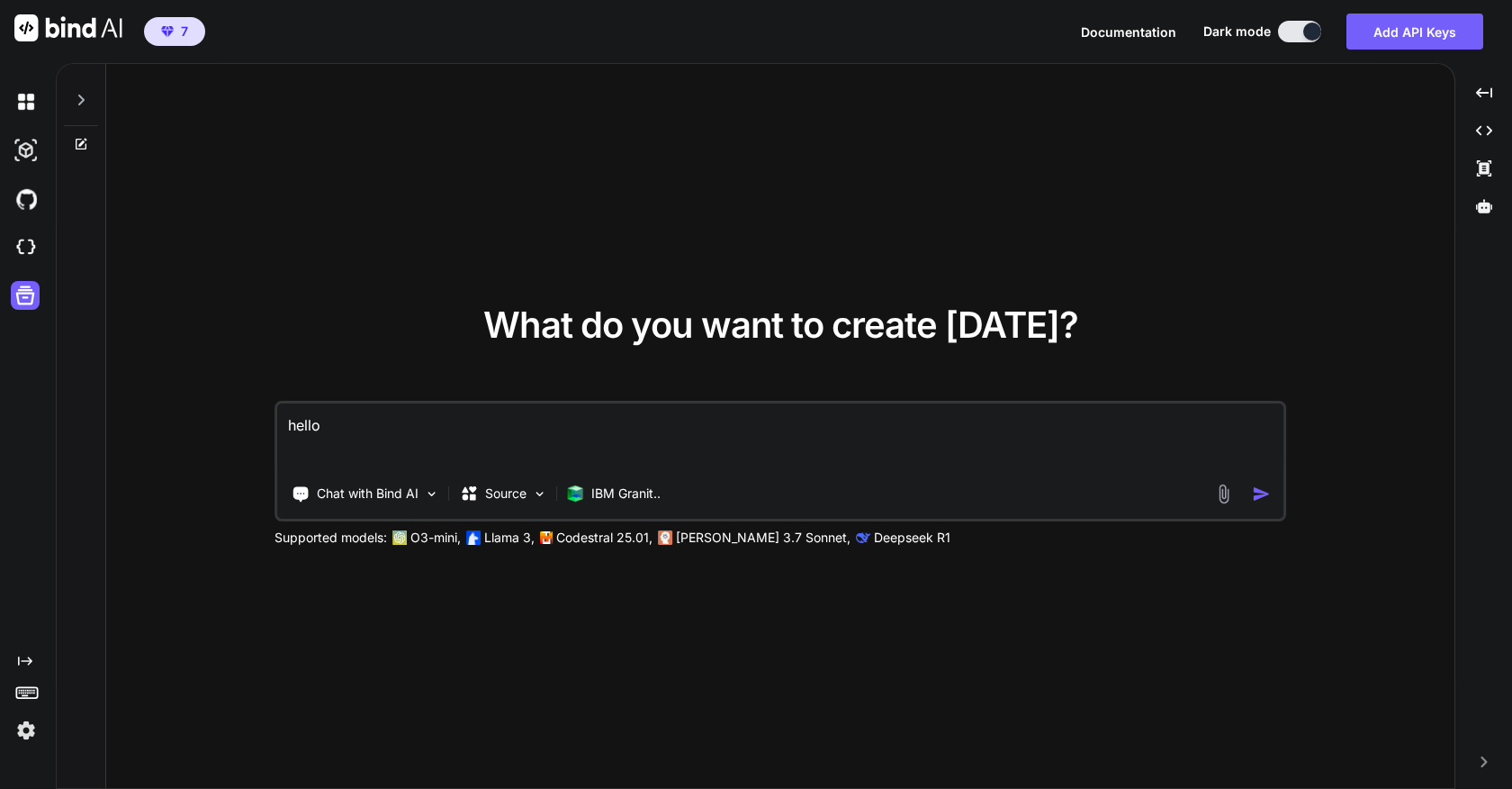
click at [611, 448] on textarea "hello" at bounding box center [780, 437] width 1006 height 66
click at [1259, 489] on img "button" at bounding box center [1261, 494] width 19 height 19
click at [611, 496] on p "IBM Granit.." at bounding box center [625, 493] width 69 height 18
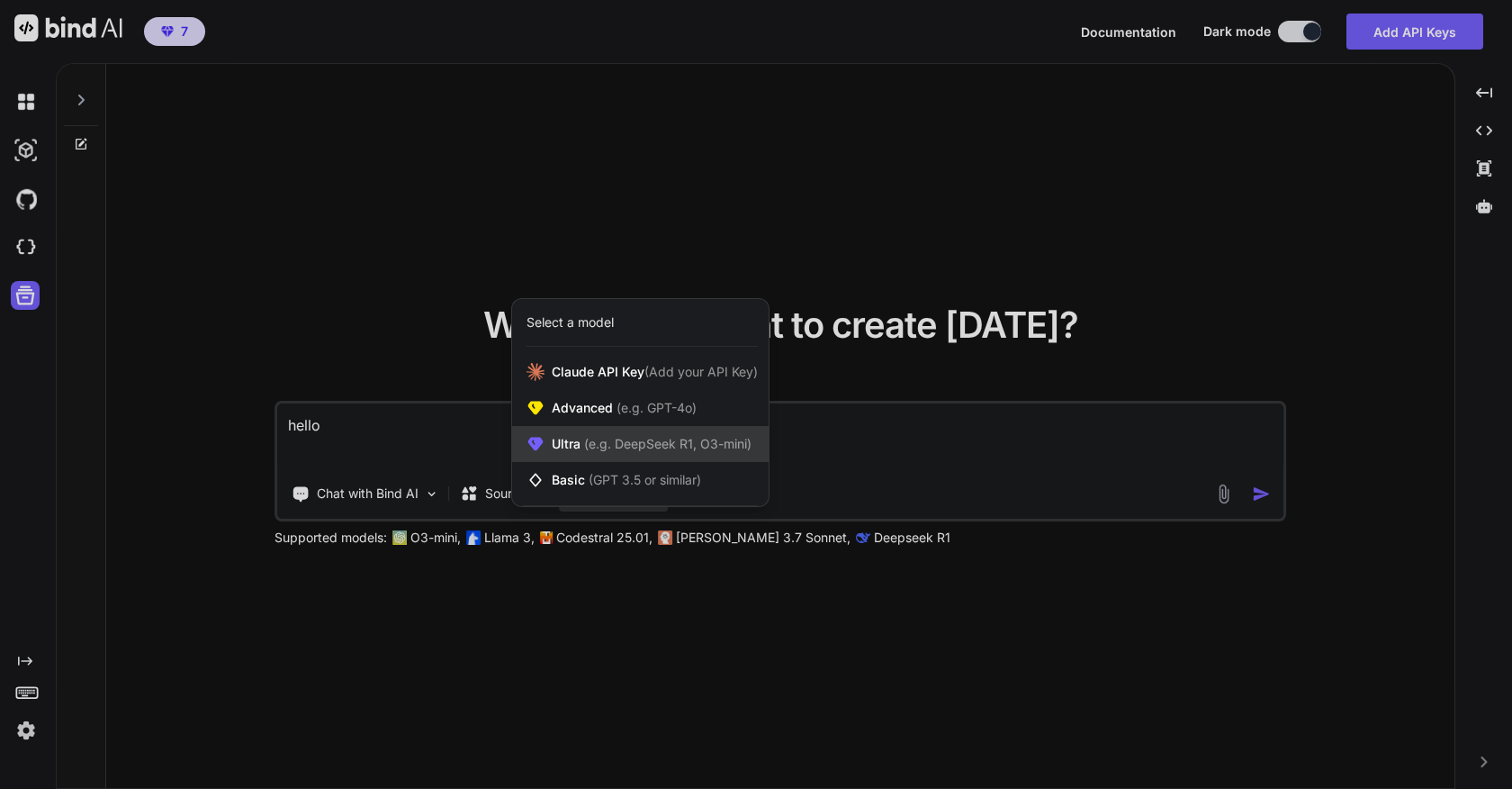
click at [674, 435] on span "Ultra (e.g. DeepSeek R1, O3-mini)" at bounding box center [651, 443] width 200 height 18
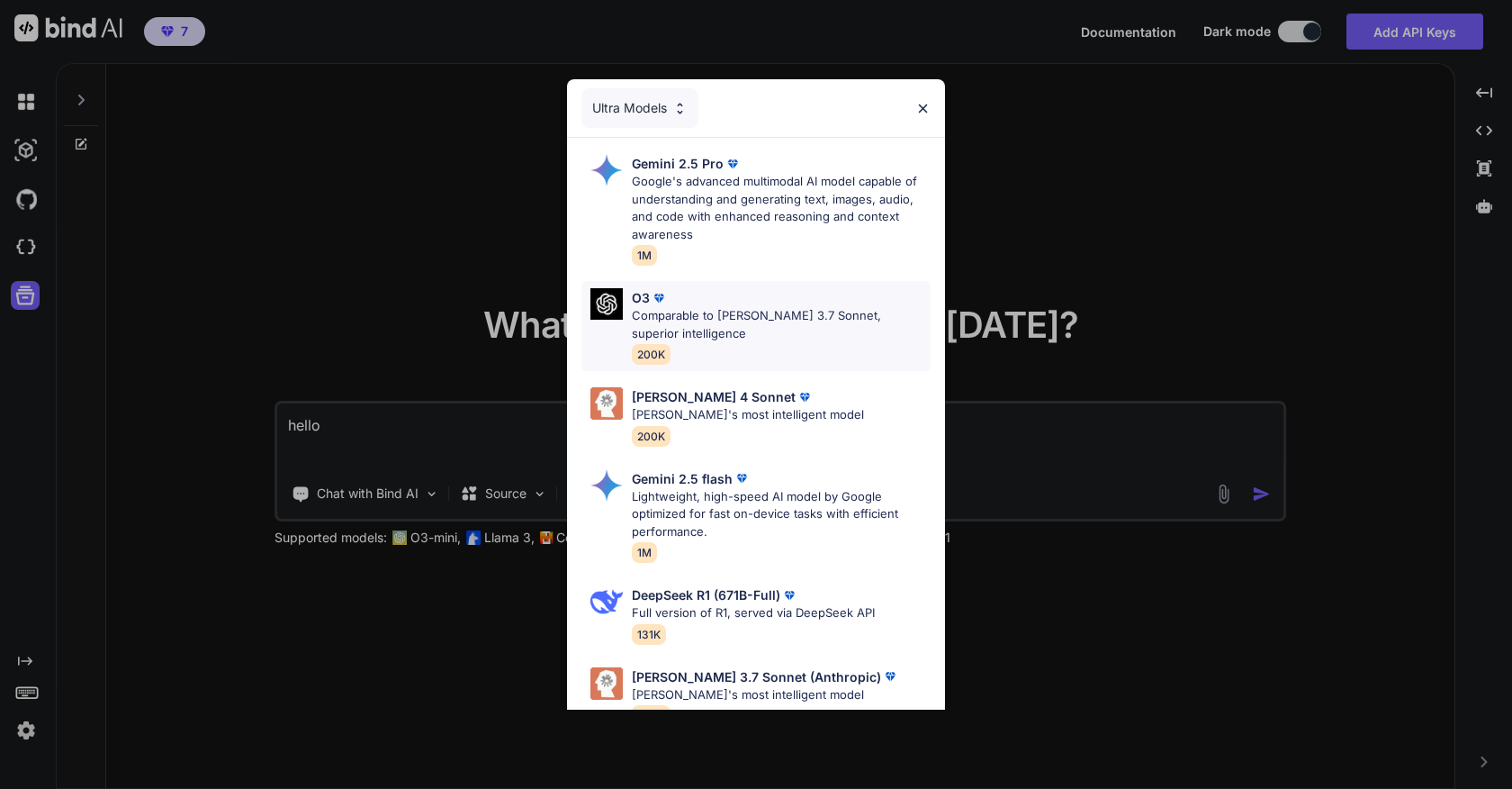
click at [709, 316] on p "Comparable to Claude 3.7 Sonnet, superior intelligence" at bounding box center [781, 324] width 299 height 35
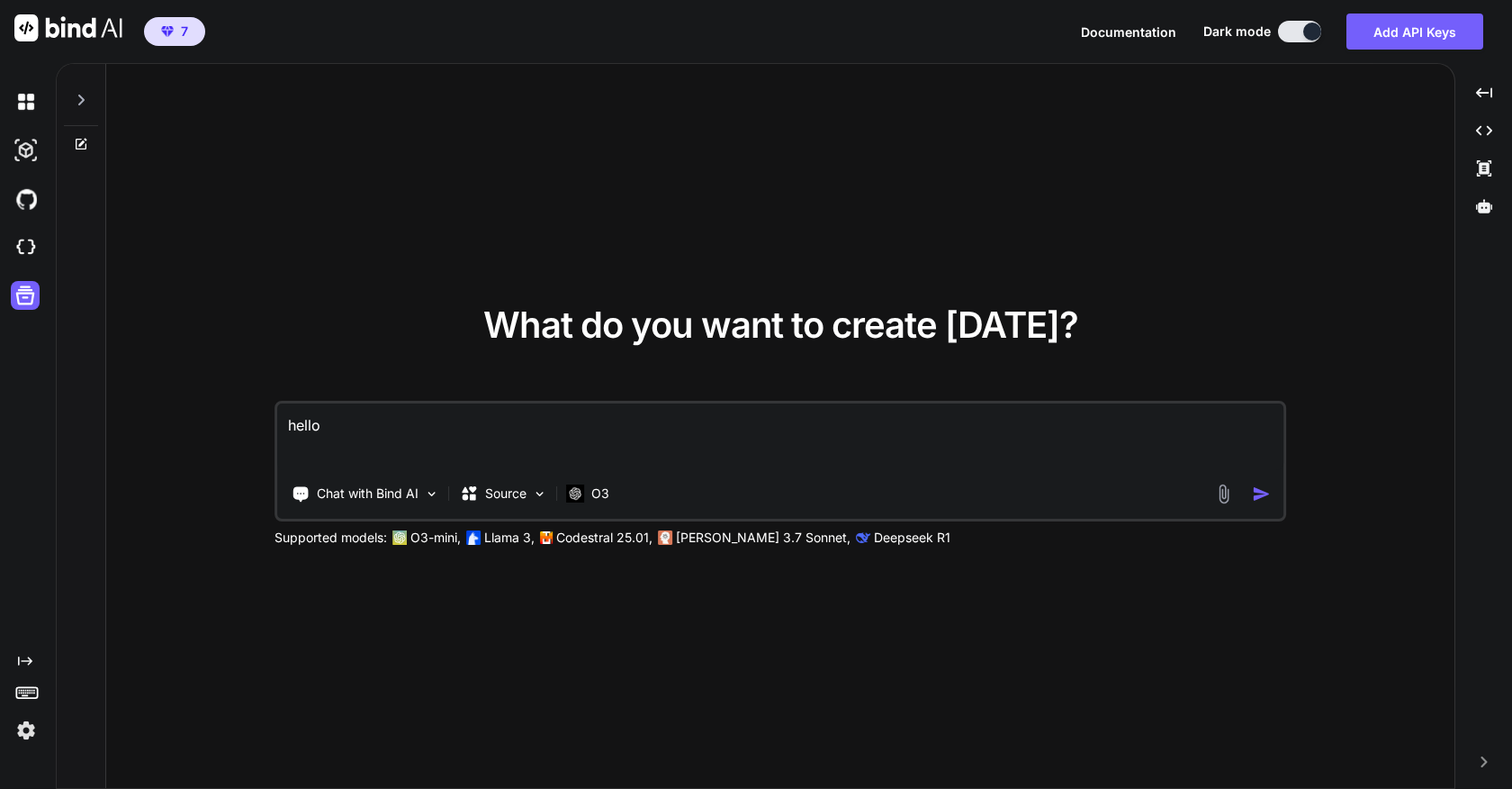
click at [591, 427] on textarea "hello" at bounding box center [780, 437] width 1006 height 66
click at [1256, 491] on img "button" at bounding box center [1261, 494] width 19 height 19
click at [1260, 492] on img "button" at bounding box center [1261, 494] width 19 height 19
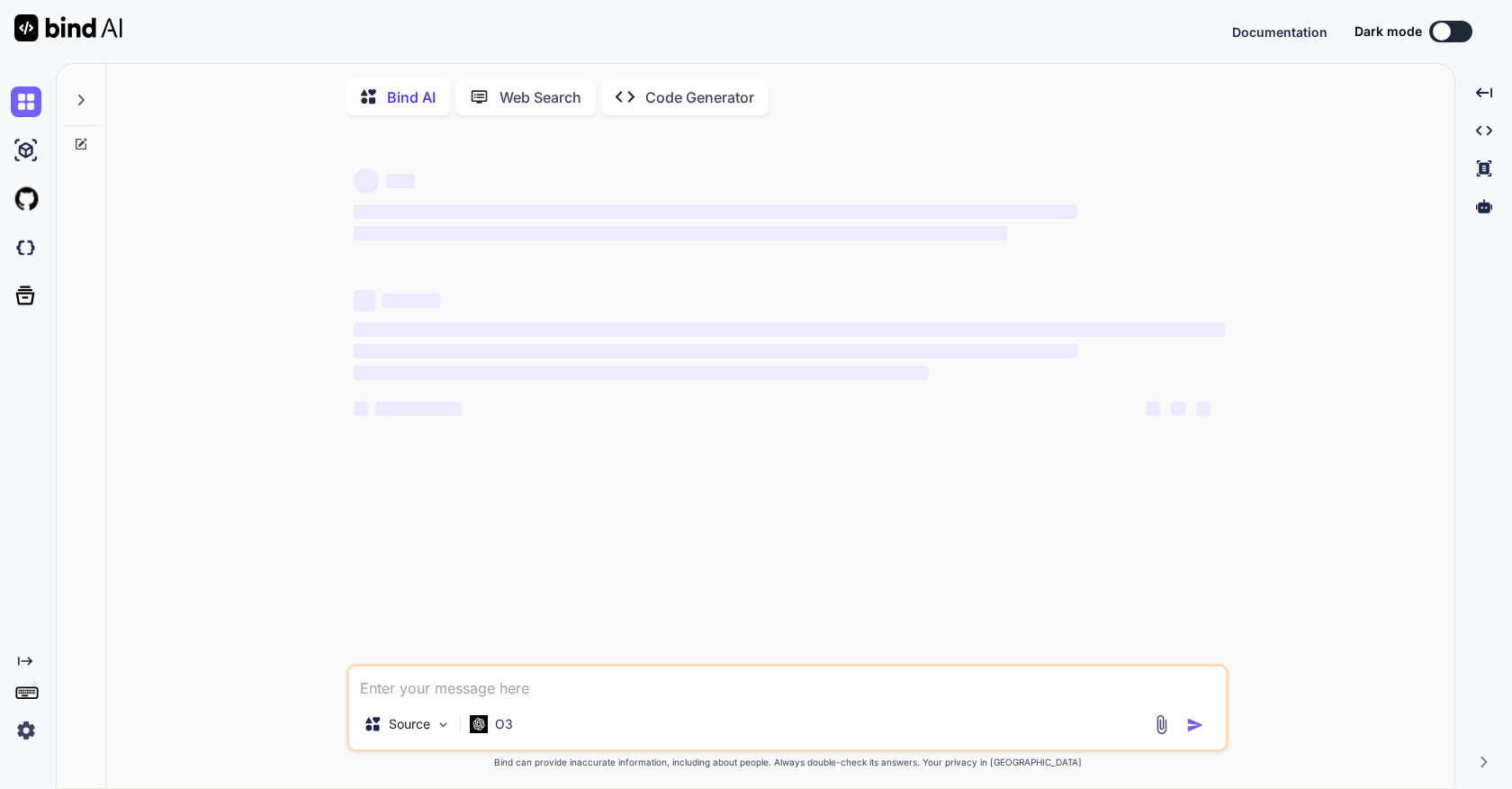
click at [1465, 35] on button at bounding box center [1451, 31] width 44 height 22
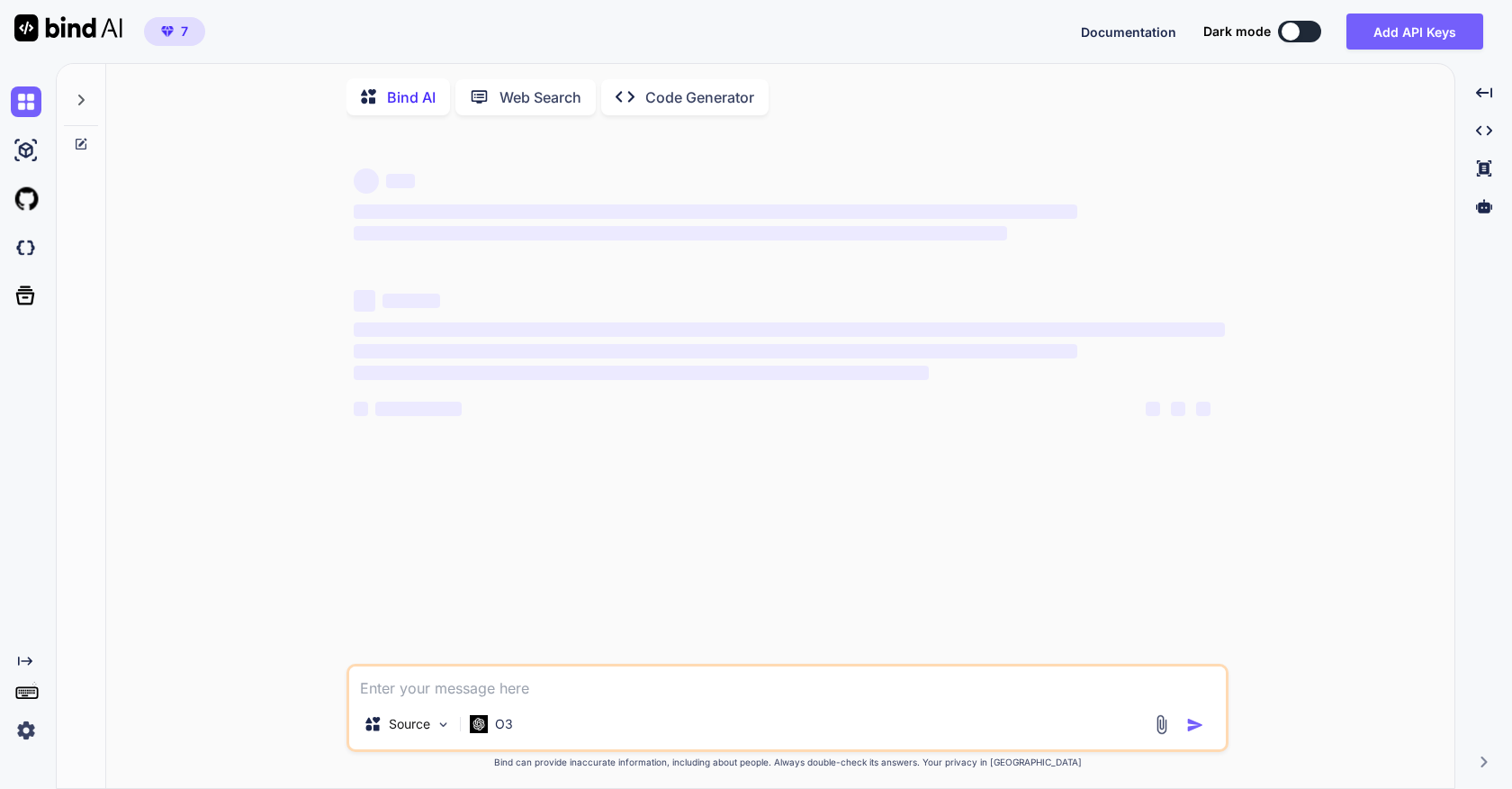
type textarea "x"
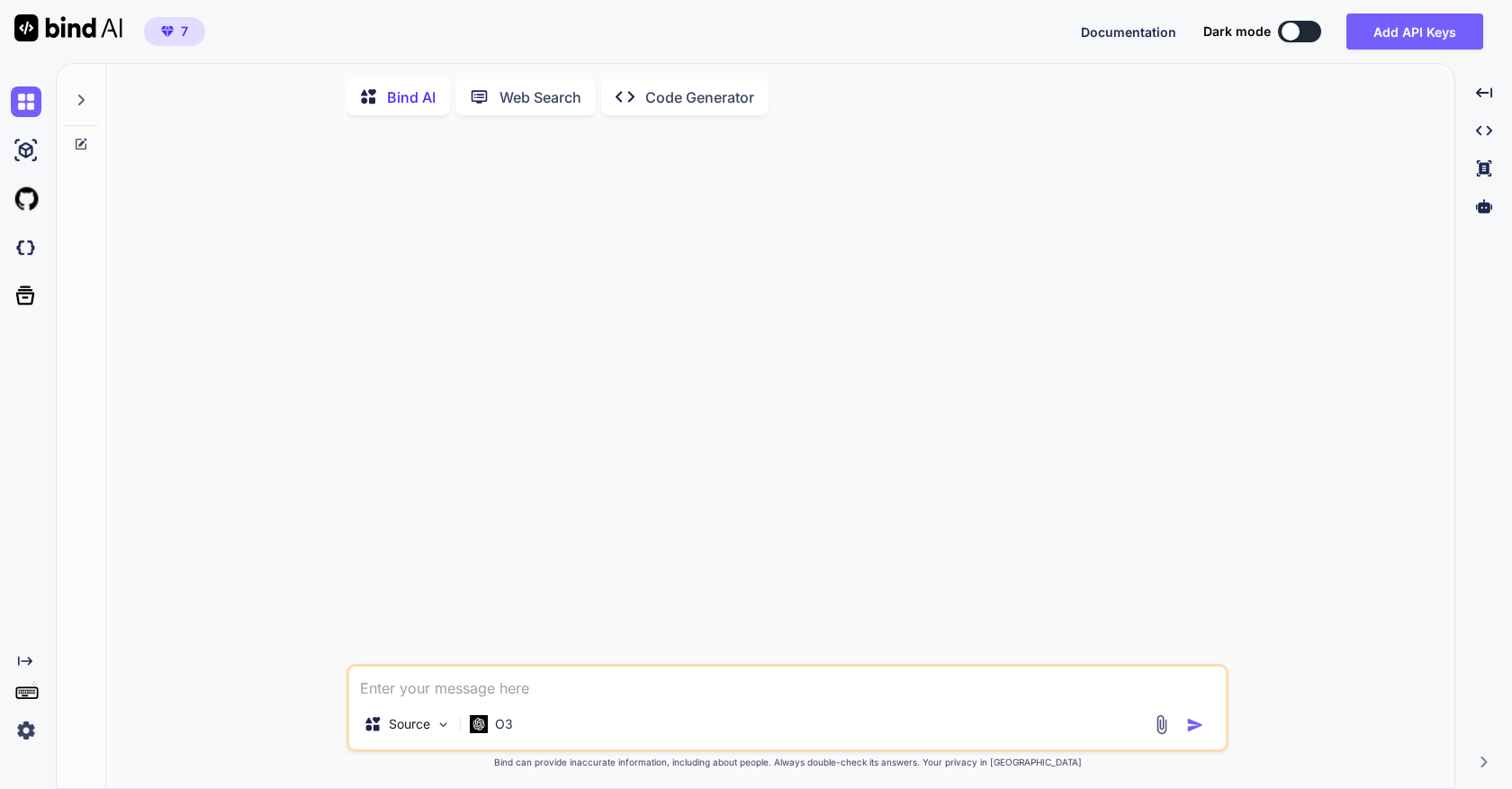
click at [1297, 28] on div at bounding box center [1290, 31] width 18 height 18
click at [1313, 36] on button at bounding box center [1300, 31] width 44 height 22
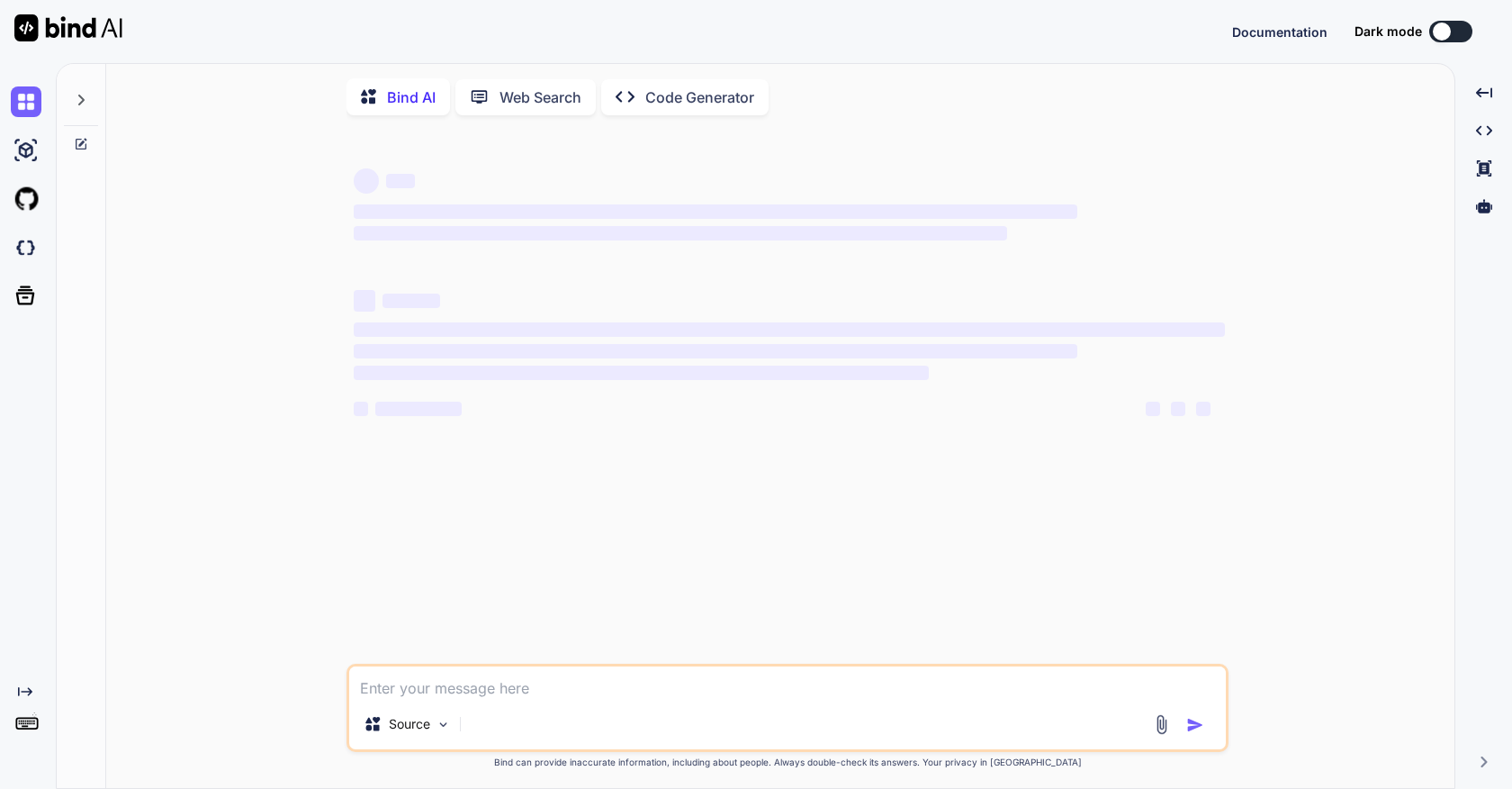
type textarea "x"
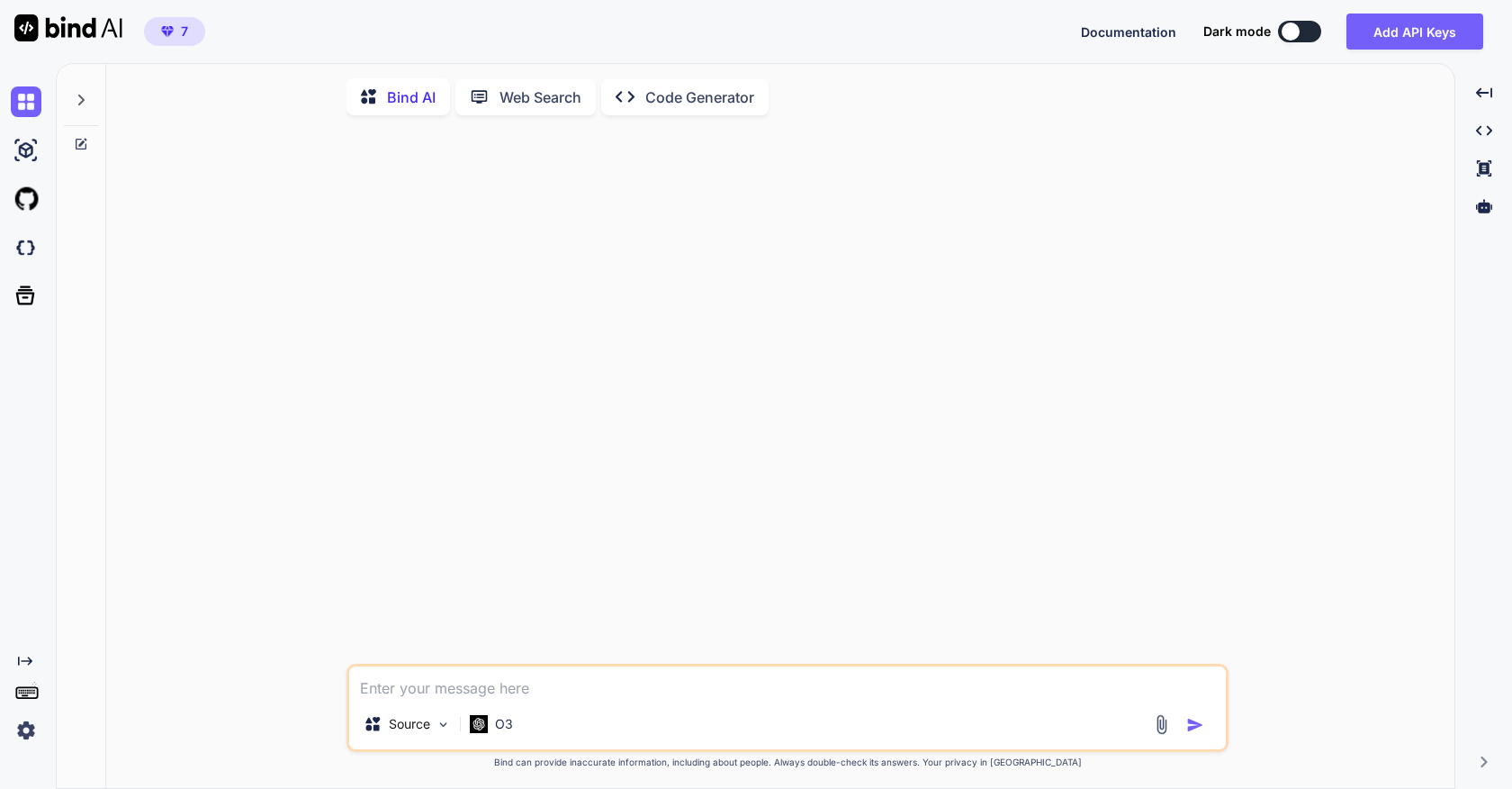
click at [1306, 35] on button at bounding box center [1300, 31] width 44 height 22
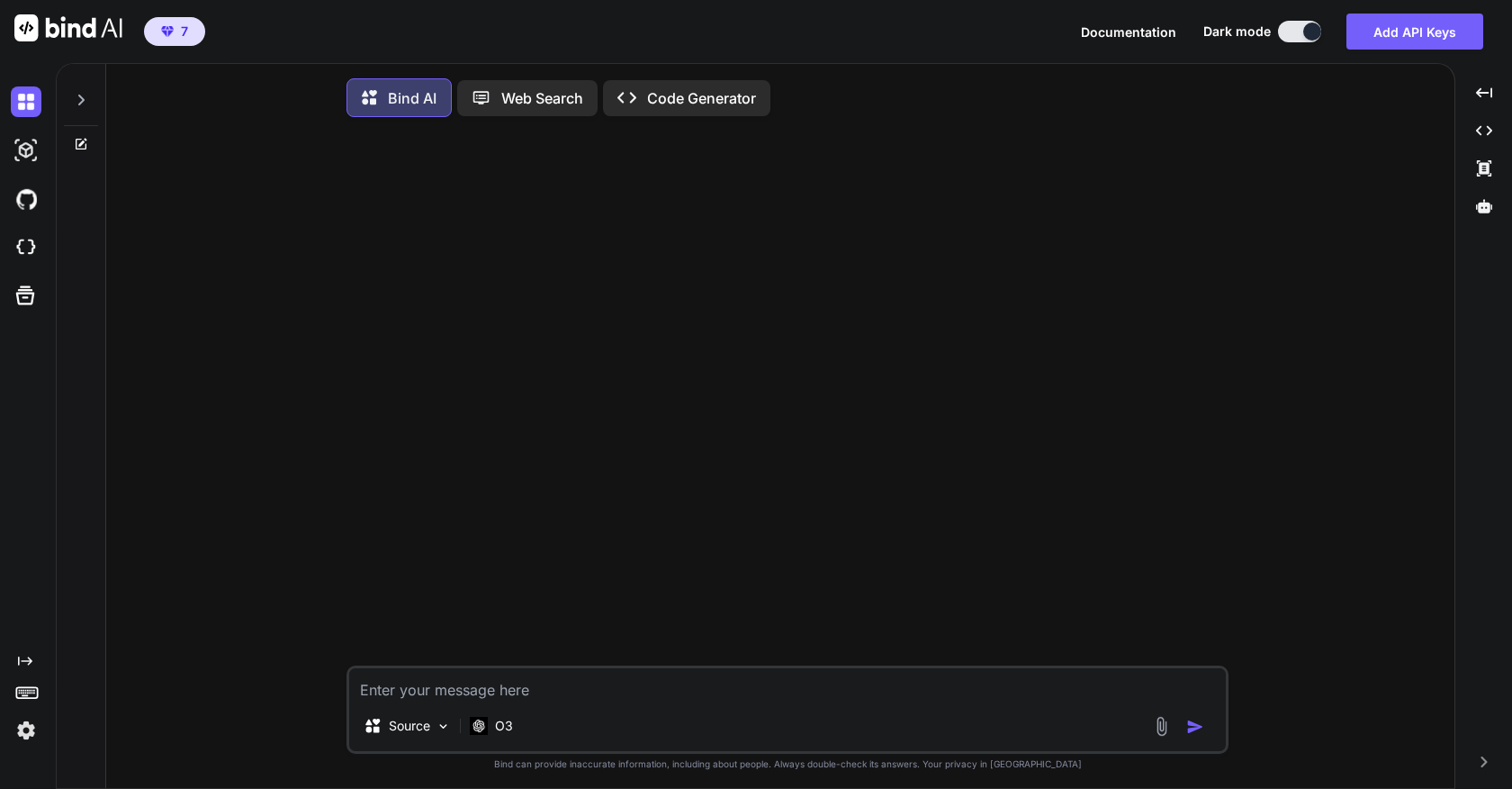
click at [1306, 35] on div at bounding box center [1312, 31] width 18 height 18
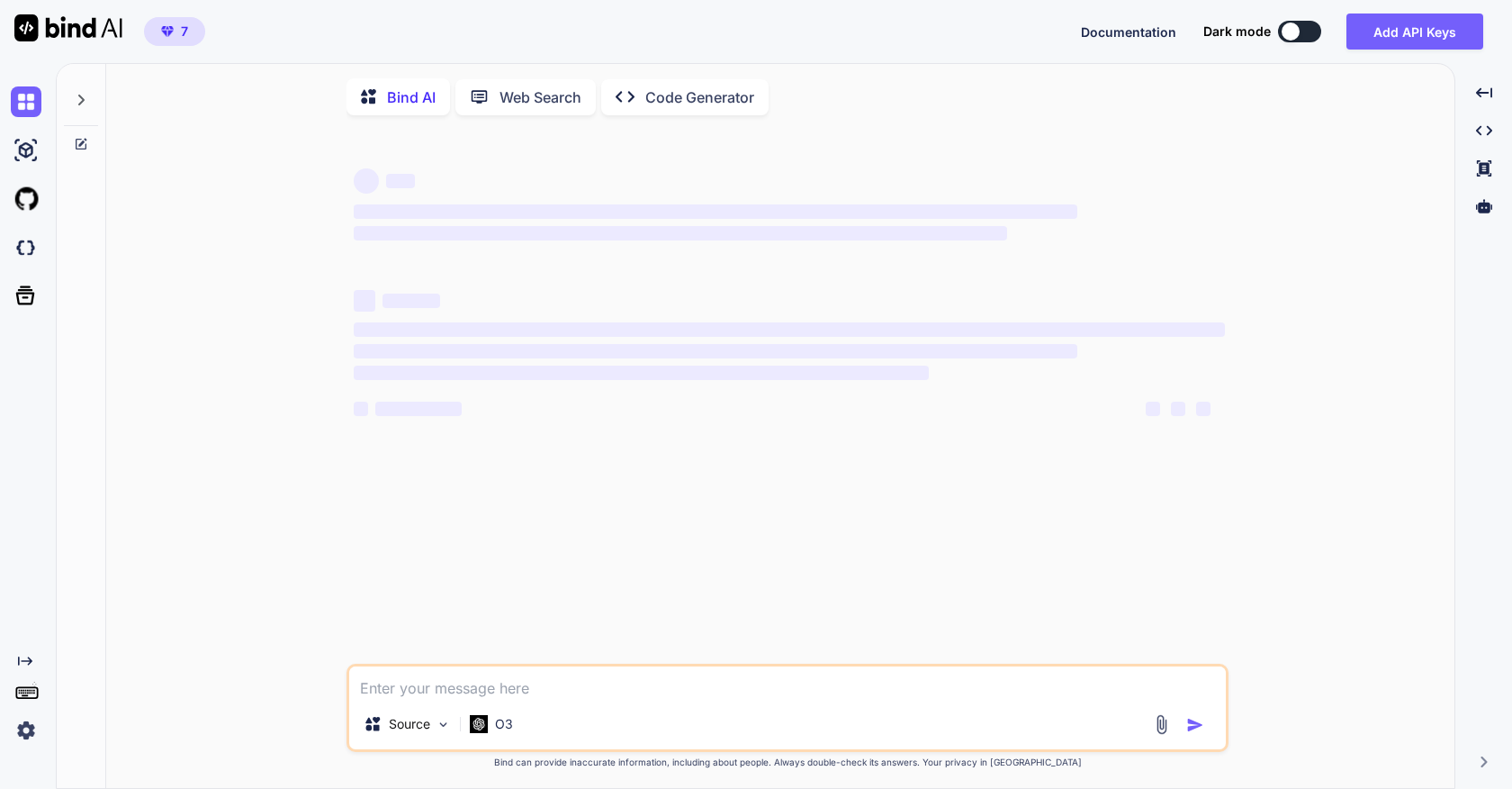
click at [1313, 37] on button at bounding box center [1300, 31] width 44 height 22
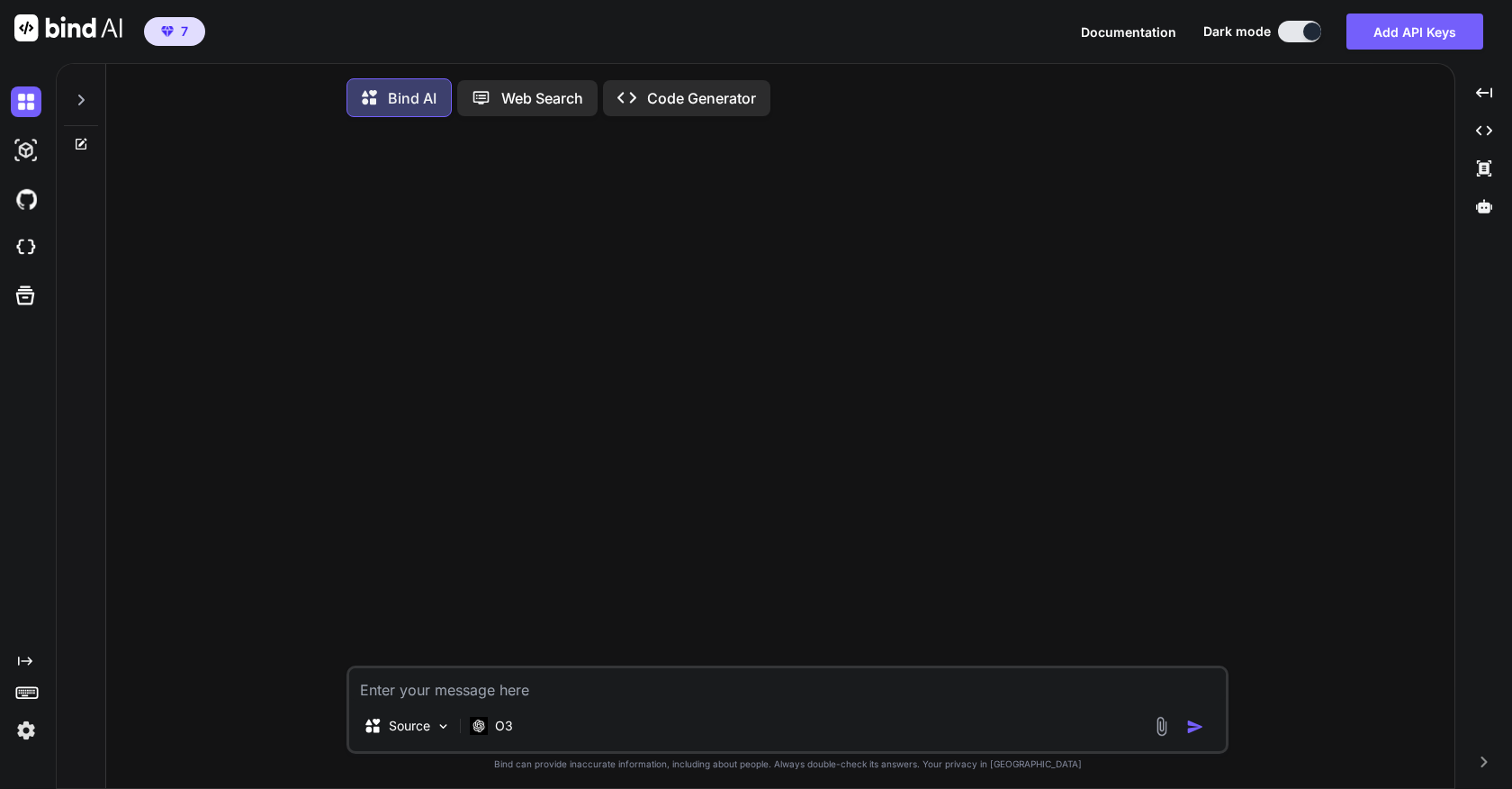
type textarea "x"
click at [510, 701] on textarea at bounding box center [788, 685] width 877 height 32
type textarea "h"
type textarea "x"
type textarea "he"
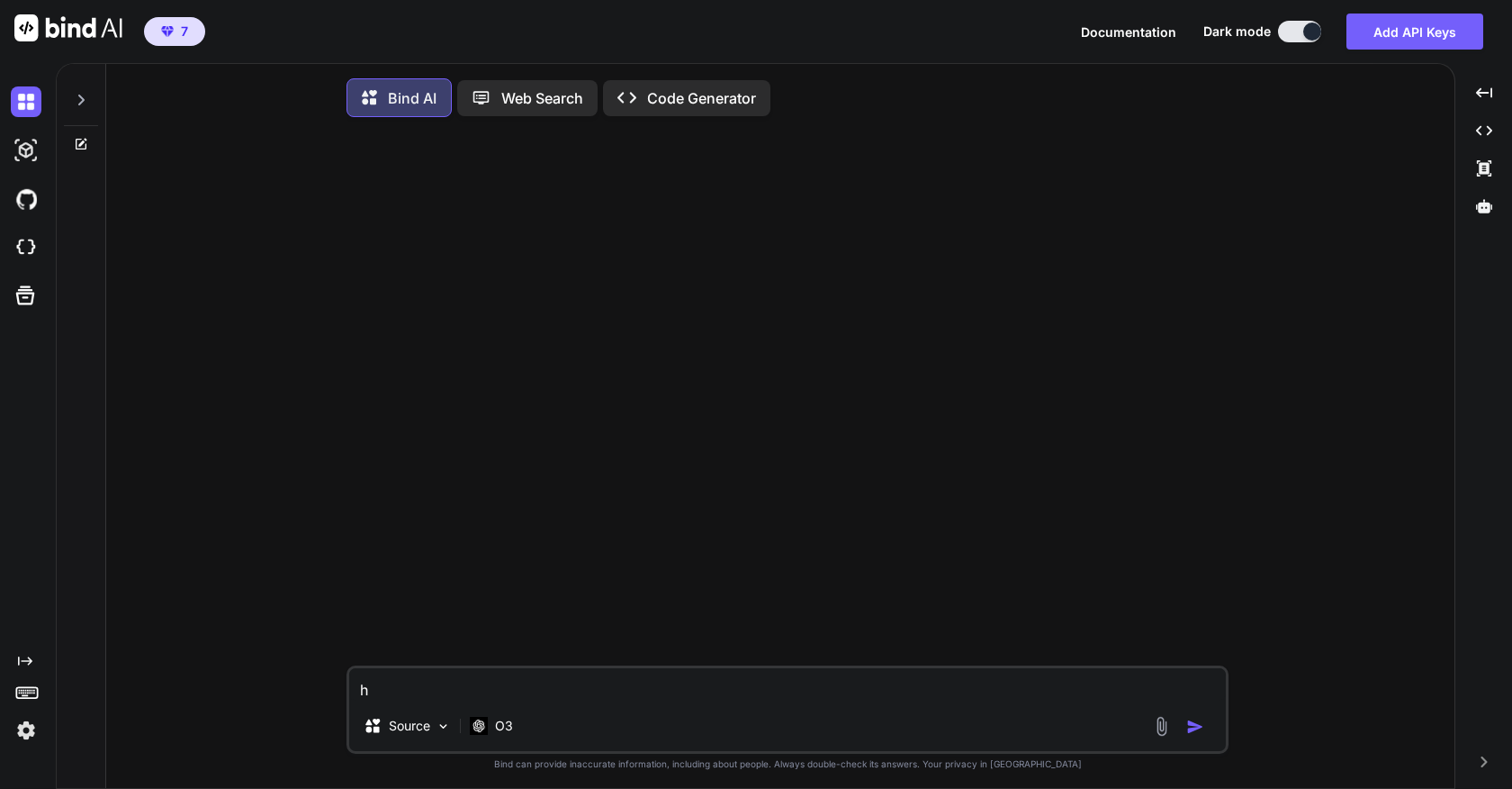
type textarea "x"
type textarea "hel"
type textarea "x"
type textarea "hell"
type textarea "x"
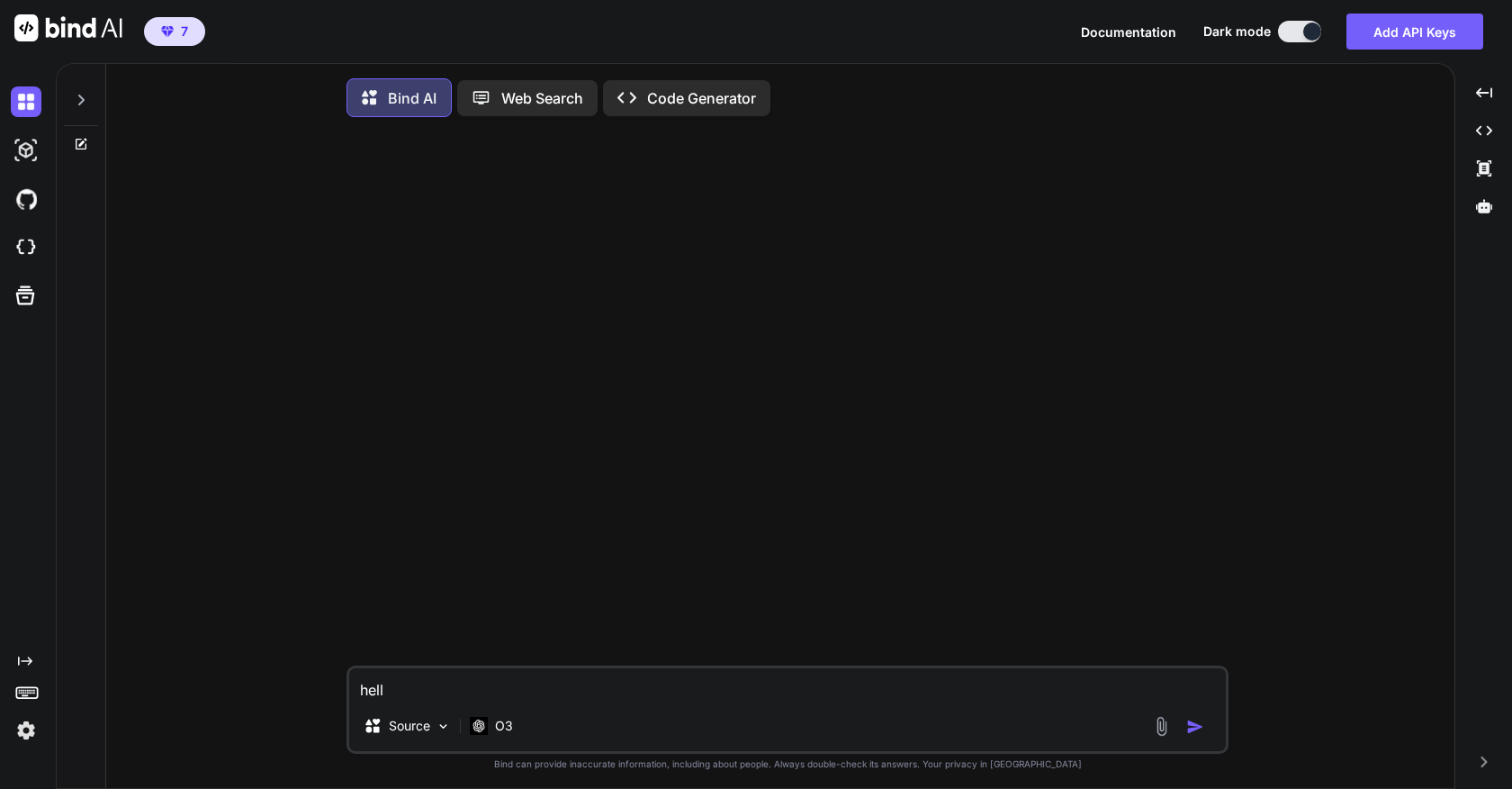
type textarea "hello"
type textarea "x"
type textarea "hello"
type textarea "x"
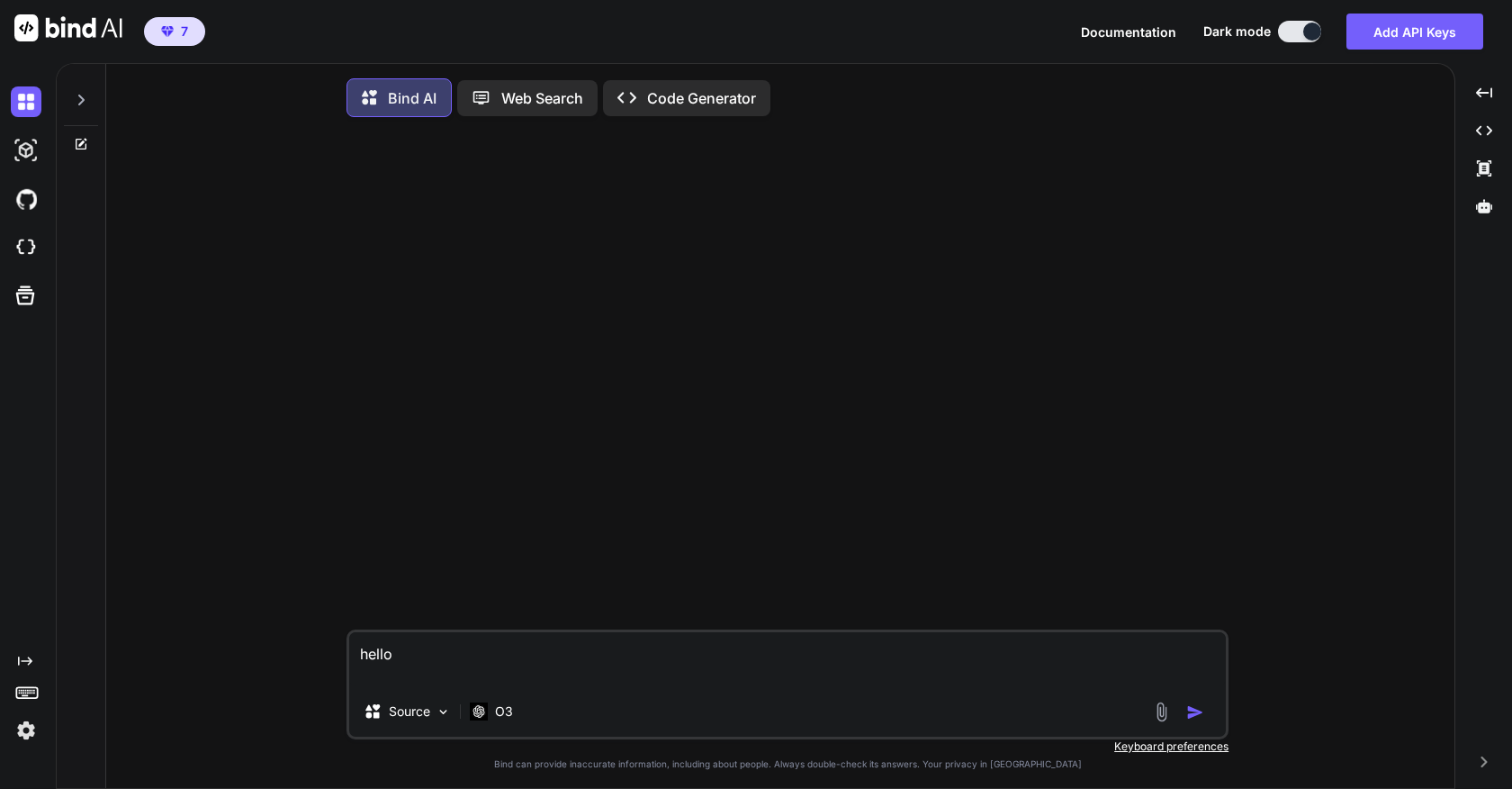
click at [1199, 716] on img "button" at bounding box center [1195, 712] width 18 height 18
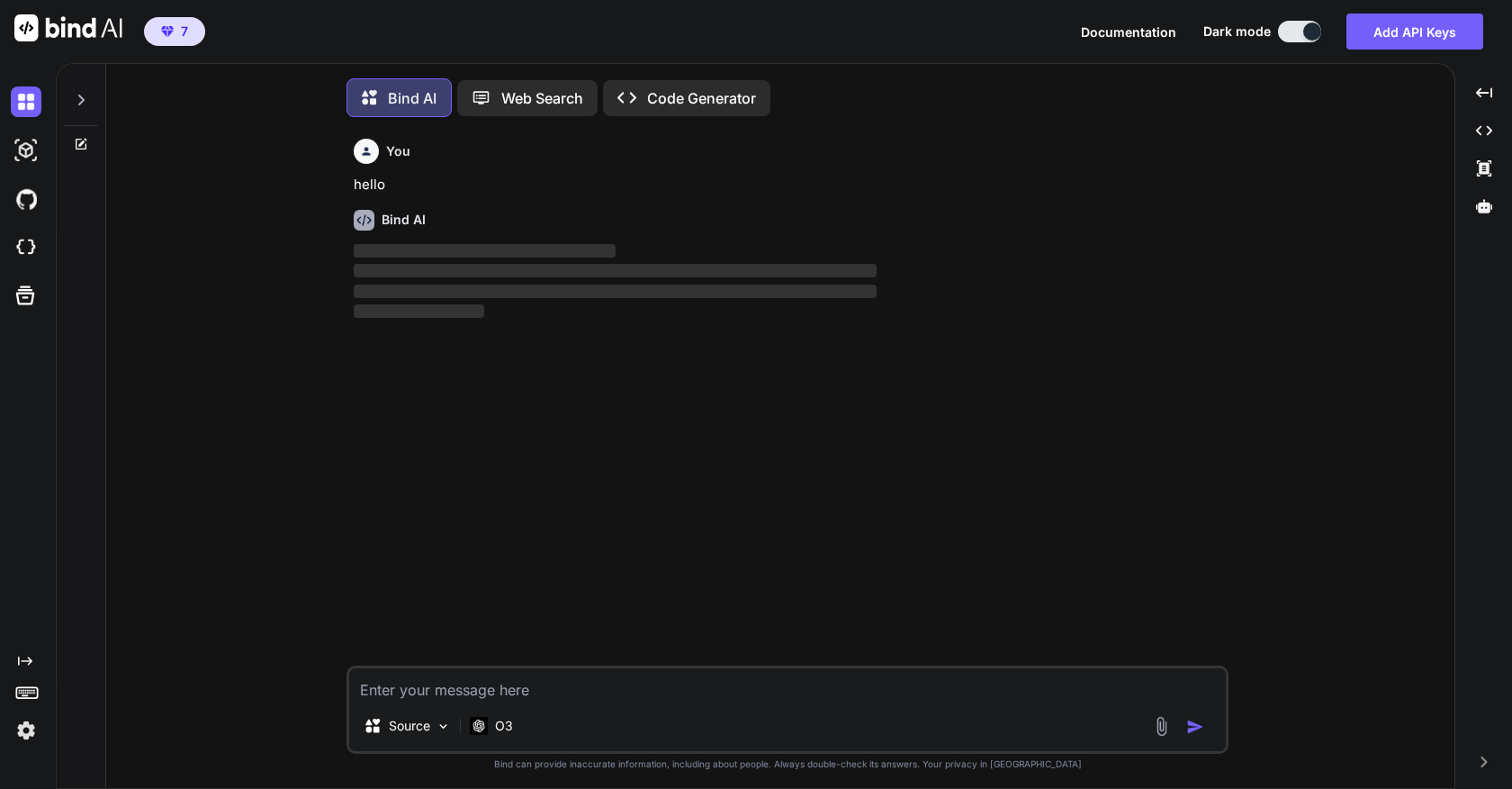
scroll to position [9, 0]
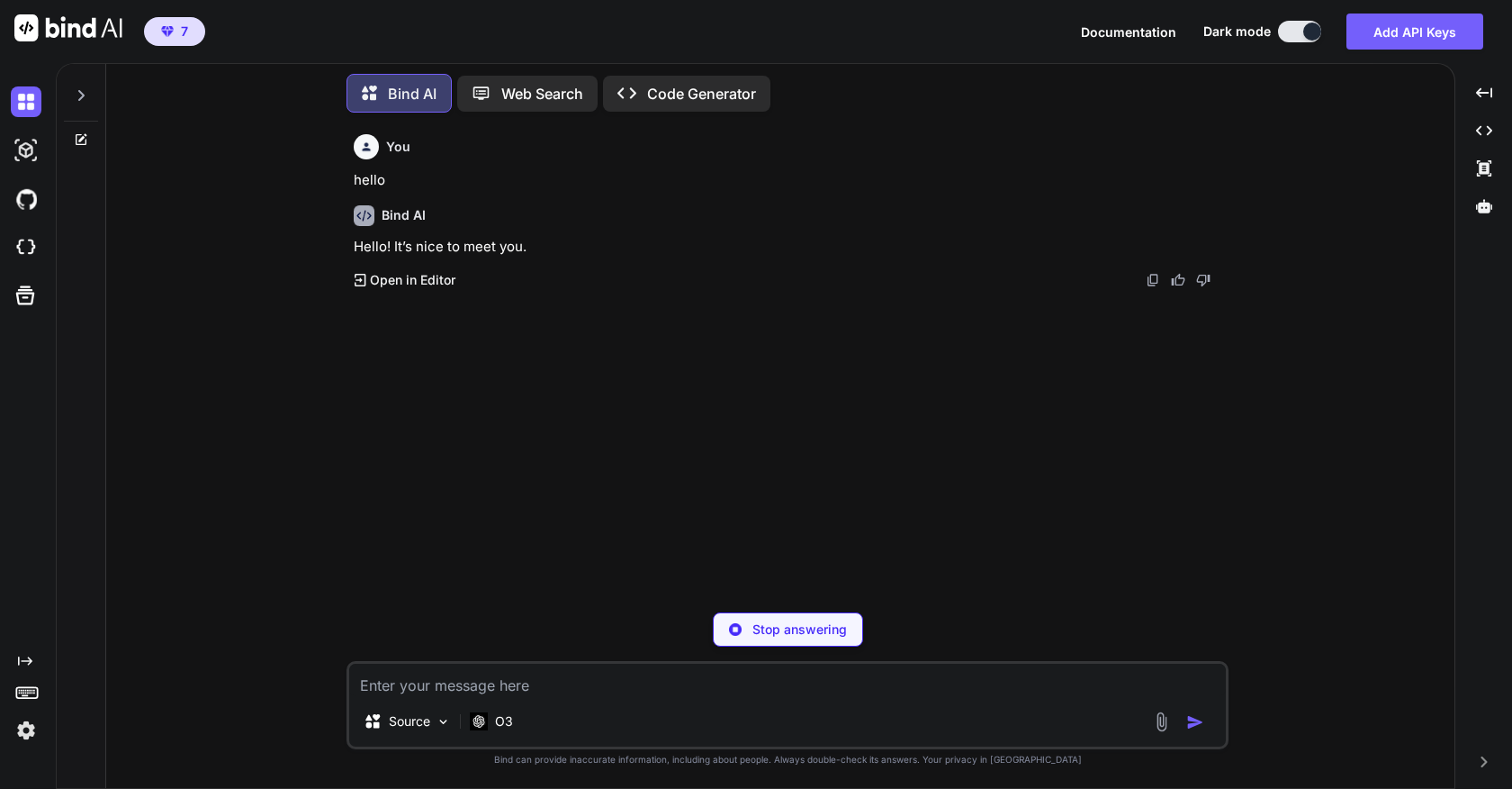
click at [31, 727] on img at bounding box center [26, 730] width 30 height 30
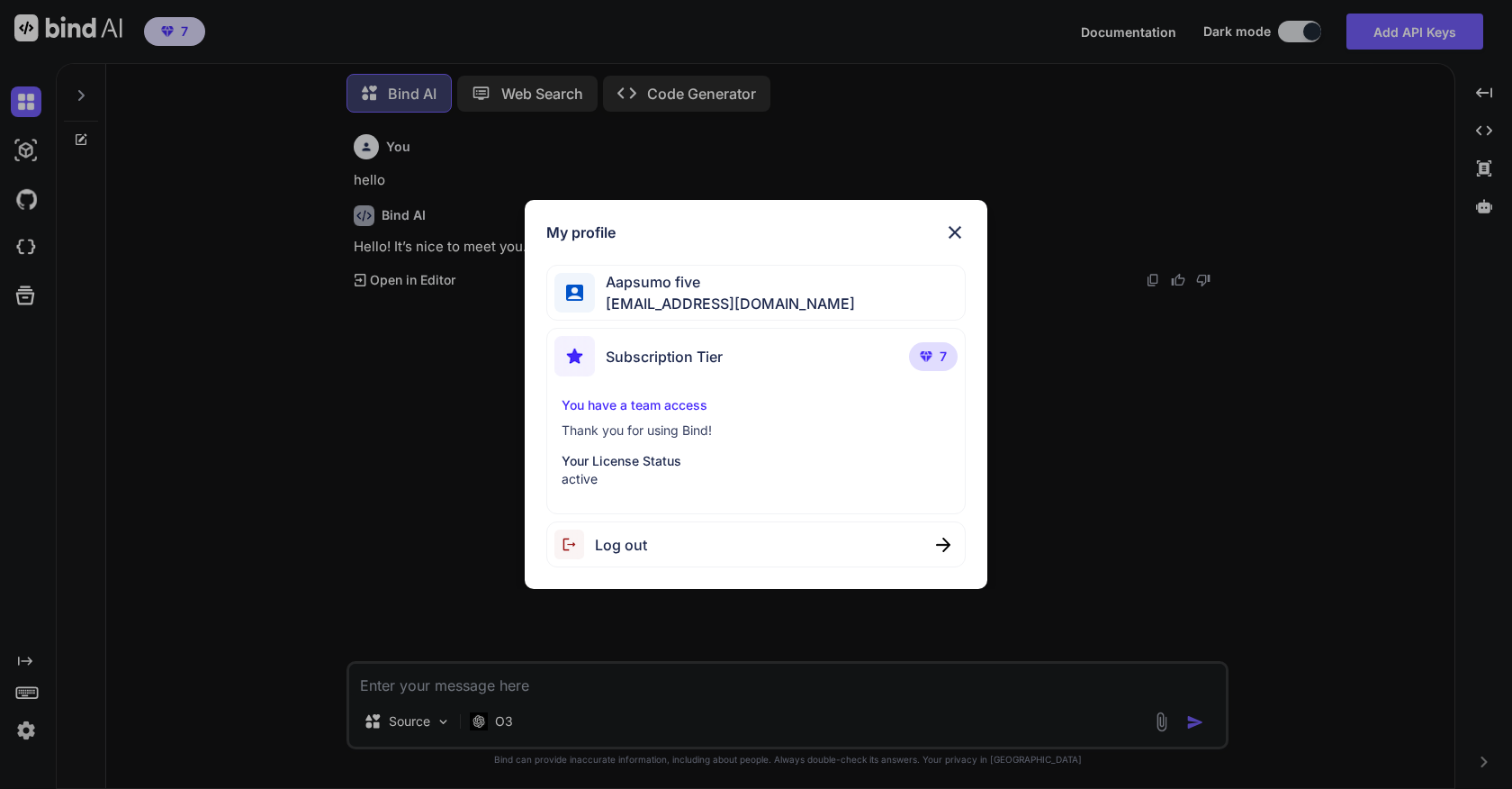
click at [960, 233] on img at bounding box center [955, 232] width 22 height 22
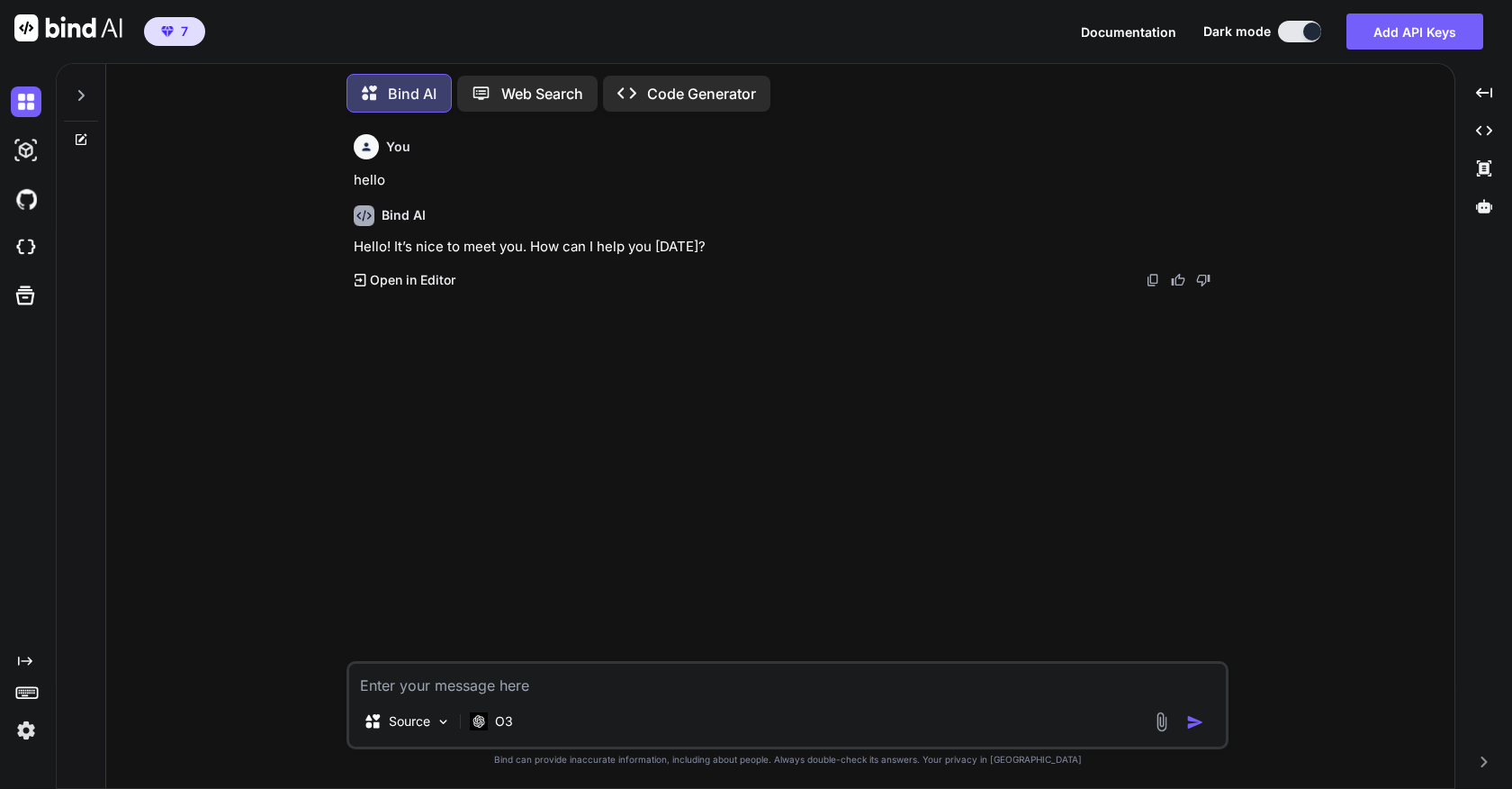
type textarea "x"
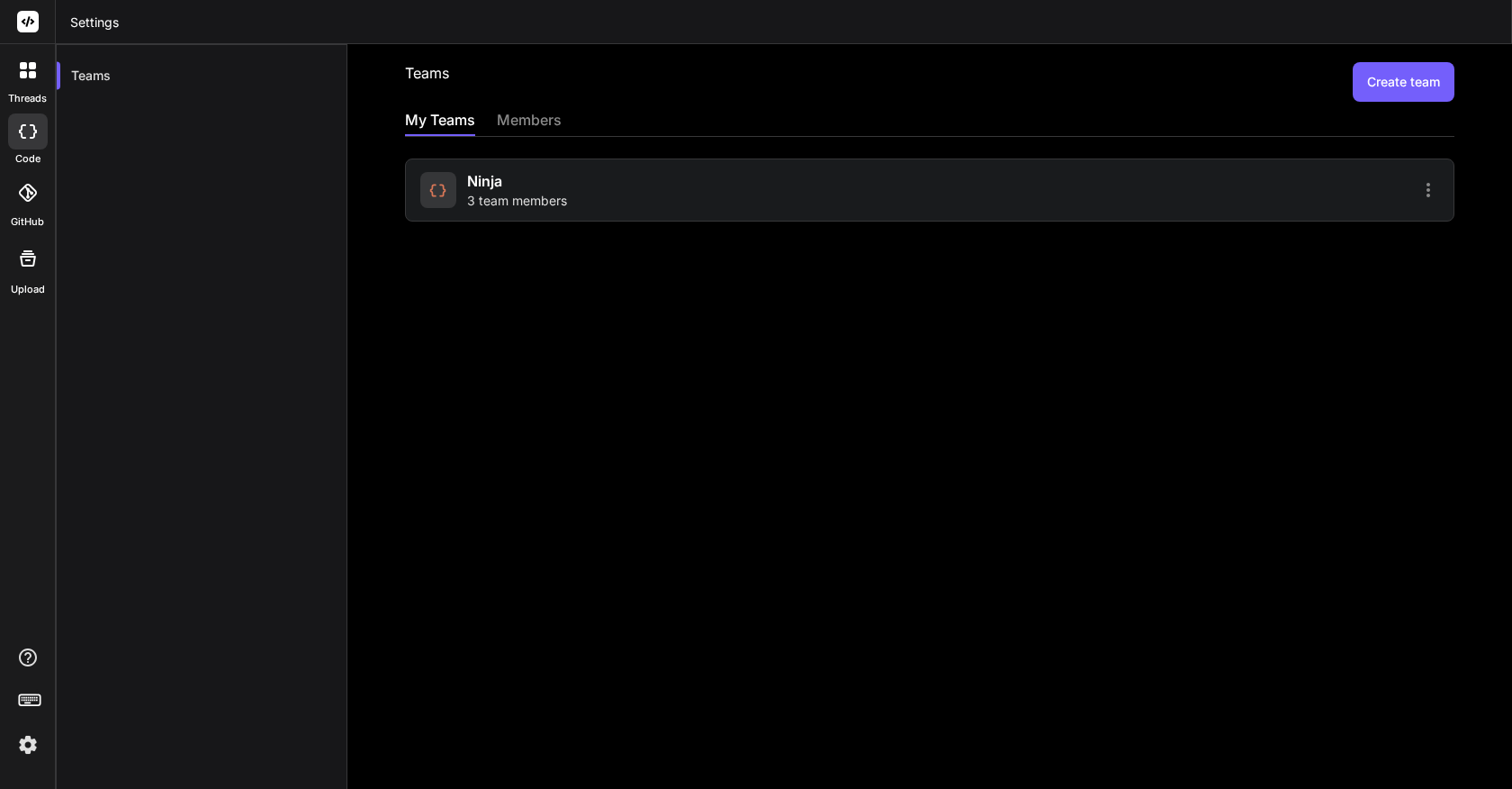
click at [844, 186] on div "Ninja 3 team members" at bounding box center [672, 190] width 504 height 40
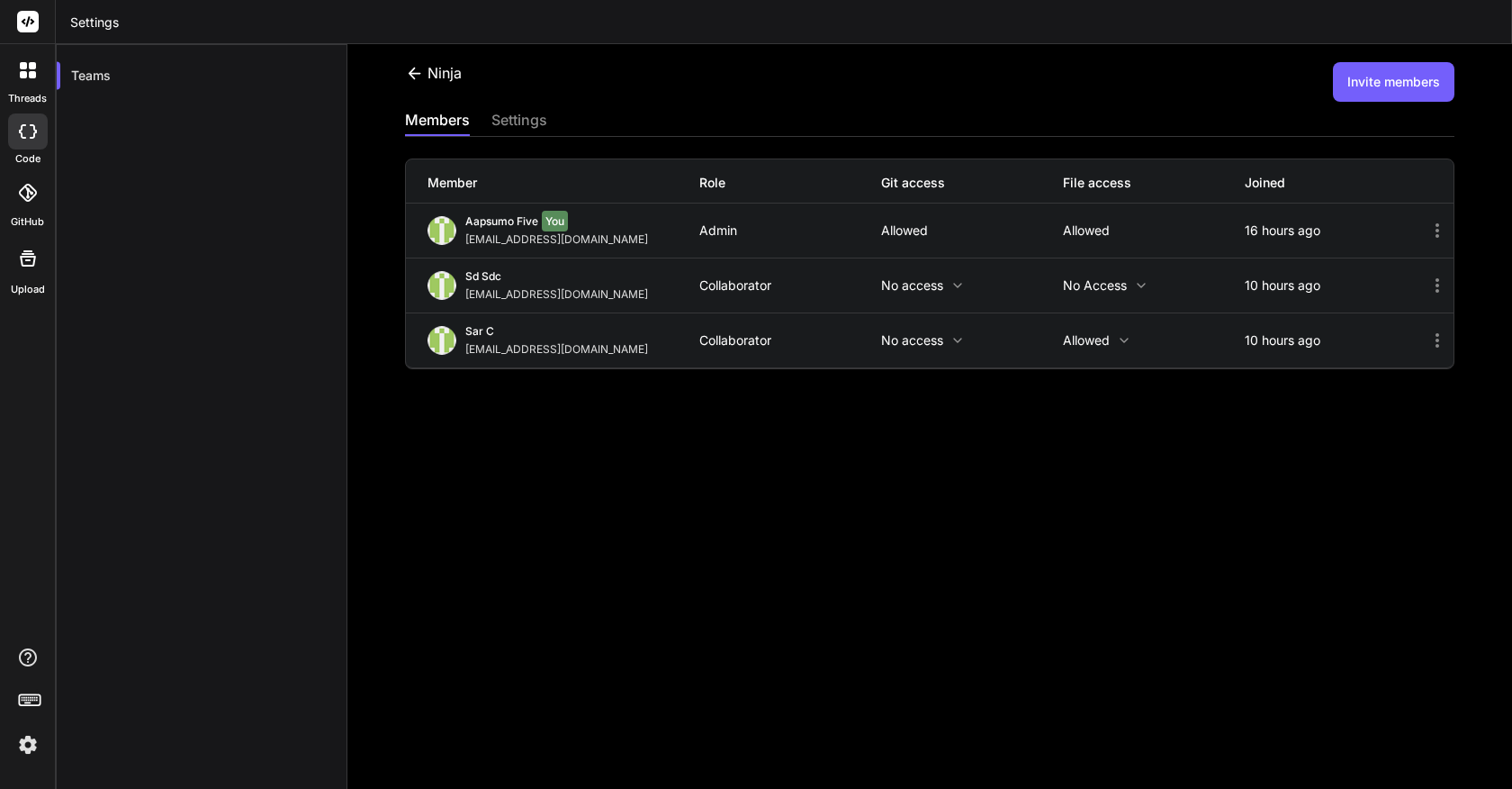
click at [1370, 87] on button "Invite members" at bounding box center [1393, 82] width 121 height 40
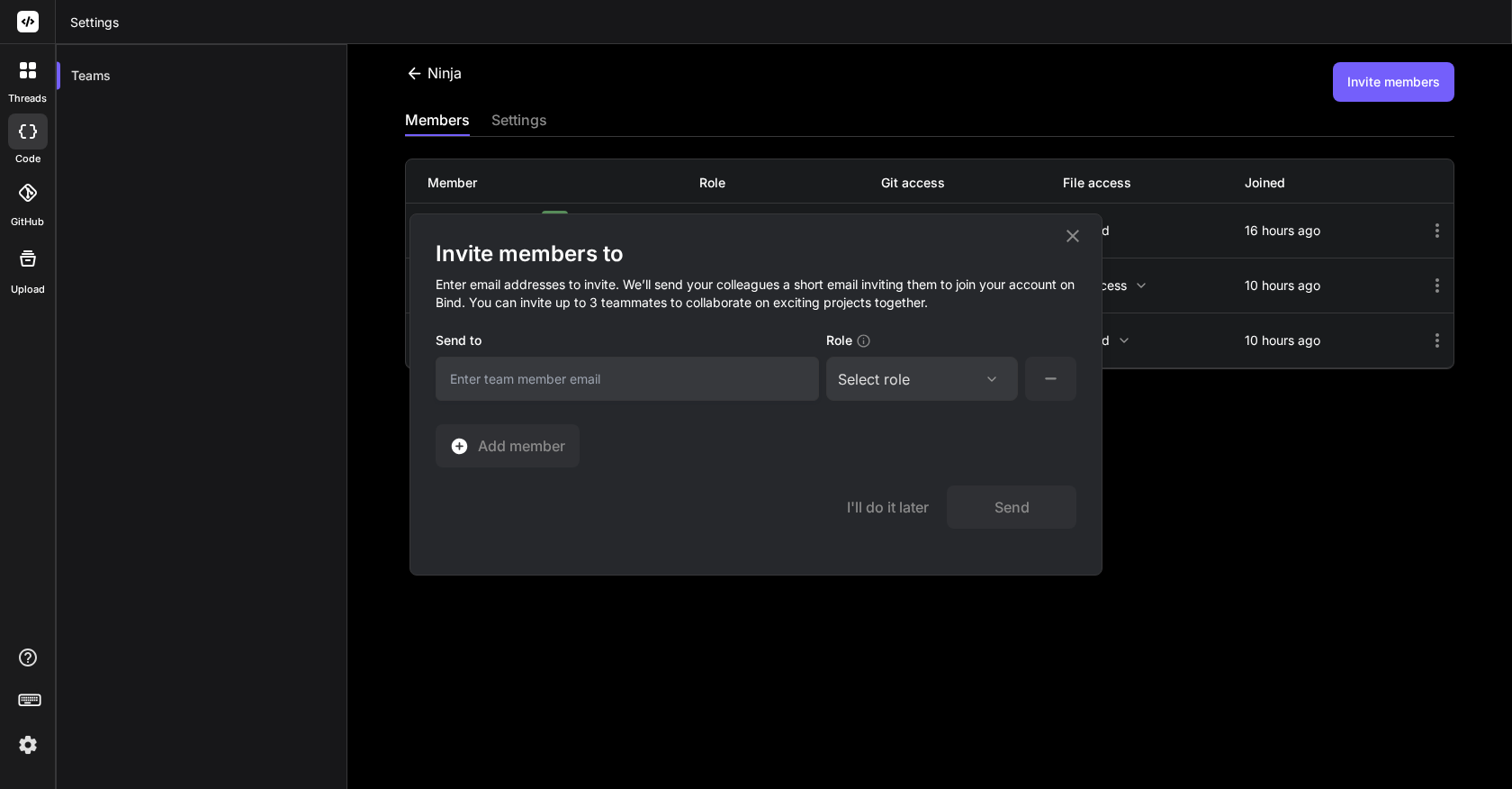
click at [732, 379] on input "email" at bounding box center [627, 379] width 383 height 44
type input "[EMAIL_ADDRESS][DOMAIN_NAME]"
click at [946, 371] on div "Select role" at bounding box center [922, 379] width 168 height 22
click at [878, 498] on div "Collaborator" at bounding box center [898, 498] width 72 height 18
click at [1017, 509] on button "Send" at bounding box center [1012, 507] width 130 height 44
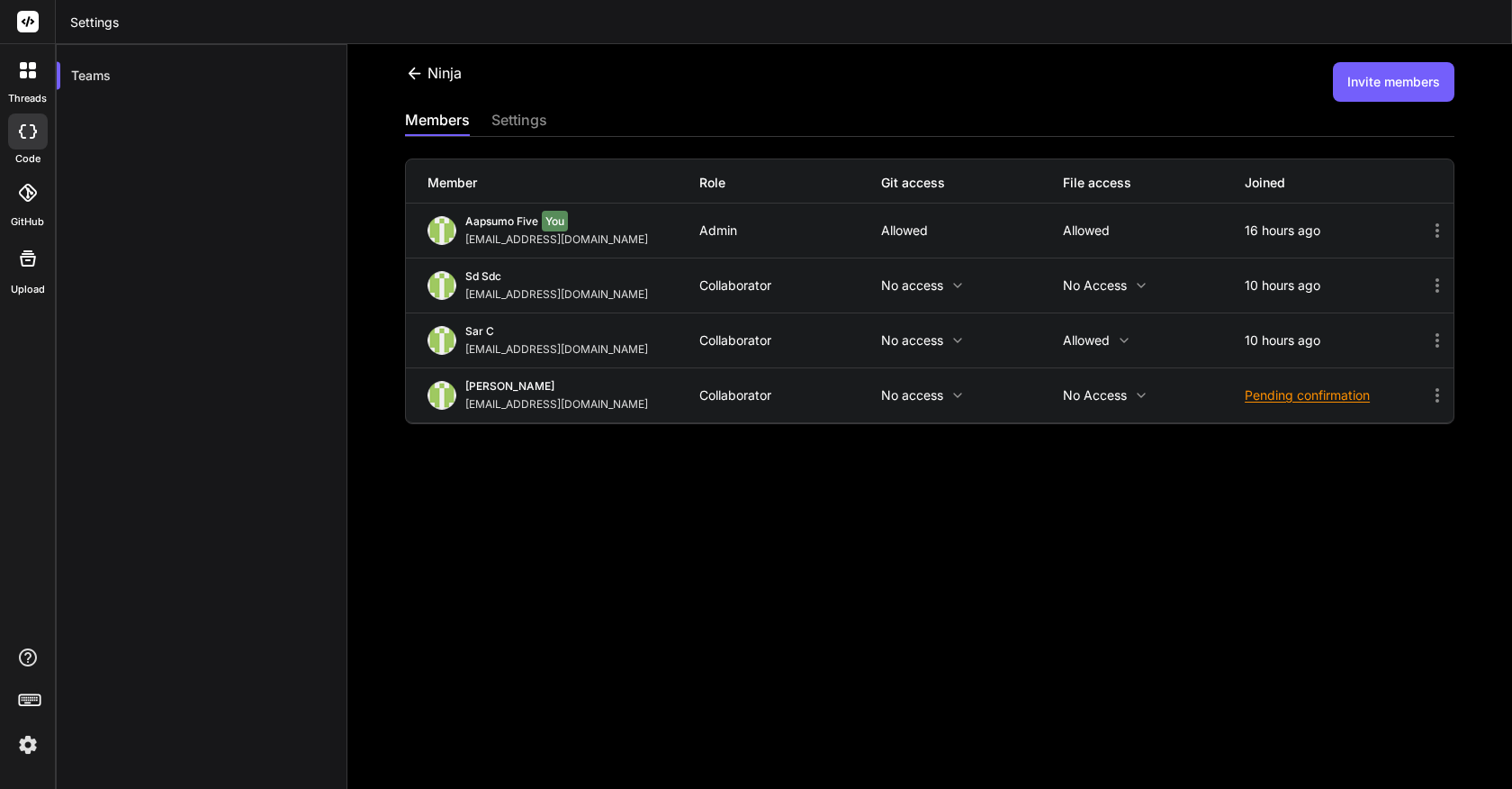
click at [616, 550] on div "Ninja Invite members members settings Member Role Git access File access Joined…" at bounding box center [929, 438] width 1165 height 789
click at [15, 61] on div at bounding box center [28, 70] width 38 height 38
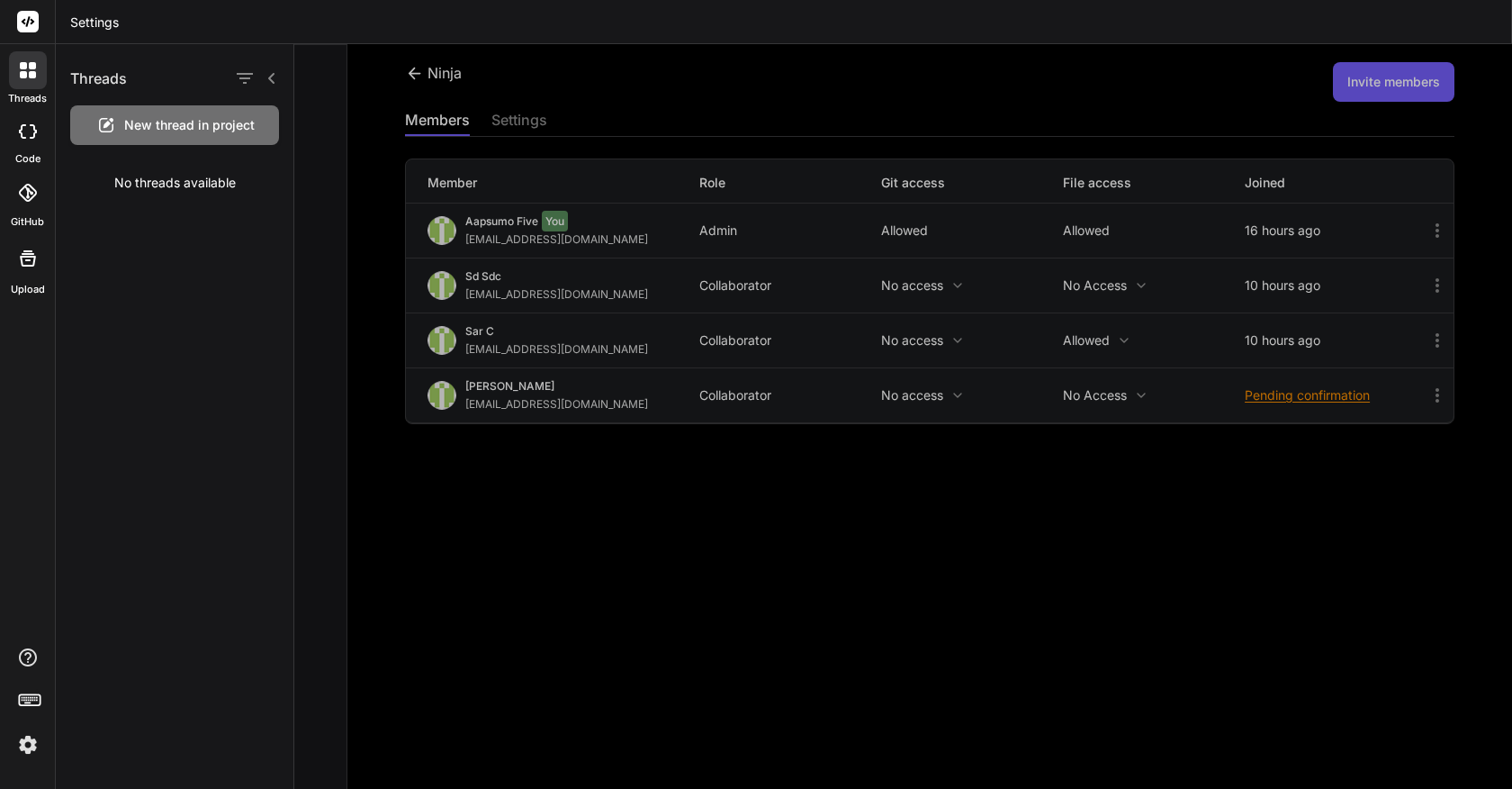
click at [38, 139] on div at bounding box center [28, 131] width 40 height 36
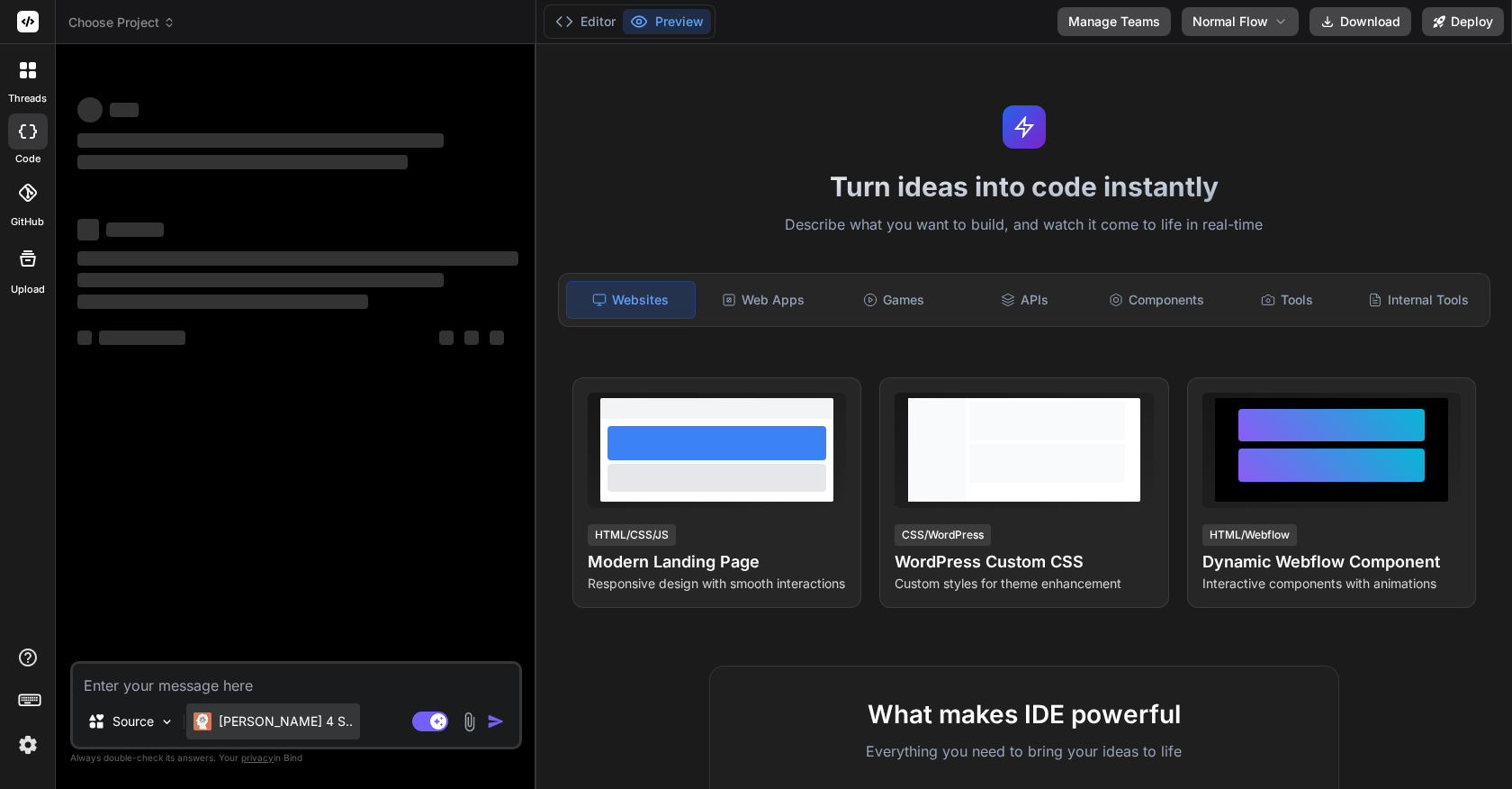
click at [267, 712] on p "[PERSON_NAME] 4 S.." at bounding box center [285, 721] width 134 height 18
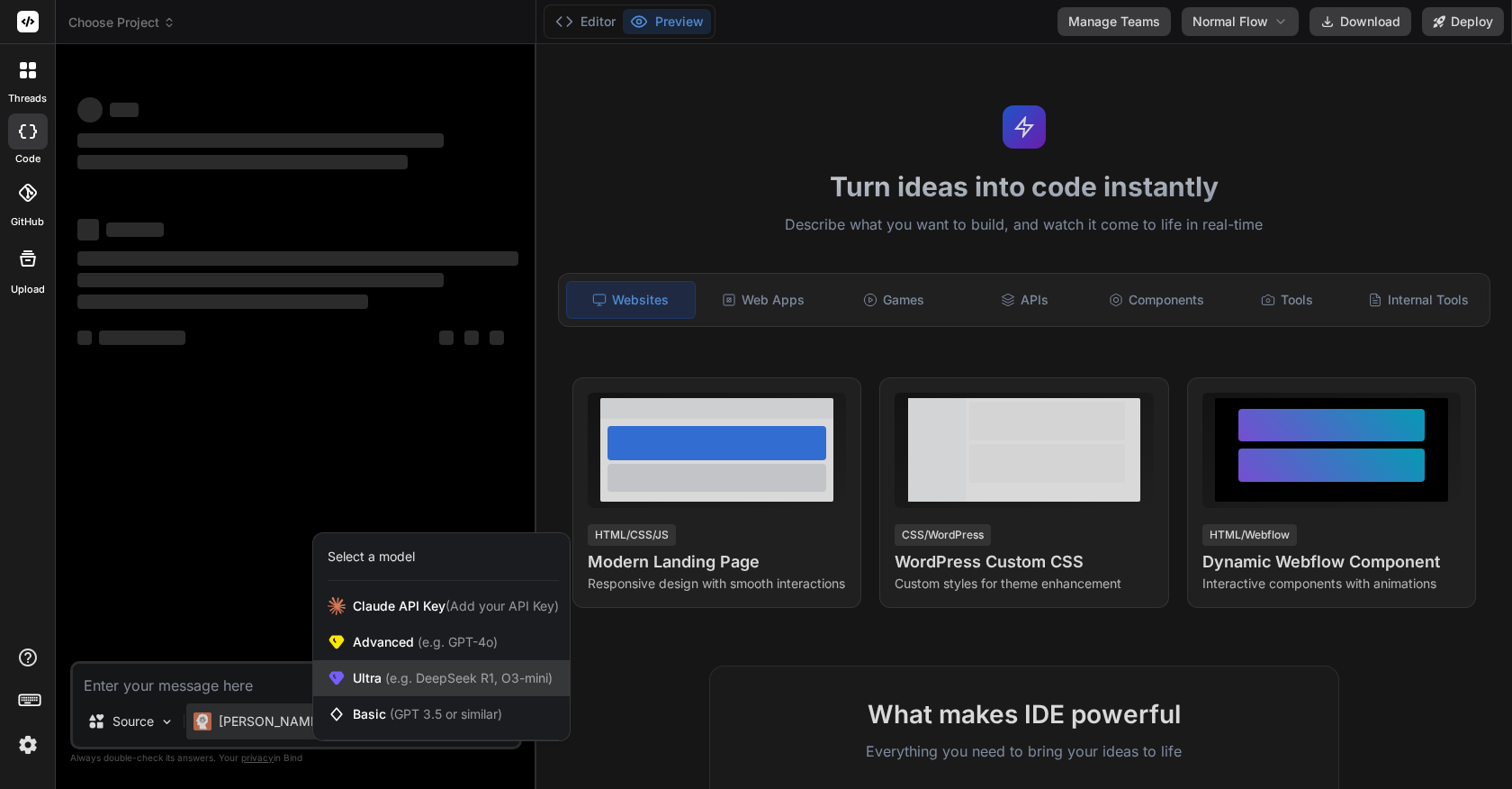
click at [390, 676] on span "(e.g. DeepSeek R1, O3-mini)" at bounding box center [467, 678] width 171 height 15
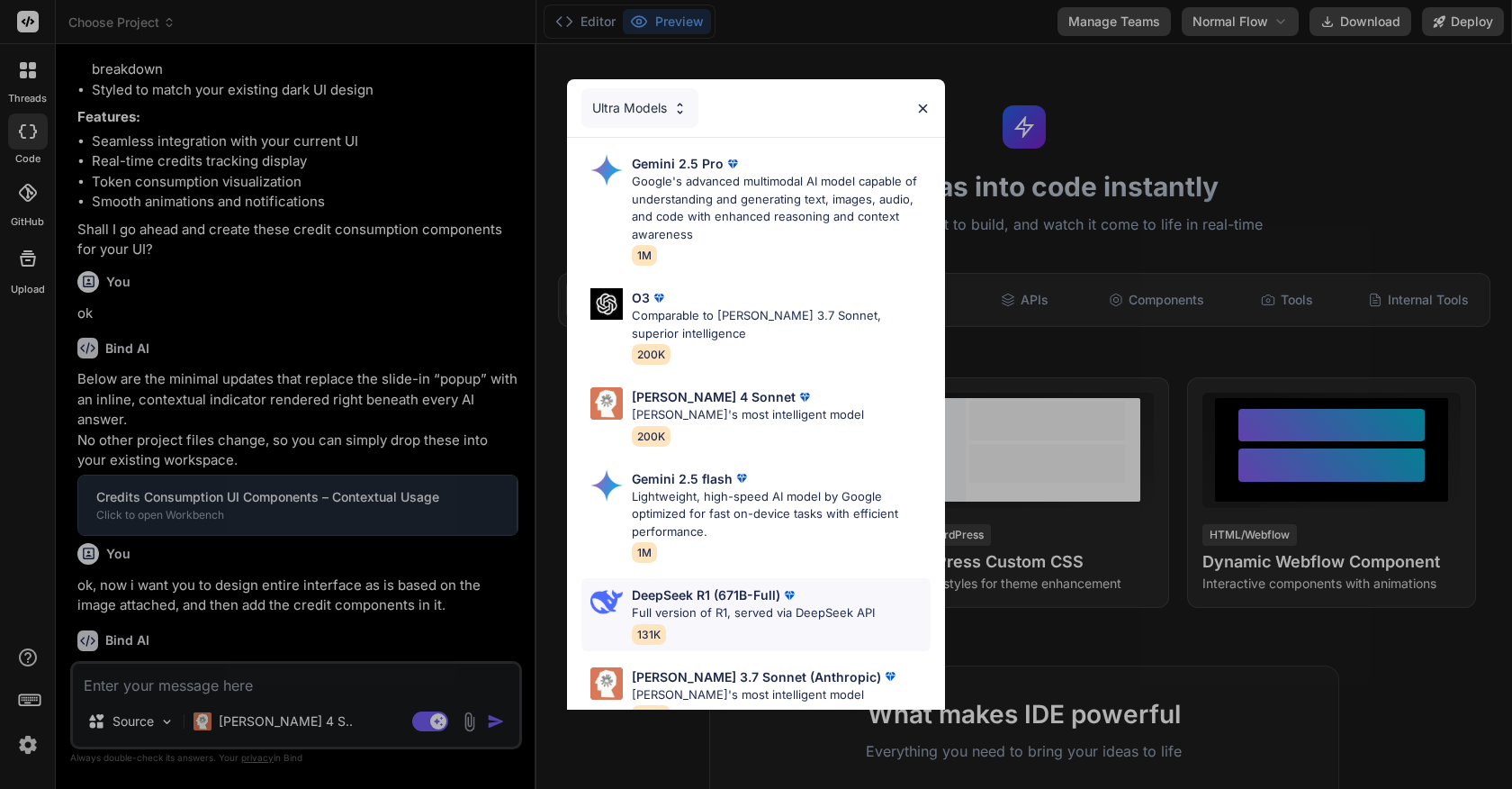
scroll to position [1779, 0]
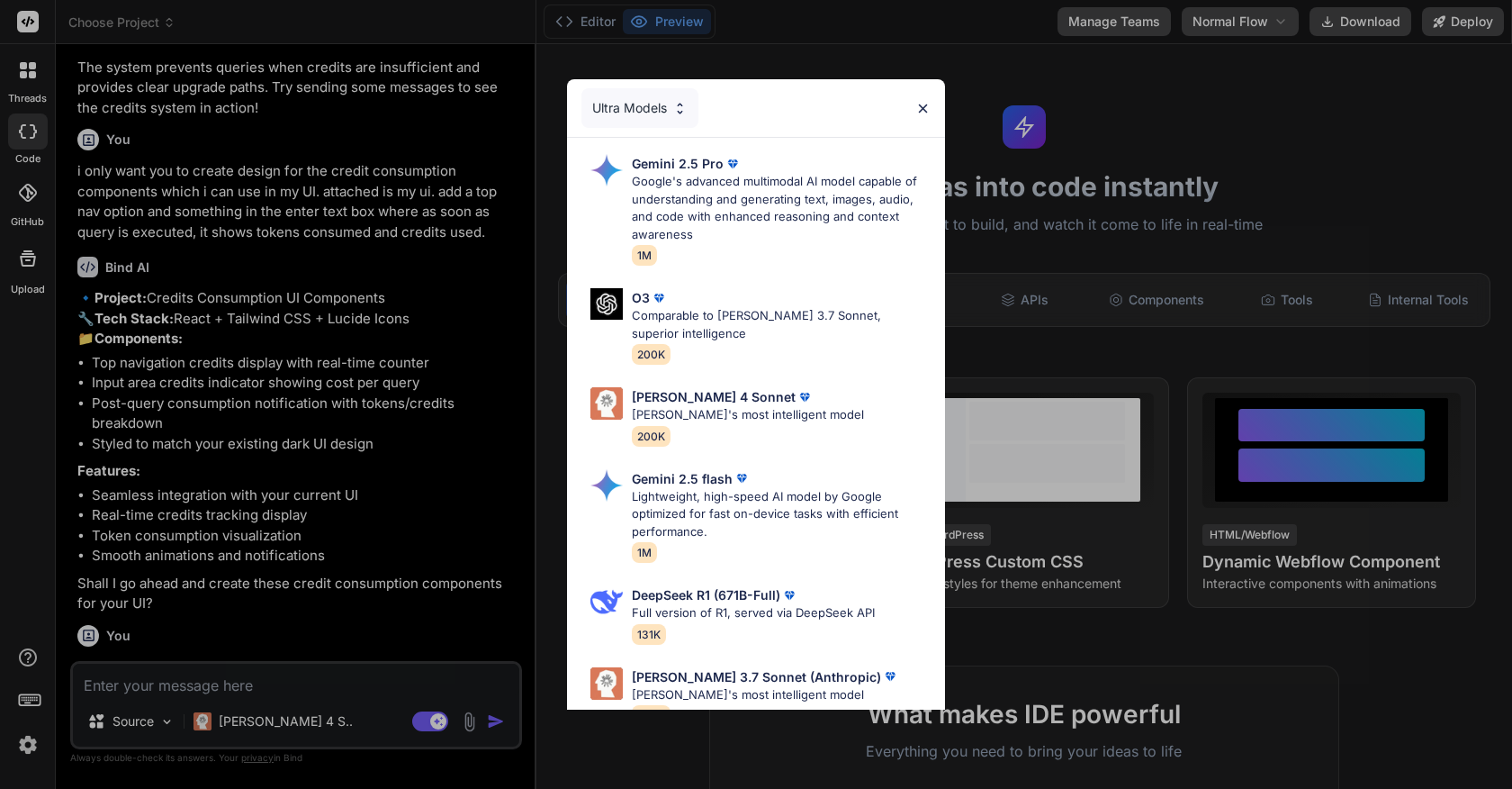
click at [439, 511] on div "Ultra Models Gemini 2.5 Pro Google's advanced multimodal AI model capable of un…" at bounding box center [756, 394] width 1512 height 789
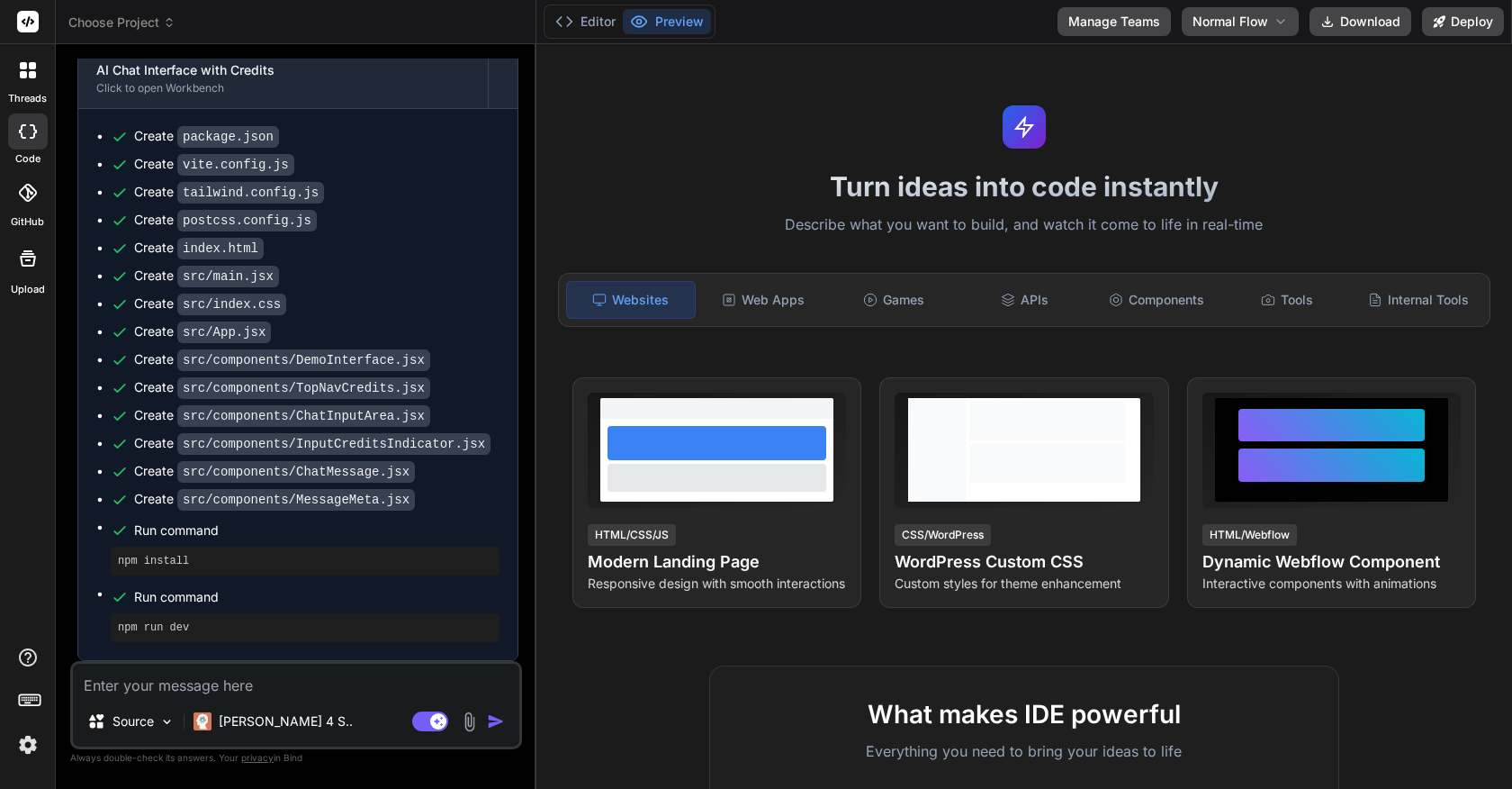
scroll to position [3132, 0]
click at [690, 28] on button "Preview" at bounding box center [666, 21] width 88 height 26
click at [582, 20] on button "Editor" at bounding box center [586, 21] width 75 height 26
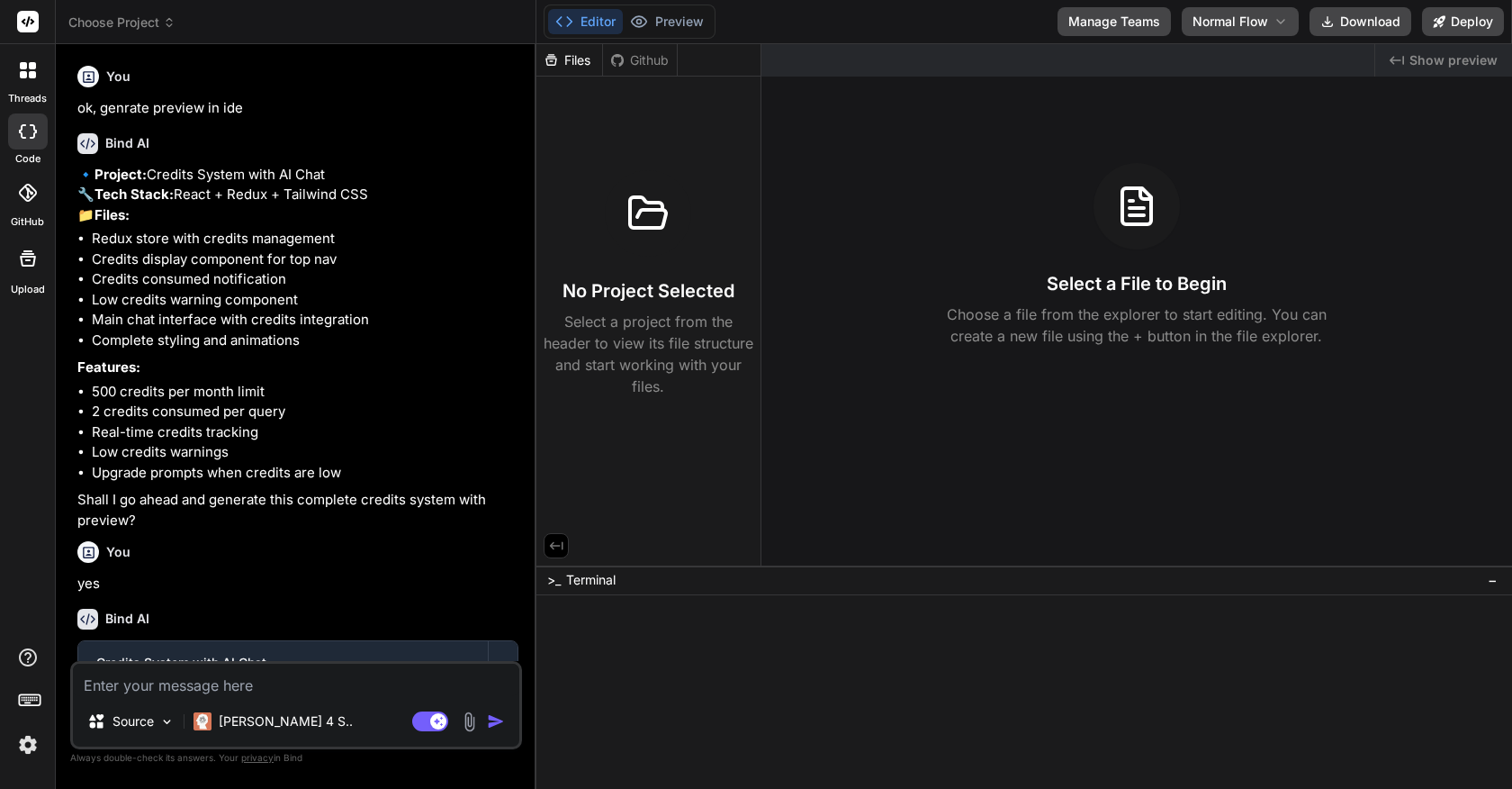
scroll to position [414, 0]
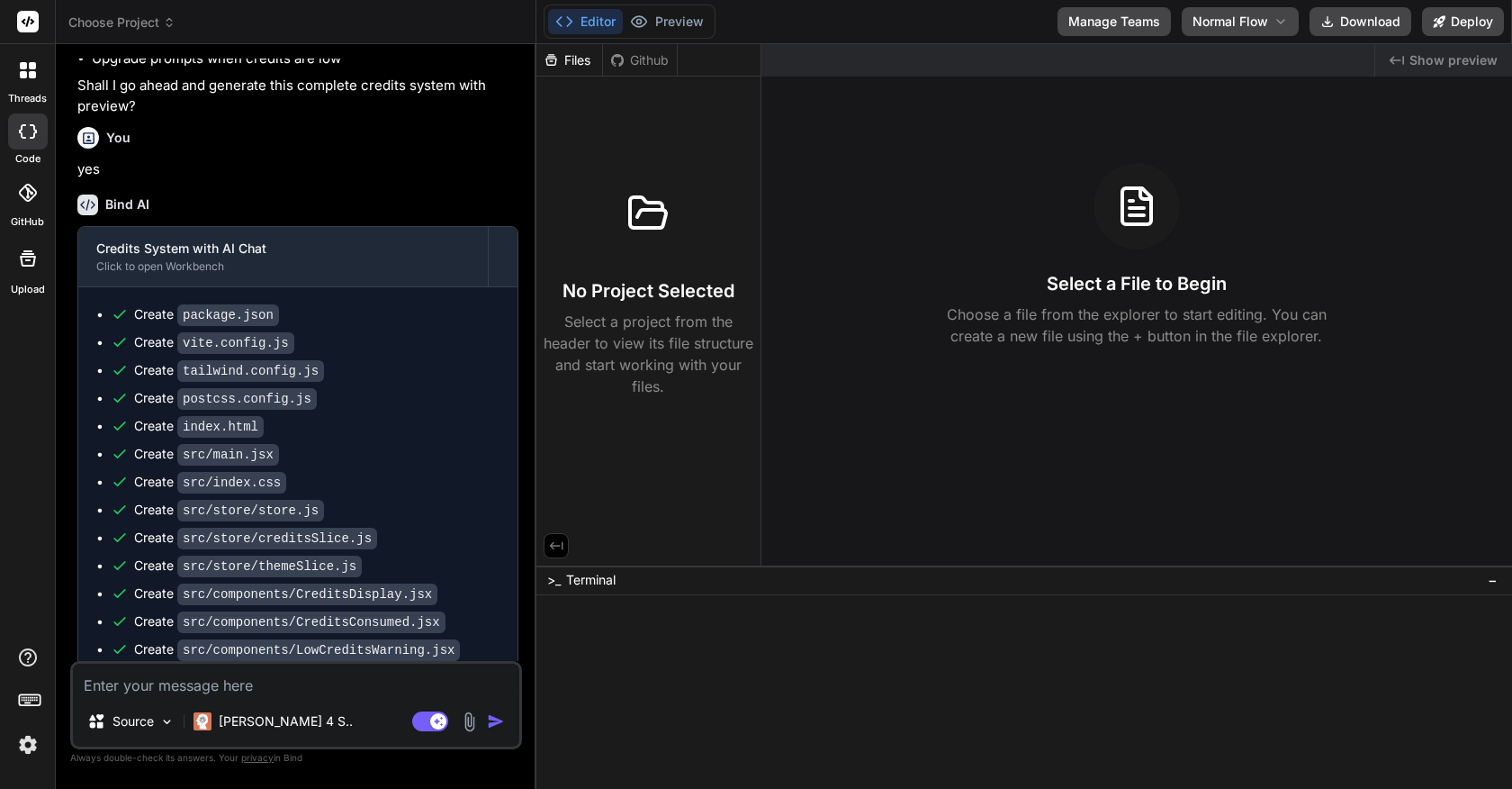
click at [25, 752] on img at bounding box center [28, 744] width 30 height 30
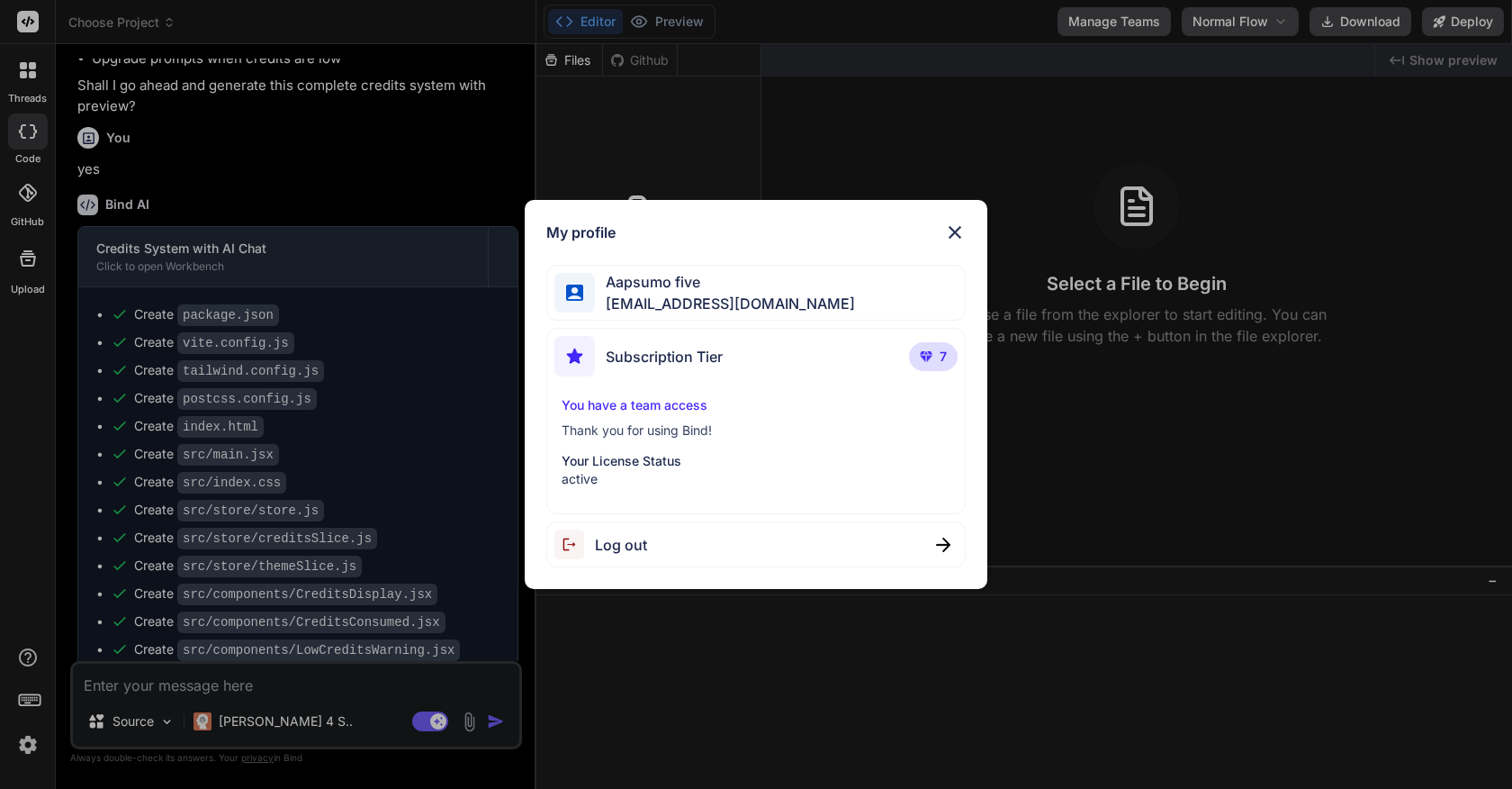
click at [248, 532] on div "My profile Aapsumo five appsumo_5@yopmail.com Subscription Tier 7 You have a te…" at bounding box center [756, 394] width 1512 height 789
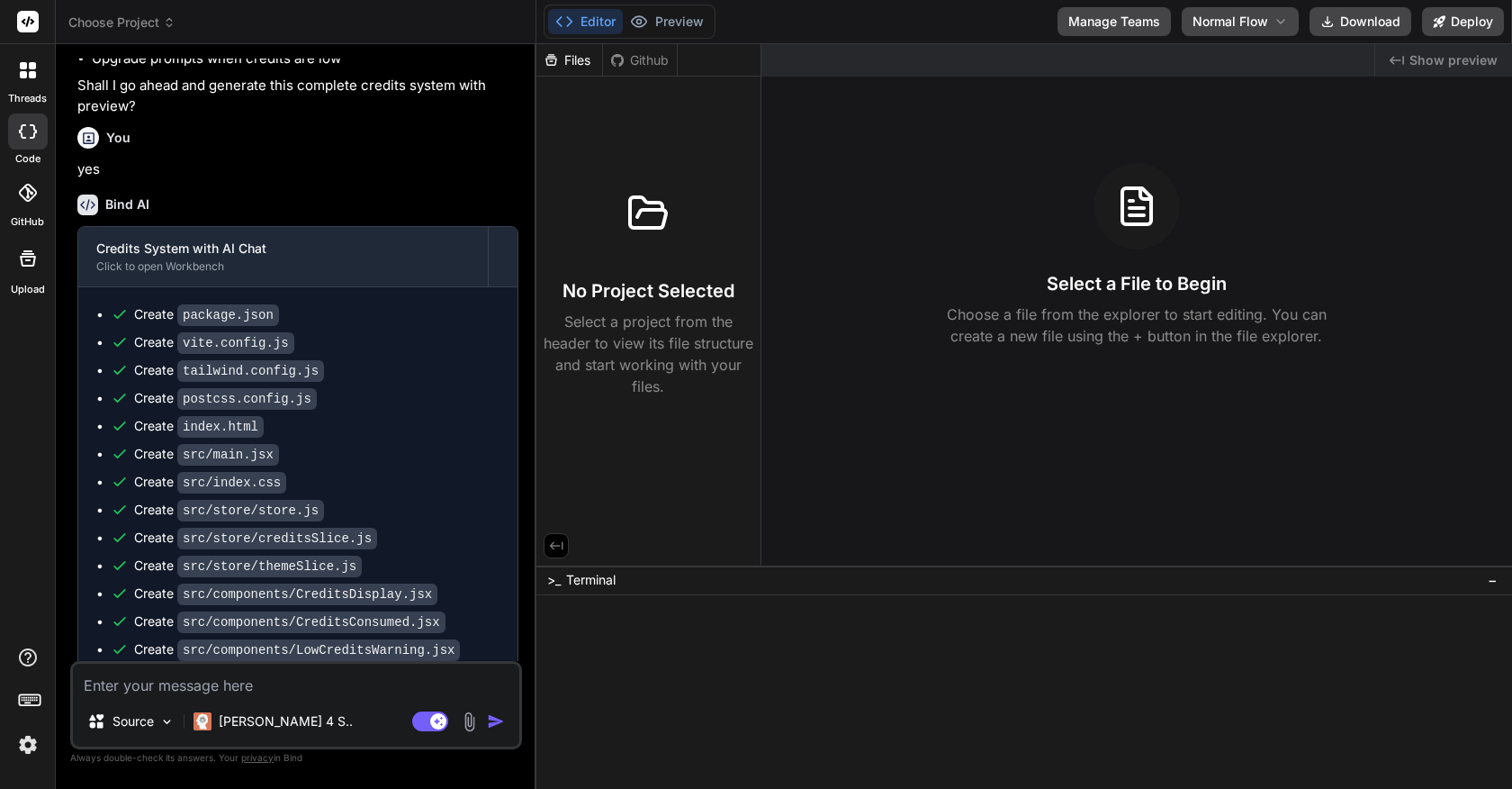
click at [15, 64] on div at bounding box center [28, 70] width 38 height 38
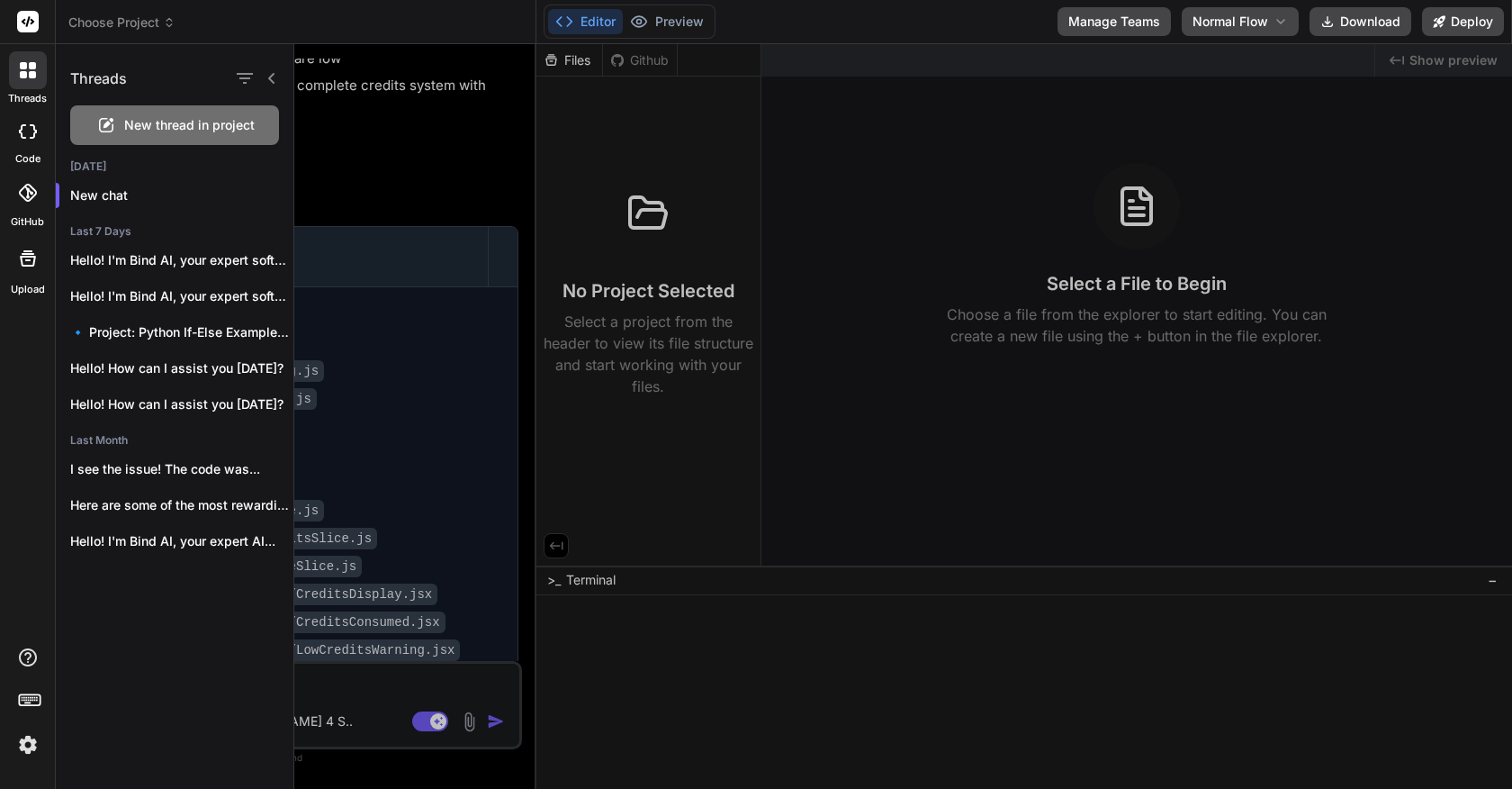
click at [366, 227] on div at bounding box center [903, 416] width 1218 height 744
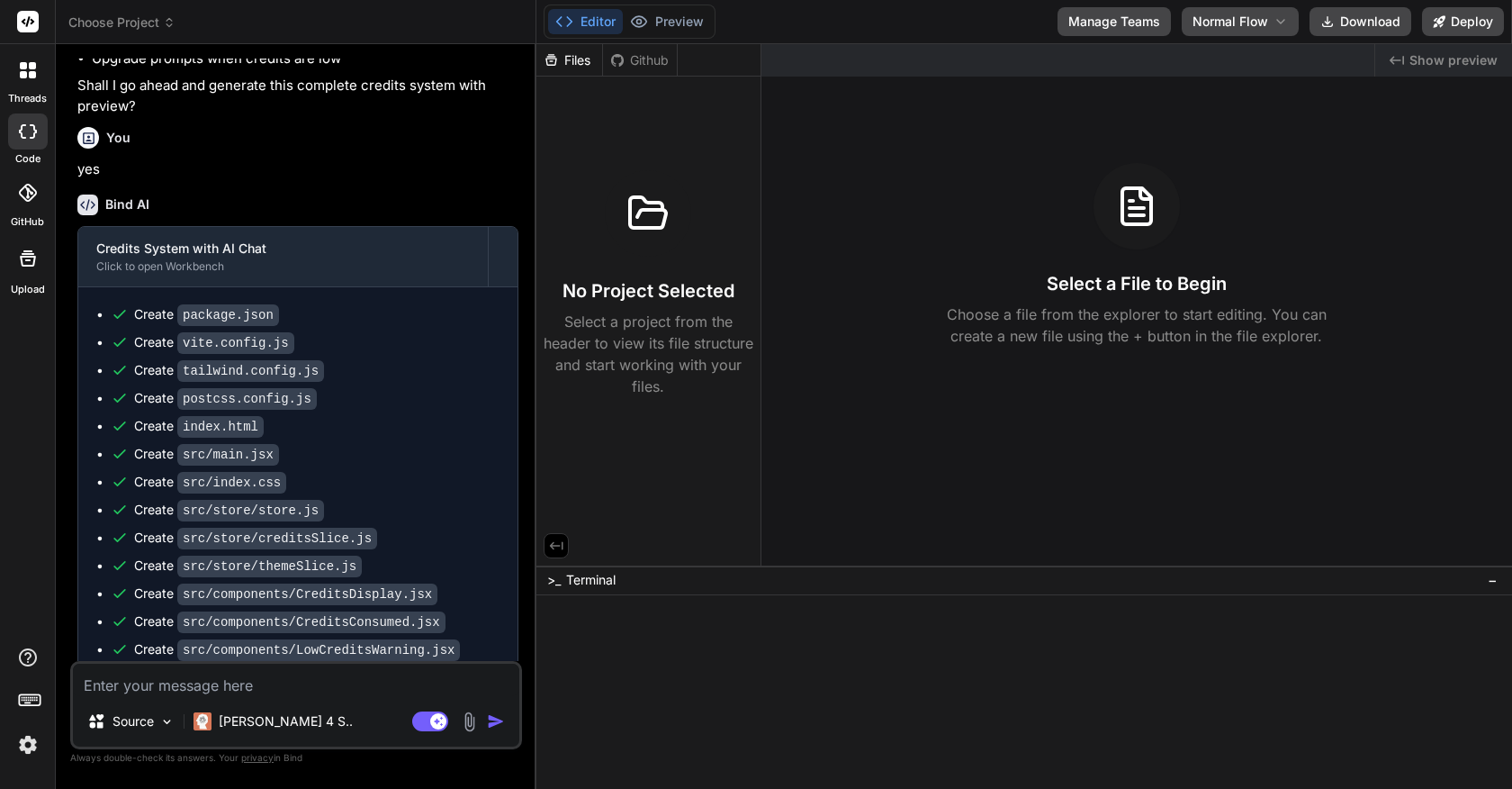
click at [33, 94] on label "threads" at bounding box center [28, 99] width 39 height 15
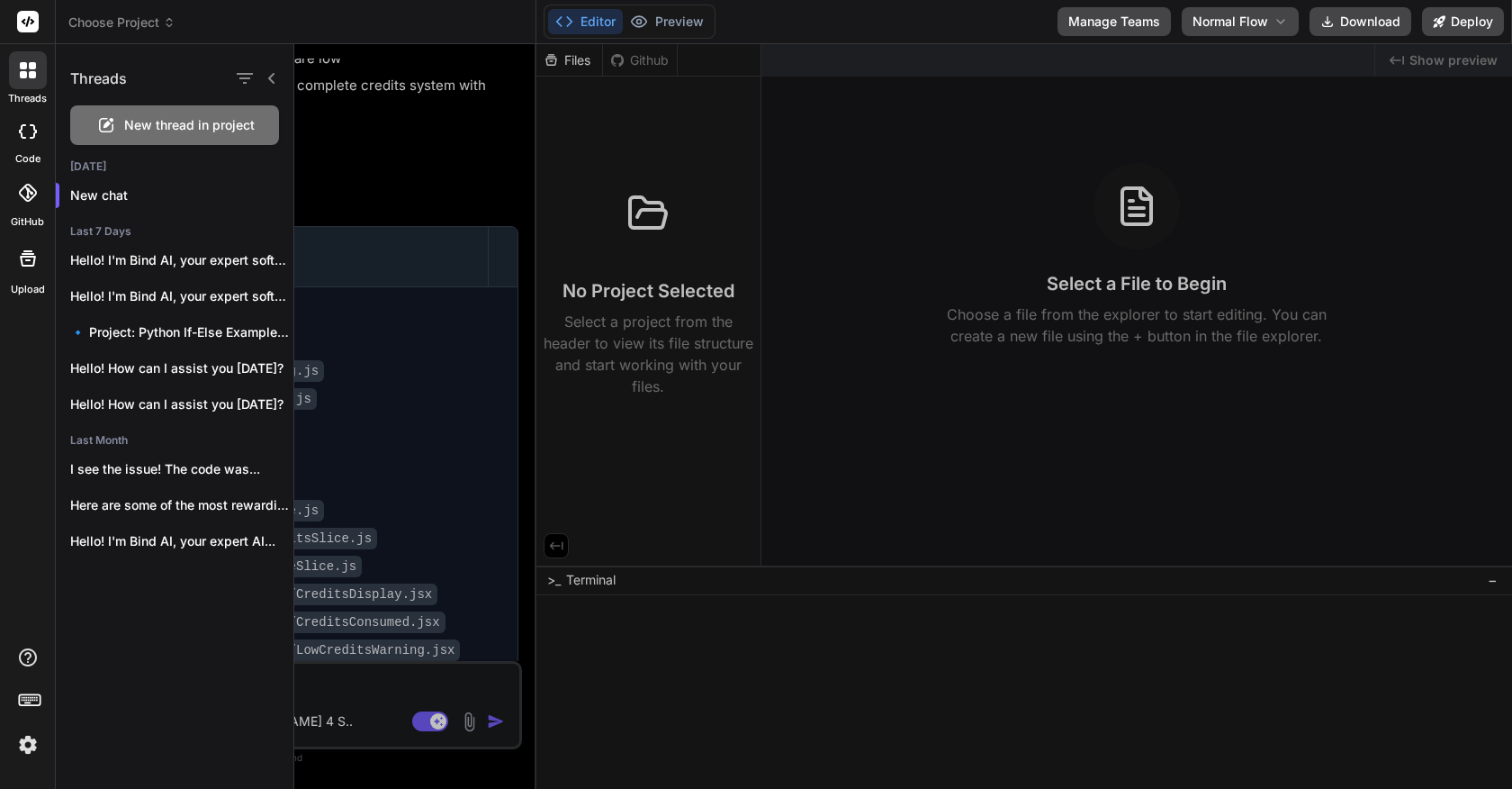
click at [148, 130] on span "New thread in project" at bounding box center [190, 124] width 131 height 18
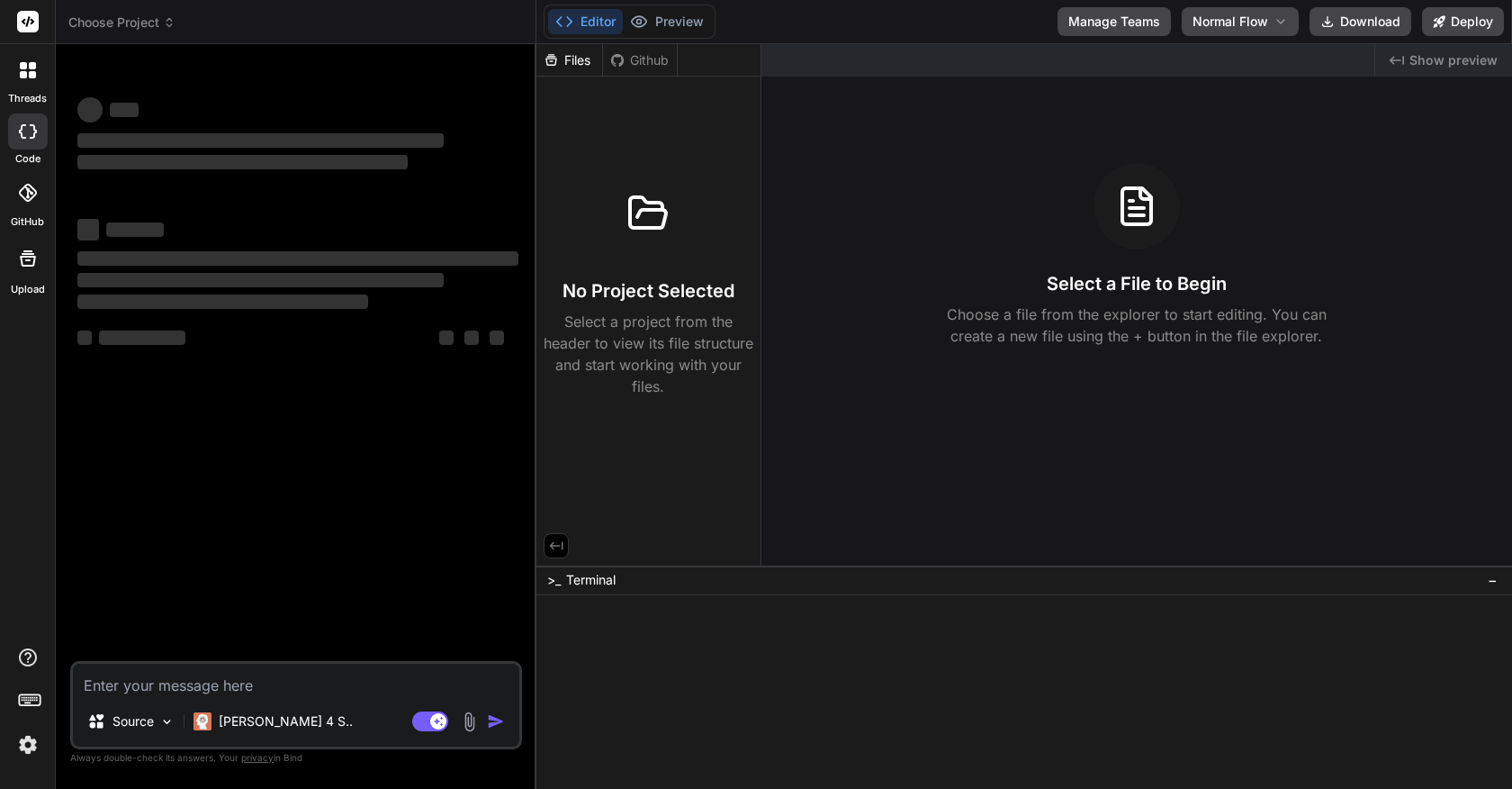
click at [257, 682] on textarea at bounding box center [296, 680] width 446 height 32
type textarea "x"
type textarea "h"
type textarea "x"
type textarea "hi"
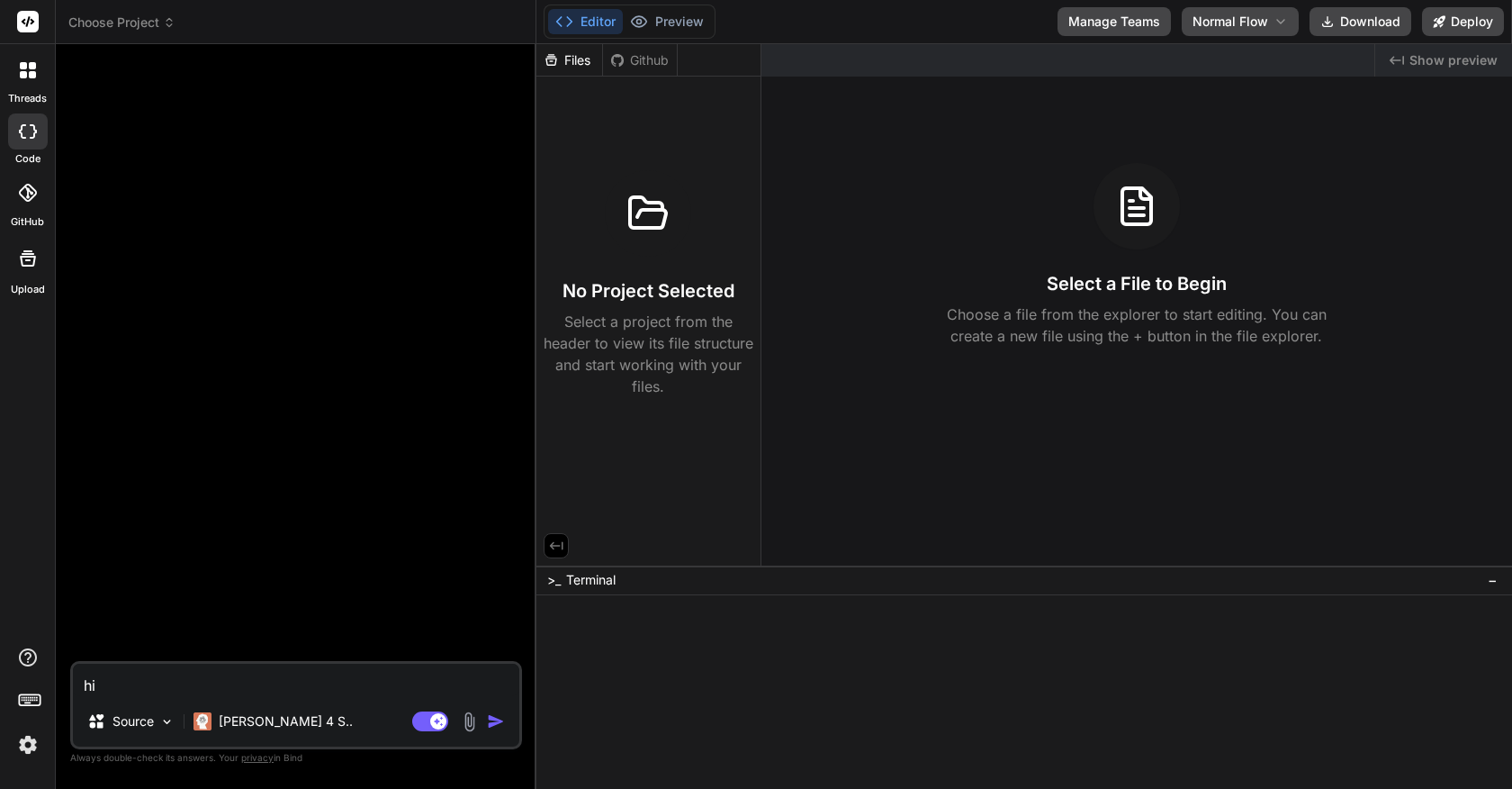
type textarea "x"
type textarea "hi"
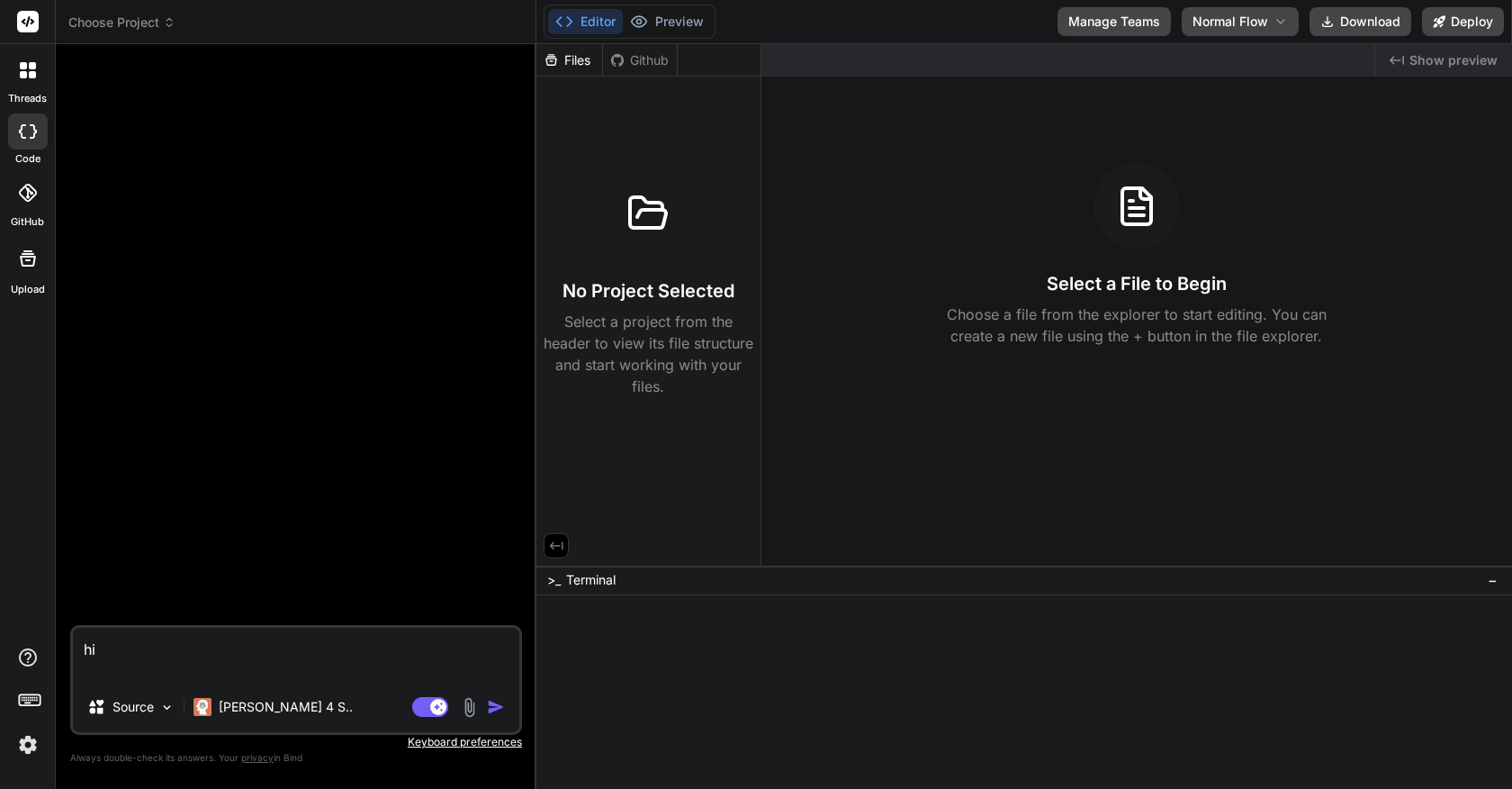
click at [492, 703] on img "button" at bounding box center [495, 706] width 18 height 18
type textarea "x"
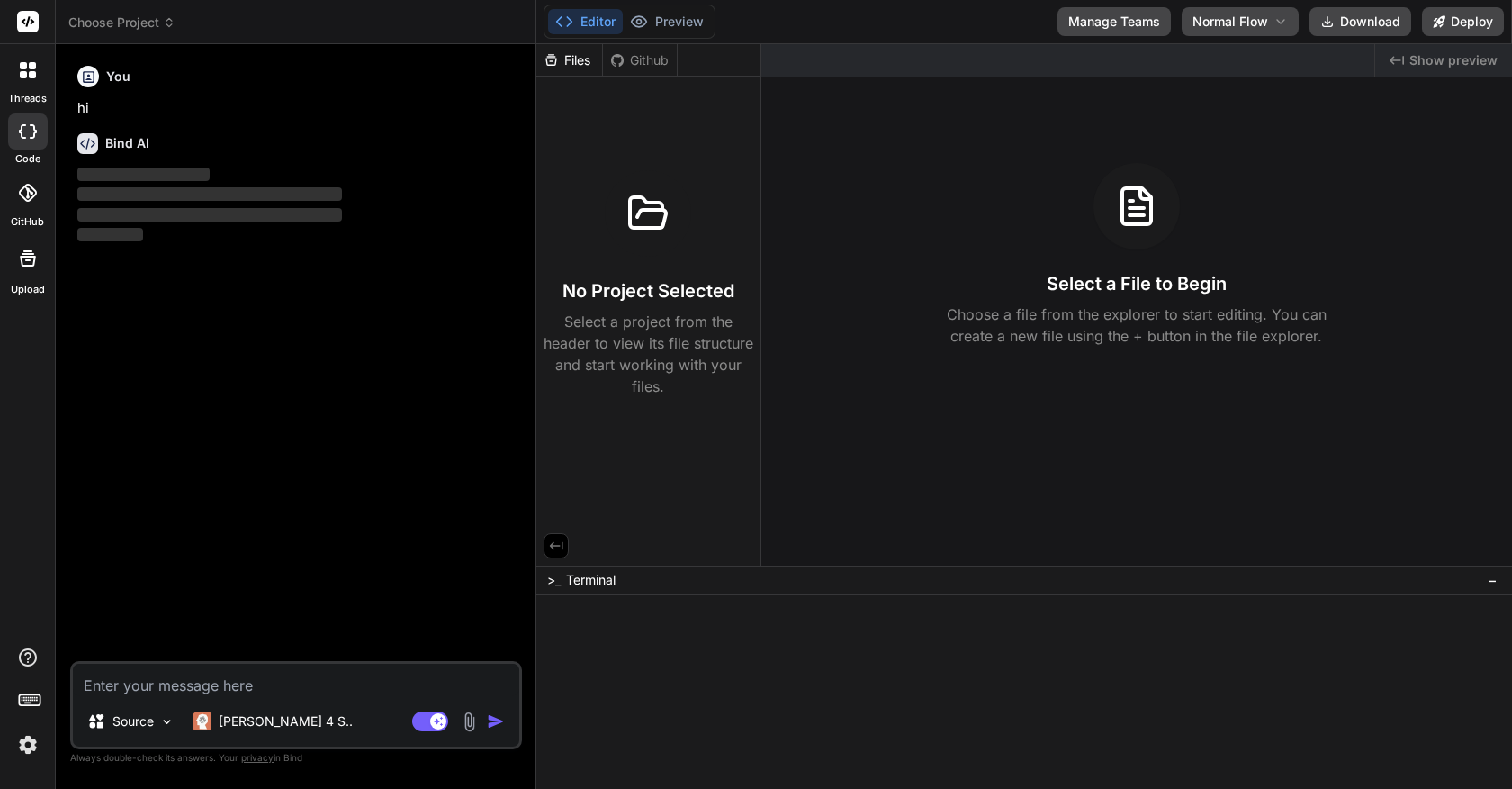
click at [24, 745] on img at bounding box center [28, 744] width 30 height 30
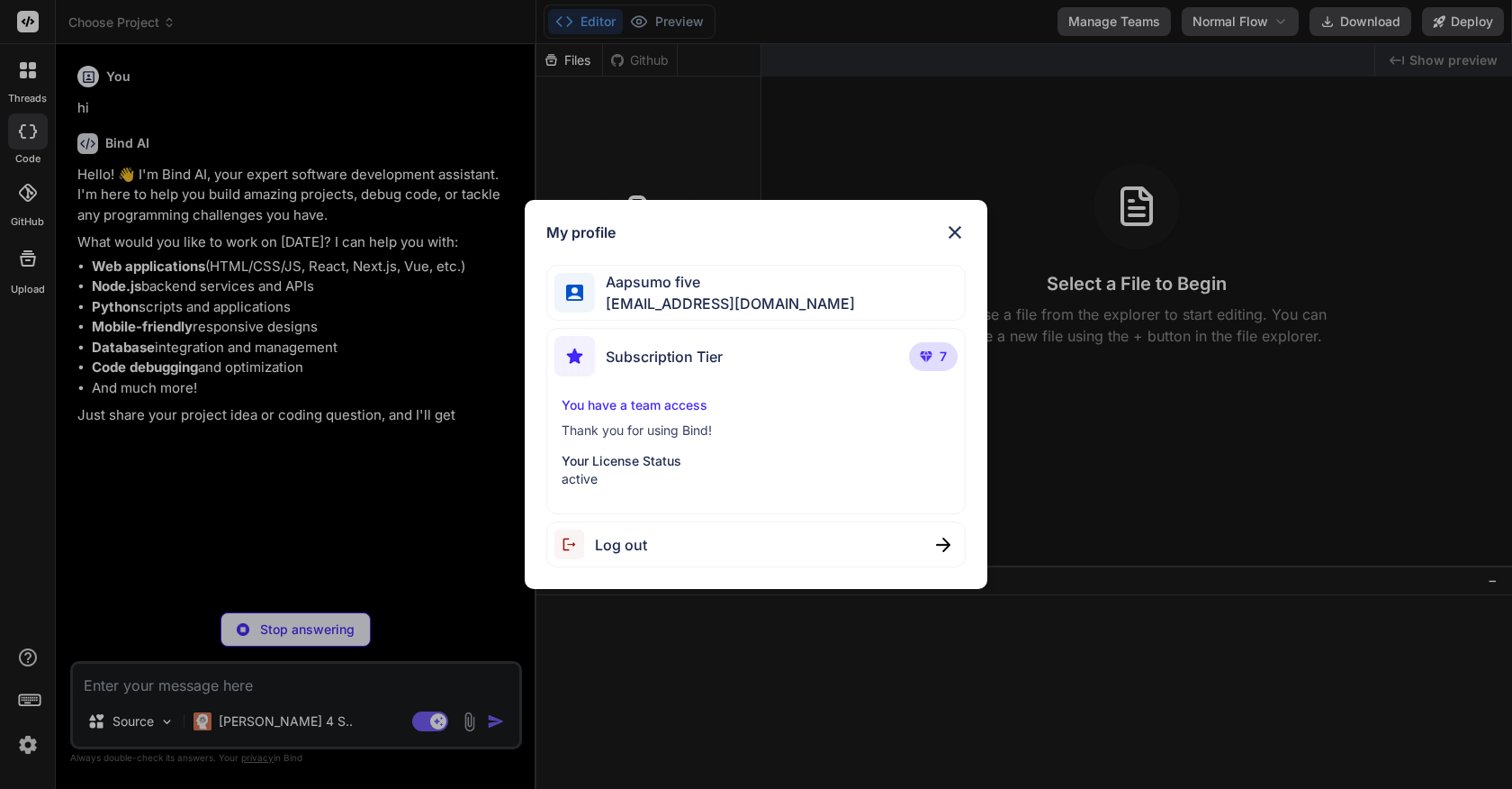
click at [262, 554] on div "My profile Aapsumo five appsumo_5@yopmail.com Subscription Tier 7 You have a te…" at bounding box center [756, 394] width 1512 height 789
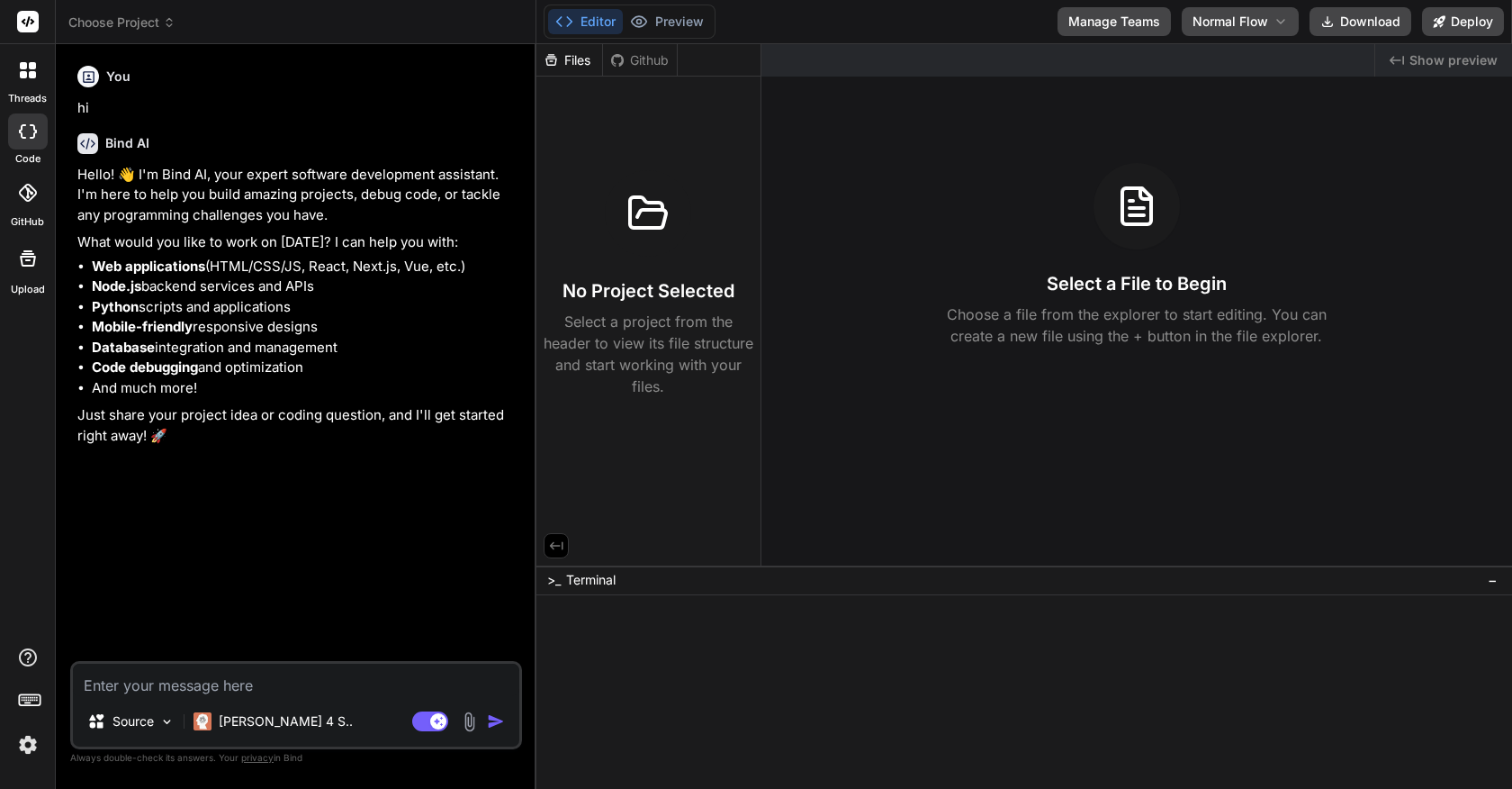
type textarea "x"
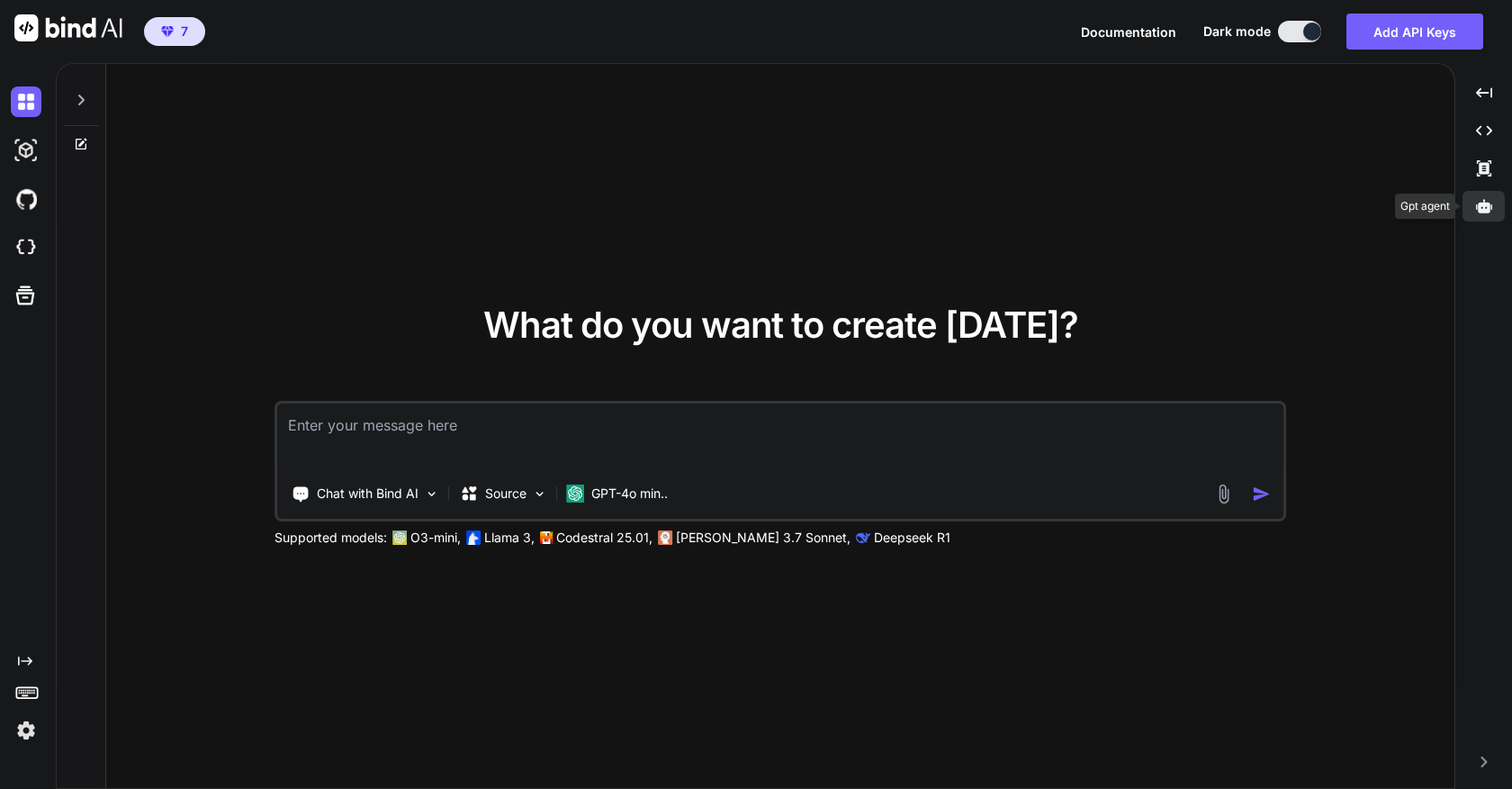
click at [1489, 211] on icon at bounding box center [1484, 206] width 16 height 13
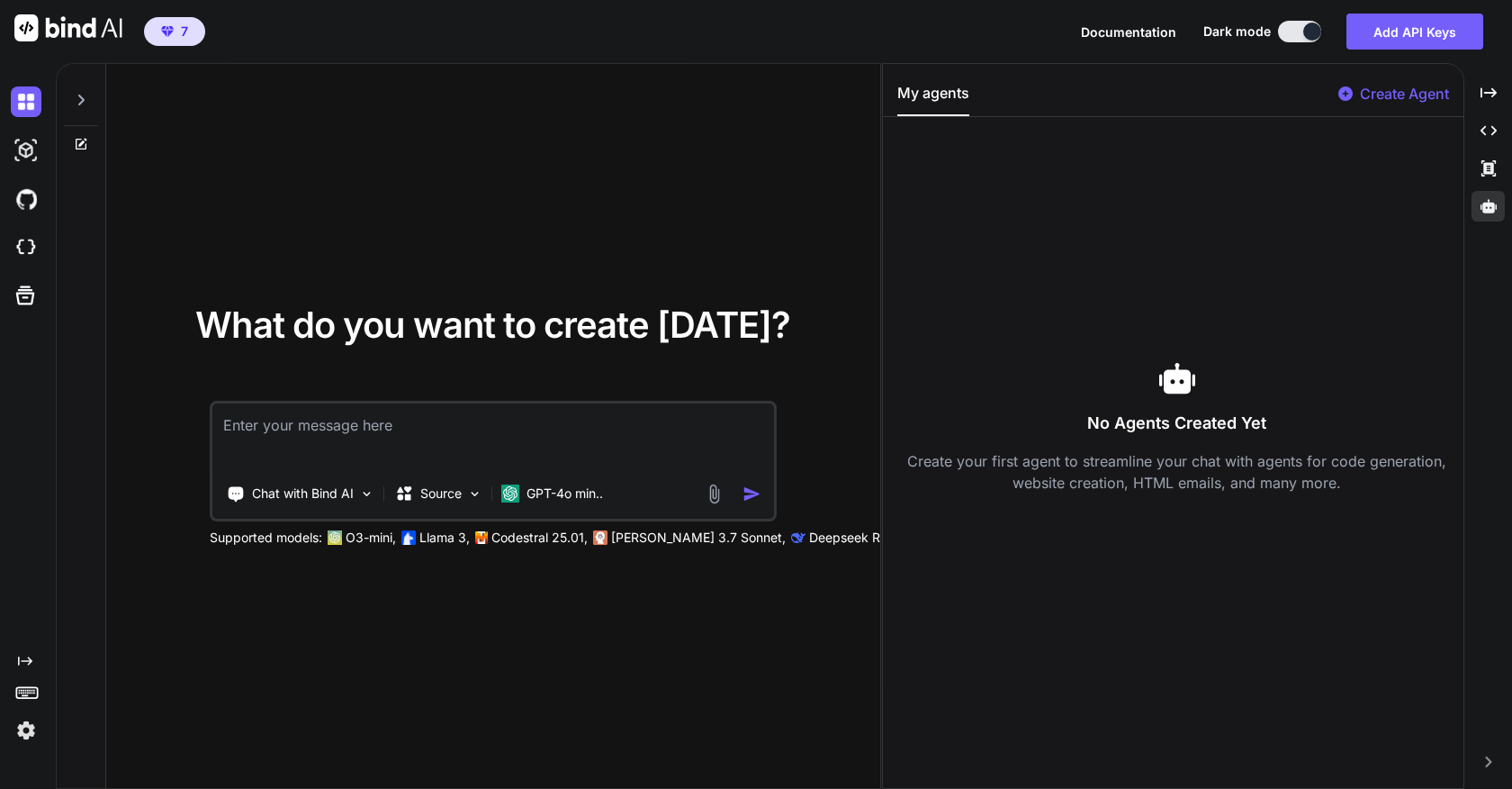
click at [1398, 87] on p "Create Agent" at bounding box center [1405, 93] width 89 height 22
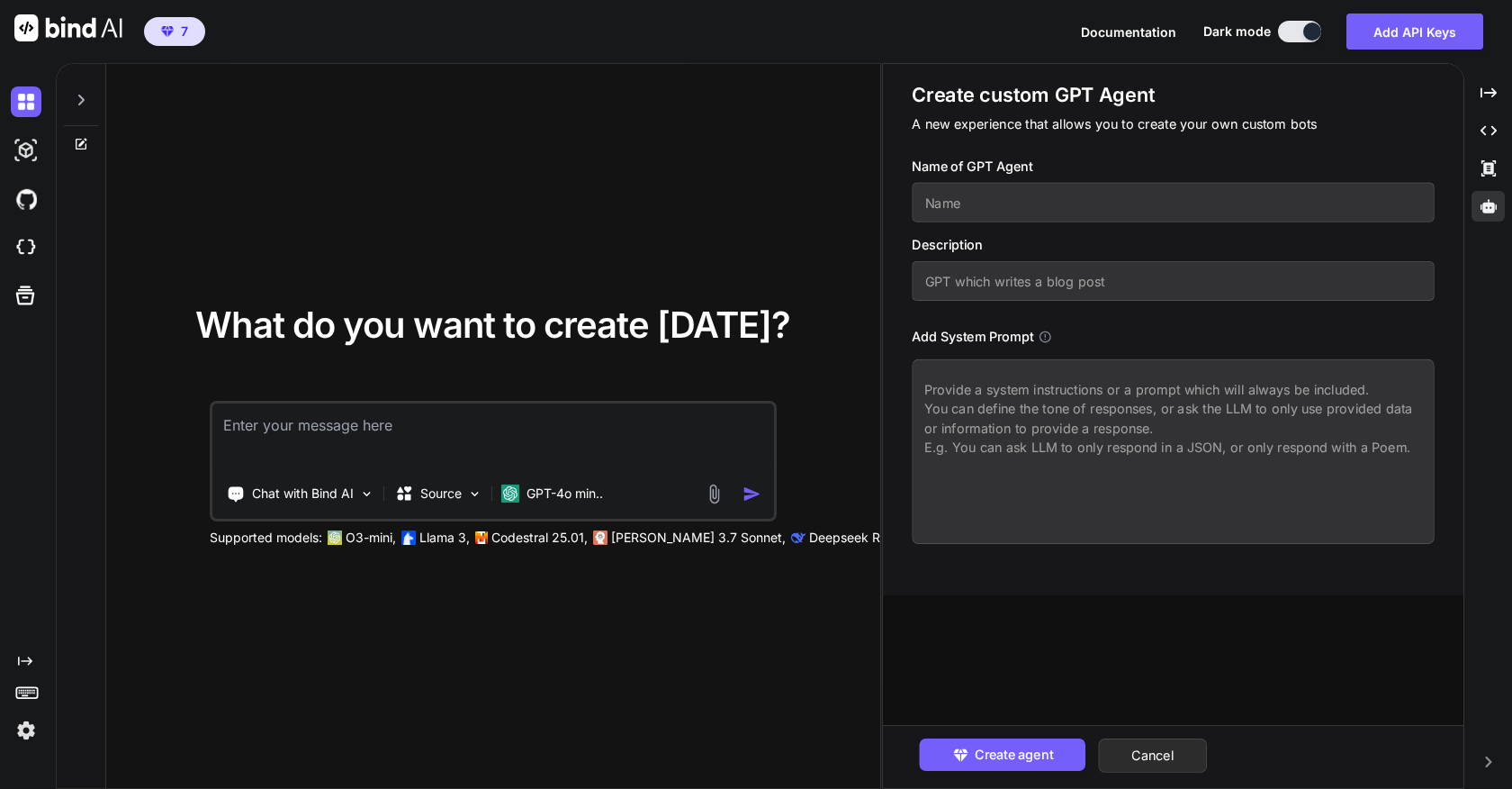
click at [1090, 198] on input "text" at bounding box center [1173, 203] width 523 height 40
type textarea "x"
type input "f"
type textarea "x"
type input "ff"
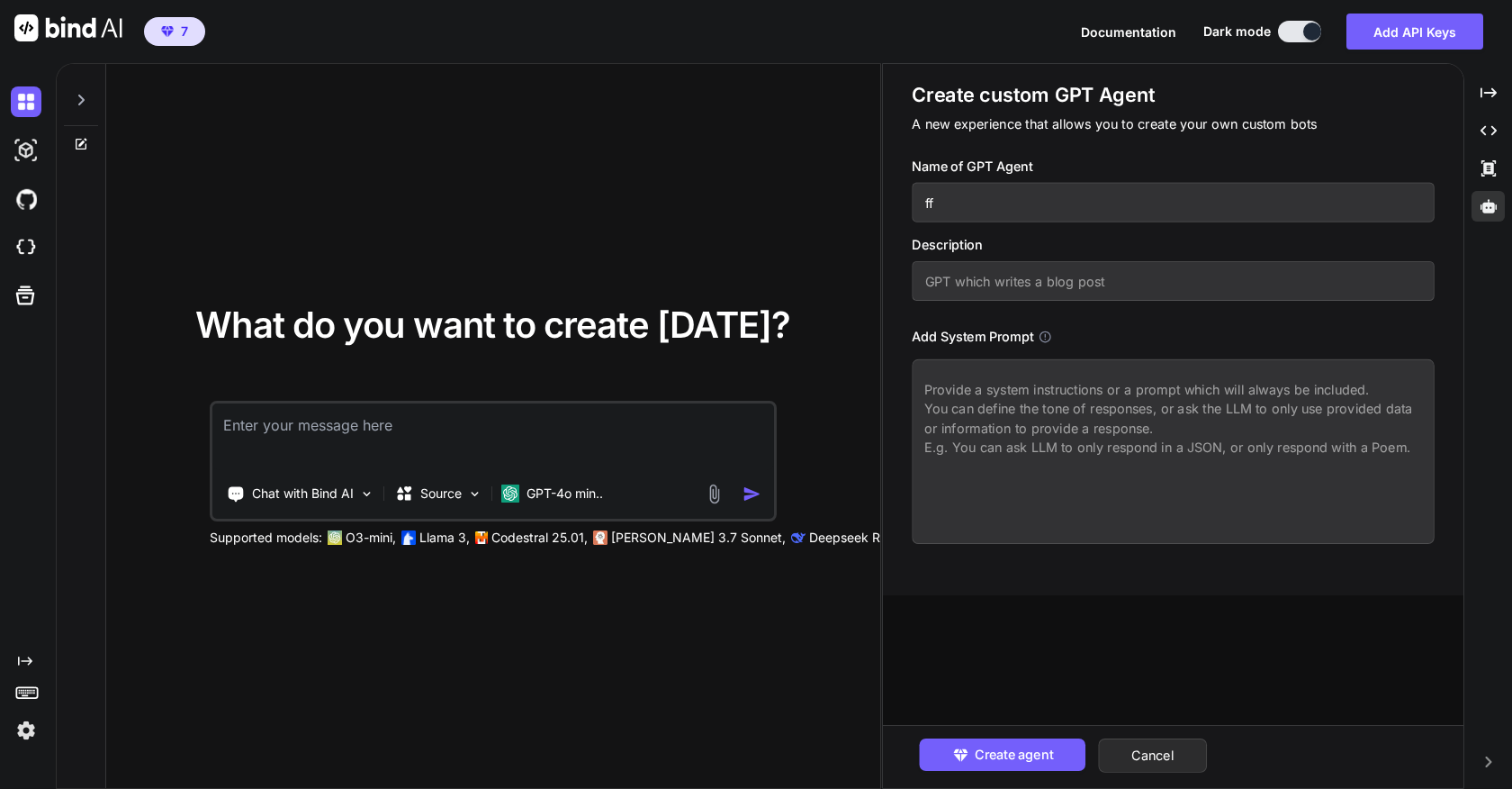
click at [1022, 283] on input "text" at bounding box center [1173, 281] width 523 height 40
type textarea "x"
type input "f"
type textarea "x"
type input "ff"
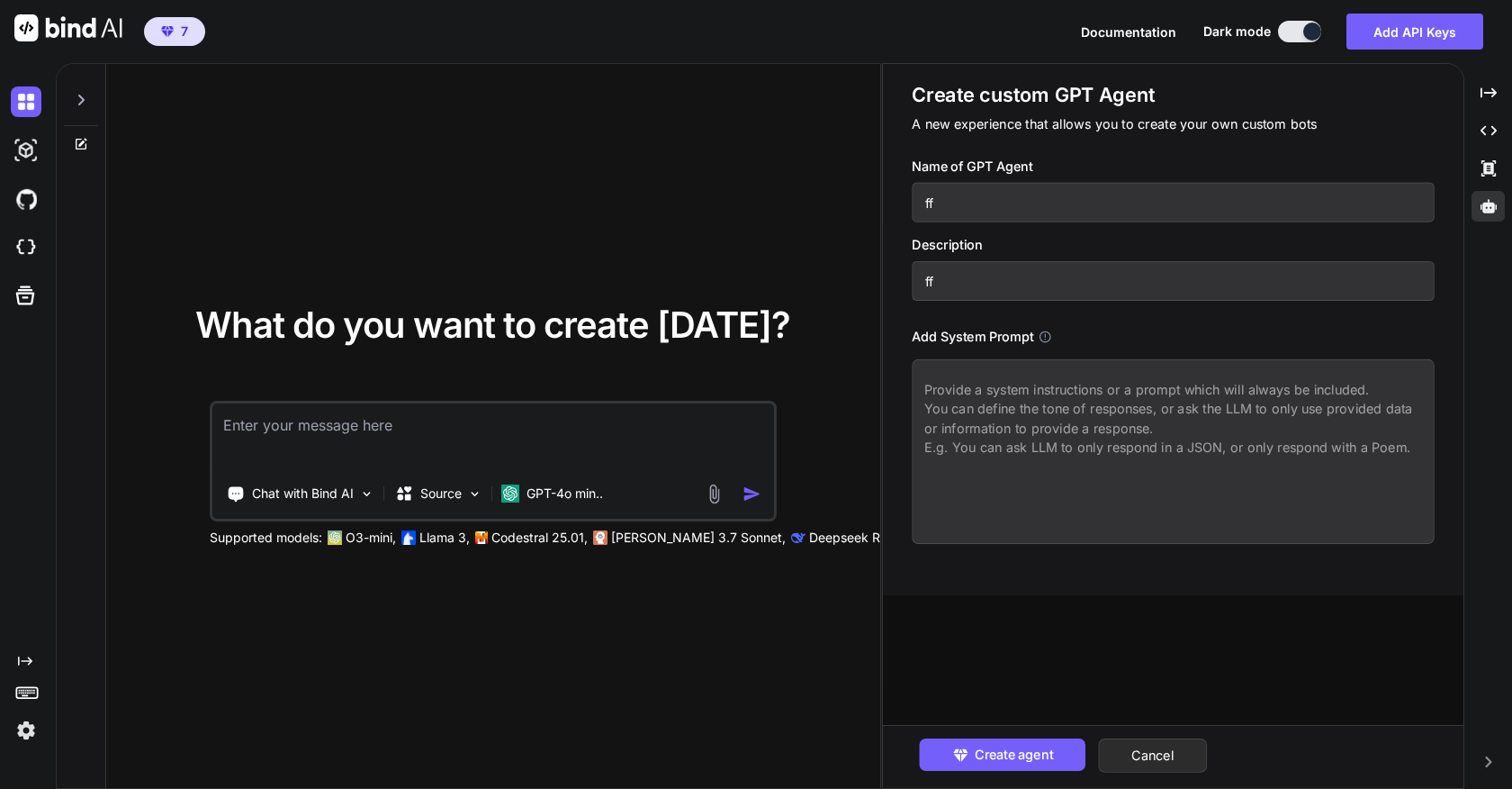
click at [998, 404] on textarea at bounding box center [1173, 451] width 523 height 184
type textarea "x"
type textarea "f"
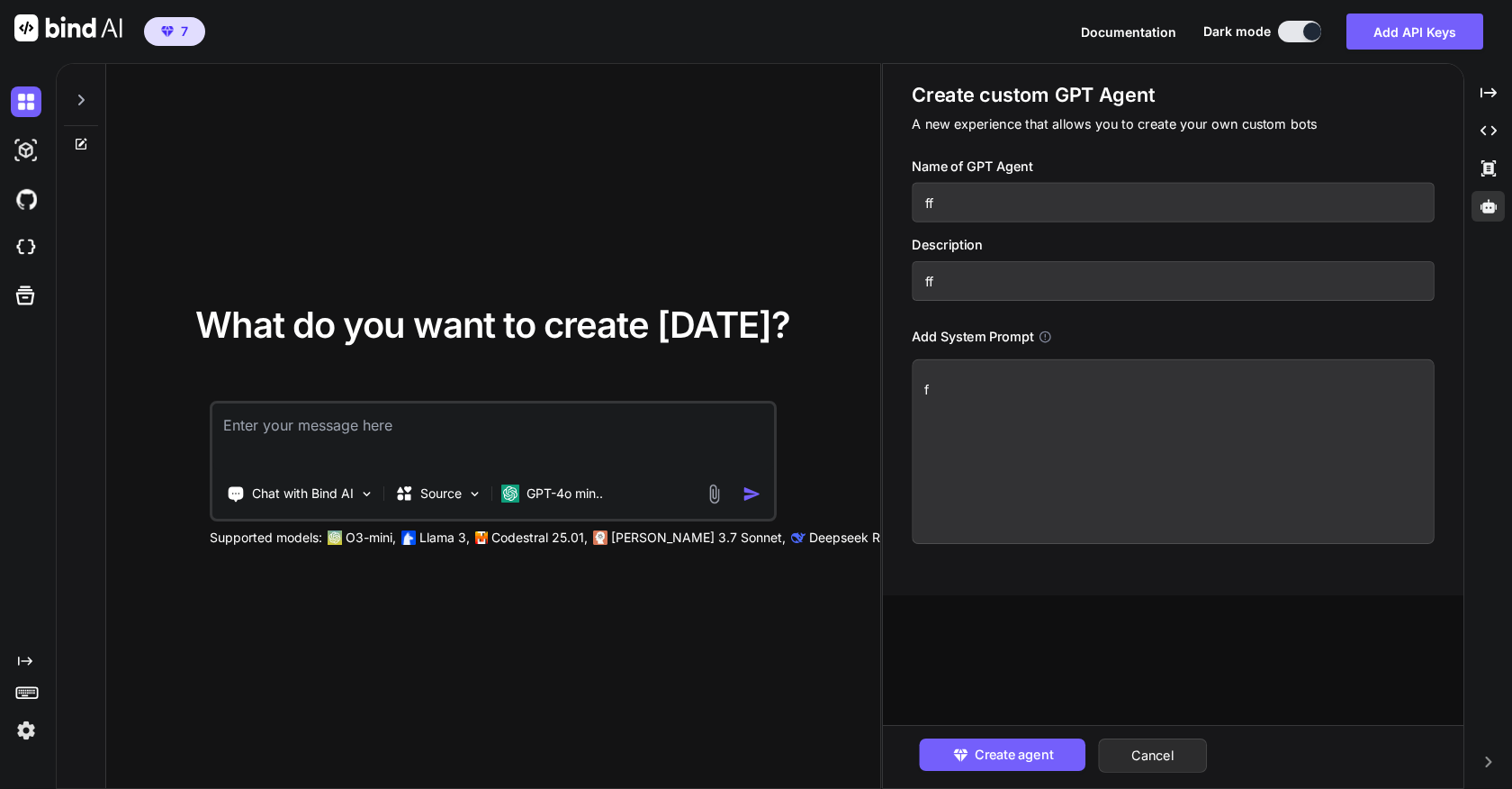
type textarea "x"
type textarea "ff"
type textarea "x"
type textarea "fff"
click at [1008, 746] on span "Create agent" at bounding box center [1014, 754] width 79 height 20
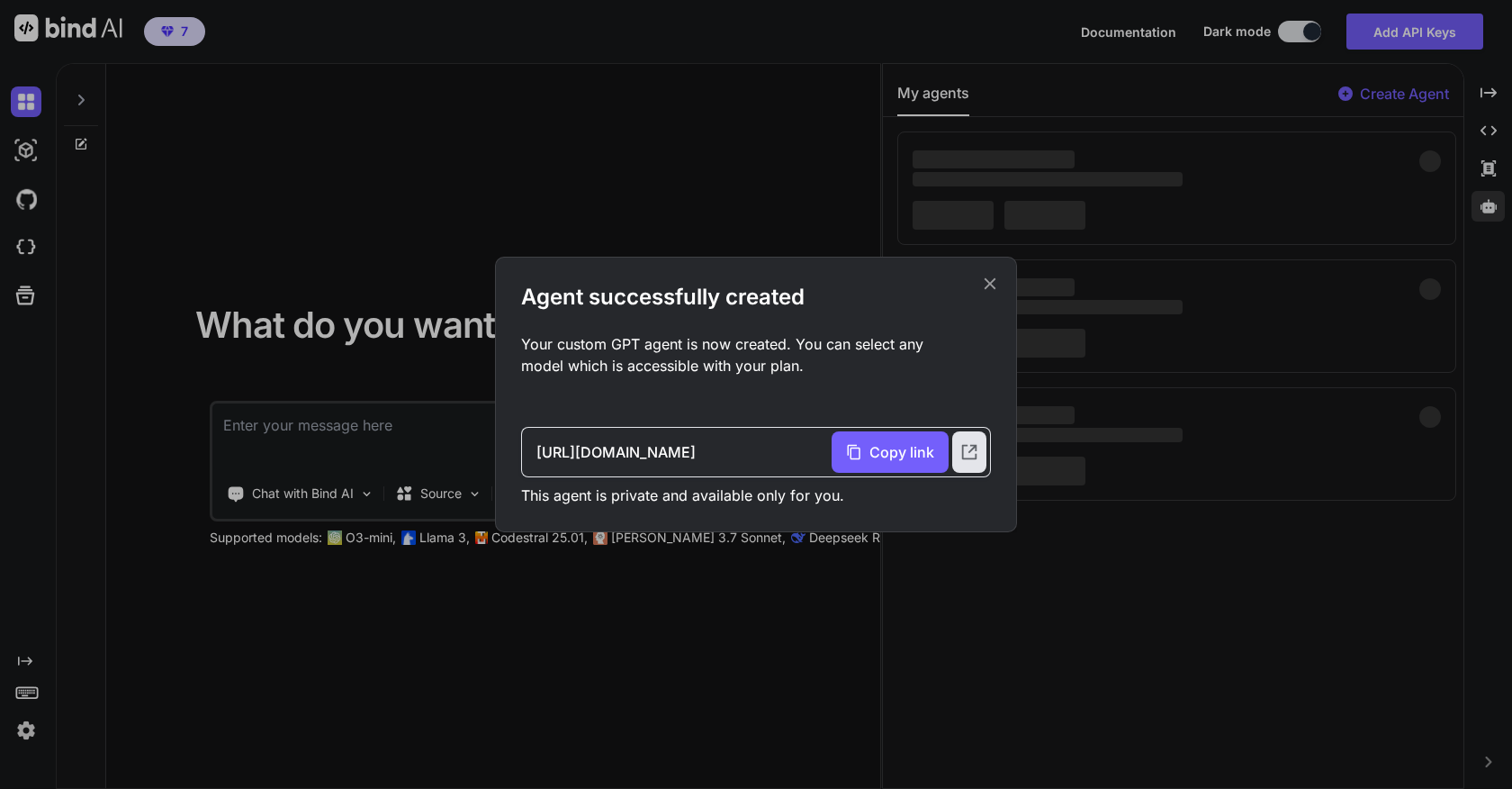
type textarea "x"
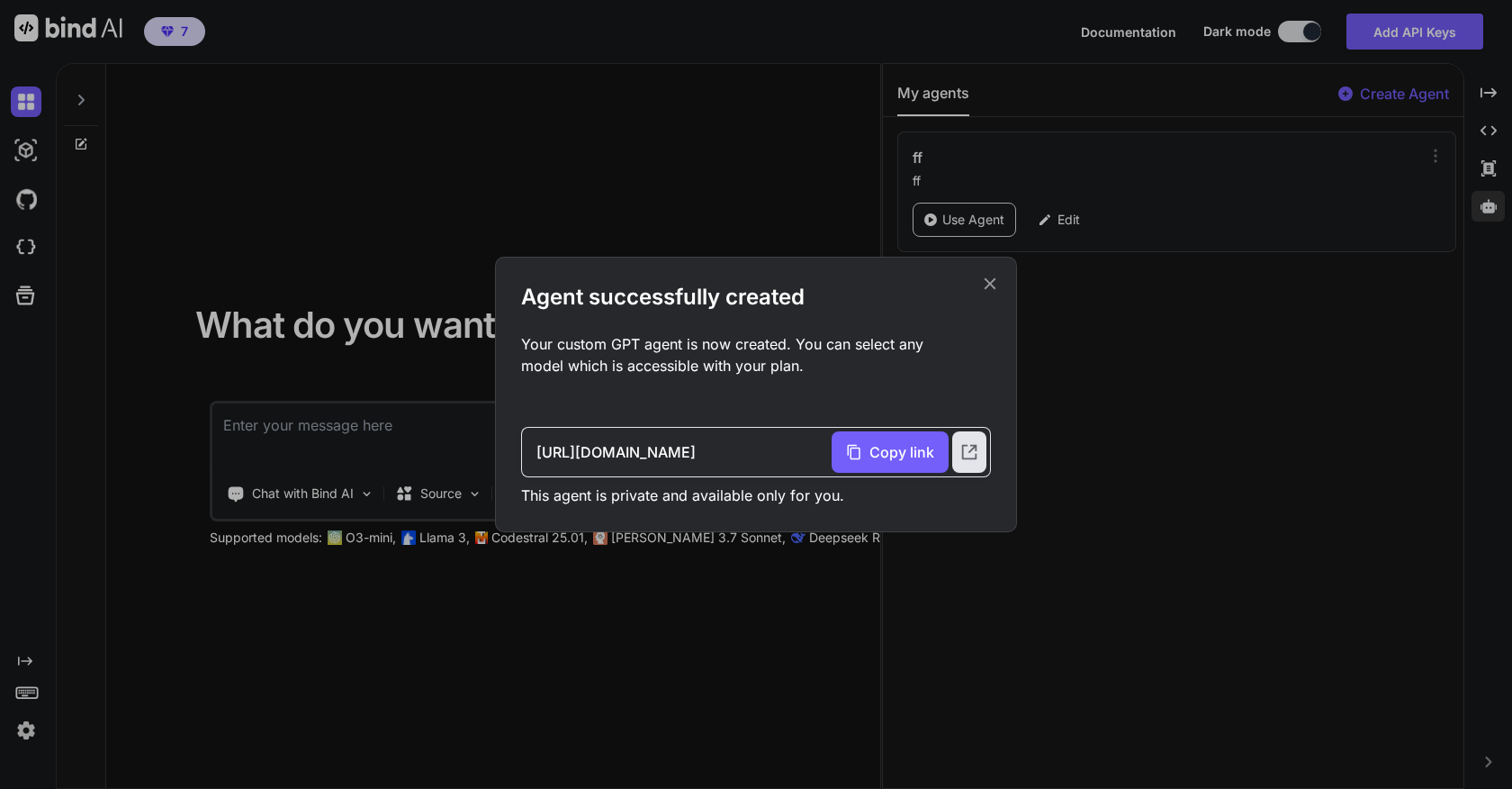
click at [993, 274] on icon at bounding box center [990, 283] width 20 height 20
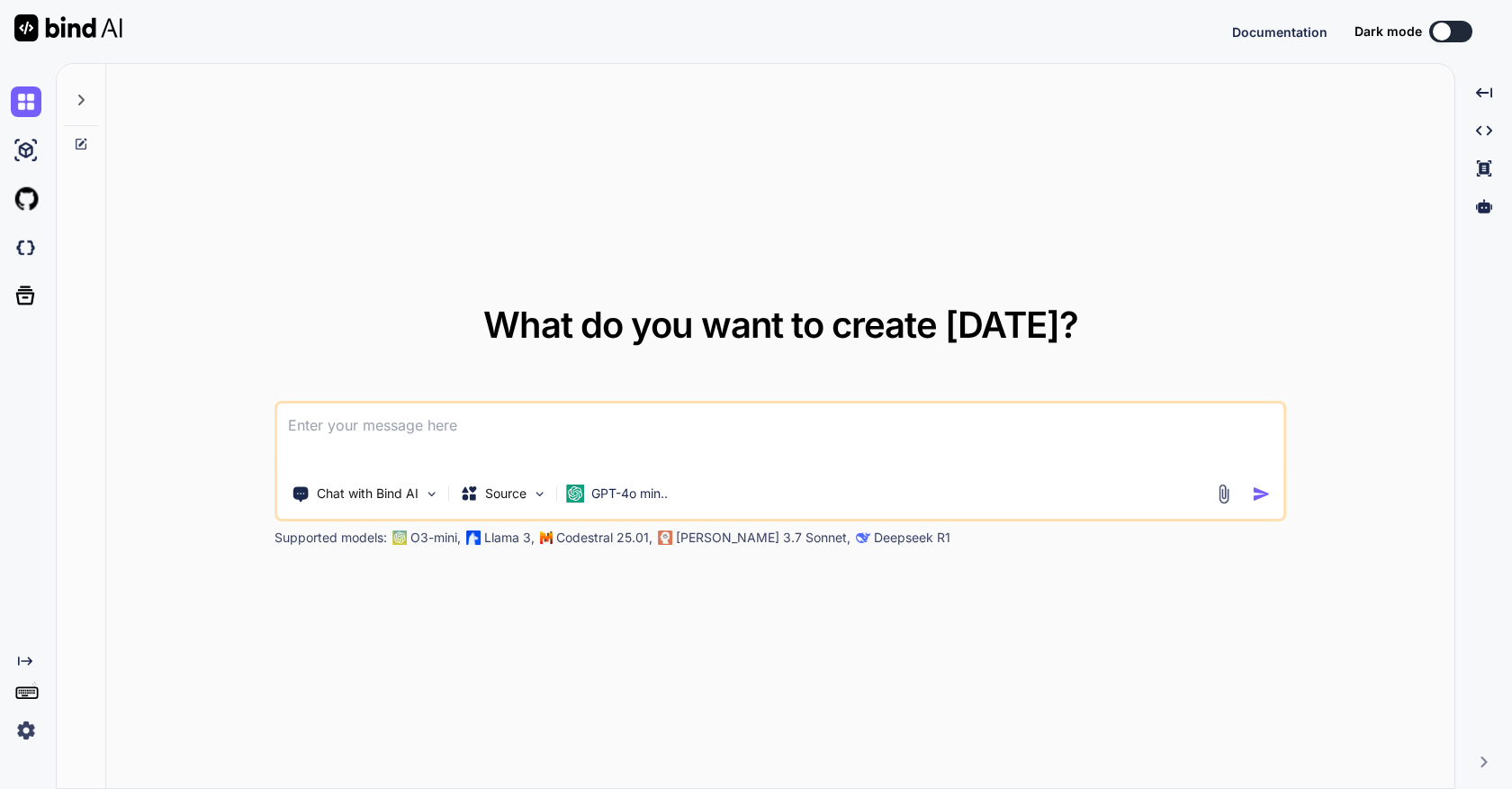
type textarea "x"
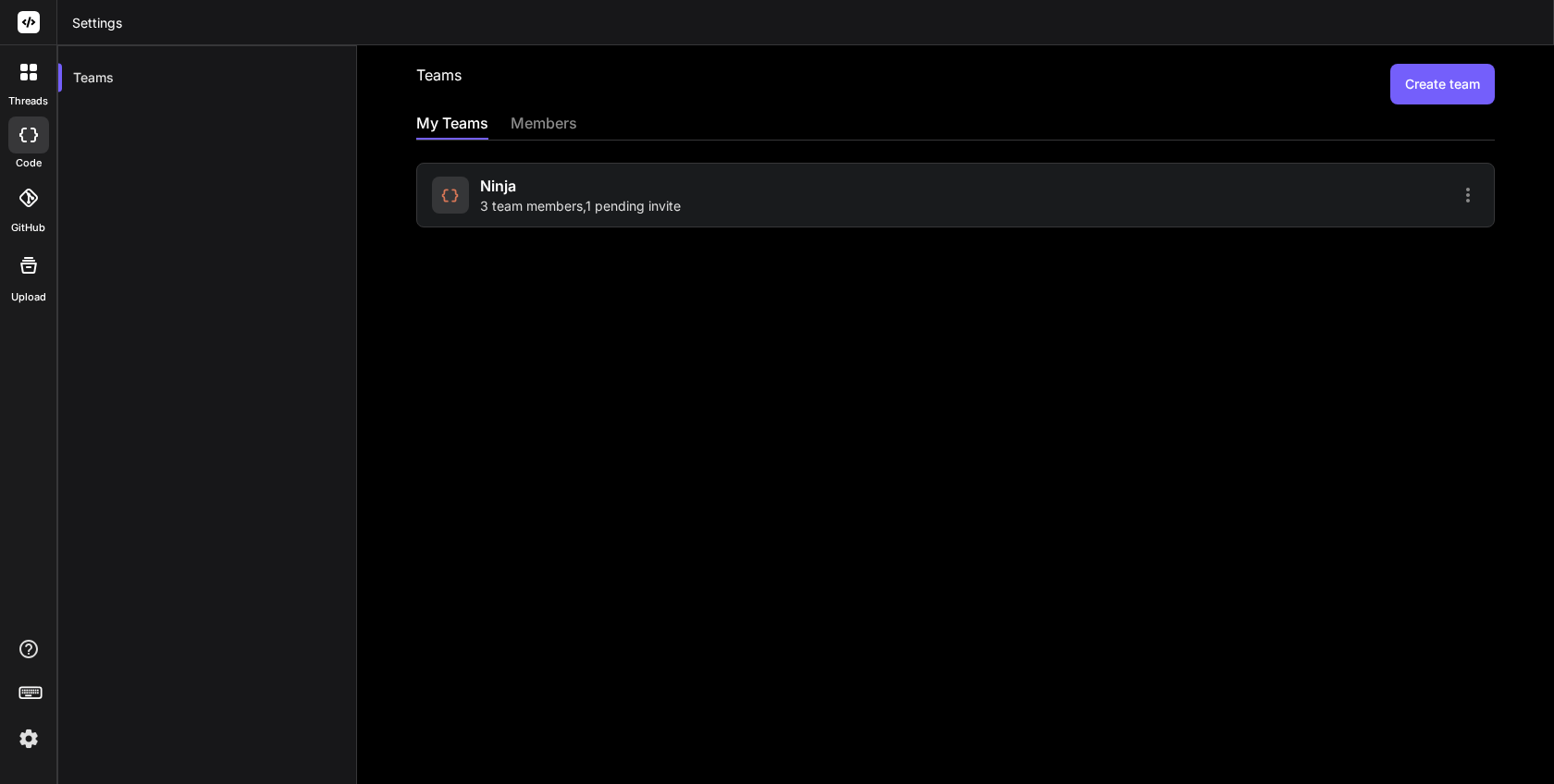
click at [611, 204] on span "3 team members , 1 pending invite" at bounding box center [580, 206] width 201 height 19
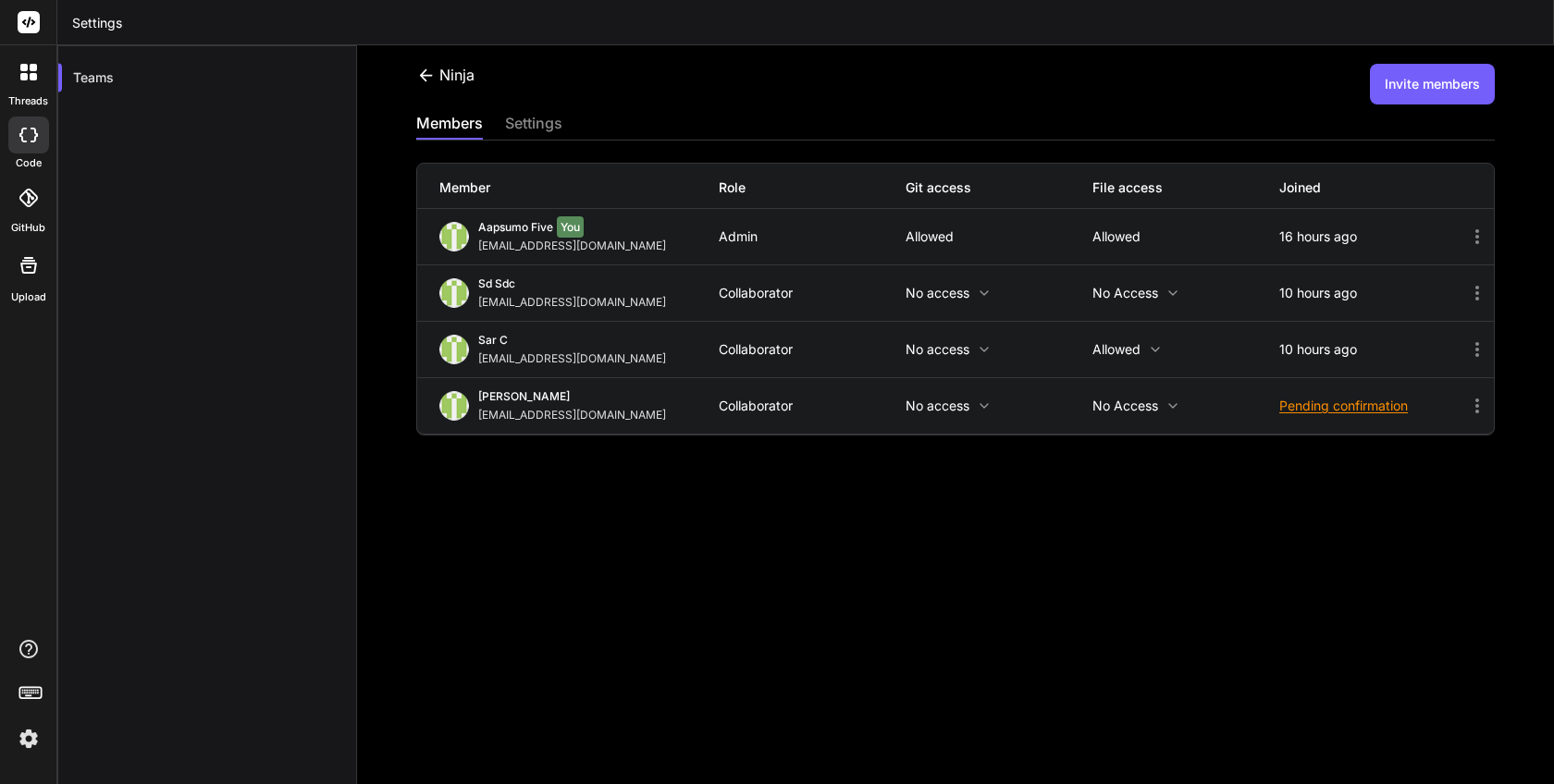
click at [1431, 81] on button "Invite members" at bounding box center [1432, 84] width 125 height 41
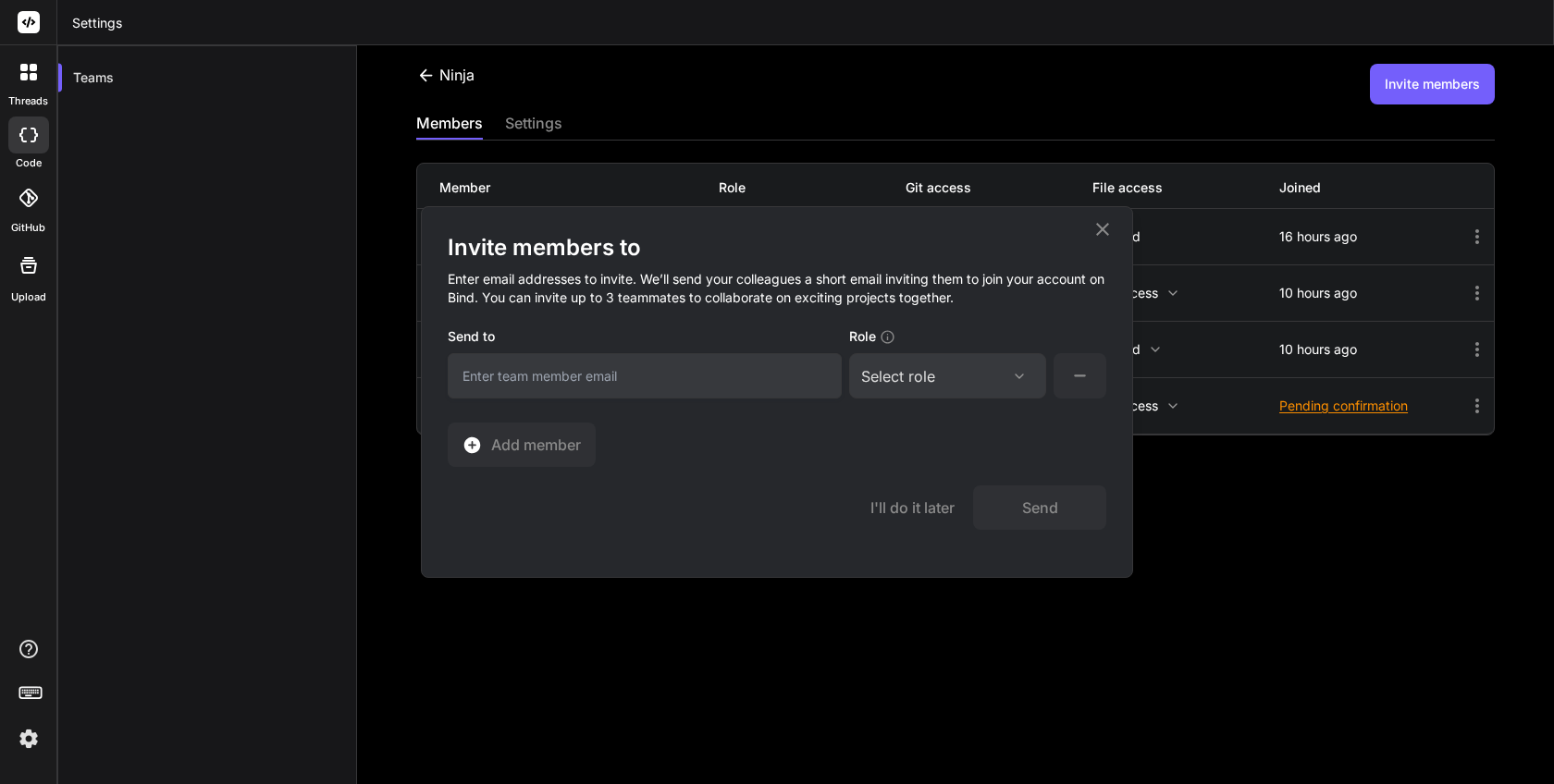
click at [754, 386] on input "email" at bounding box center [645, 375] width 394 height 45
paste input "faureullasaugro-6715@yopmail.com"
type input "[EMAIL_ADDRESS][DOMAIN_NAME]"
click at [912, 382] on div "Select role" at bounding box center [898, 376] width 74 height 22
click at [890, 508] on div "Collaborator" at bounding box center [947, 498] width 193 height 33
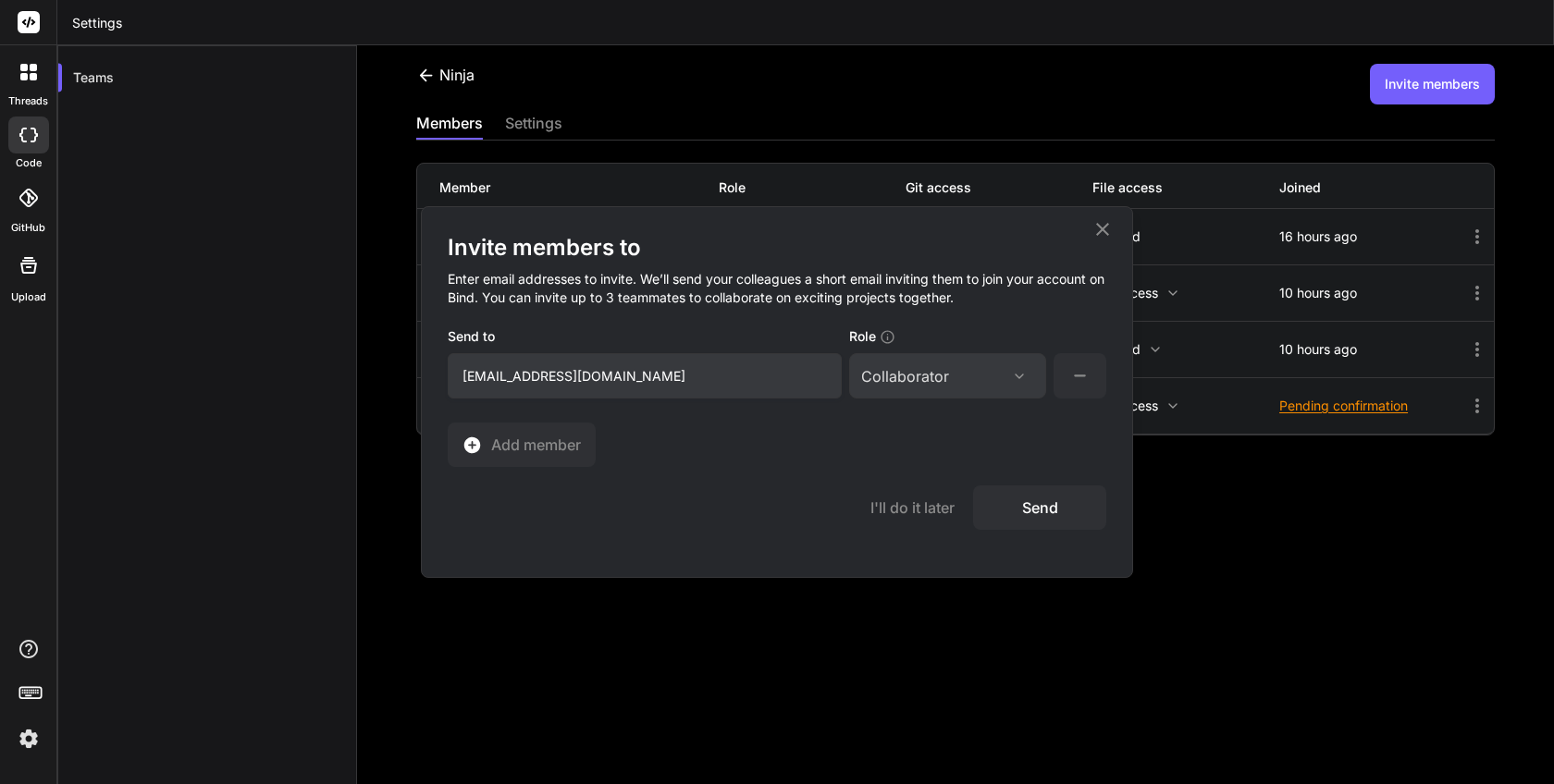
click at [1055, 512] on button "Send" at bounding box center [1040, 508] width 134 height 45
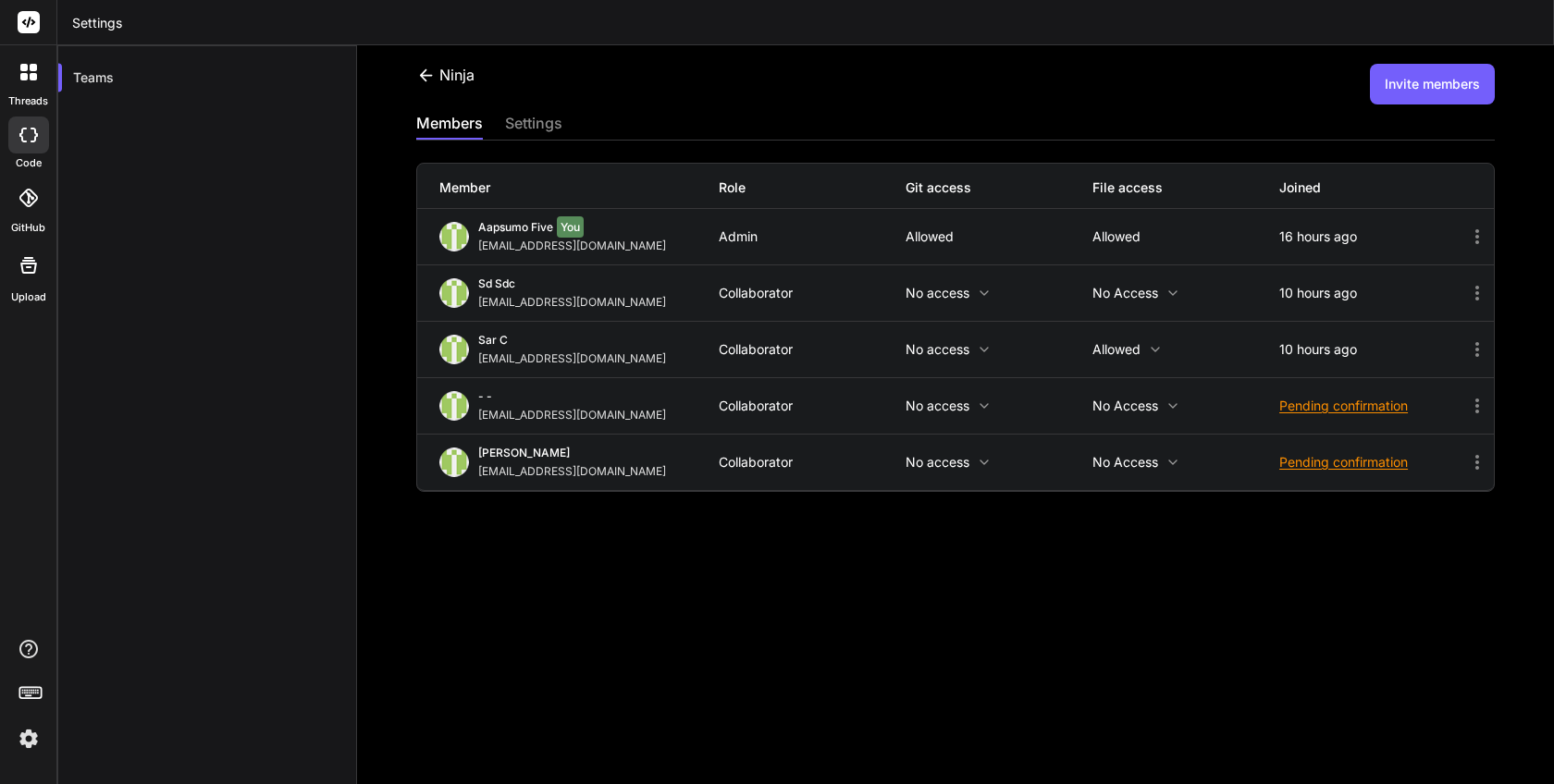
click at [24, 742] on img at bounding box center [28, 739] width 31 height 31
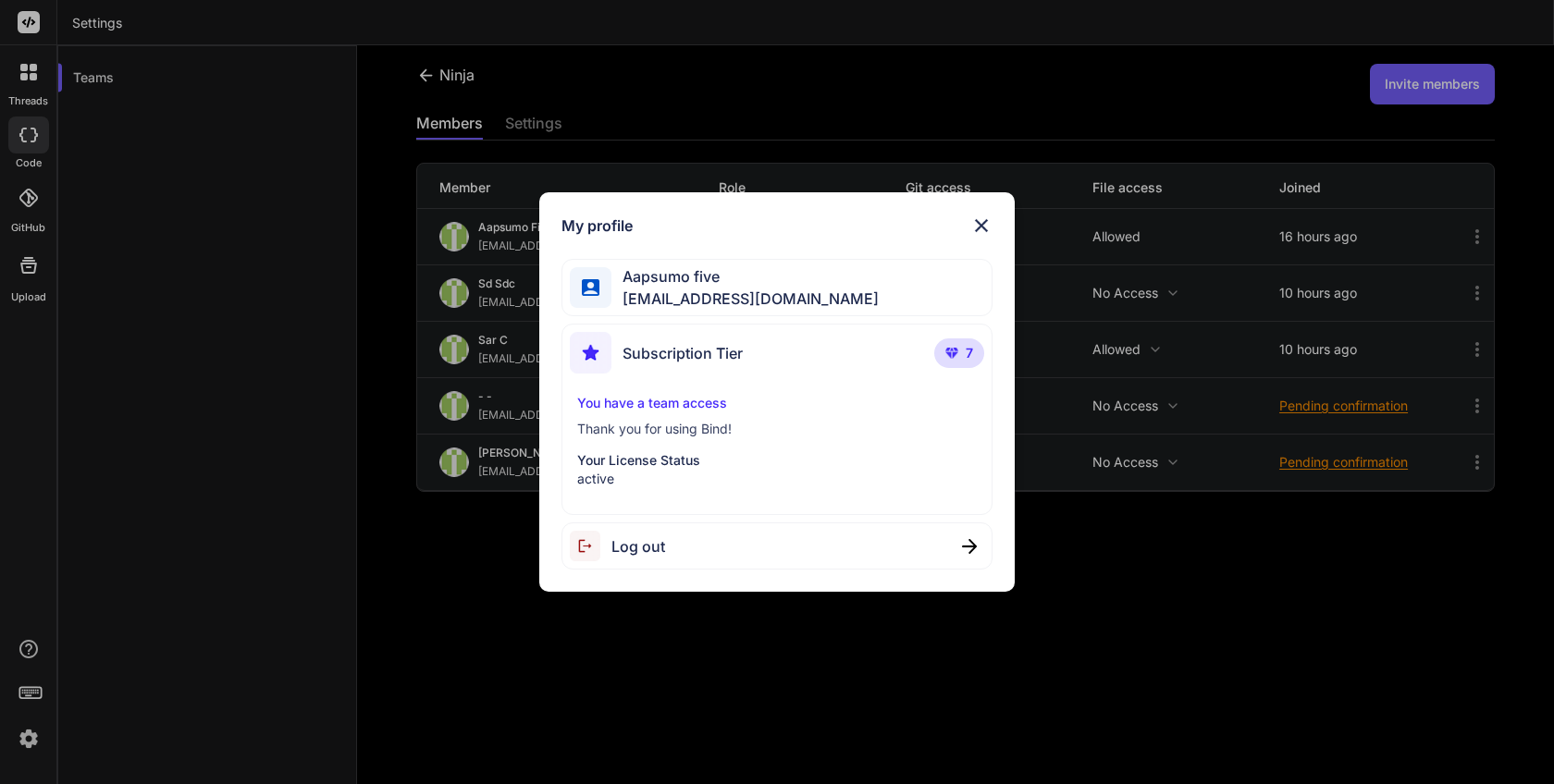
click at [637, 564] on div "Log out" at bounding box center [777, 546] width 430 height 47
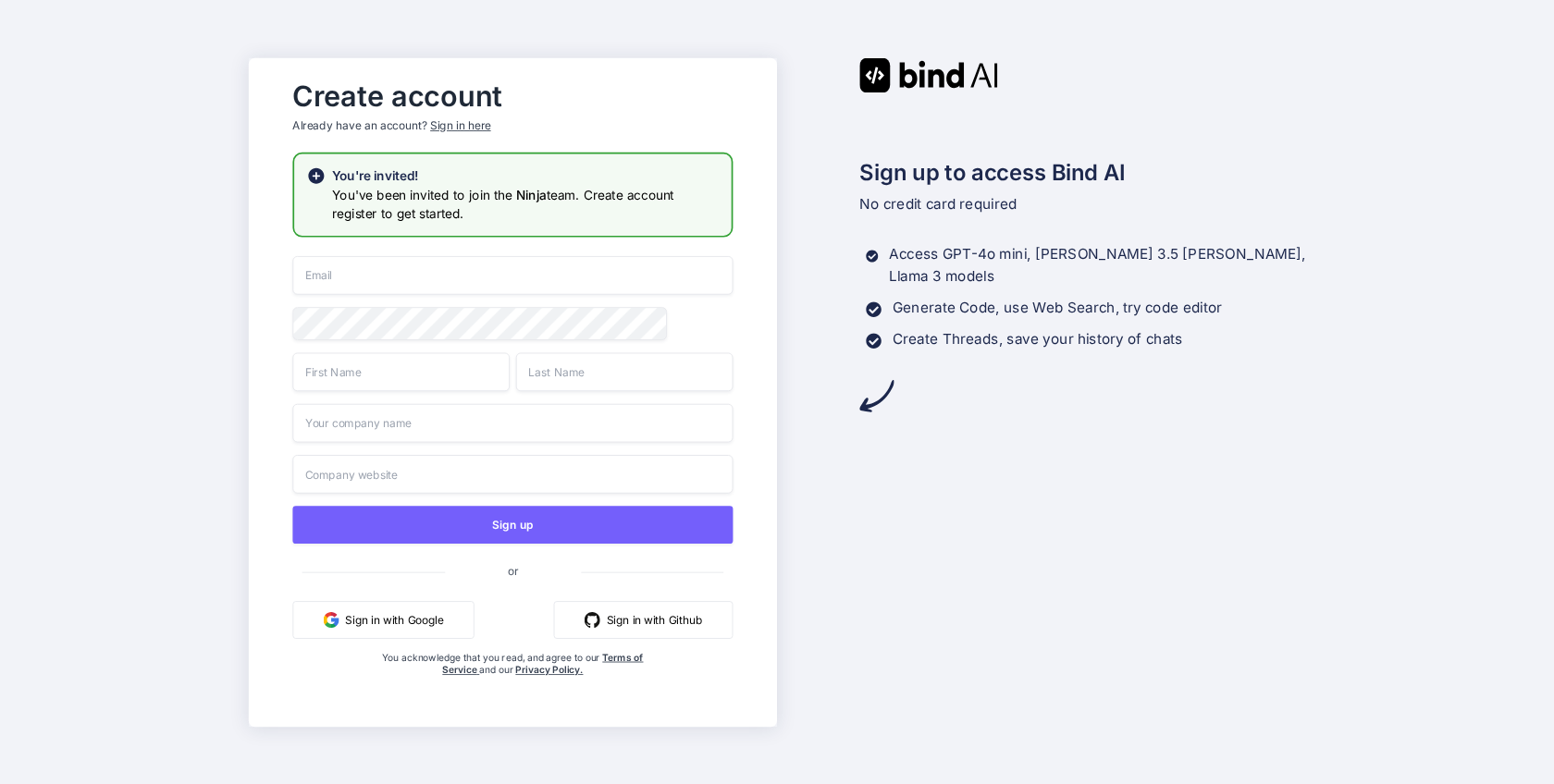
paste input "[URL][DOMAIN_NAME]"
type input "[URL][DOMAIN_NAME]"
paste input "[EMAIL_ADDRESS][DOMAIN_NAME]"
type input "[EMAIL_ADDRESS][DOMAIN_NAME]"
click at [435, 396] on div "faureullasaugro-6715@yopmail.com Sign up or Sign in with Google Sign in with Gi…" at bounding box center [512, 485] width 440 height 457
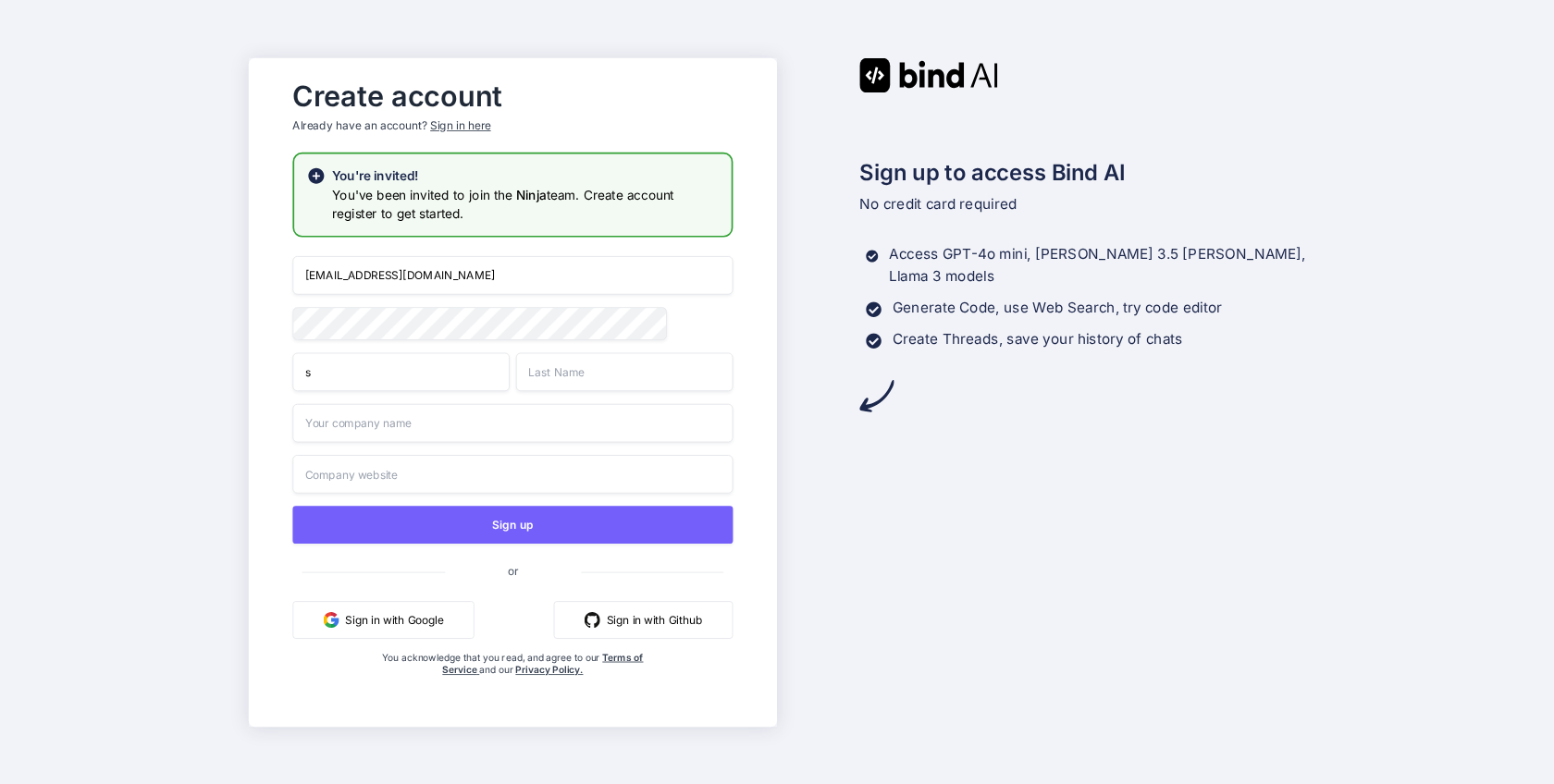
type input "s"
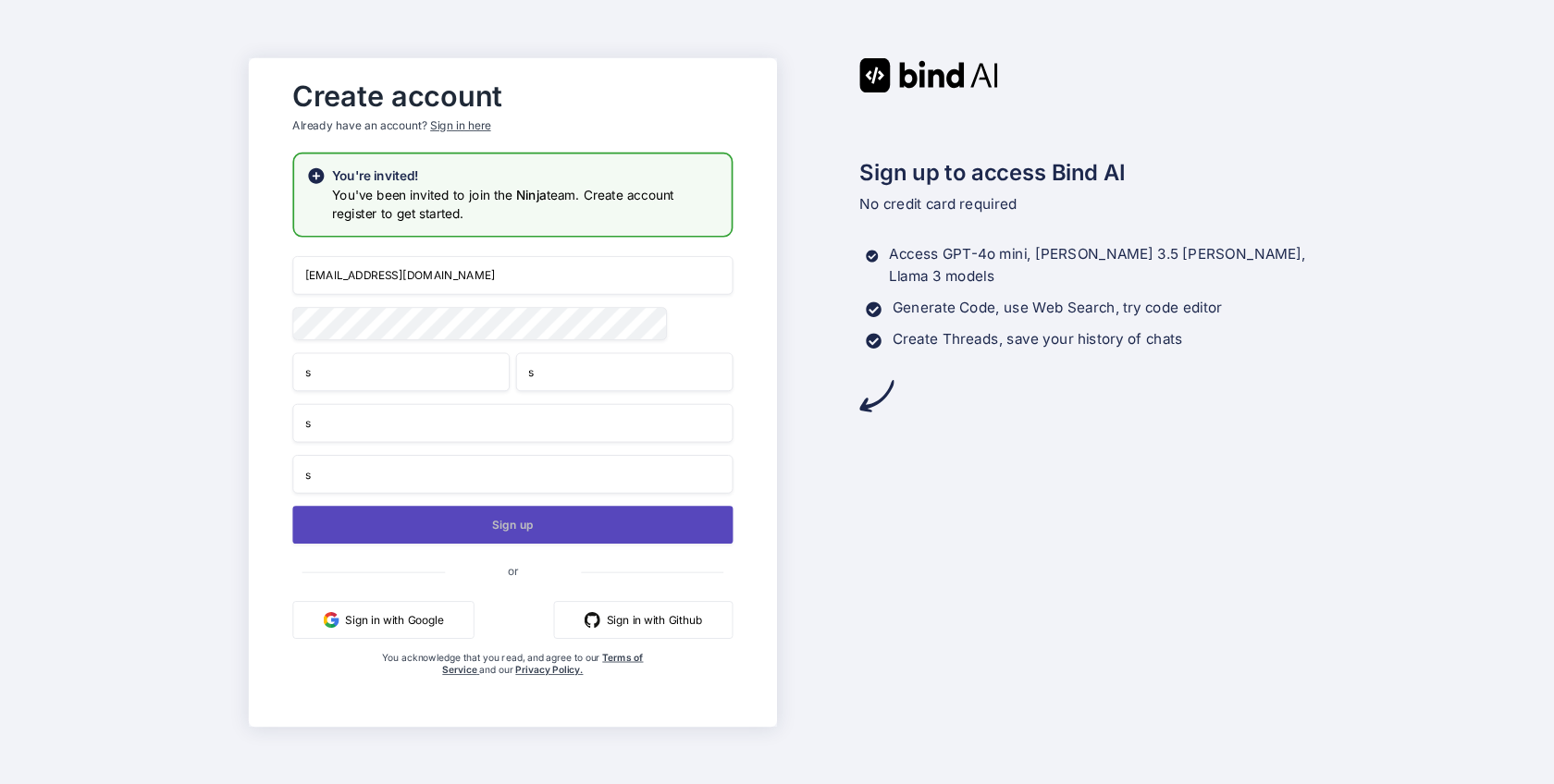
type input "s"
click at [521, 536] on button "Sign up" at bounding box center [512, 525] width 440 height 38
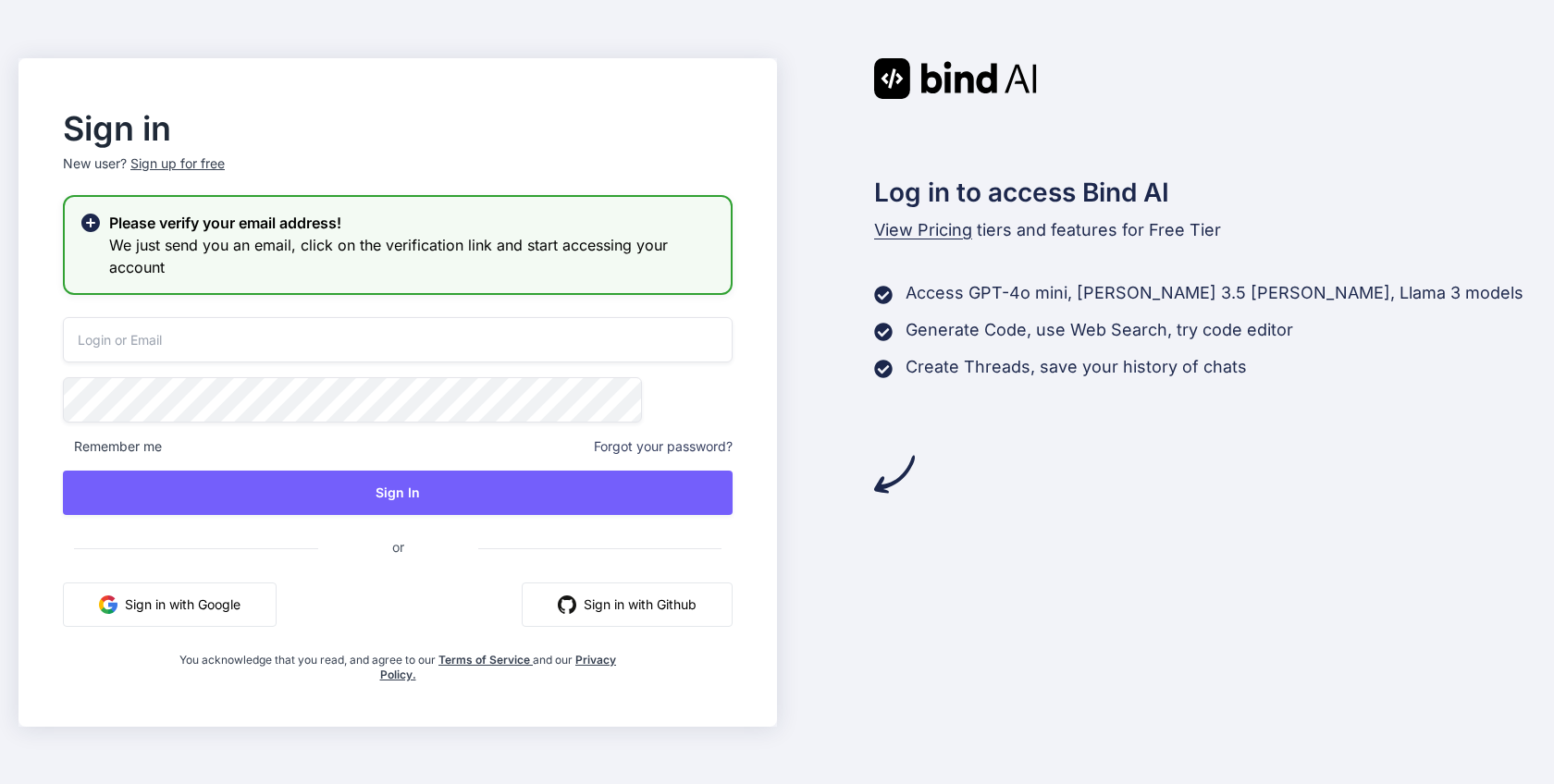
paste input "[EMAIL_ADDRESS][DOMAIN_NAME]"
type input "[EMAIL_ADDRESS][DOMAIN_NAME]"
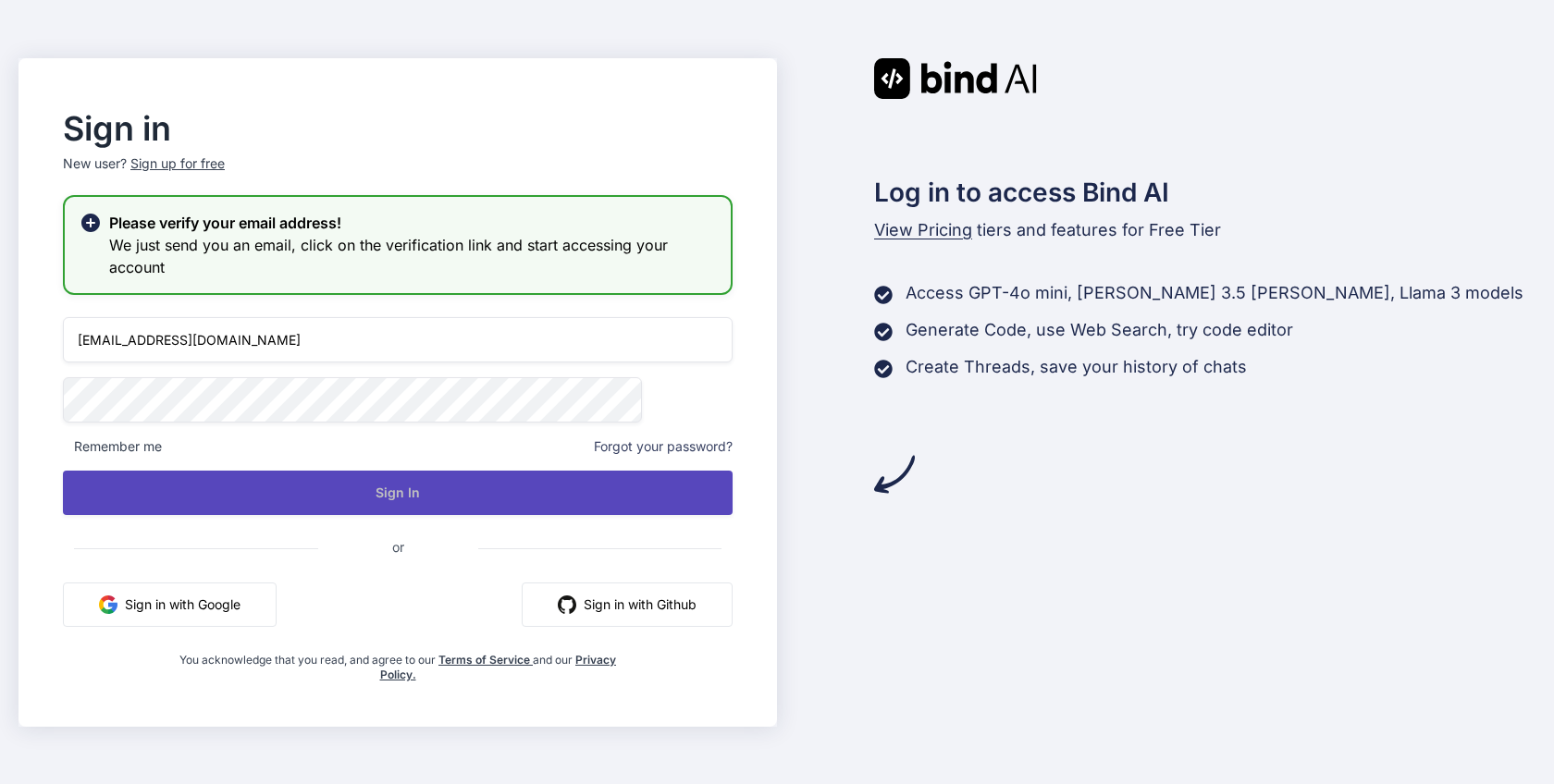
click at [448, 492] on button "Sign In" at bounding box center [397, 493] width 670 height 45
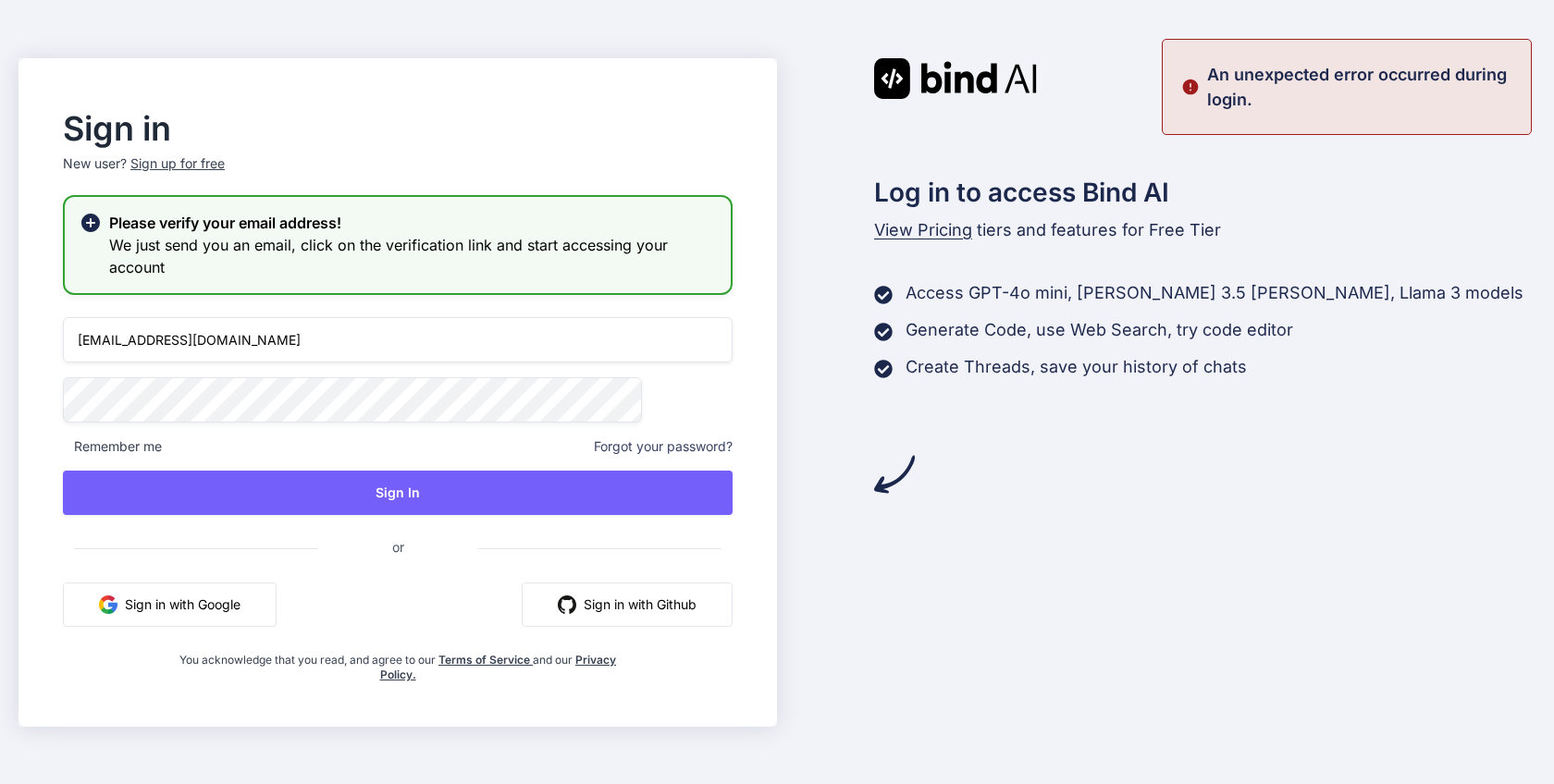
click at [742, 0] on div "Sign in New user? Sign up for free Please verify your email address! We just se…" at bounding box center [777, 392] width 1554 height 784
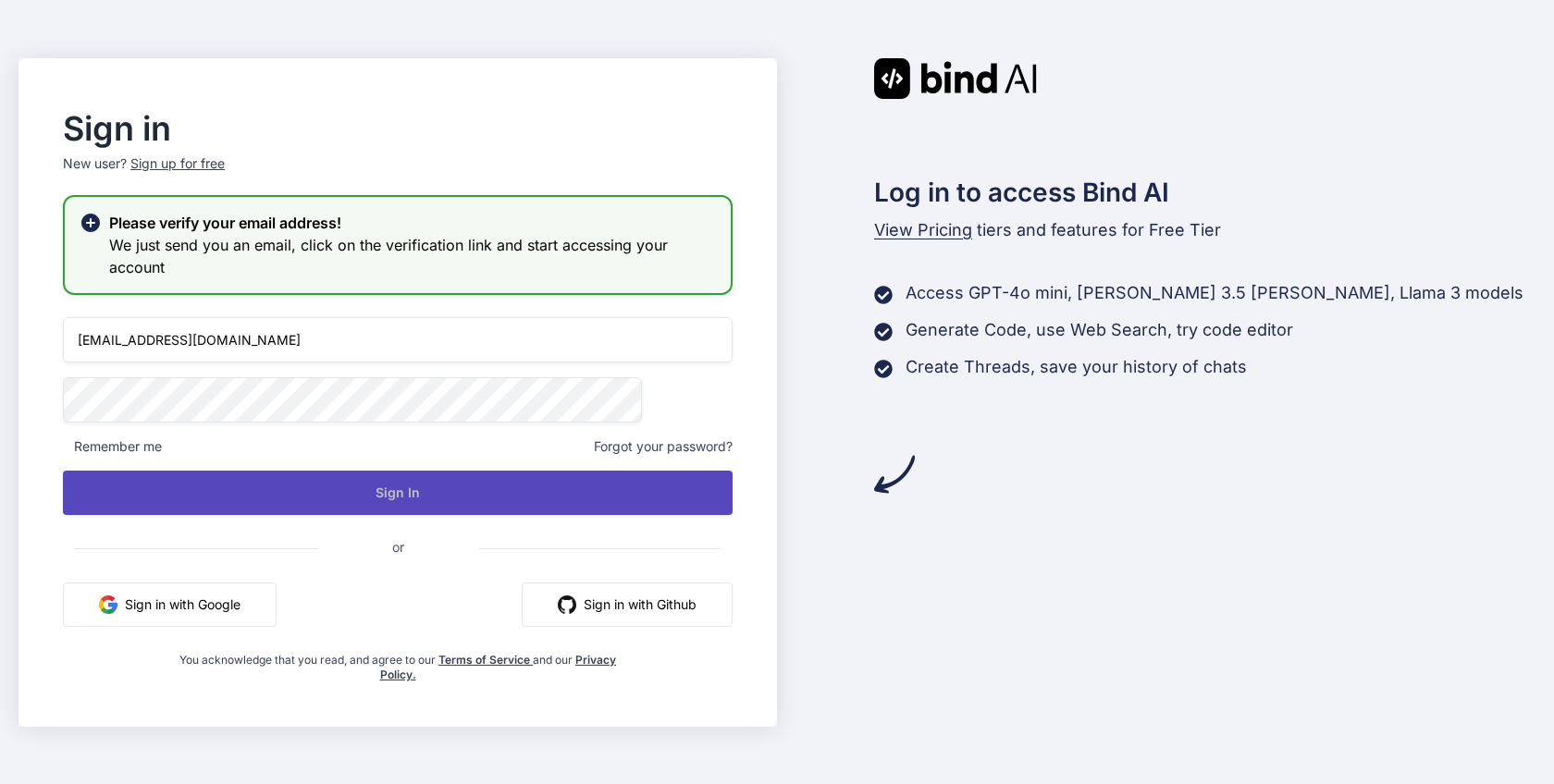
click at [449, 481] on button "Sign In" at bounding box center [397, 493] width 670 height 45
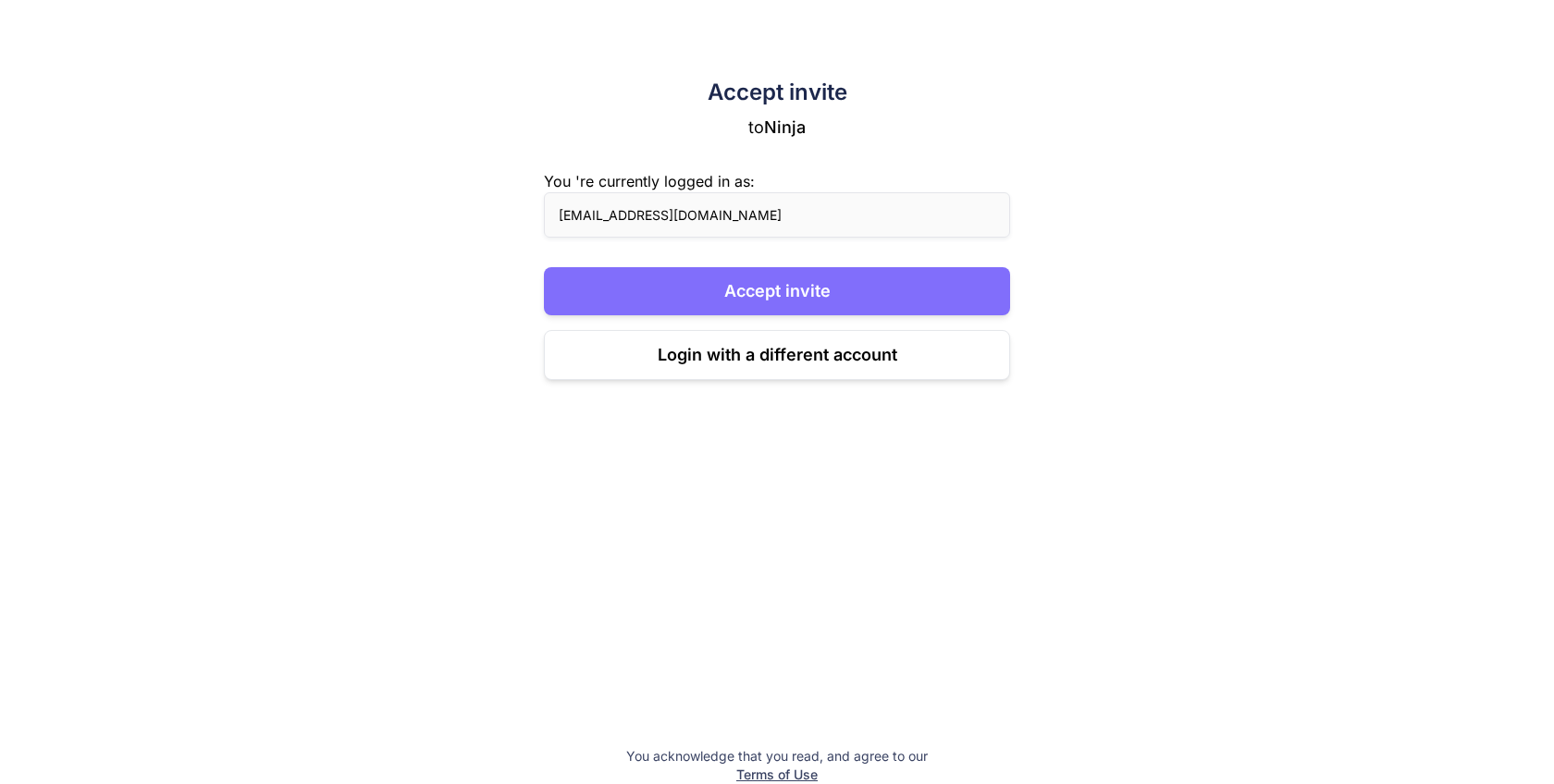
click at [784, 293] on button "Accept invite" at bounding box center [777, 291] width 466 height 48
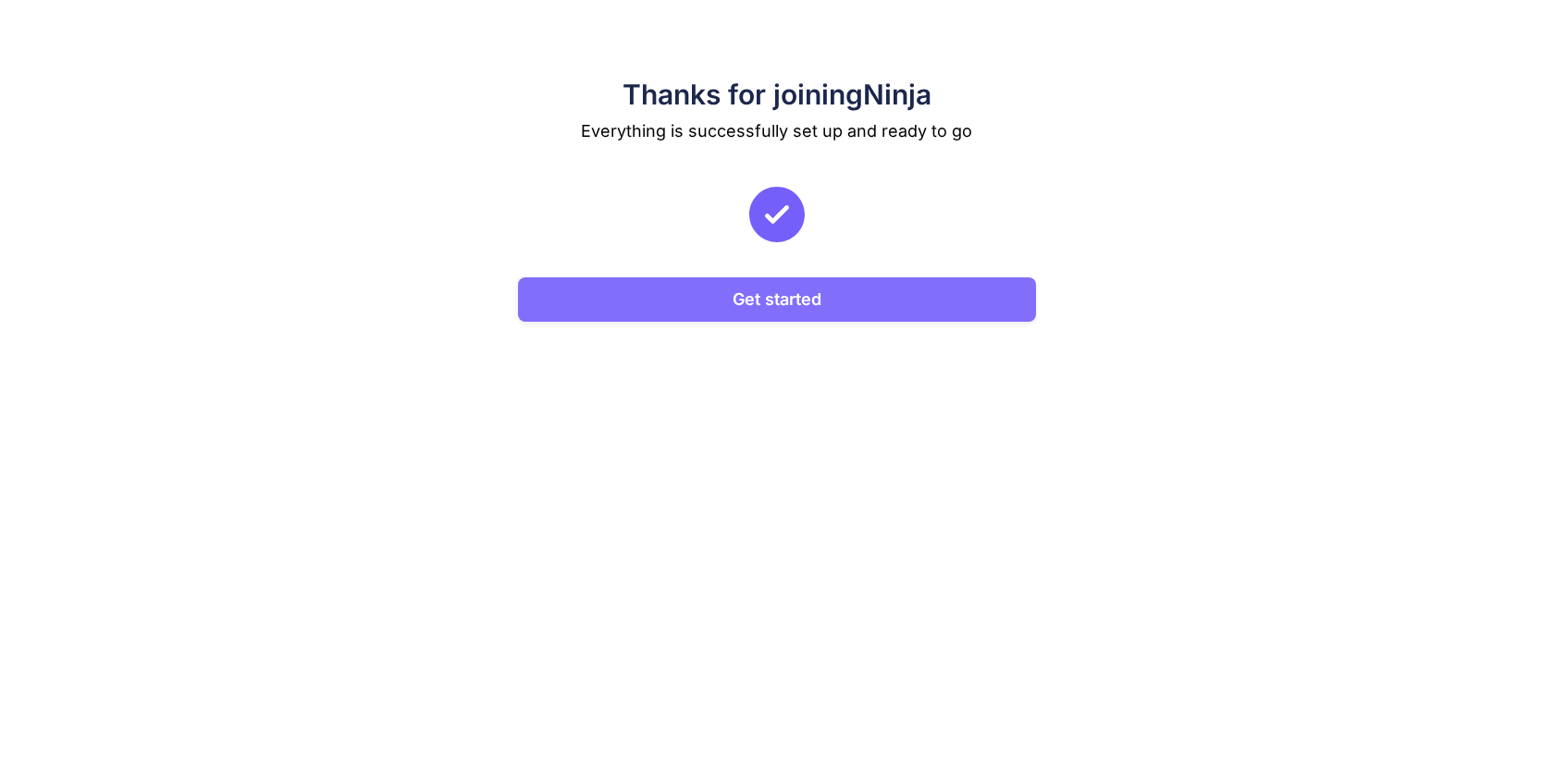
click at [780, 305] on button "Get started" at bounding box center [777, 299] width 518 height 45
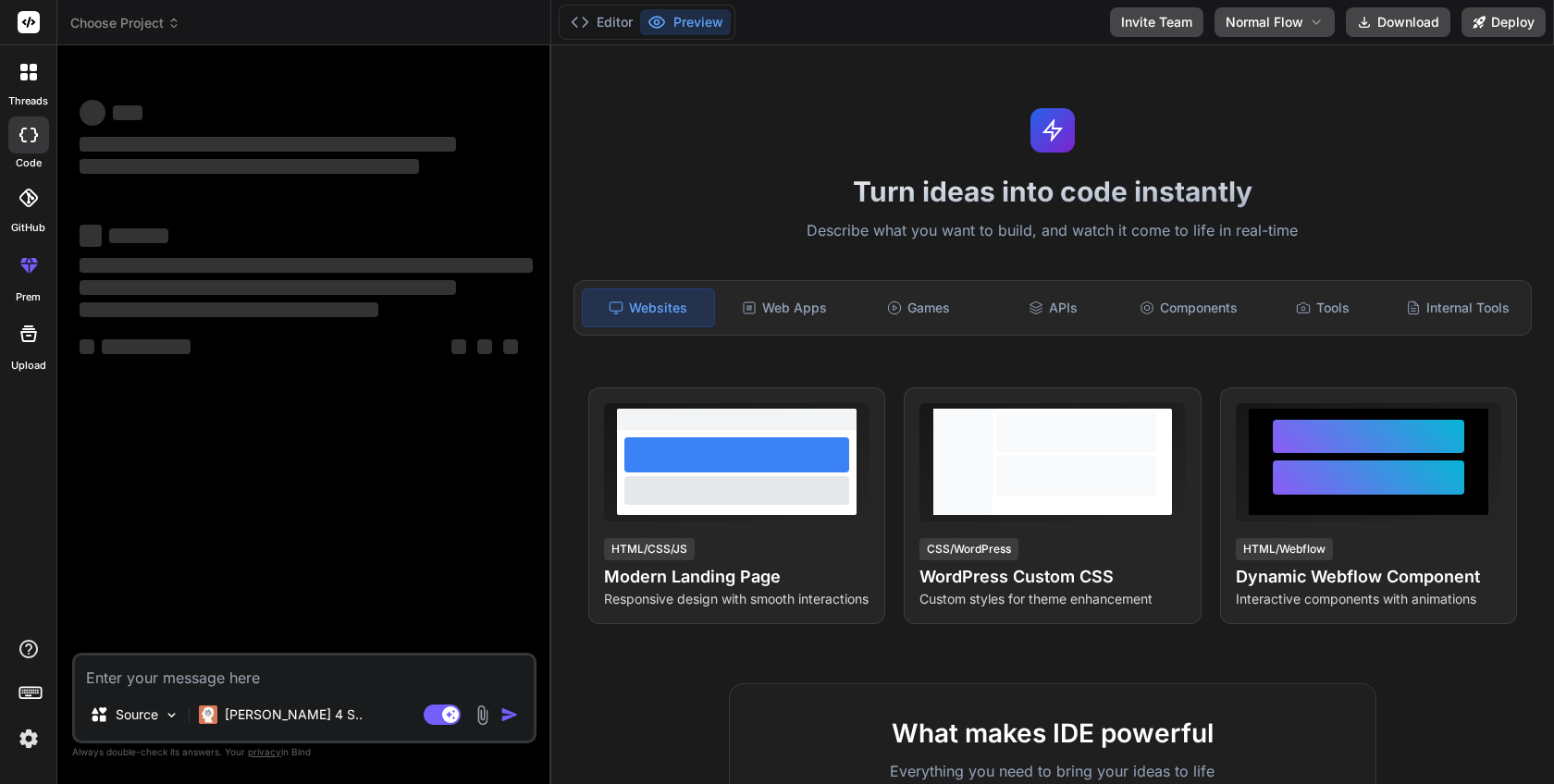
click at [28, 740] on img at bounding box center [28, 739] width 31 height 31
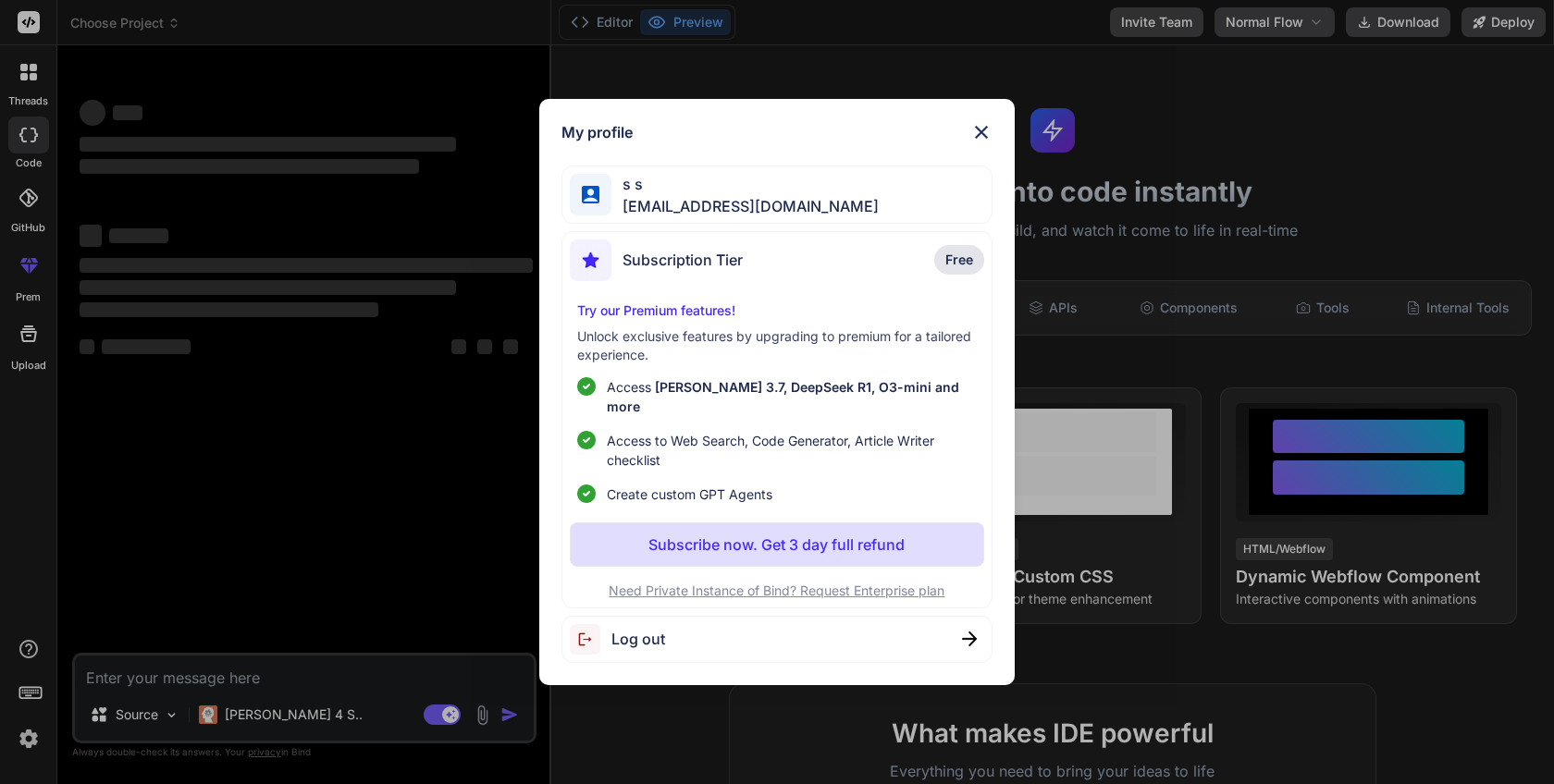
type textarea "x"
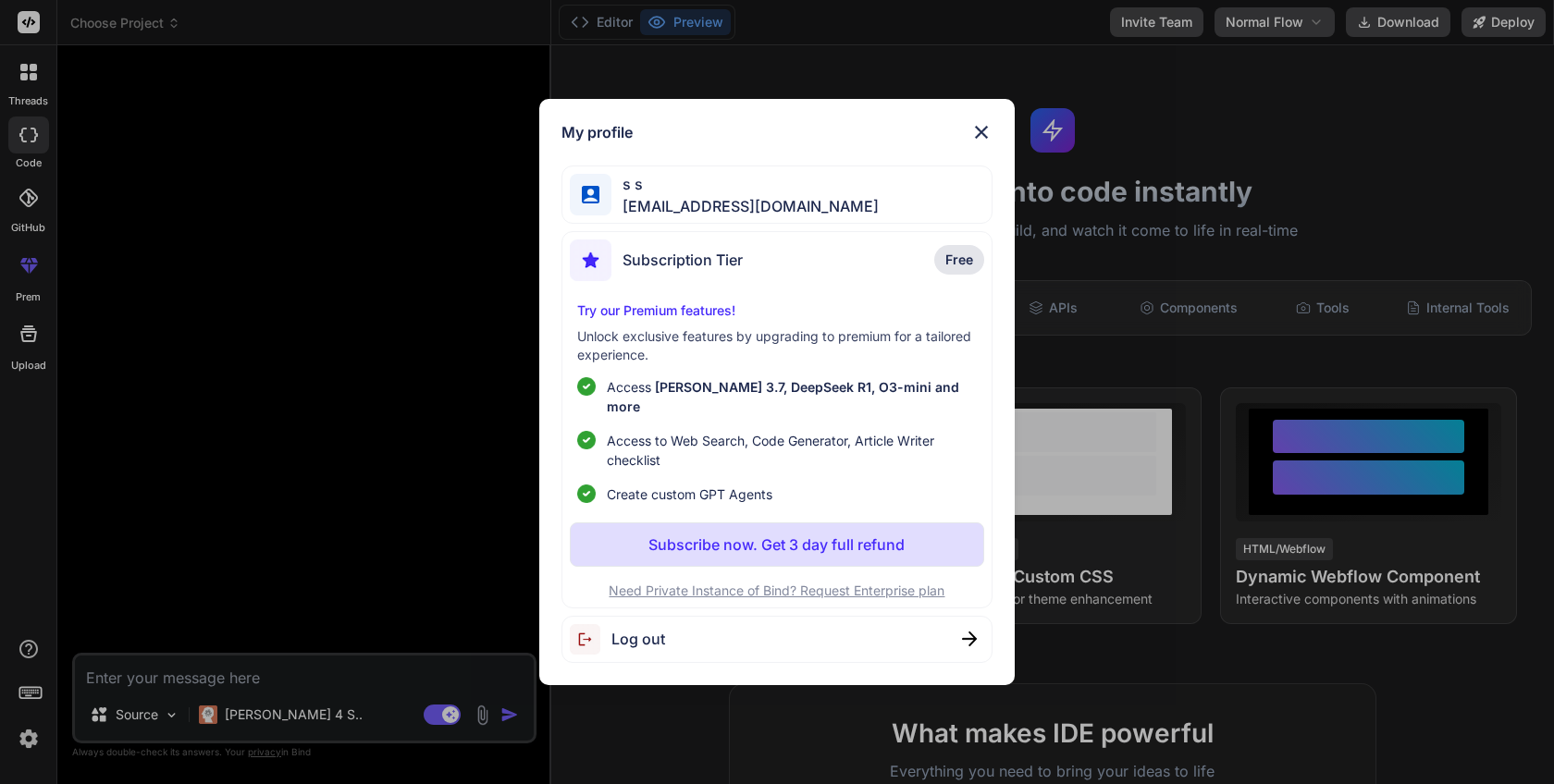
click at [206, 516] on div "My profile s s faureullasaugro-6715@yopmail.com Subscription Tier Free Try our …" at bounding box center [777, 392] width 1554 height 784
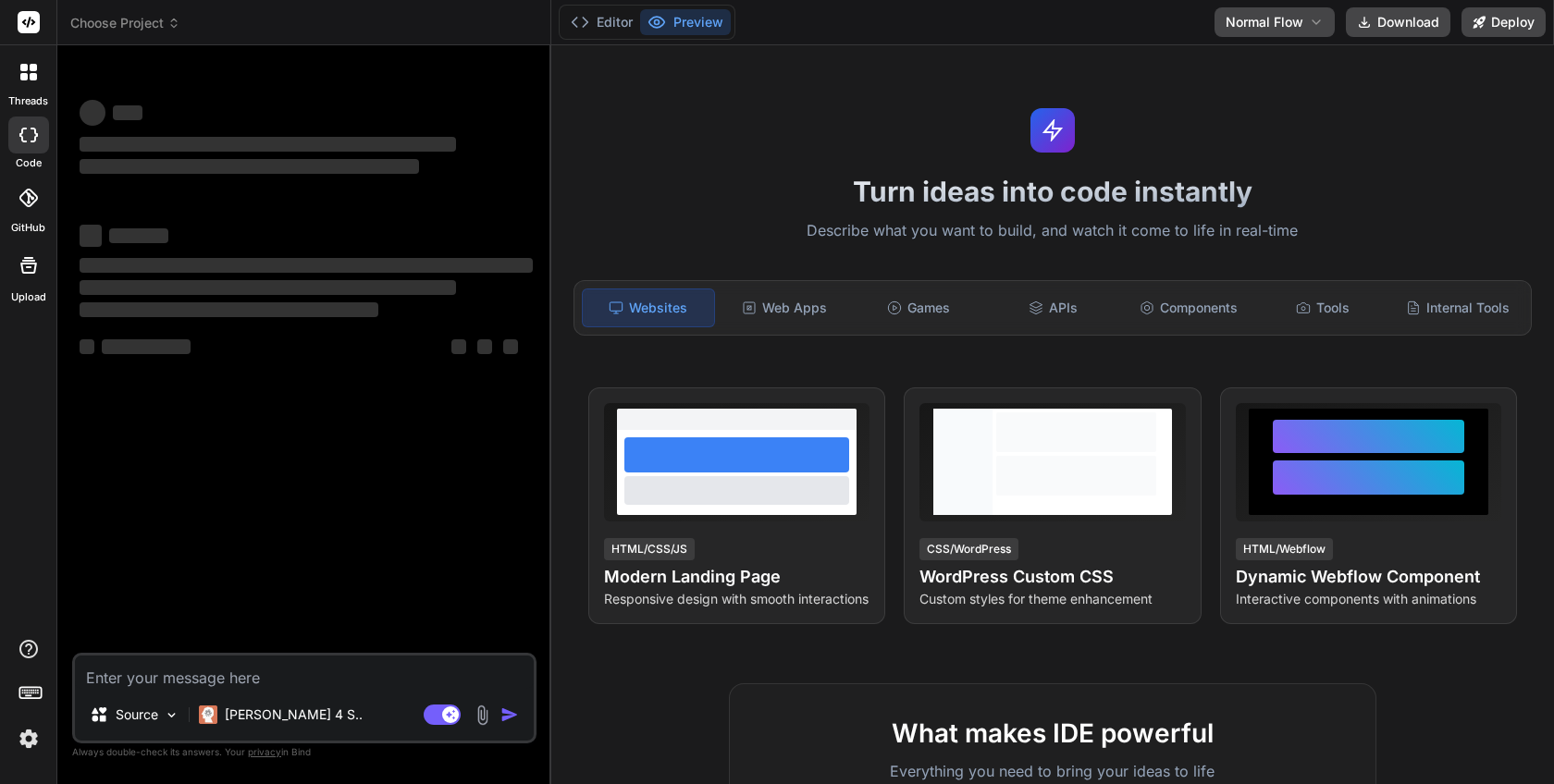
click at [25, 747] on img at bounding box center [28, 739] width 31 height 31
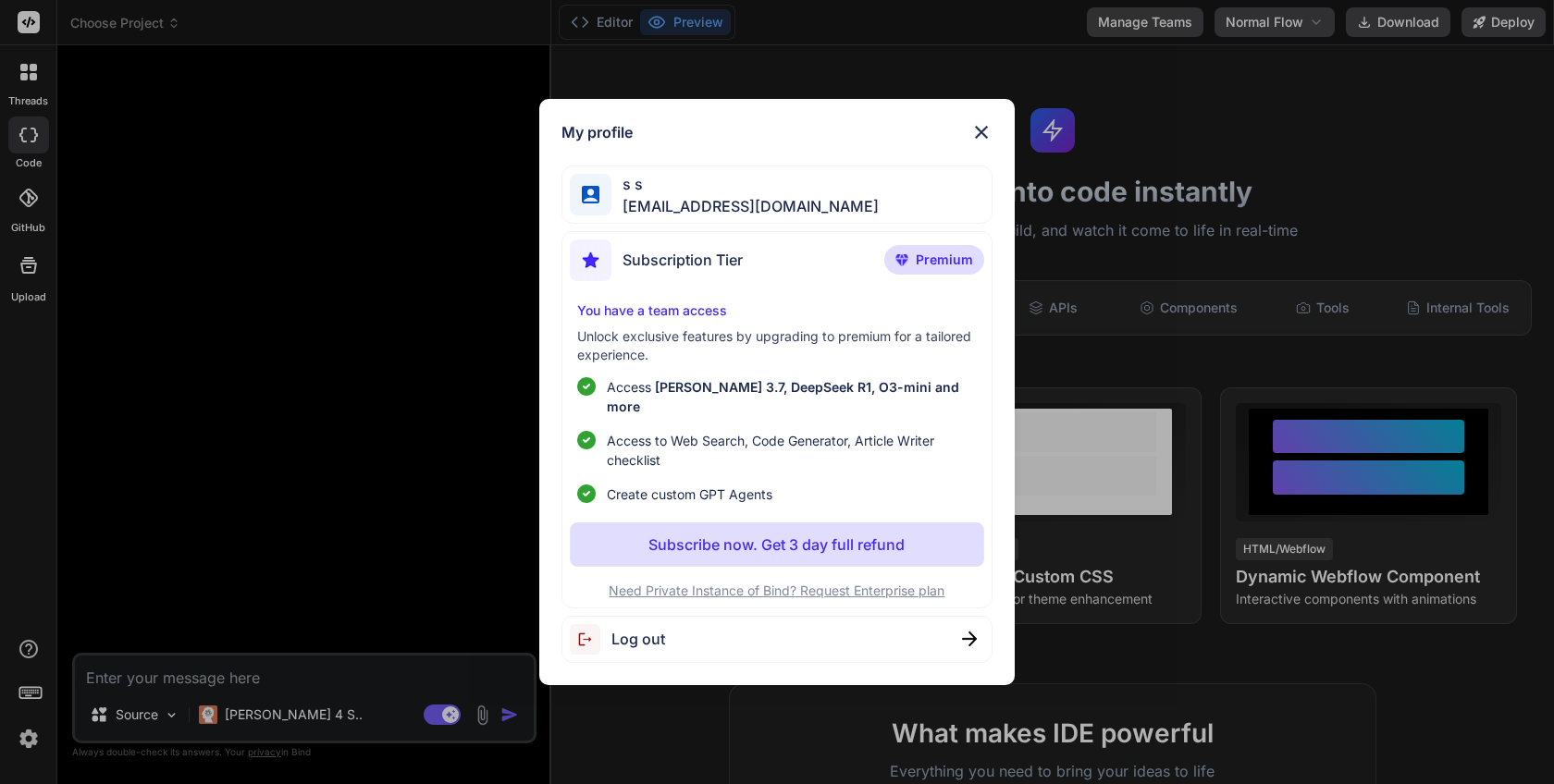
click at [984, 139] on img at bounding box center [981, 132] width 22 height 22
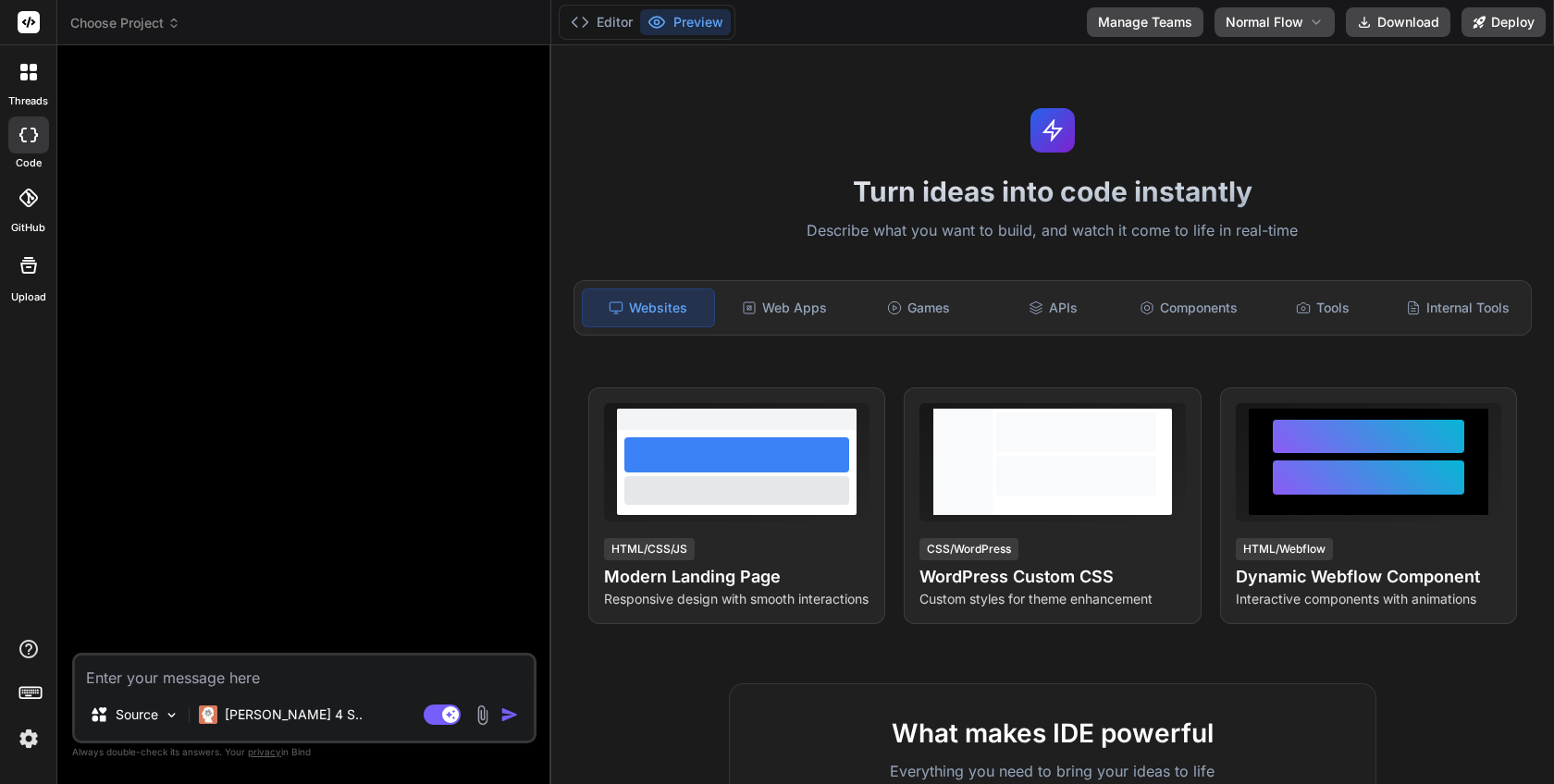
click at [26, 202] on icon at bounding box center [28, 197] width 19 height 19
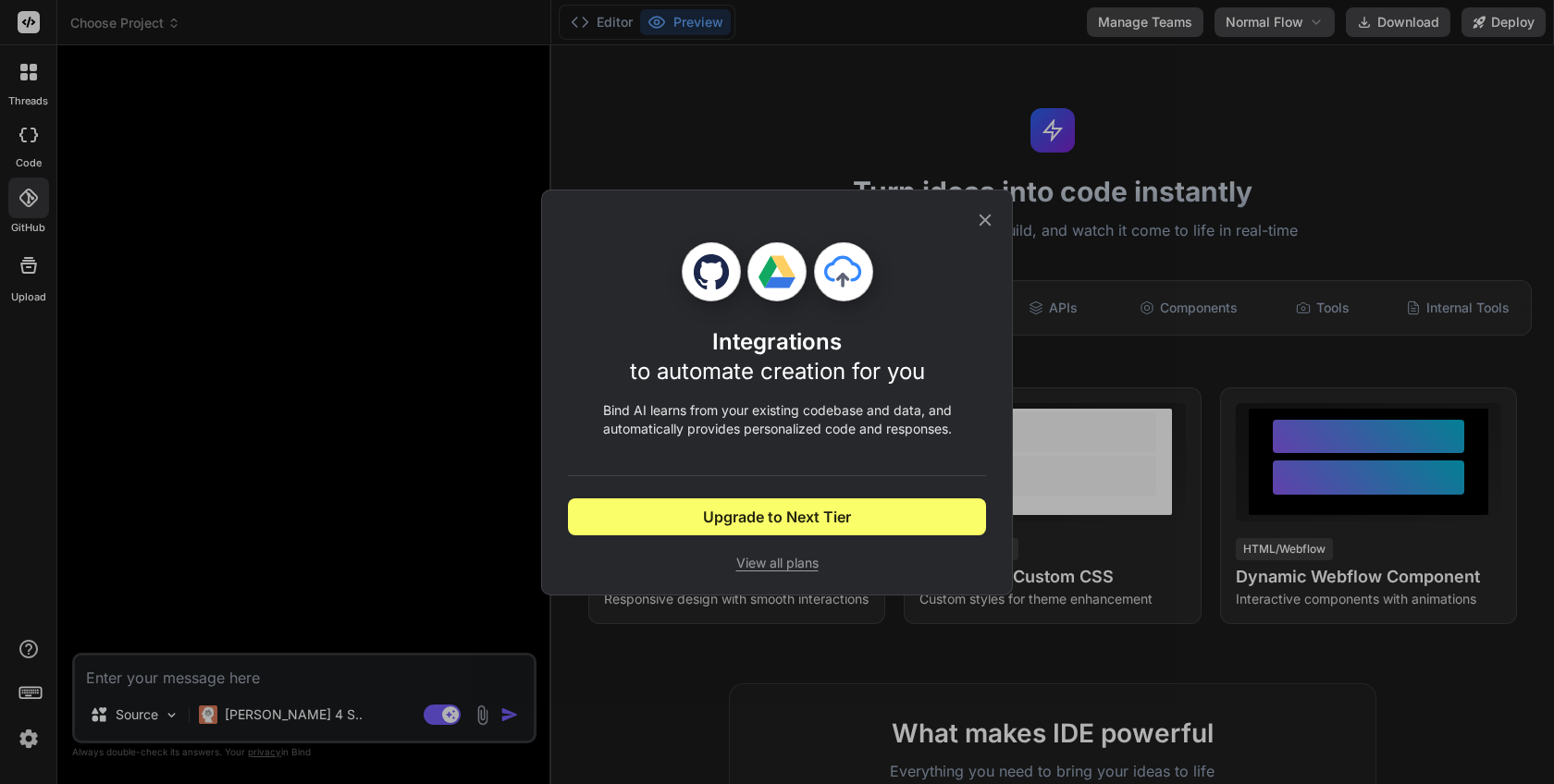
click at [424, 434] on div "Integrations to automate creation for you Bind AI learns from your existing cod…" at bounding box center [777, 392] width 1554 height 784
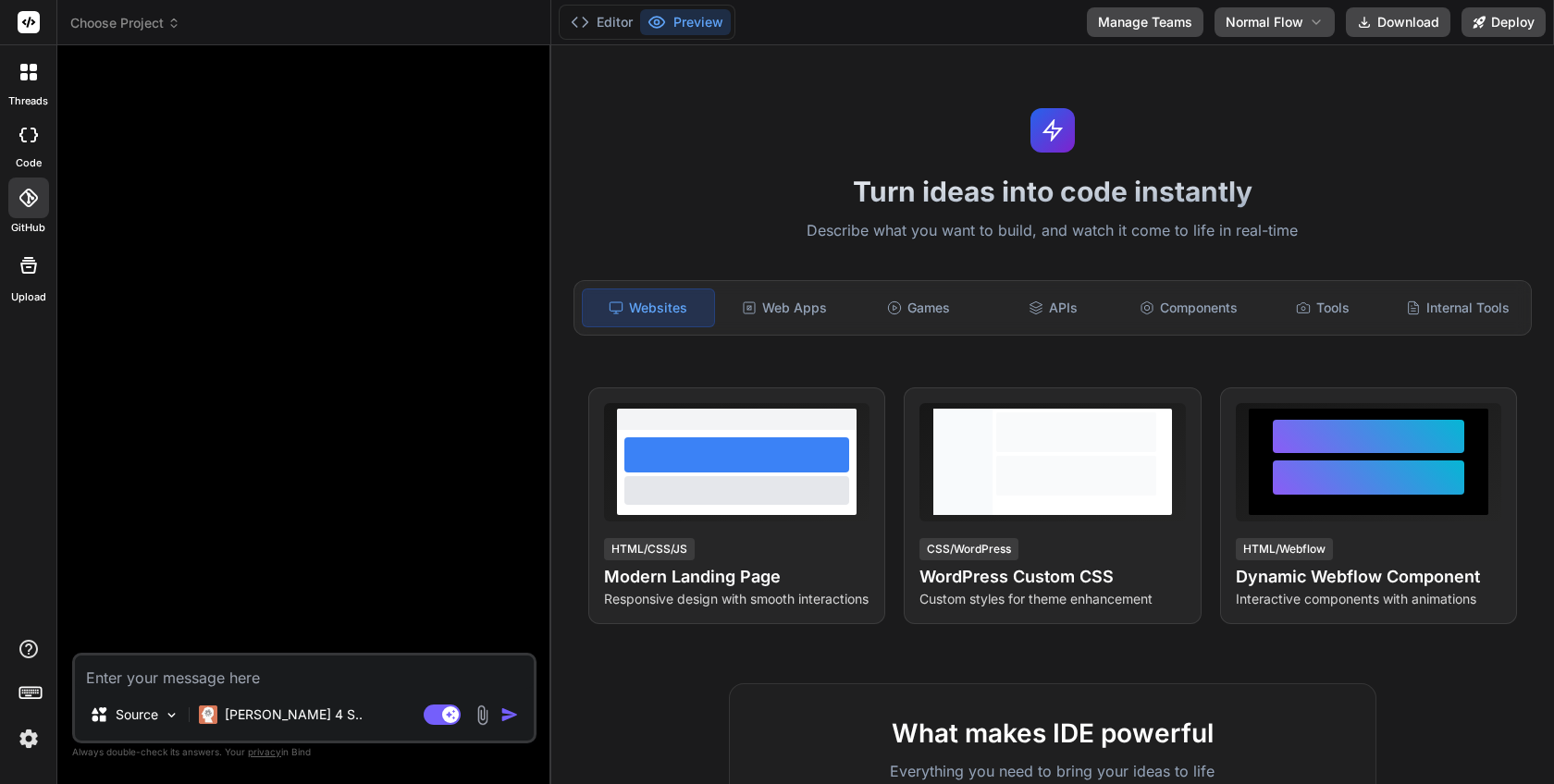
click at [28, 280] on div at bounding box center [29, 265] width 45 height 45
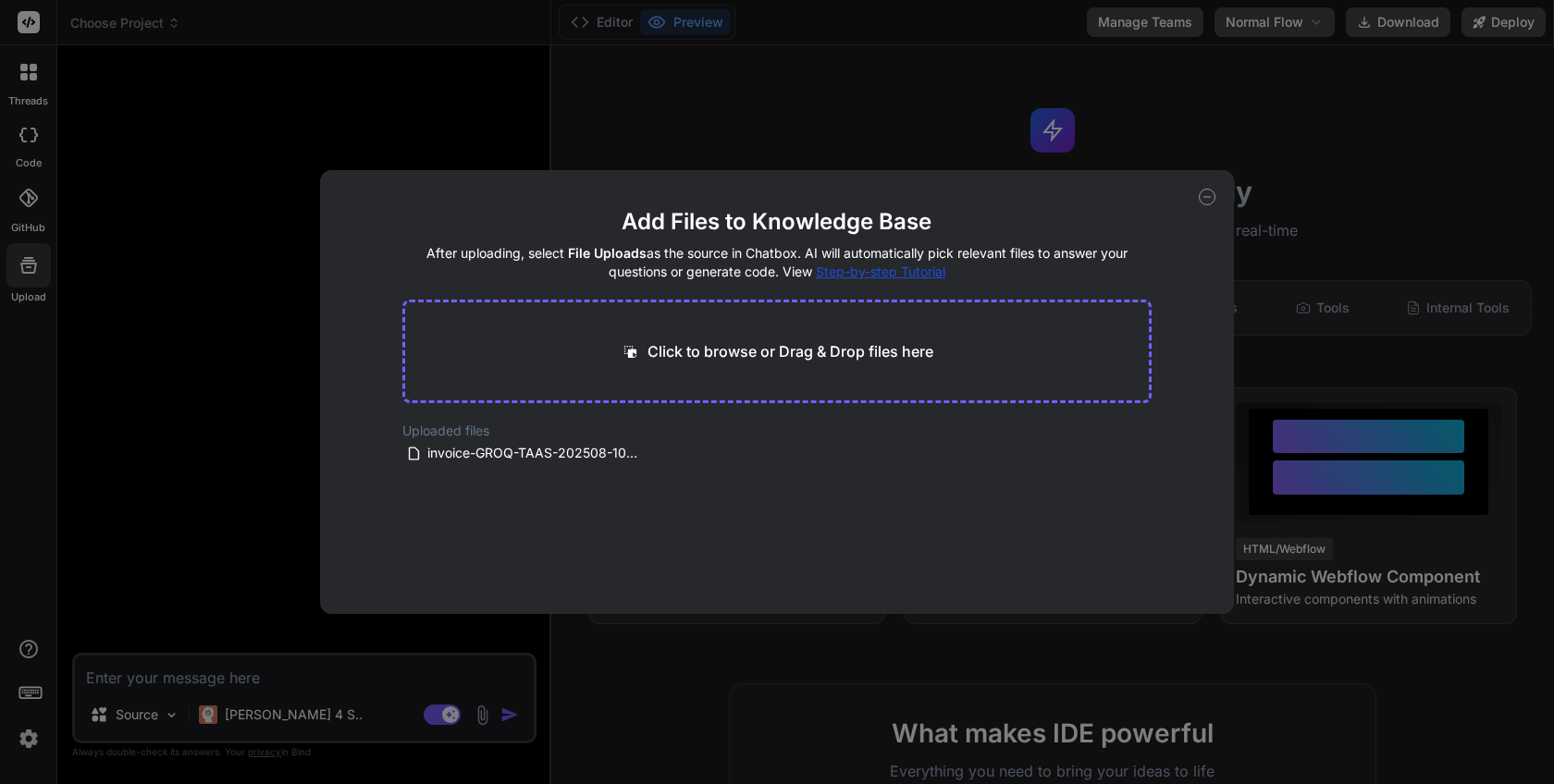
click at [286, 367] on div "Add Files to Knowledge Base After uploading, select File Uploads as the source …" at bounding box center [777, 392] width 1554 height 784
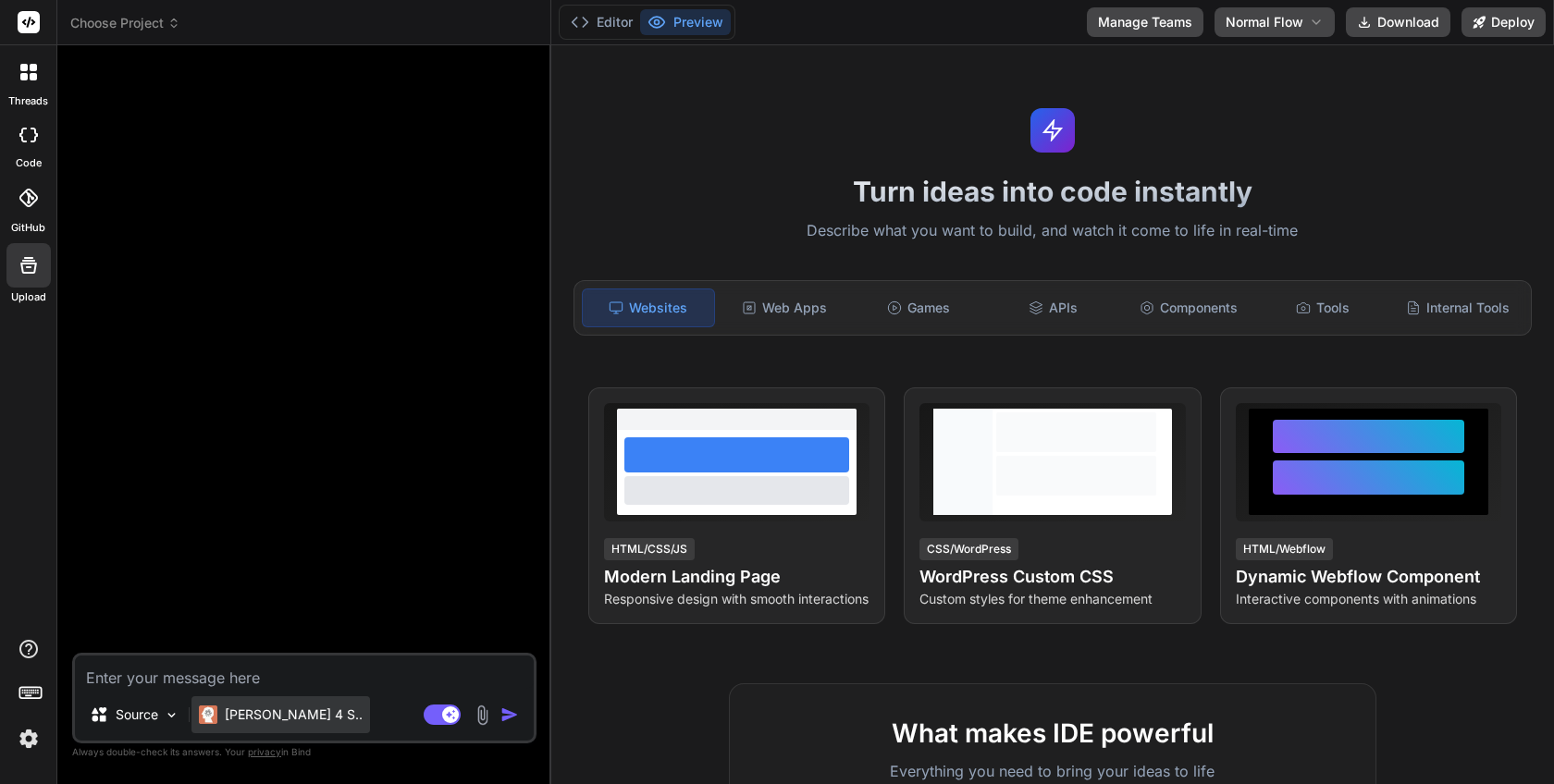
click at [253, 707] on p "[PERSON_NAME] 4 S.." at bounding box center [293, 715] width 138 height 19
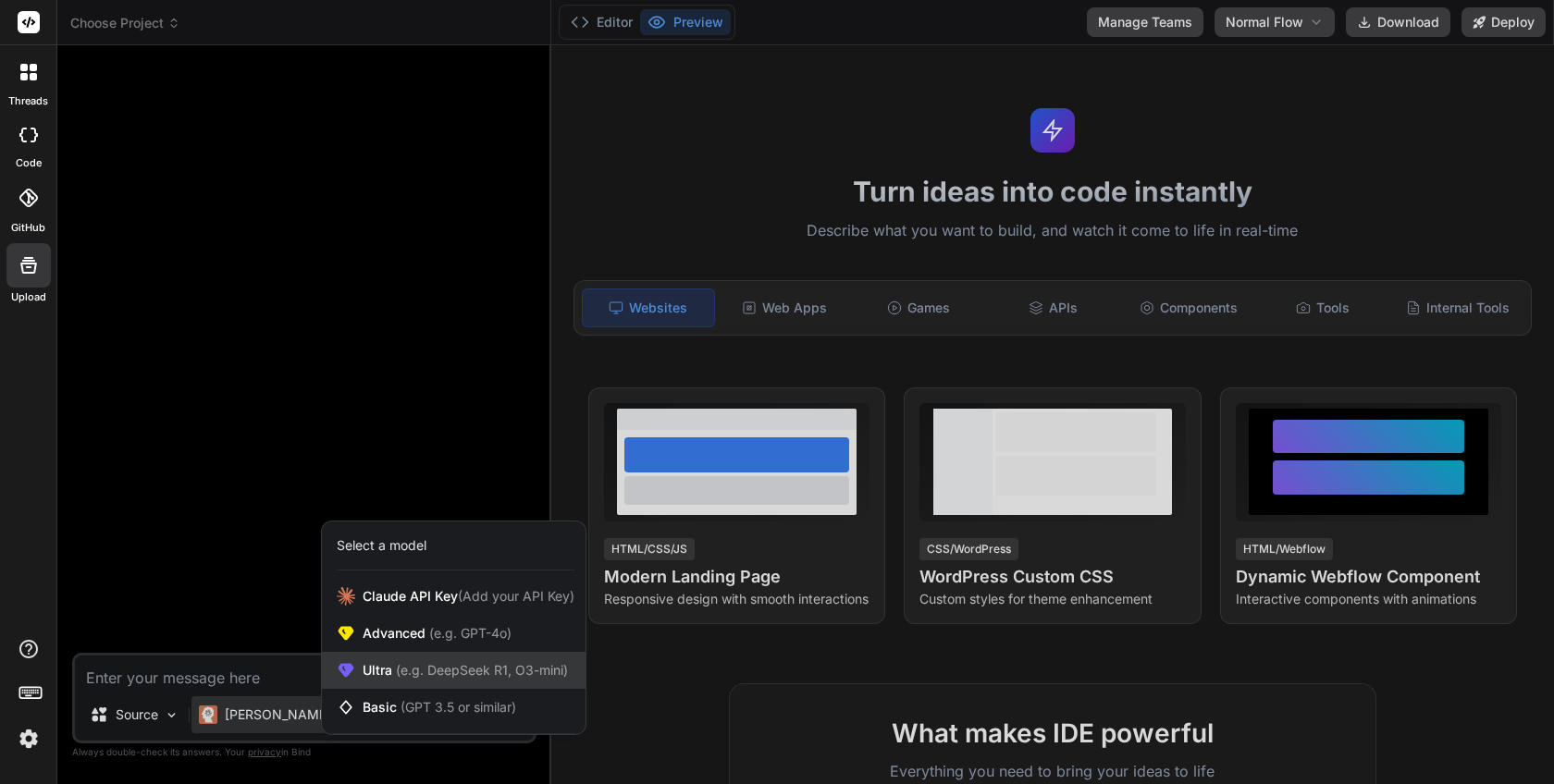
click at [403, 672] on span "(e.g. DeepSeek R1, O3-mini)" at bounding box center [480, 670] width 176 height 16
type textarea "x"
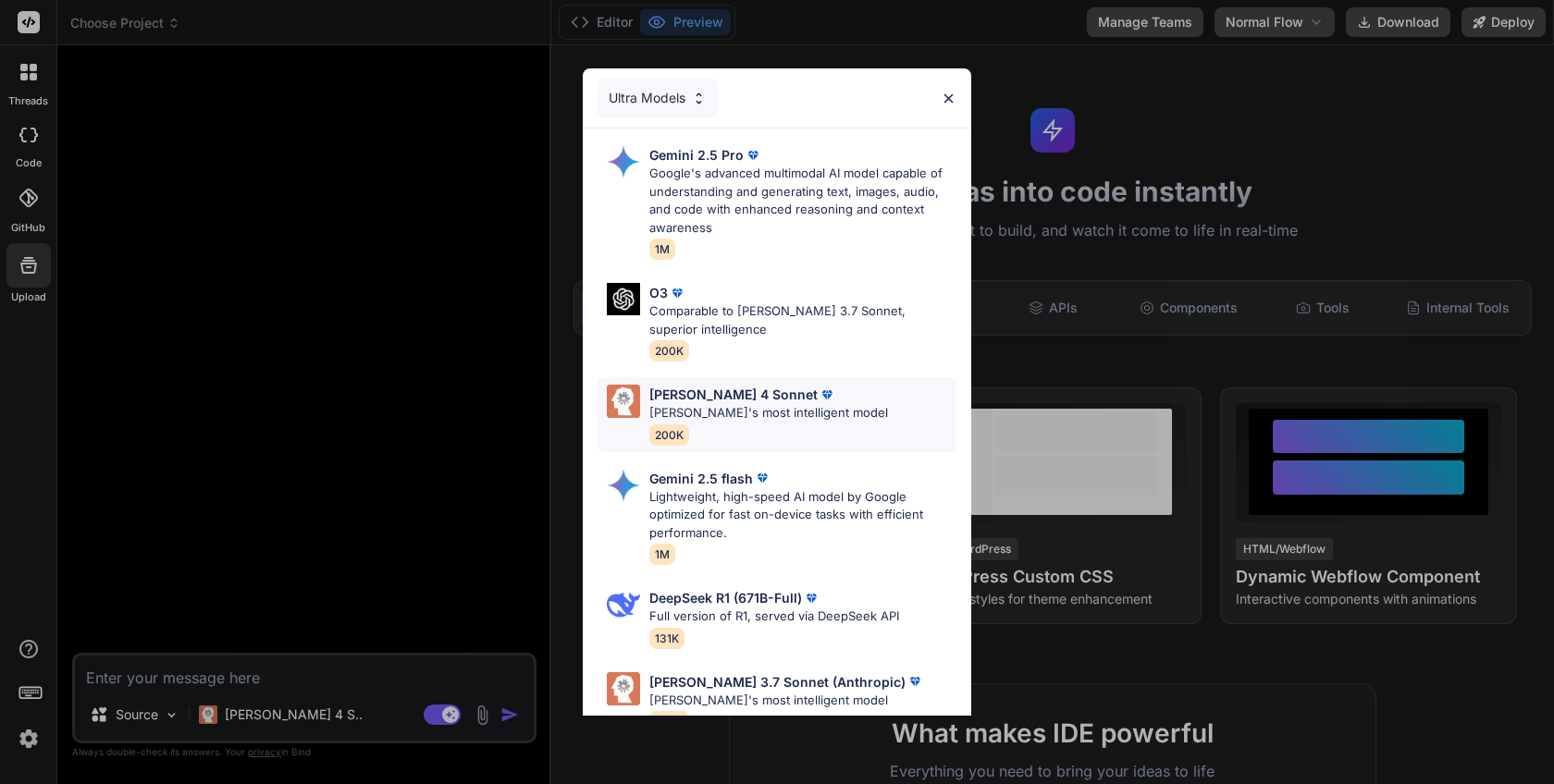
click at [700, 414] on p "[PERSON_NAME]'s most intelligent model" at bounding box center [769, 412] width 239 height 19
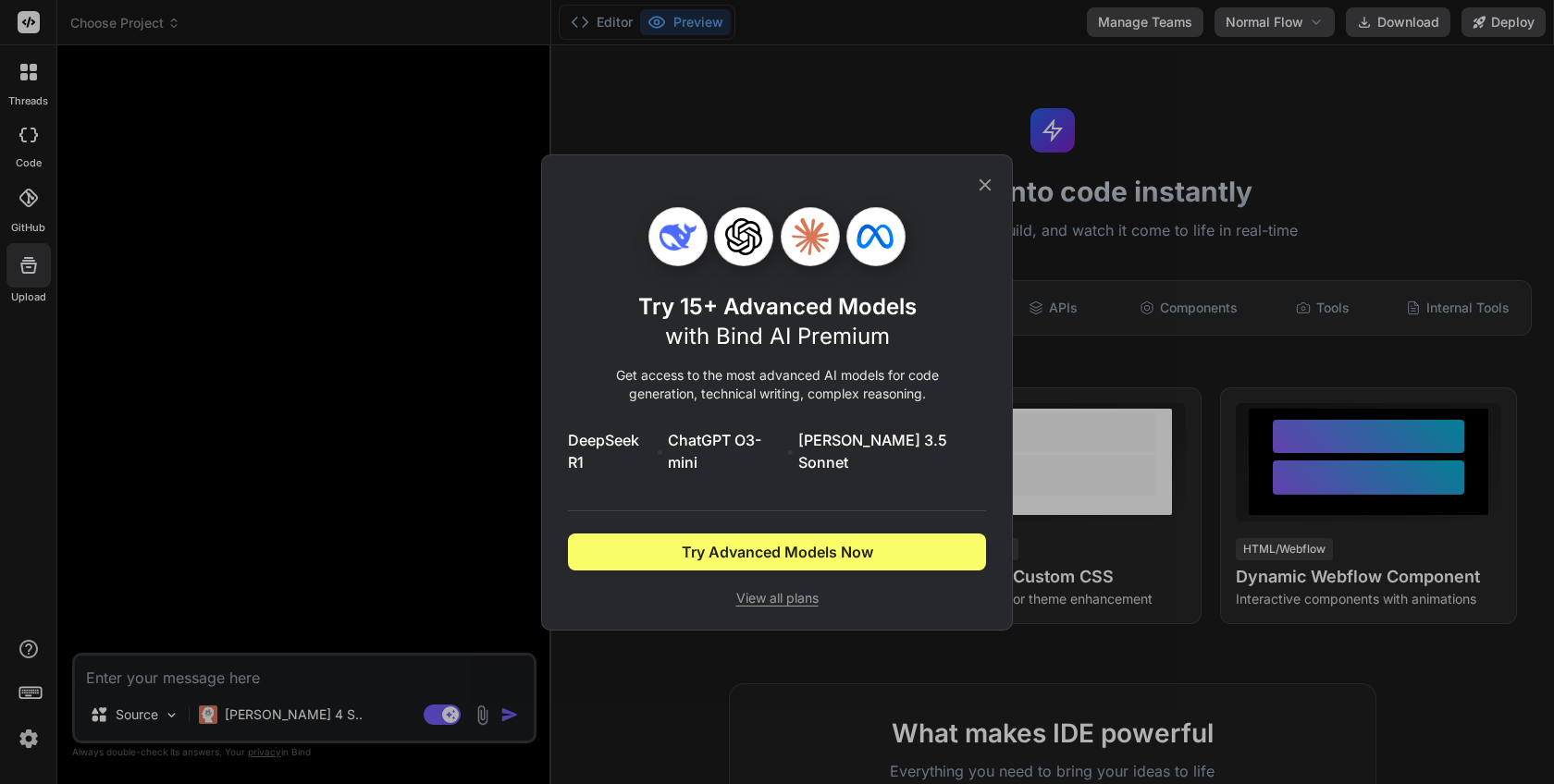
click at [390, 501] on div "Try 15+ Advanced Models with Bind AI Premium Get access to the most advanced AI…" at bounding box center [777, 392] width 1554 height 784
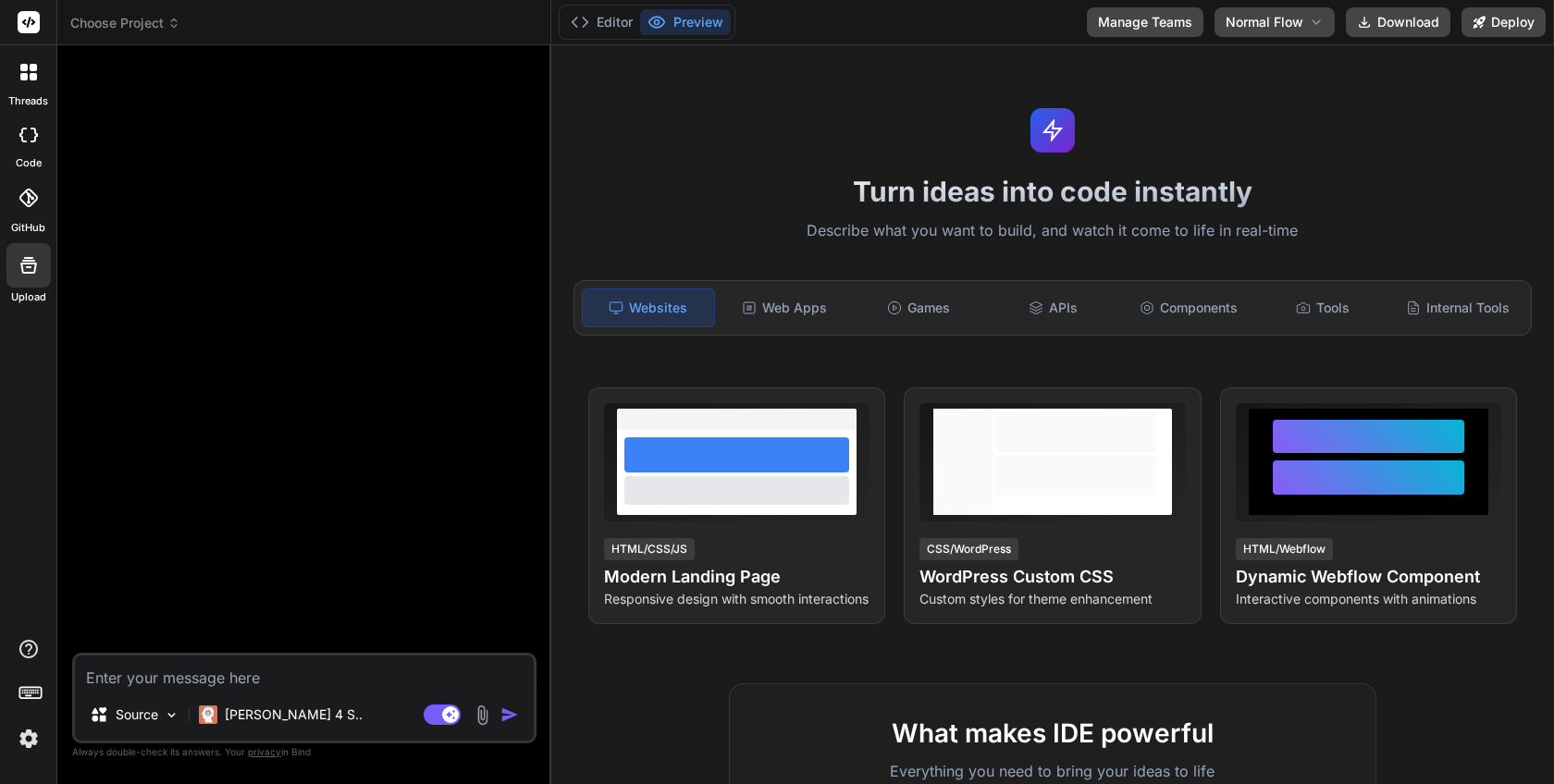
click at [28, 740] on img at bounding box center [28, 739] width 31 height 31
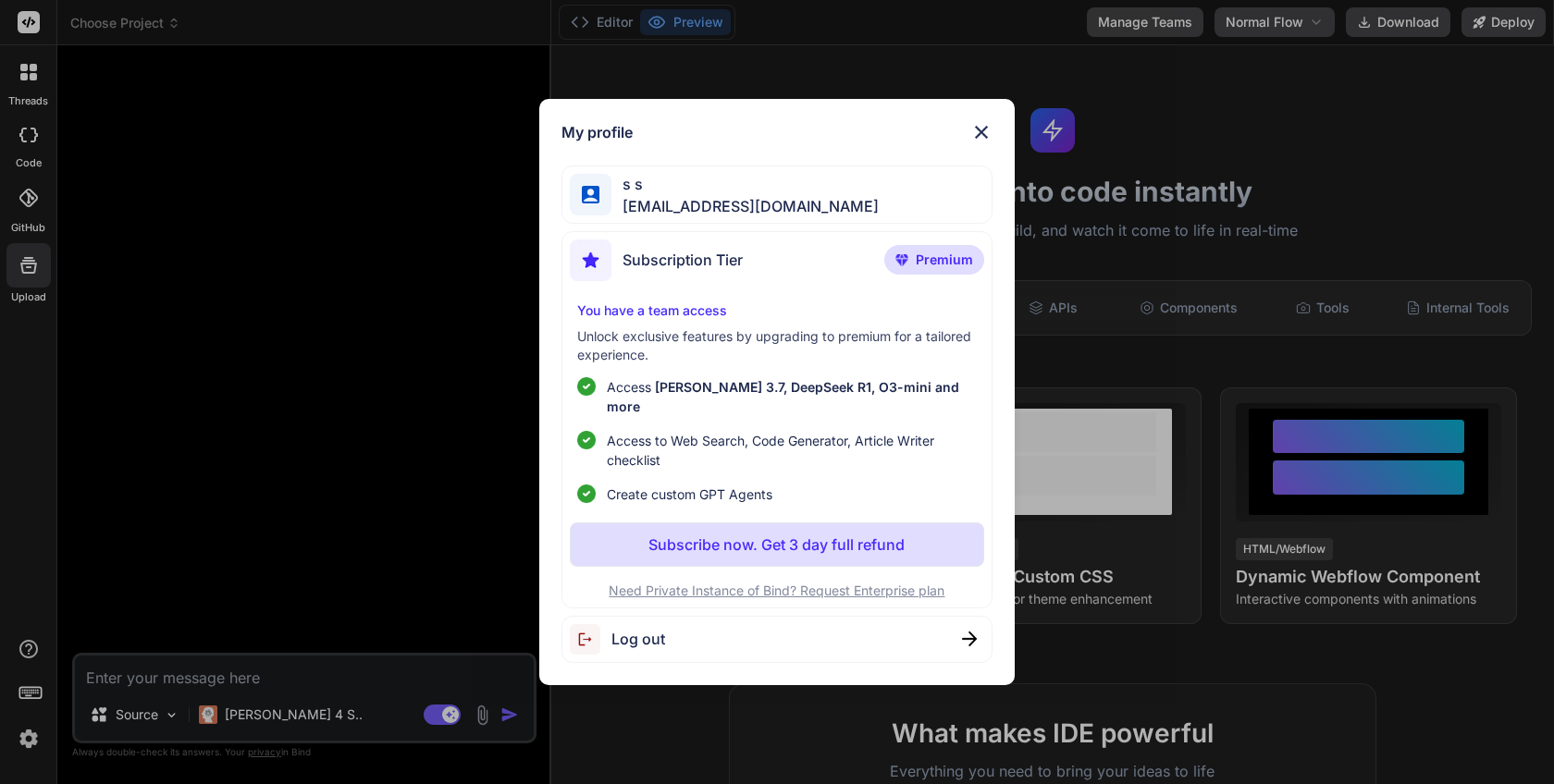
click at [259, 574] on div "My profile s s [EMAIL_ADDRESS][DOMAIN_NAME] Subscription Tier Premium You have …" at bounding box center [777, 392] width 1554 height 784
